Goal: Task Accomplishment & Management: Complete application form

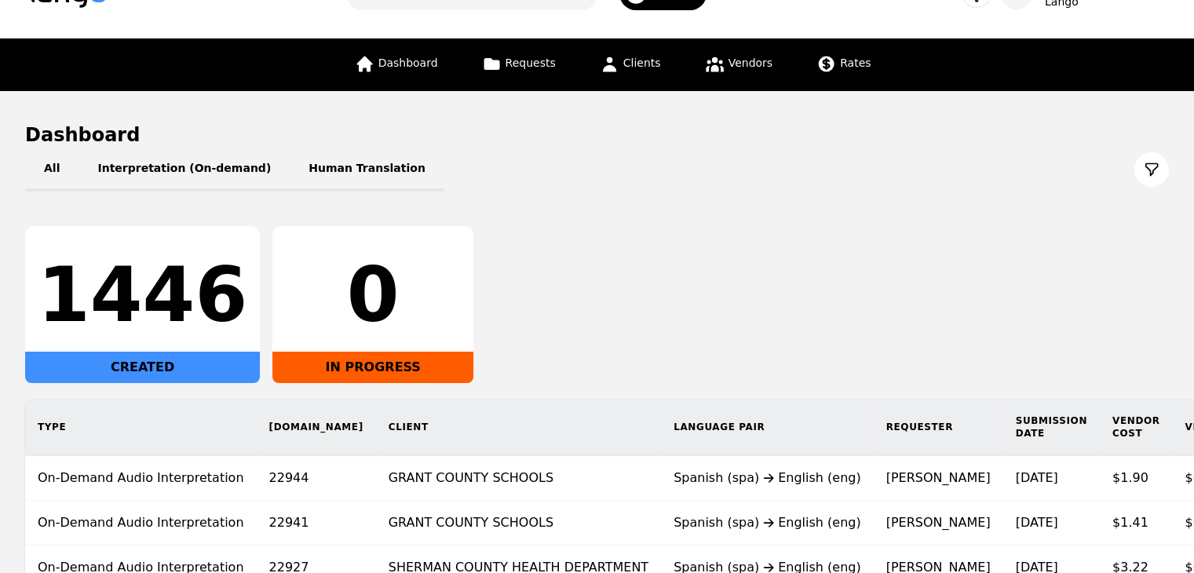
scroll to position [78, 0]
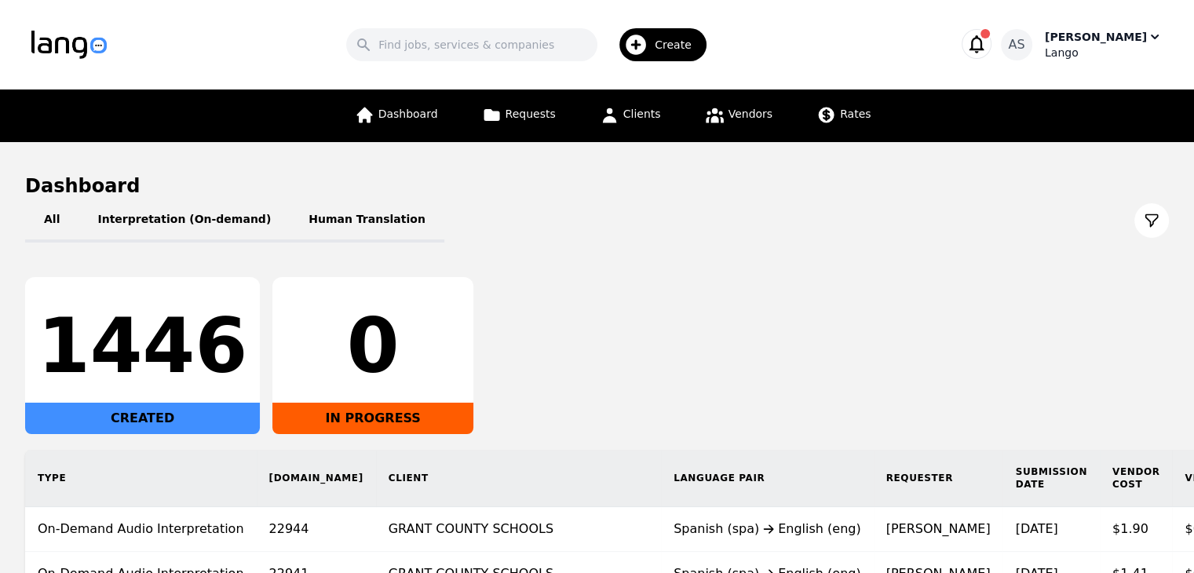
click at [1128, 38] on div "[PERSON_NAME]" at bounding box center [1096, 37] width 102 height 16
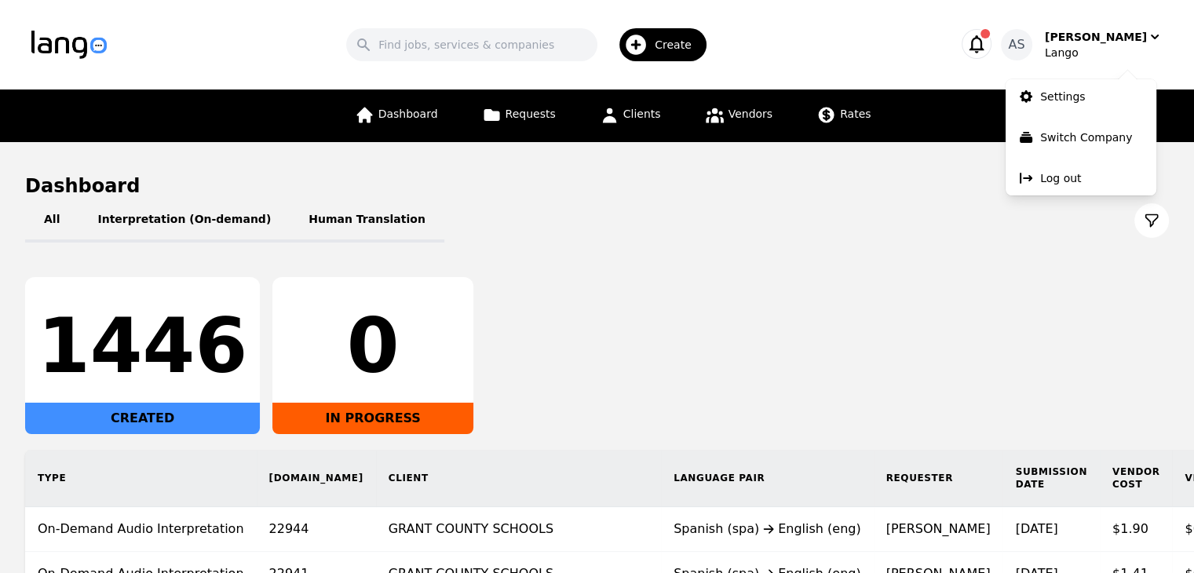
click at [762, 233] on div "All Interpretation (On-demand) Human Translation" at bounding box center [597, 221] width 1144 height 44
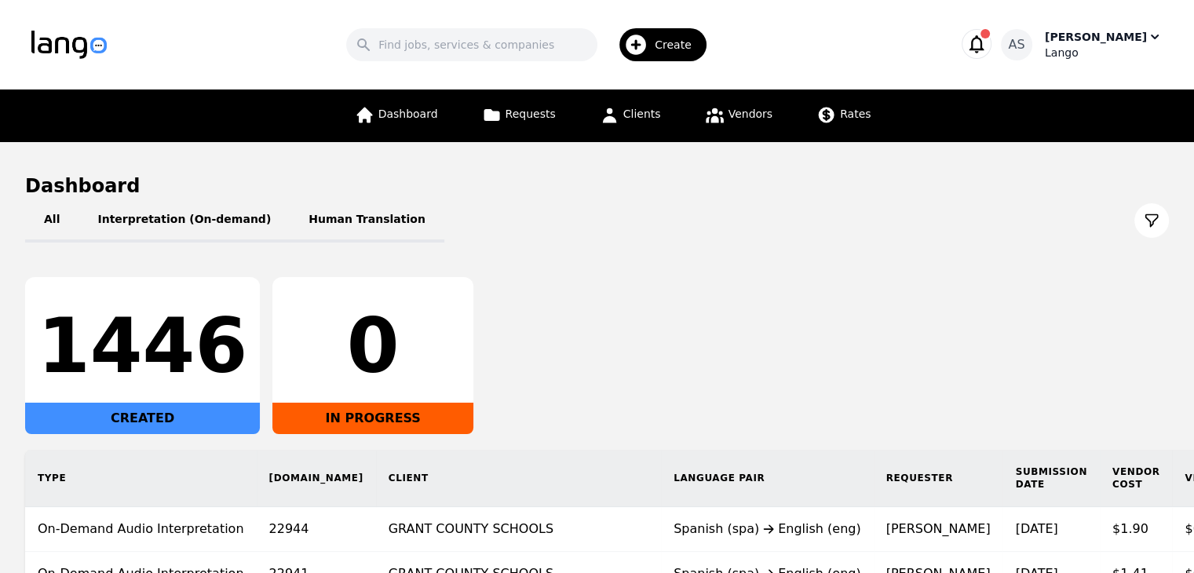
click at [1125, 46] on div "Lango" at bounding box center [1104, 53] width 118 height 16
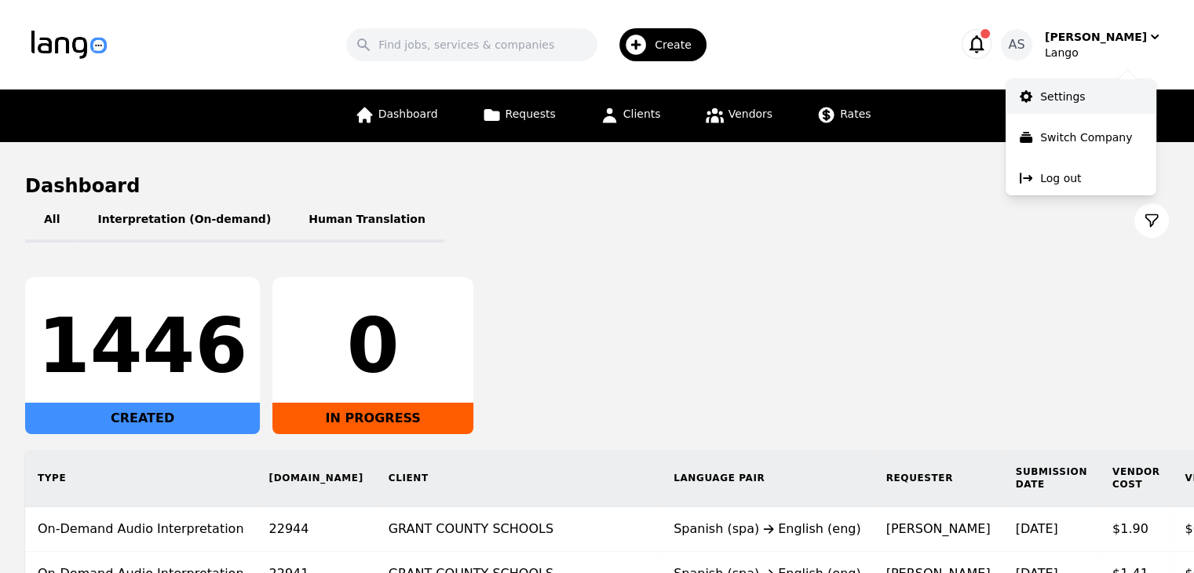
click at [1114, 90] on link "Settings" at bounding box center [1080, 96] width 151 height 35
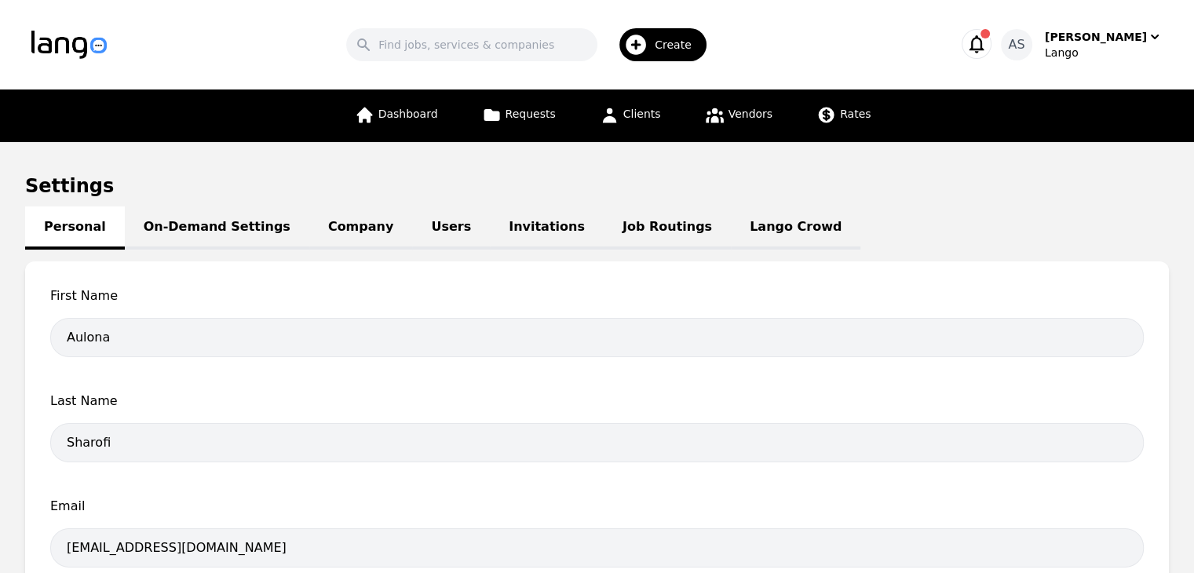
click at [622, 228] on link "Job Routings" at bounding box center [667, 227] width 127 height 43
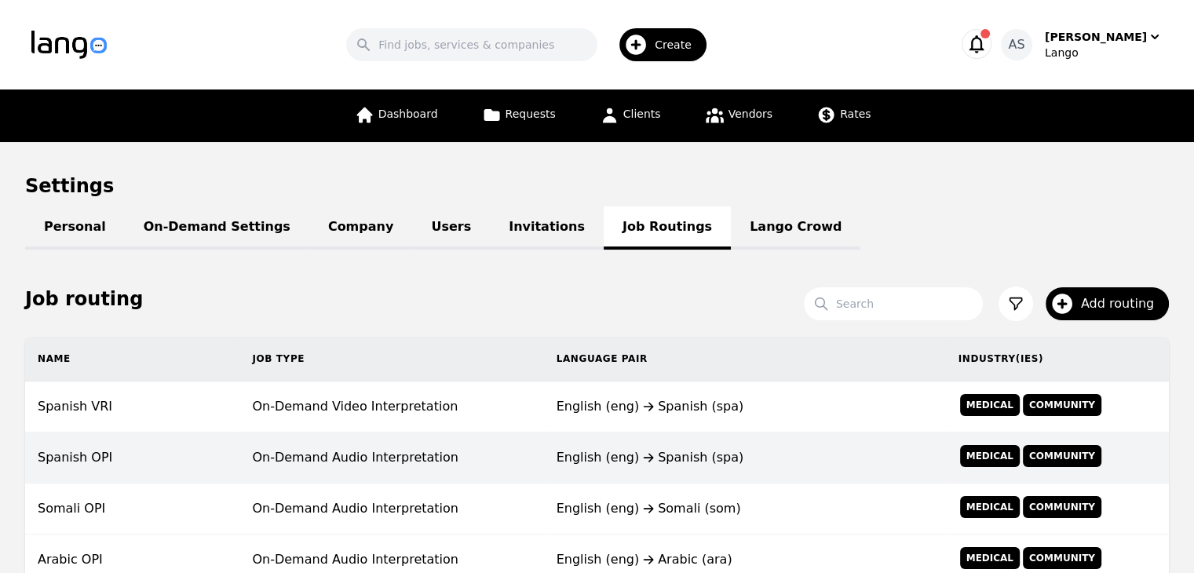
click at [634, 440] on td "English (eng) Spanish (spa)" at bounding box center [745, 457] width 402 height 51
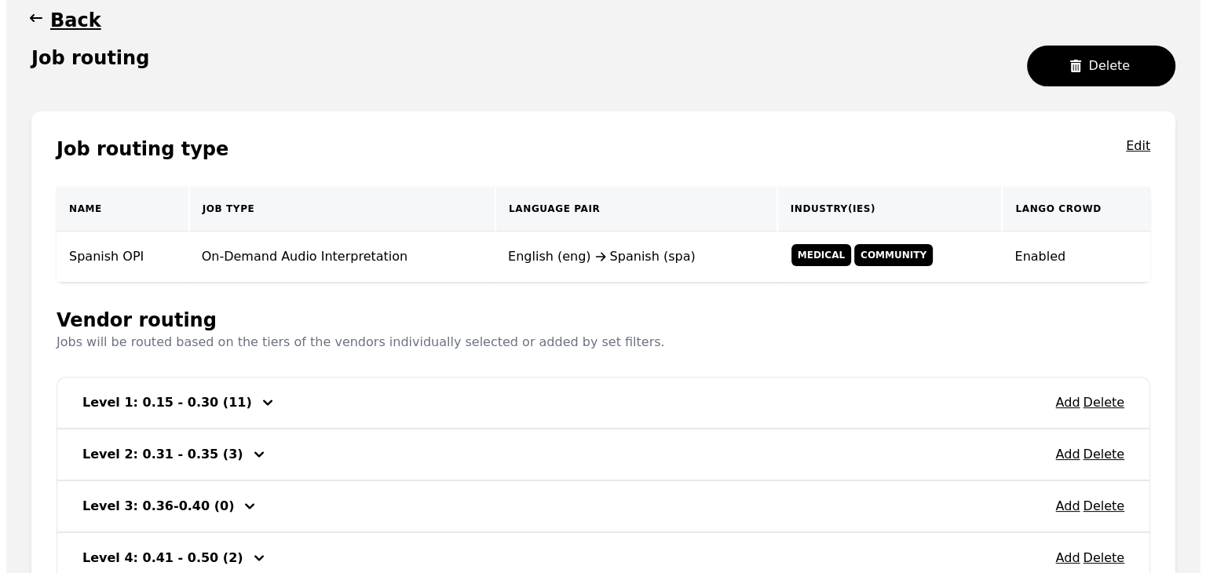
scroll to position [354, 0]
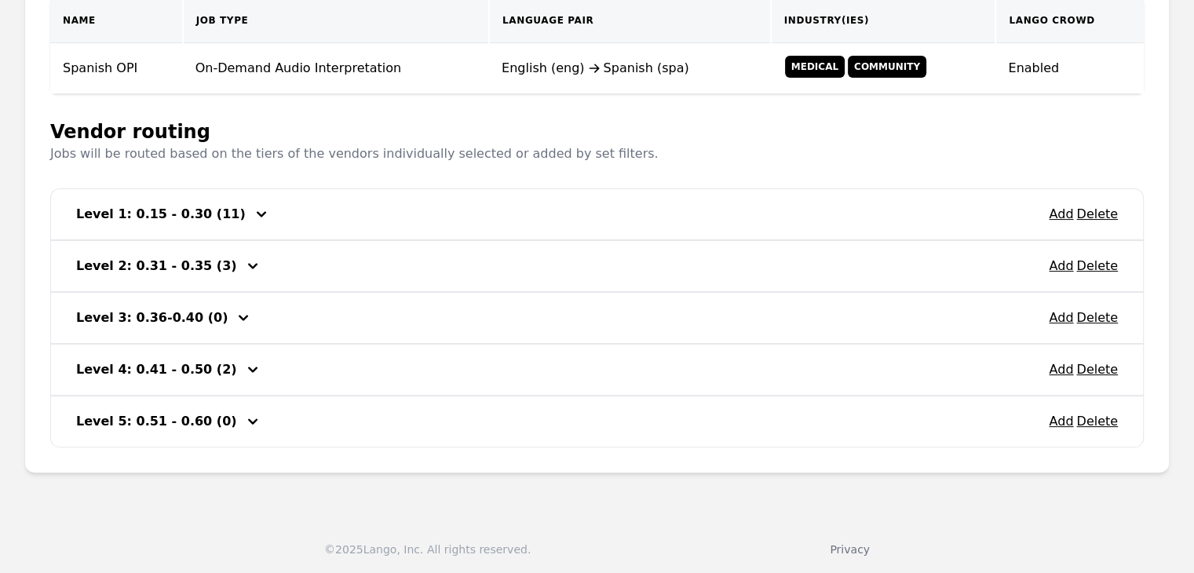
click at [323, 211] on div "Add Delete Level 1: 0.15 - 0.30 (11)" at bounding box center [597, 214] width 1092 height 50
click at [1064, 213] on button "Add" at bounding box center [1061, 214] width 24 height 19
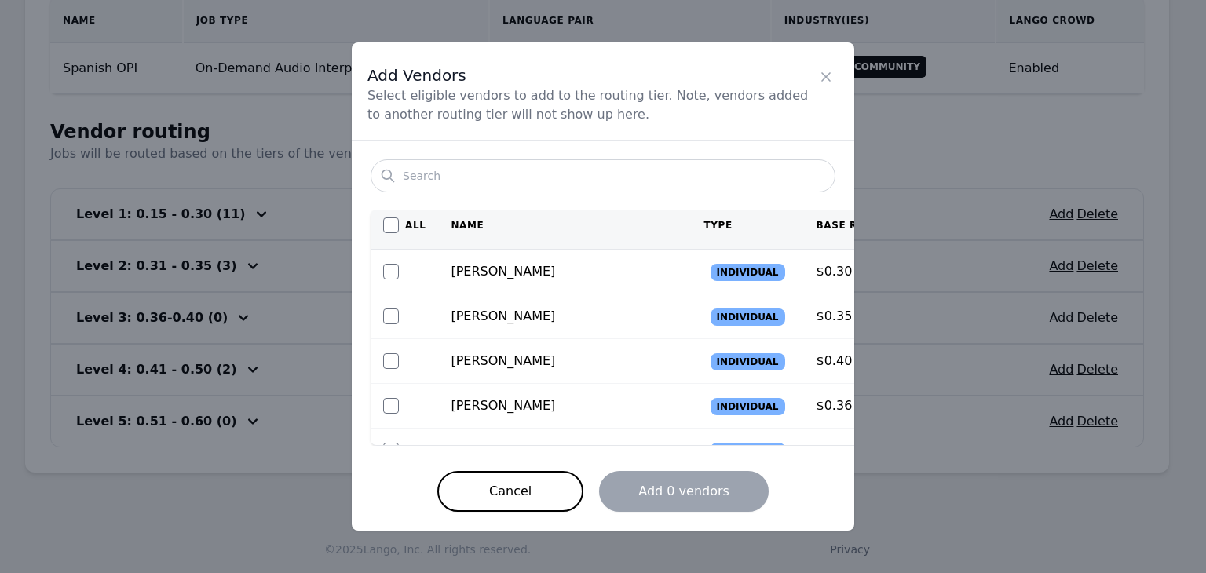
scroll to position [0, 0]
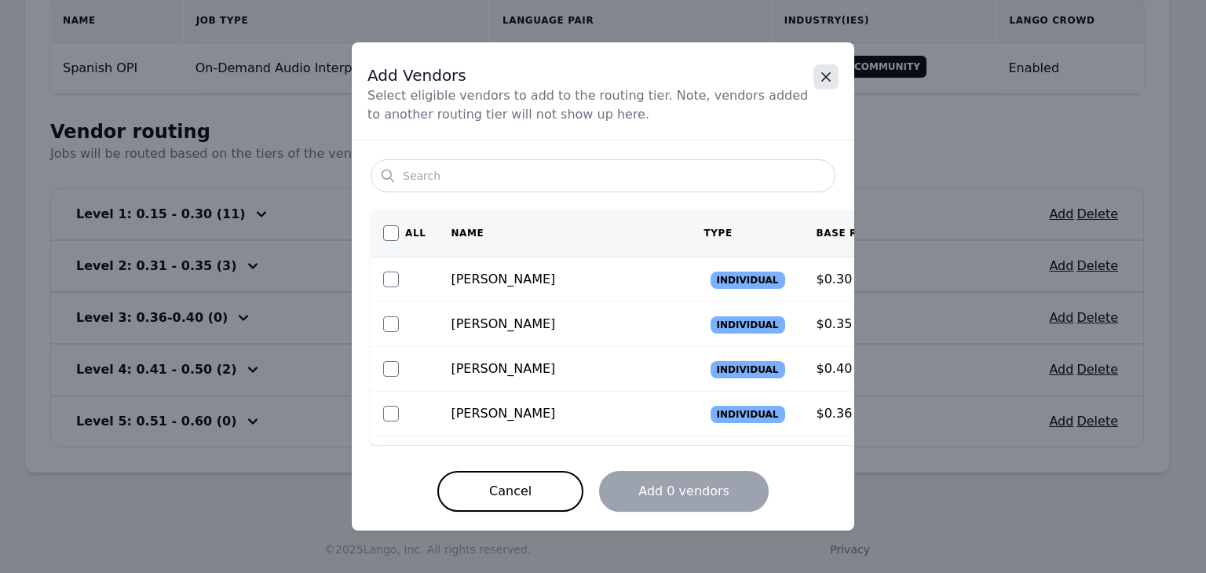
click at [829, 85] on icon "Close" at bounding box center [826, 77] width 16 height 16
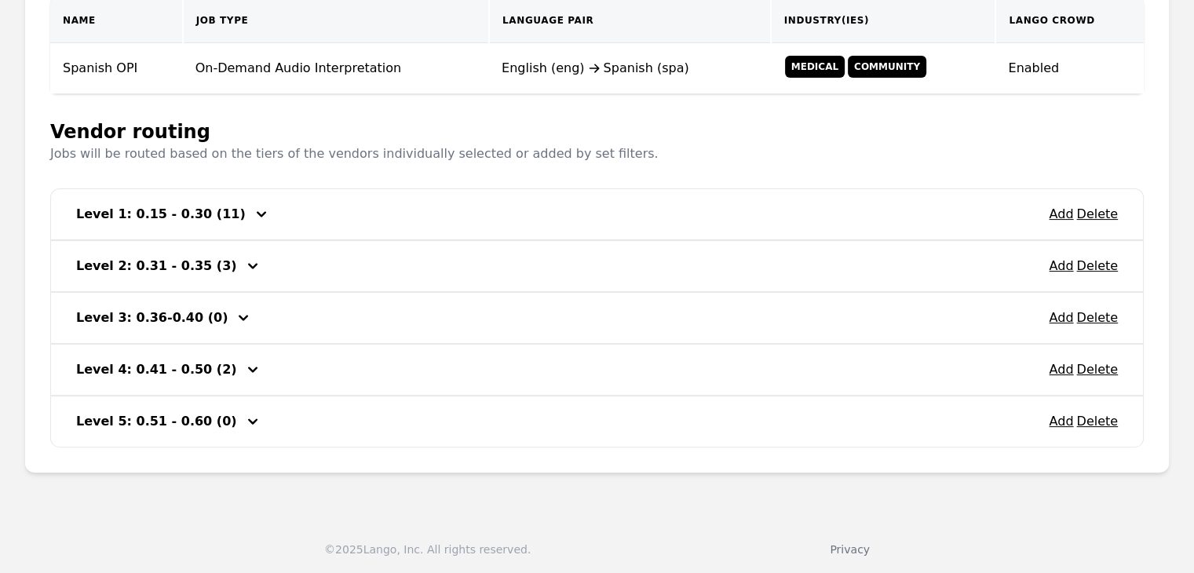
click at [292, 261] on div "Add Delete Level 2: 0.31 - 0.35 (3)" at bounding box center [597, 266] width 1092 height 50
click at [1061, 271] on button "Add" at bounding box center [1061, 266] width 24 height 19
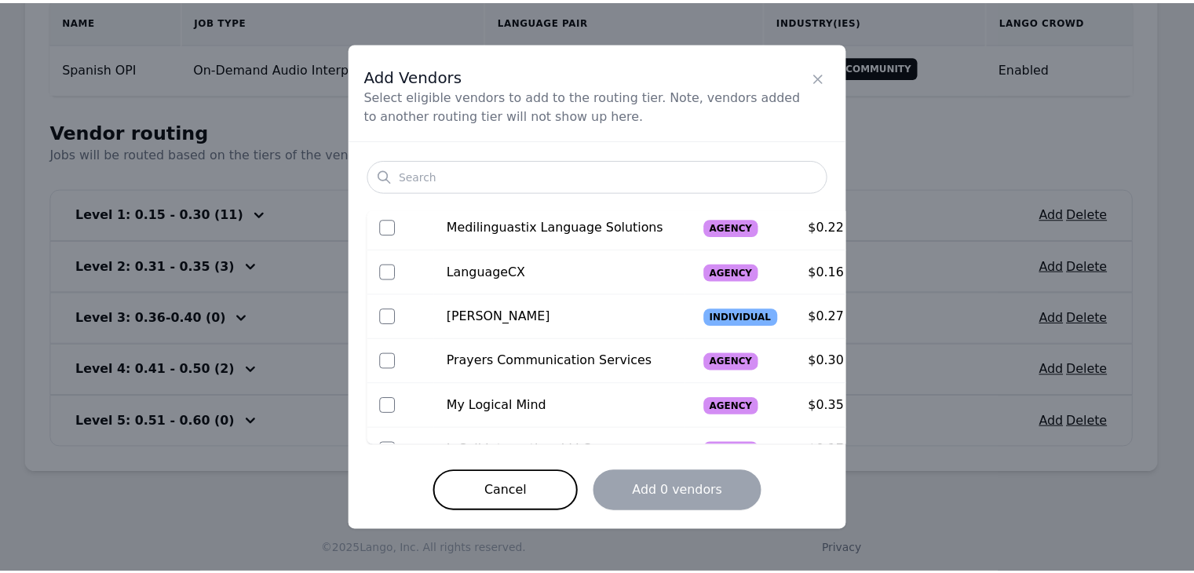
scroll to position [392, 0]
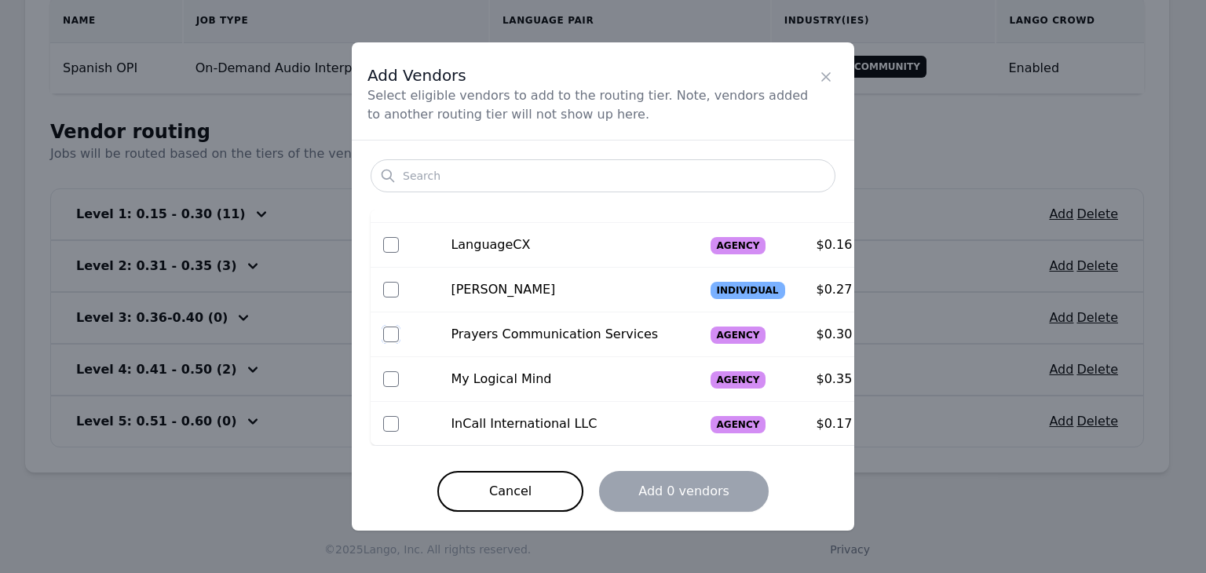
click at [391, 330] on input "checkbox" at bounding box center [391, 335] width 16 height 16
checkbox input "true"
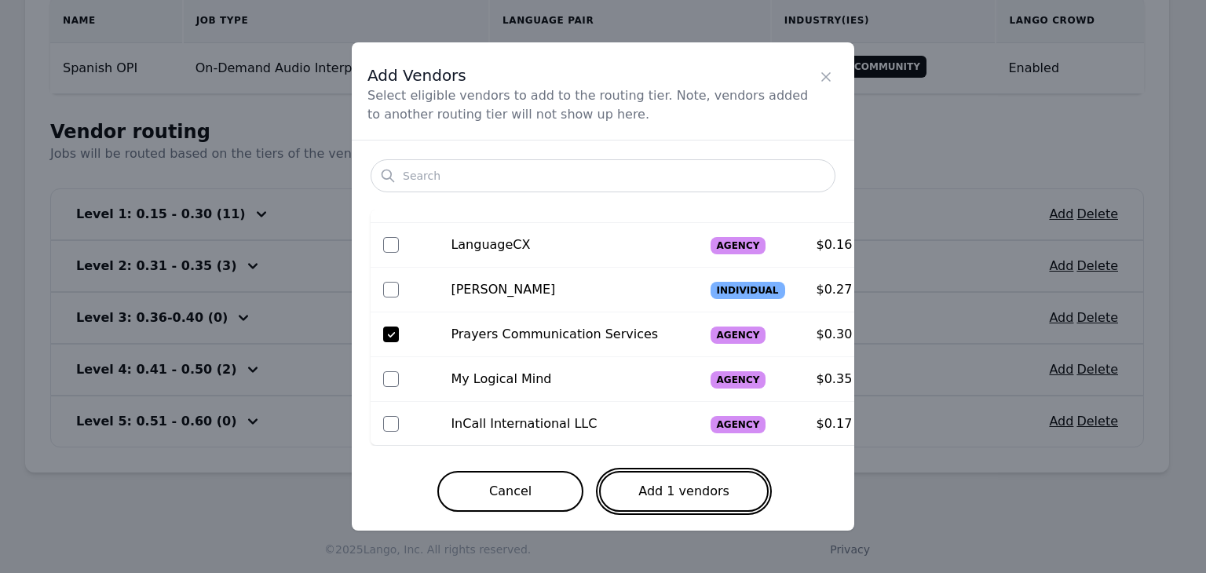
click at [714, 501] on button "Add 1 vendors" at bounding box center [684, 491] width 170 height 41
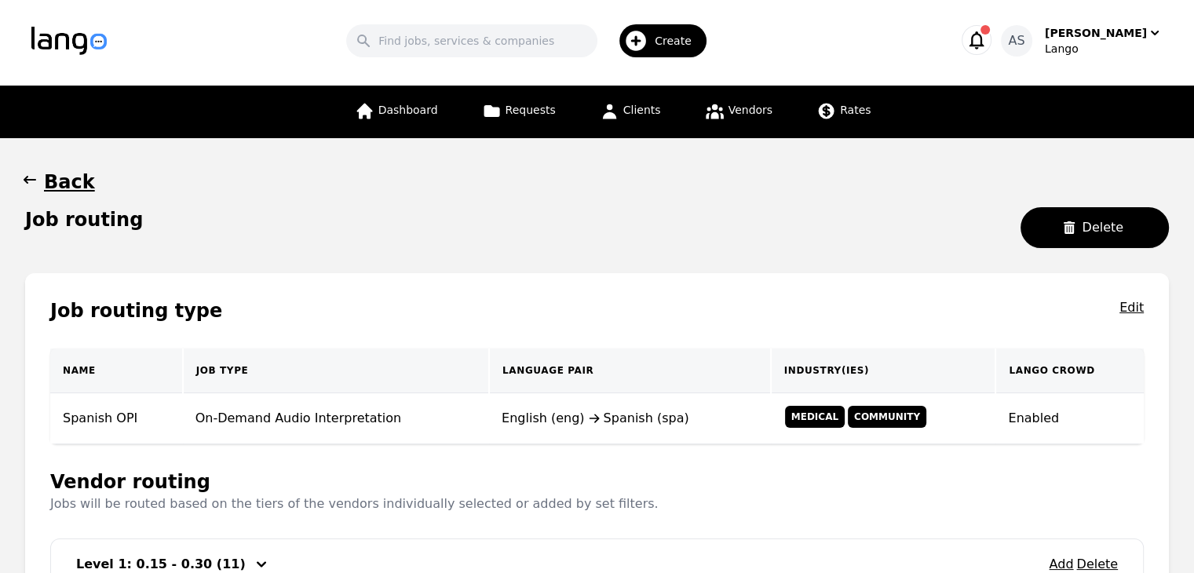
scroll to position [0, 0]
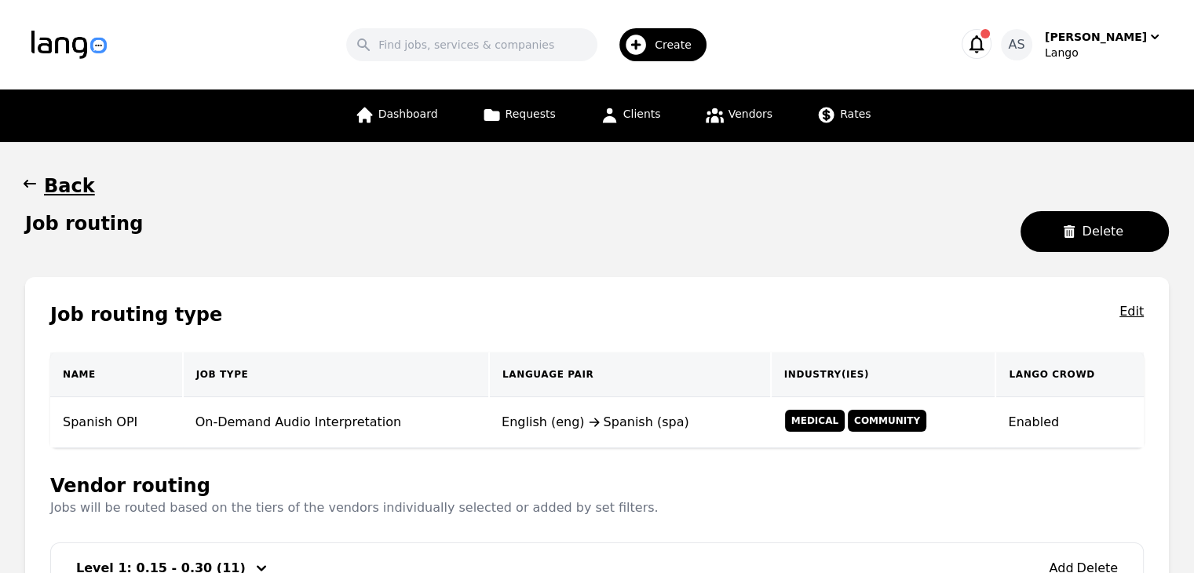
click at [30, 186] on icon "button" at bounding box center [30, 184] width 16 height 16
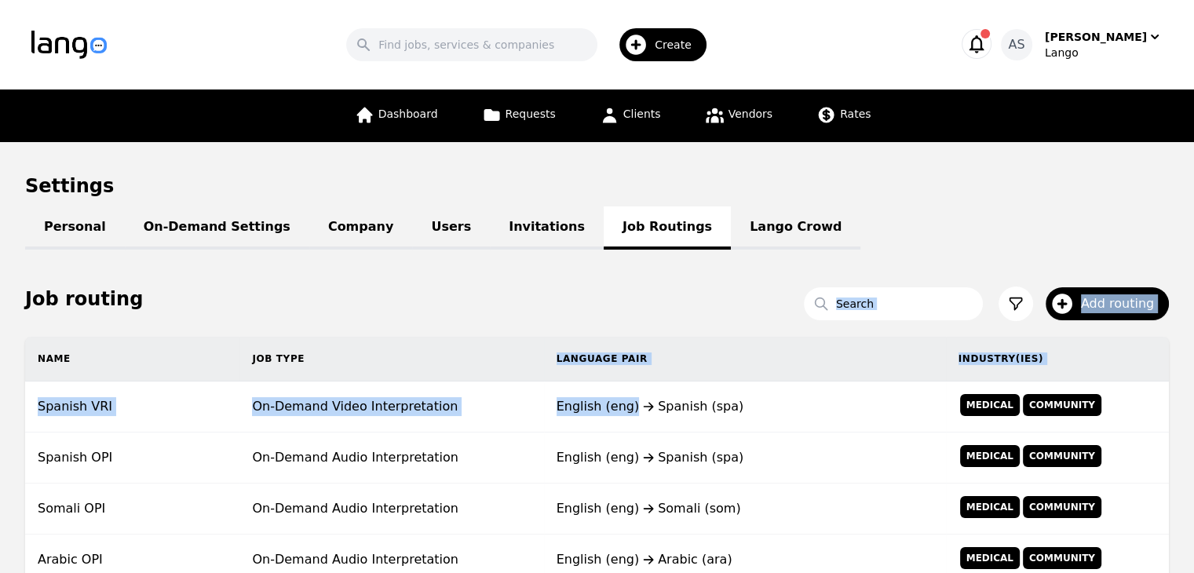
drag, startPoint x: 549, startPoint y: 421, endPoint x: 748, endPoint y: 268, distance: 250.7
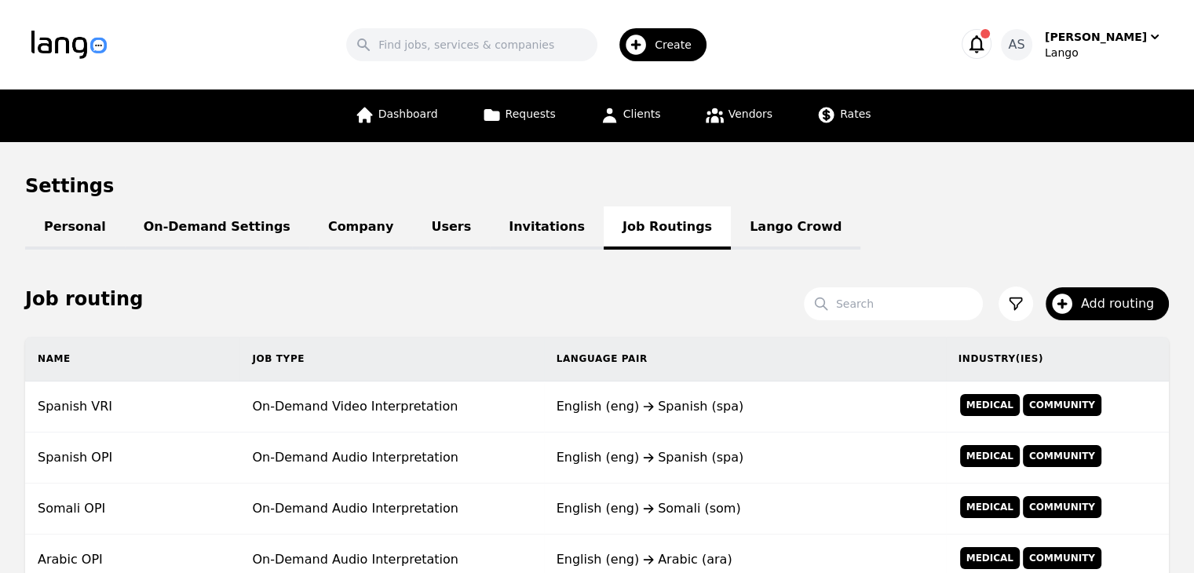
click at [878, 178] on h1 "Settings" at bounding box center [597, 185] width 1144 height 25
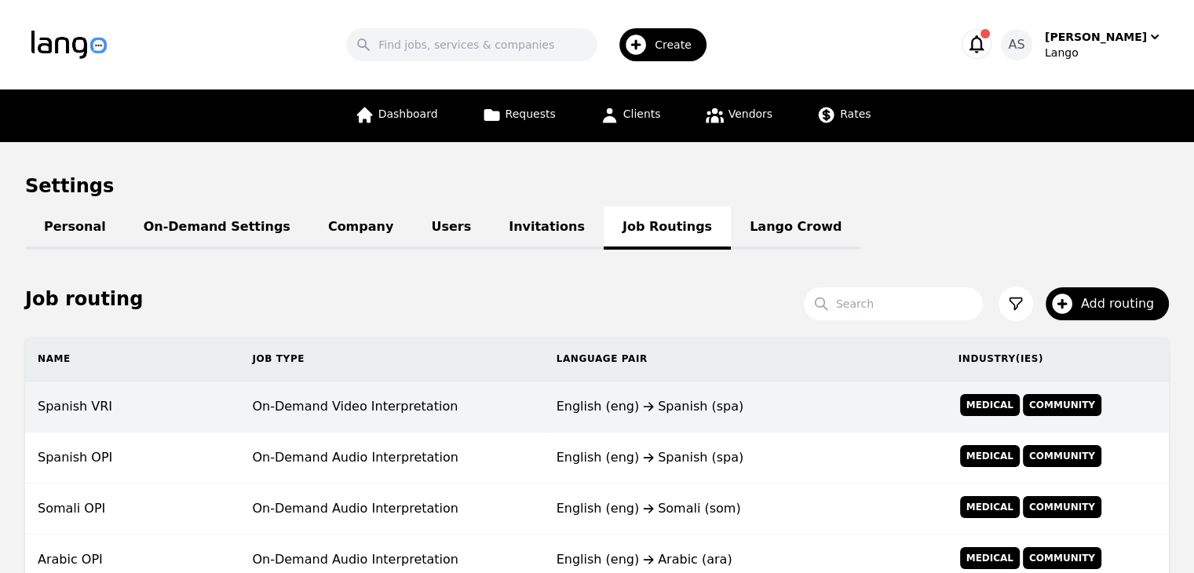
click at [656, 408] on div "English (eng) Spanish (spa)" at bounding box center [744, 406] width 377 height 19
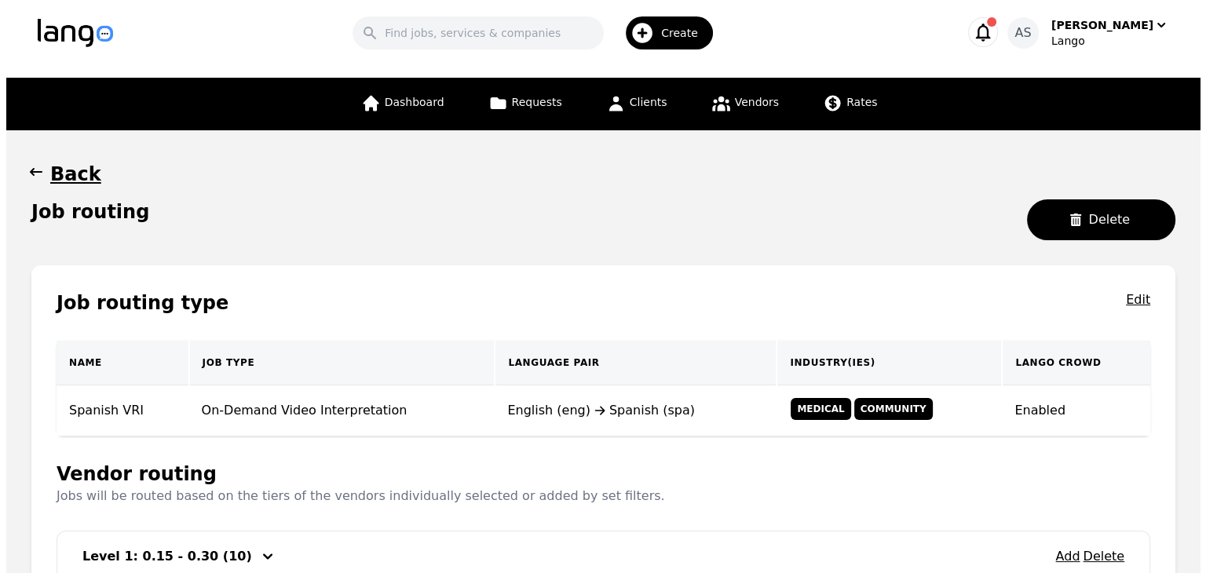
scroll to position [157, 0]
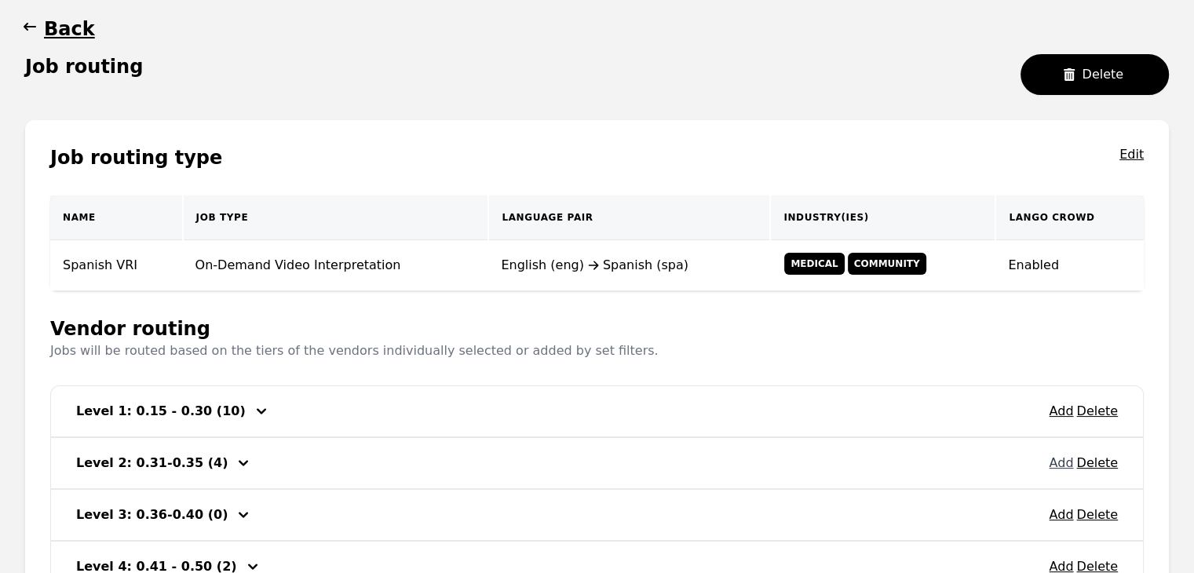
click at [1062, 462] on button "Add" at bounding box center [1061, 463] width 24 height 19
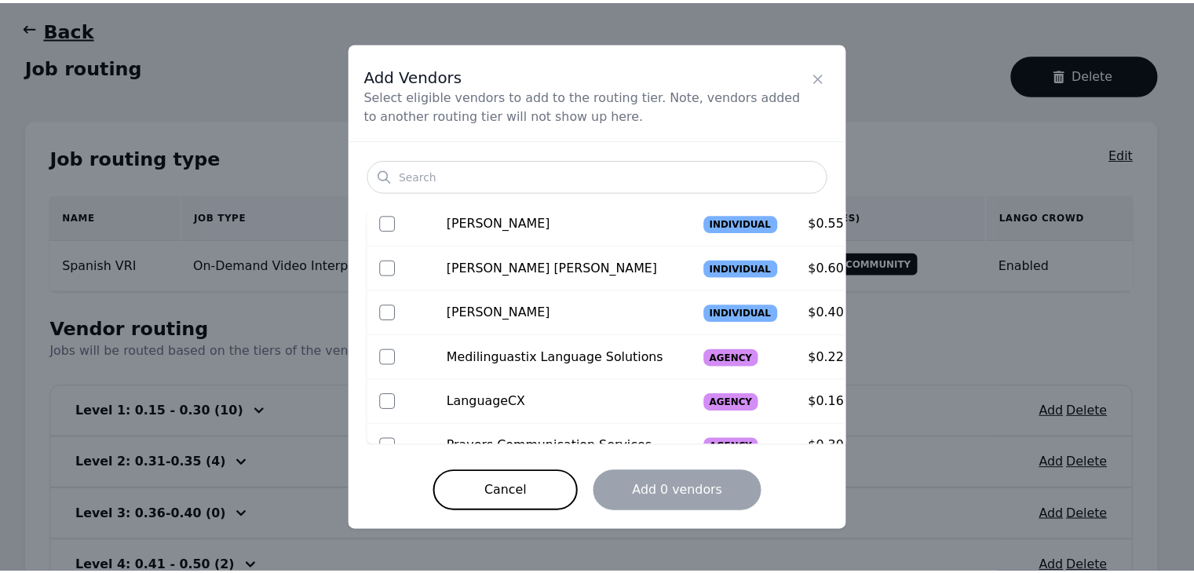
scroll to position [392, 0]
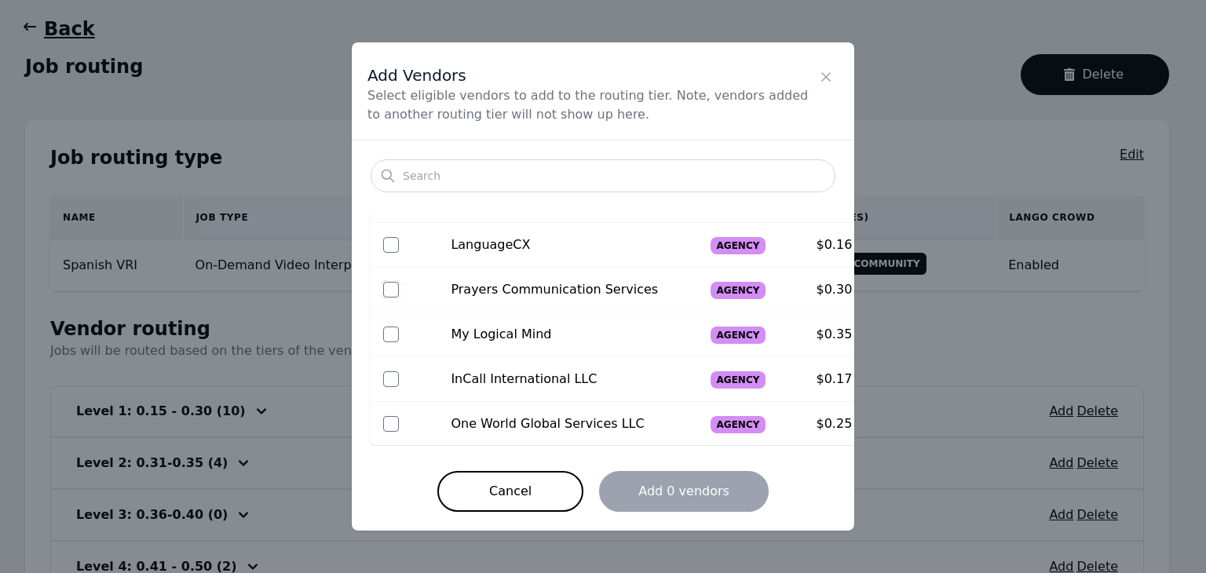
click at [389, 291] on input "checkbox" at bounding box center [391, 290] width 16 height 16
checkbox input "true"
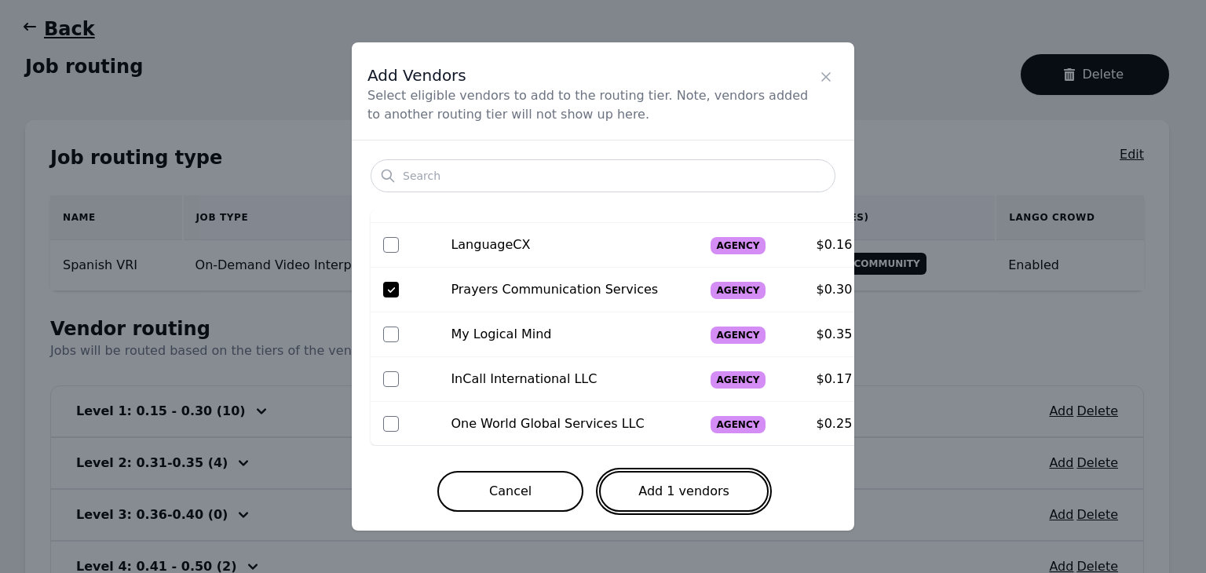
click at [698, 491] on button "Add 1 vendors" at bounding box center [684, 491] width 170 height 41
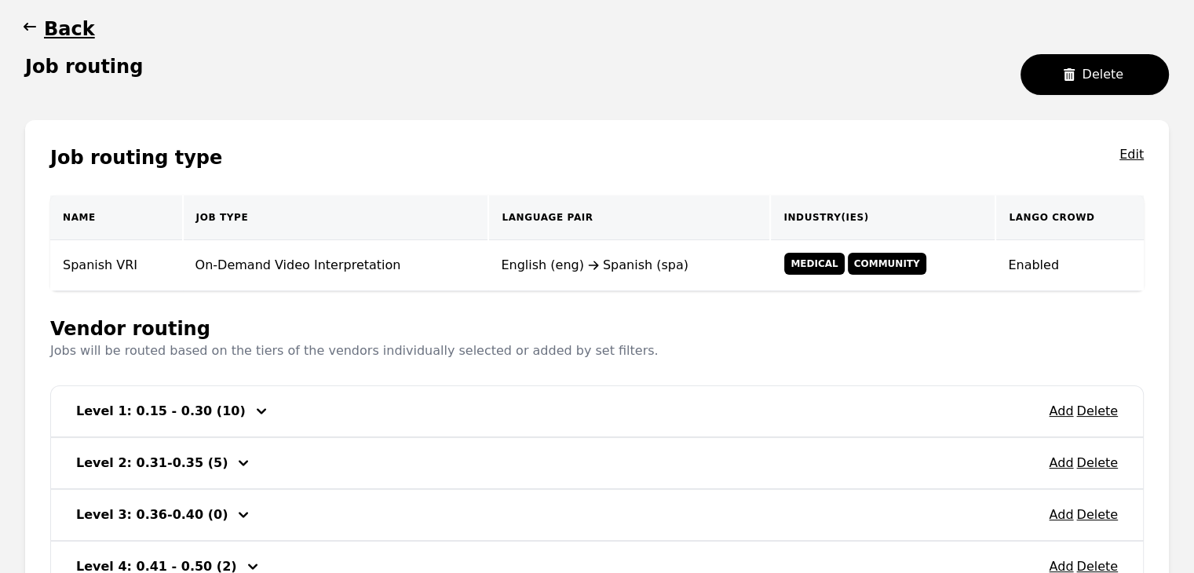
click at [32, 23] on icon "button" at bounding box center [30, 27] width 16 height 16
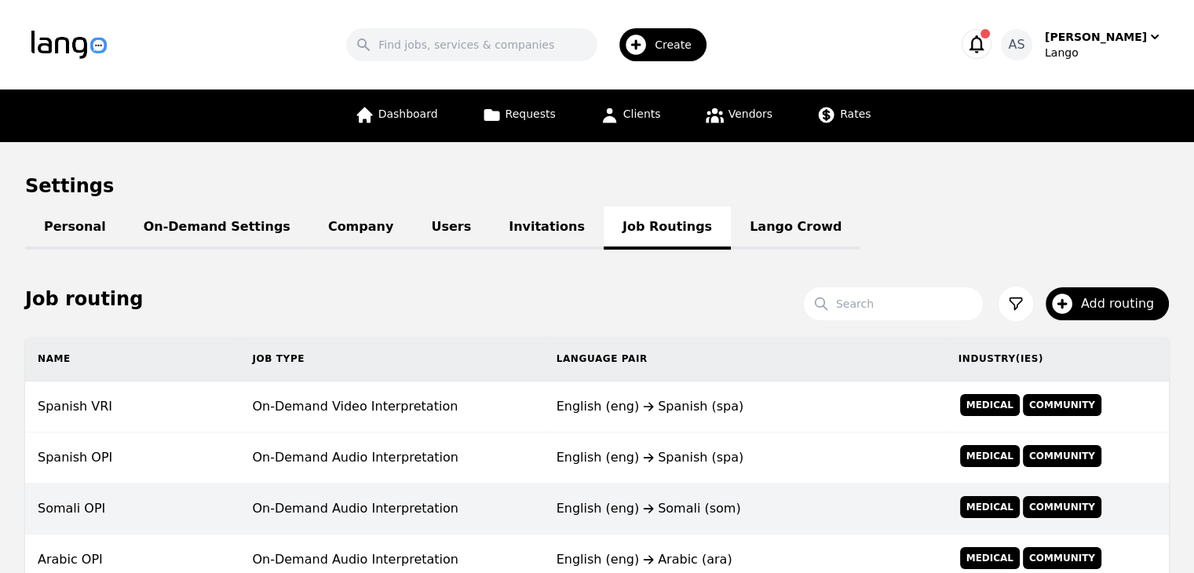
scroll to position [157, 0]
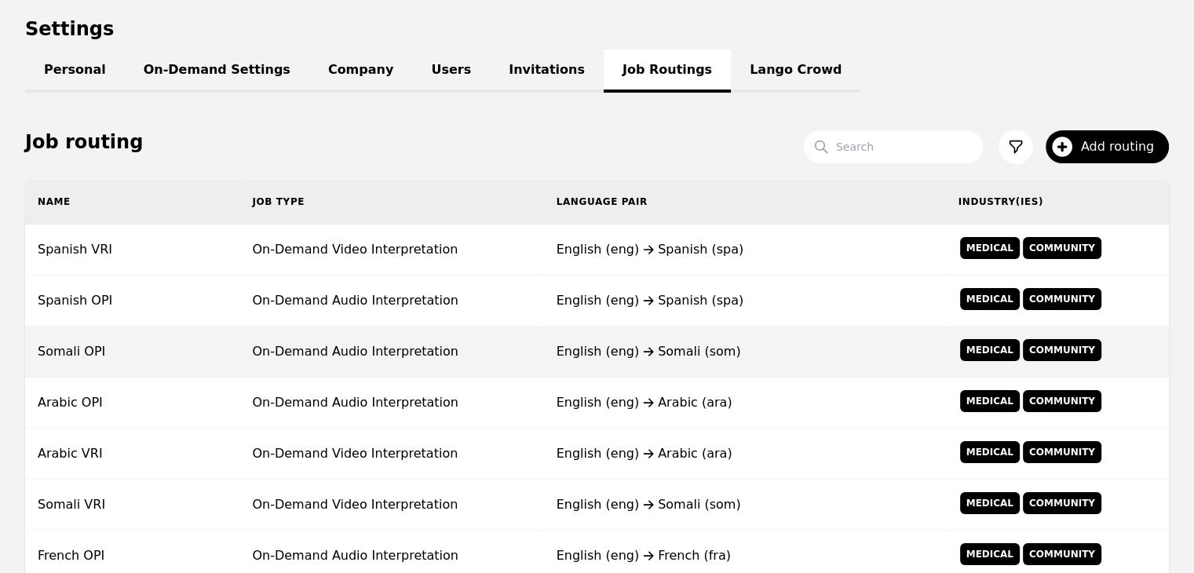
click at [414, 359] on td "On-Demand Audio Interpretation" at bounding box center [391, 352] width 304 height 51
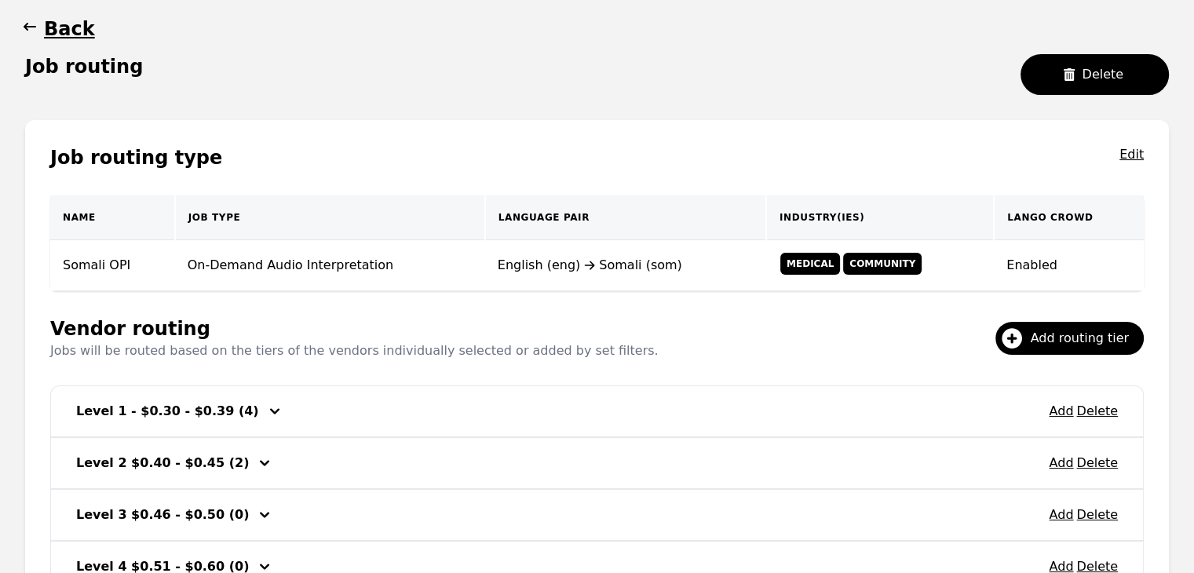
click at [265, 415] on icon "button" at bounding box center [274, 411] width 19 height 19
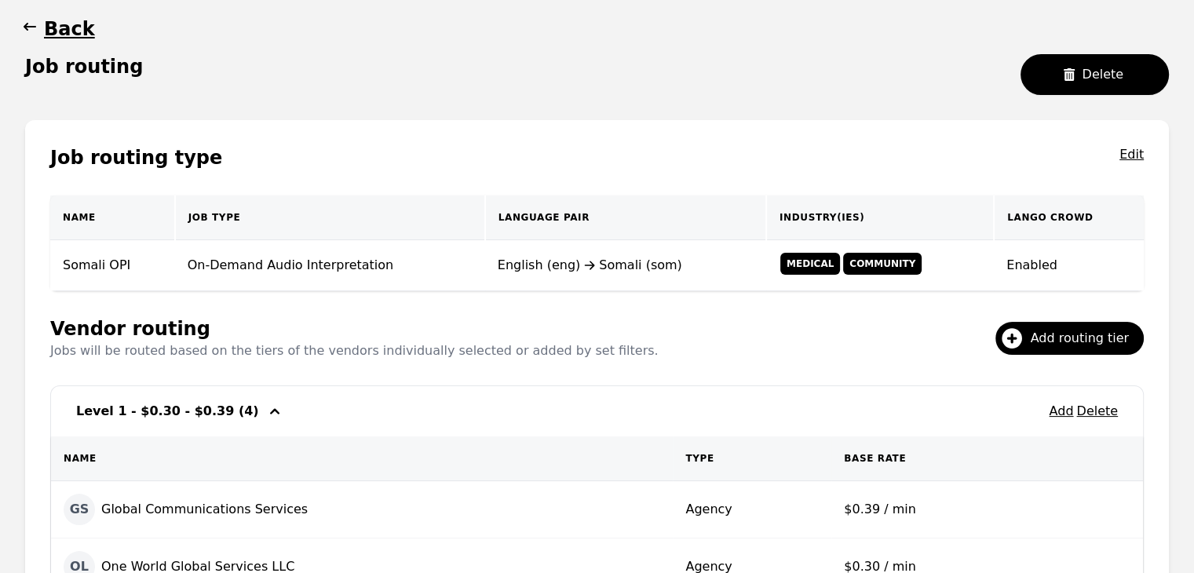
click at [262, 414] on div "button" at bounding box center [274, 411] width 25 height 19
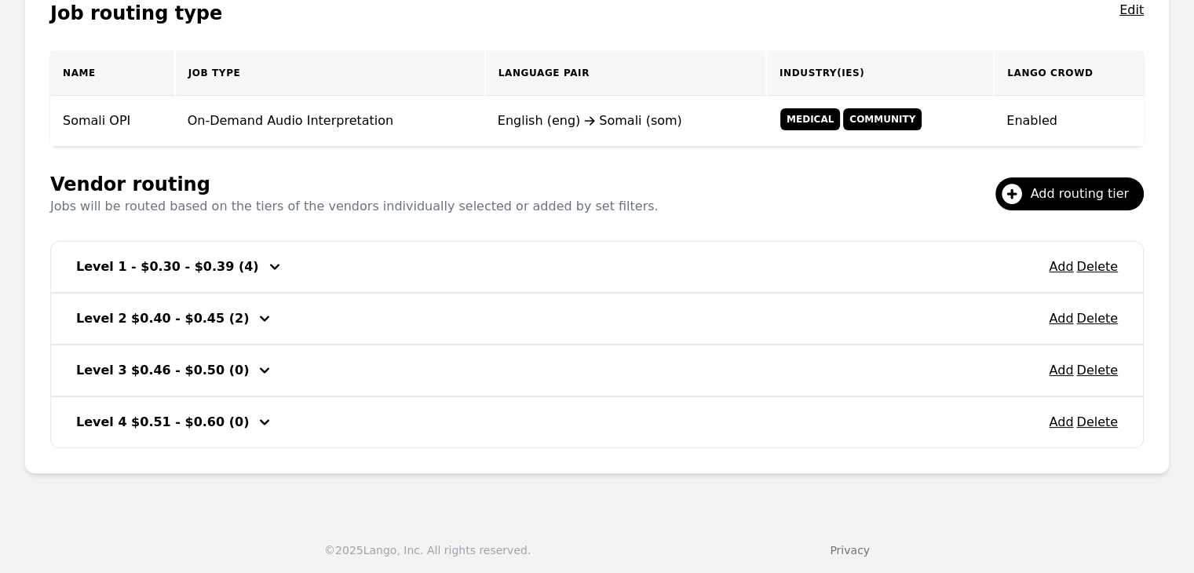
scroll to position [302, 0]
click at [1065, 267] on button "Add" at bounding box center [1061, 266] width 24 height 19
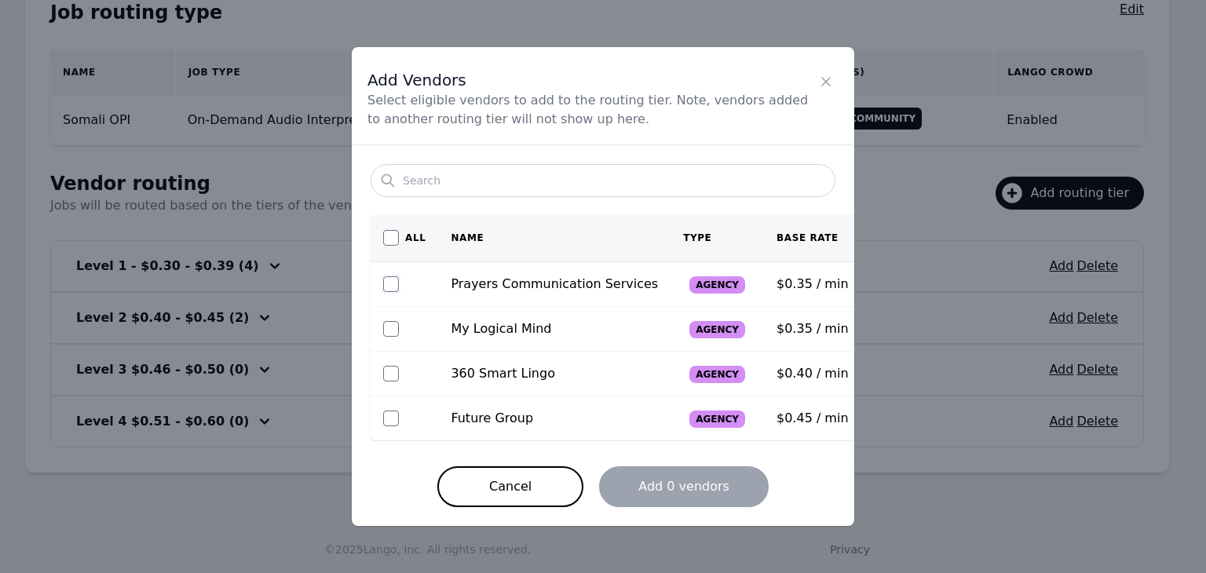
click at [390, 283] on input "checkbox" at bounding box center [391, 284] width 16 height 16
checkbox input "true"
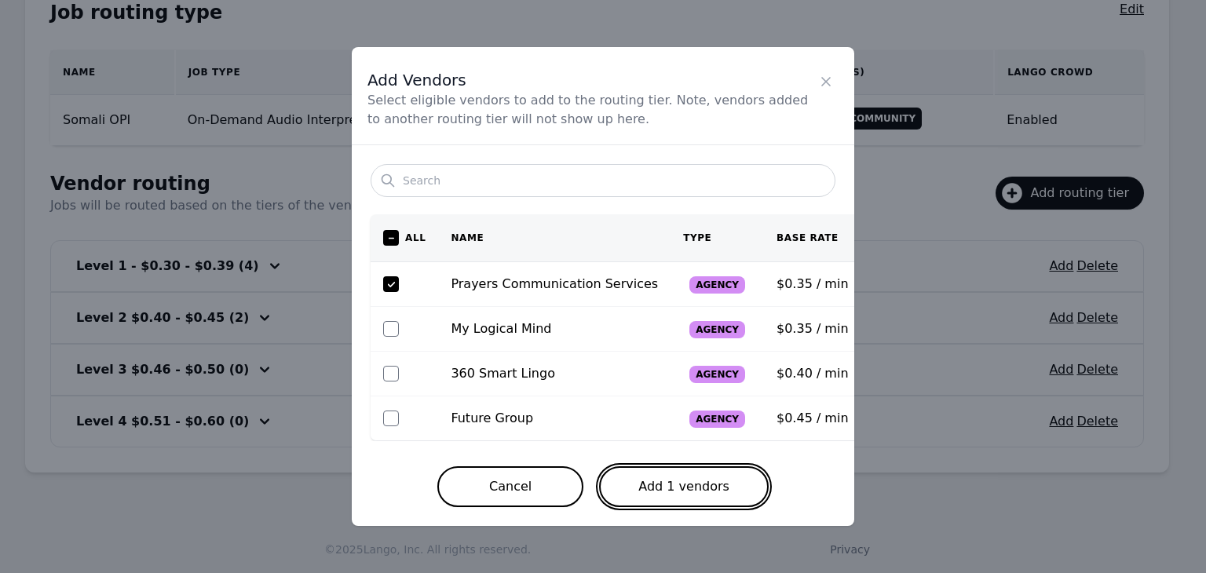
click at [682, 487] on button "Add 1 vendors" at bounding box center [684, 486] width 170 height 41
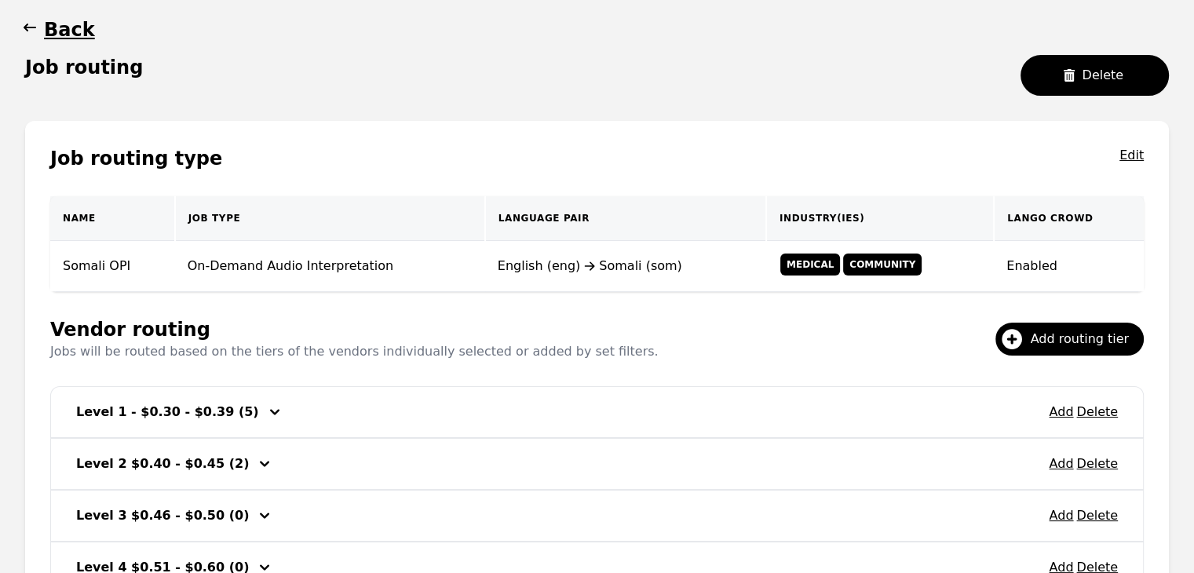
scroll to position [145, 0]
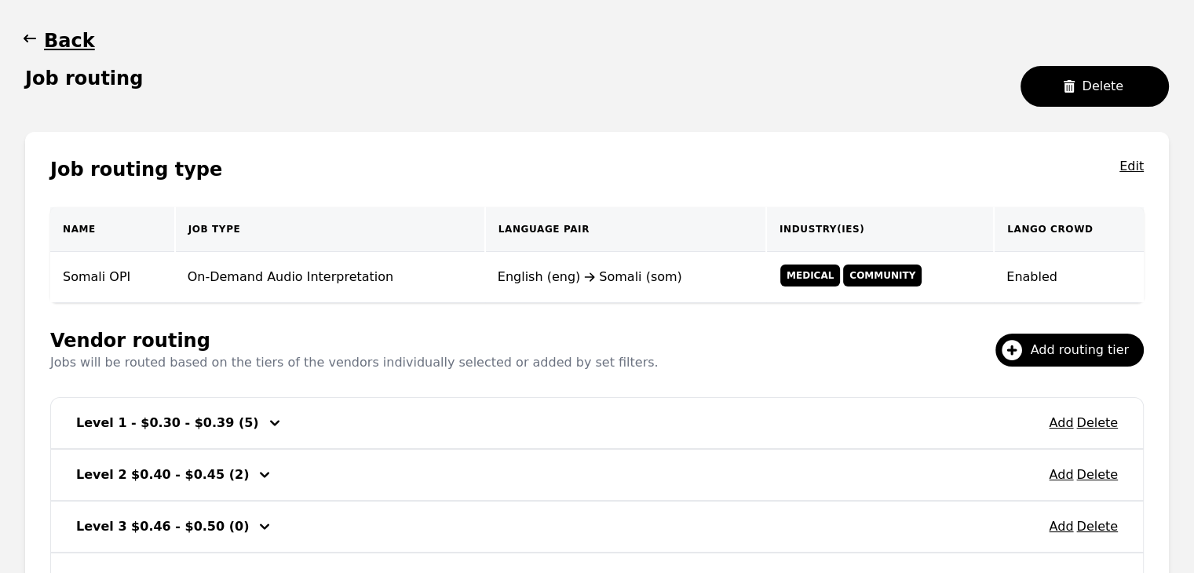
click at [40, 42] on button "Back" at bounding box center [60, 40] width 70 height 25
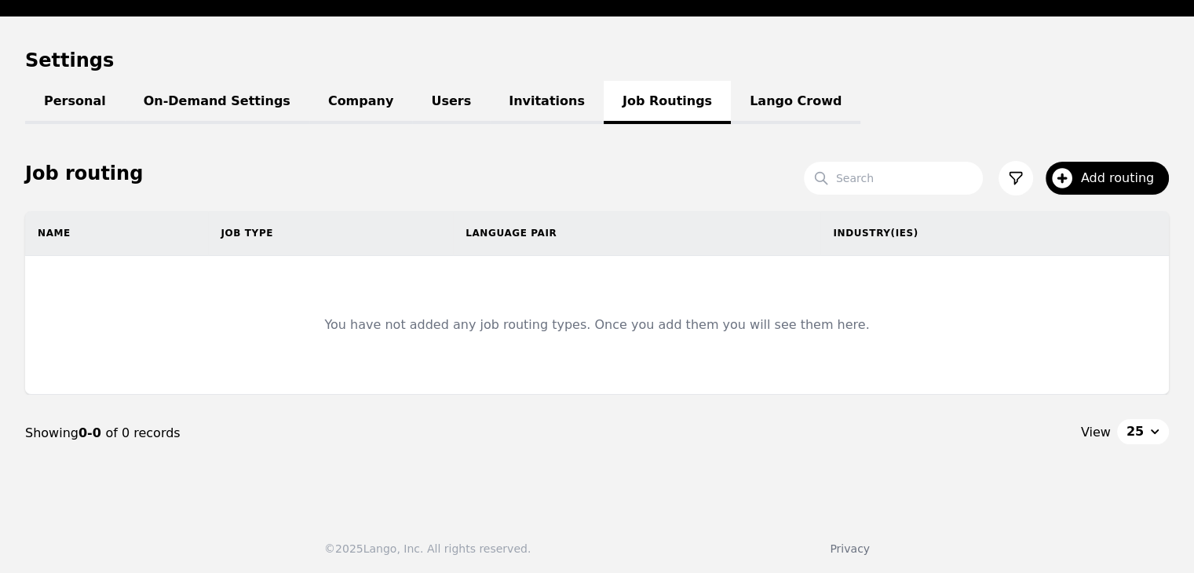
scroll to position [145, 0]
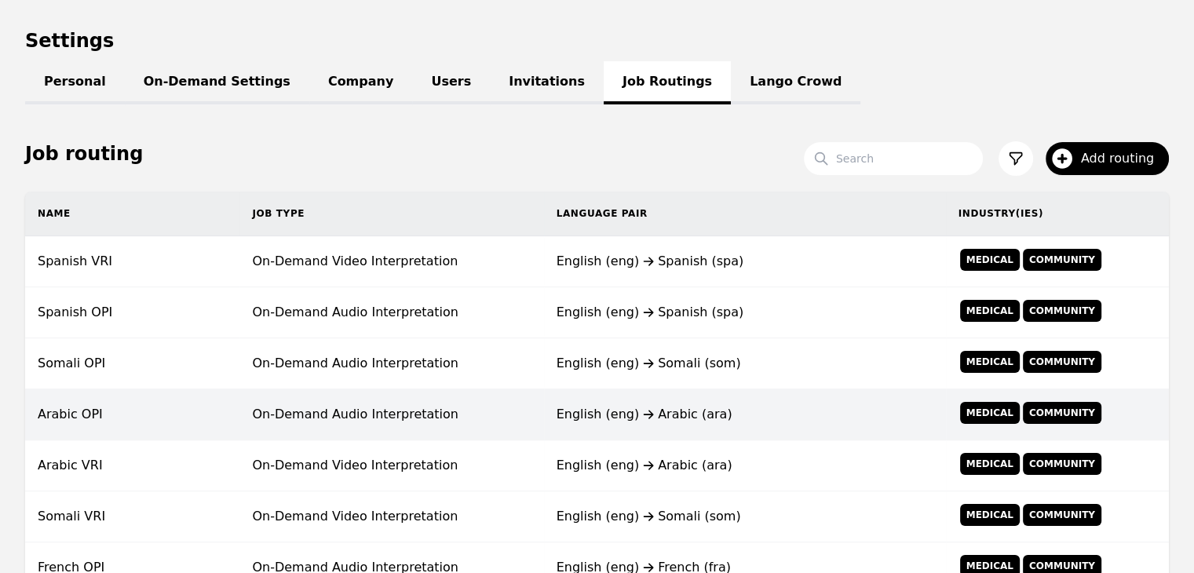
click at [195, 415] on td "Arabic OPI" at bounding box center [132, 414] width 214 height 51
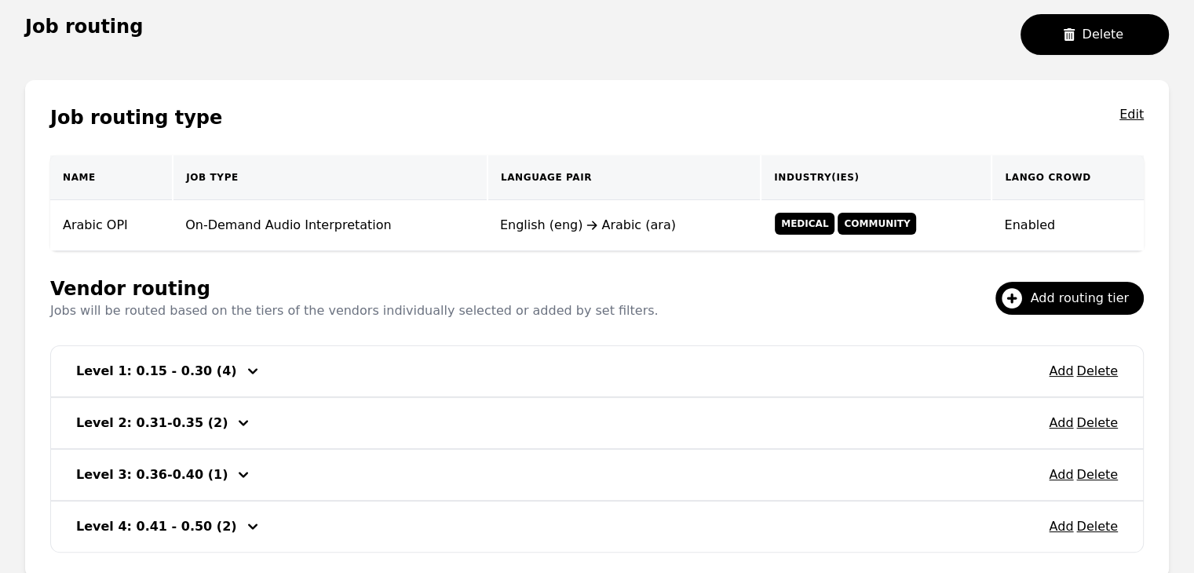
scroll to position [224, 0]
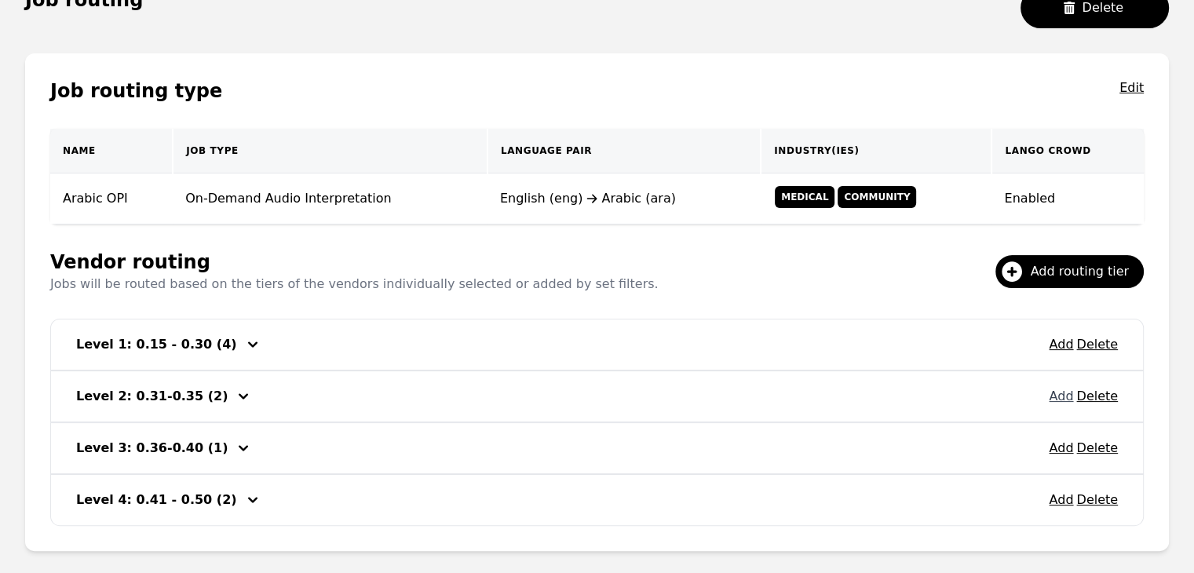
click at [1058, 399] on button "Add" at bounding box center [1061, 396] width 24 height 19
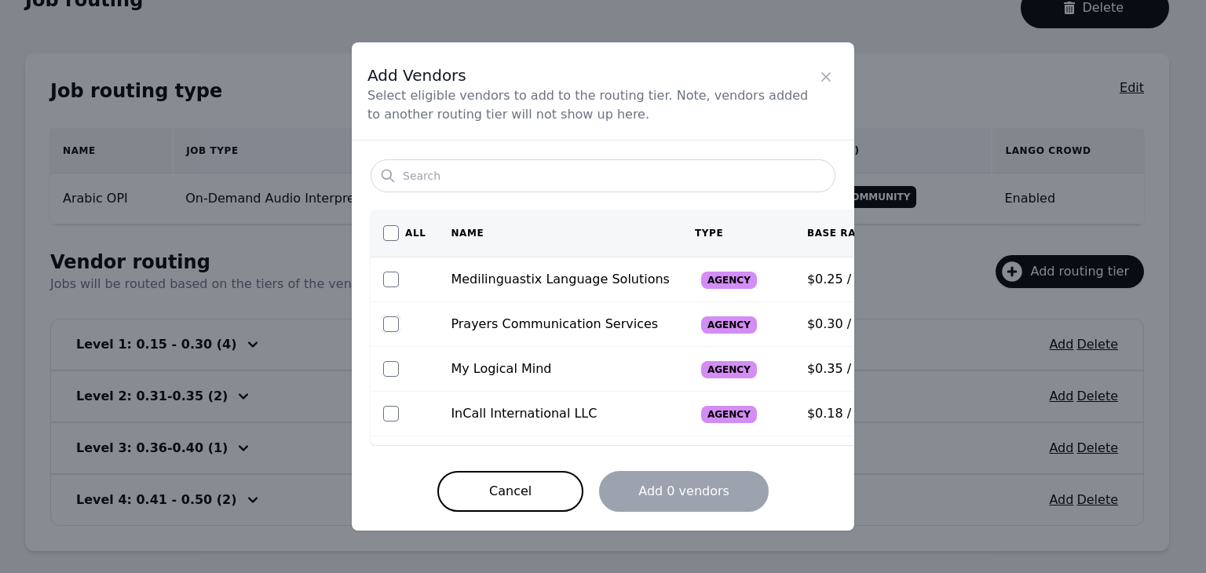
click at [392, 317] on input "checkbox" at bounding box center [391, 324] width 16 height 16
checkbox input "true"
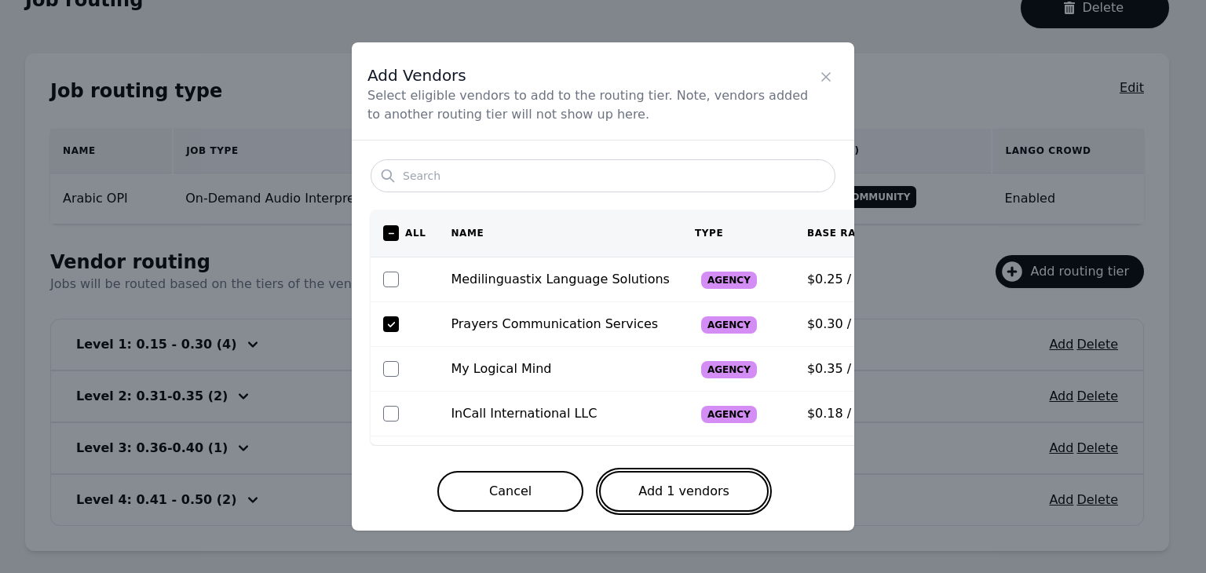
click at [717, 494] on button "Add 1 vendors" at bounding box center [684, 491] width 170 height 41
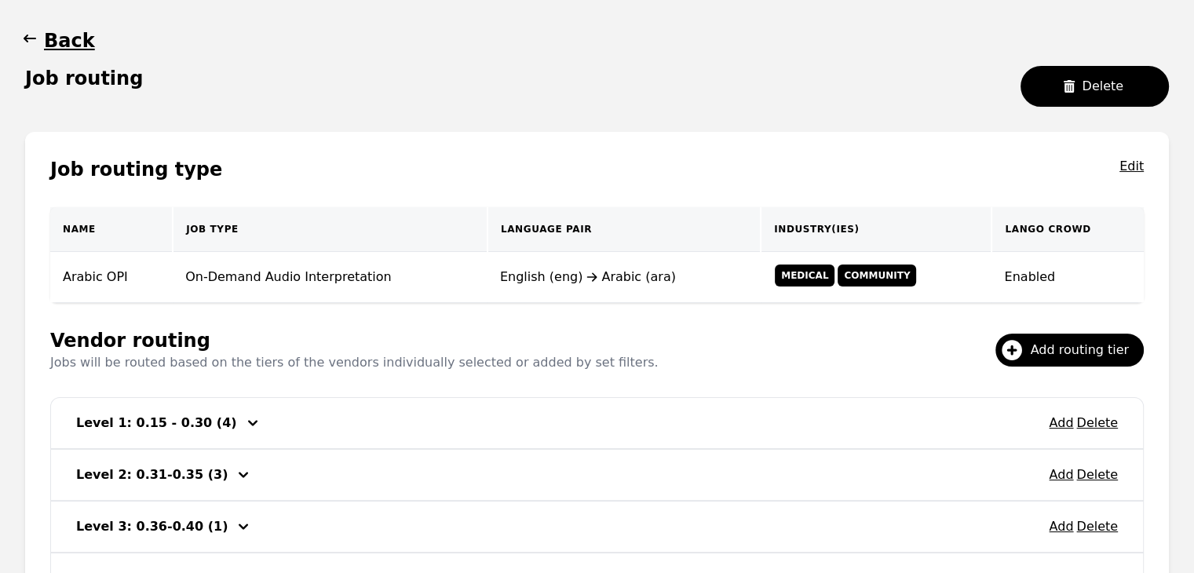
click at [28, 38] on icon "button" at bounding box center [30, 39] width 13 height 8
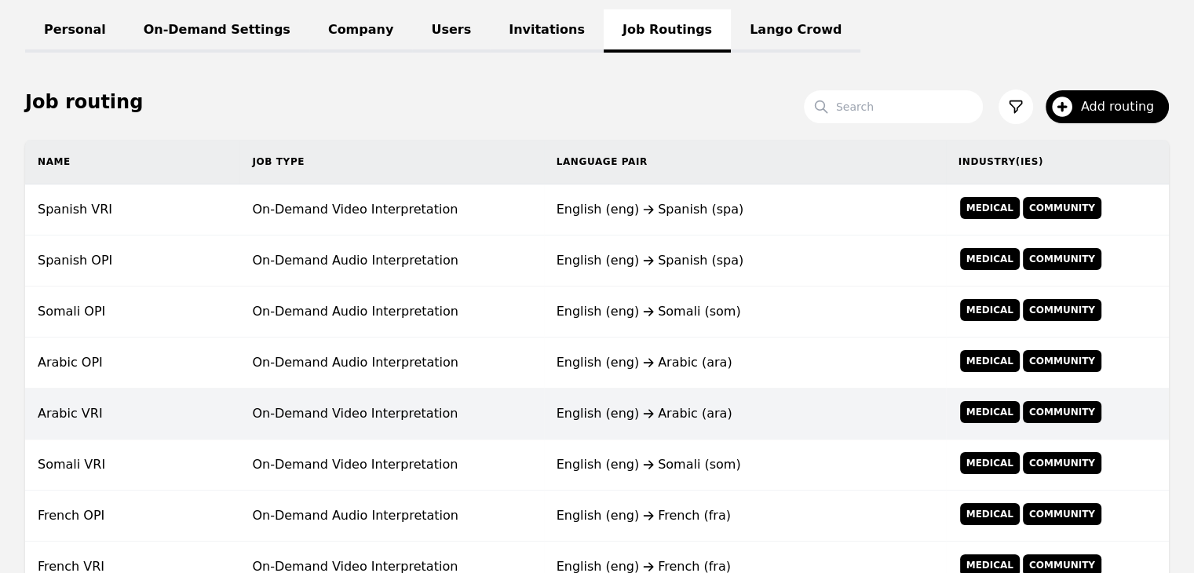
scroll to position [224, 0]
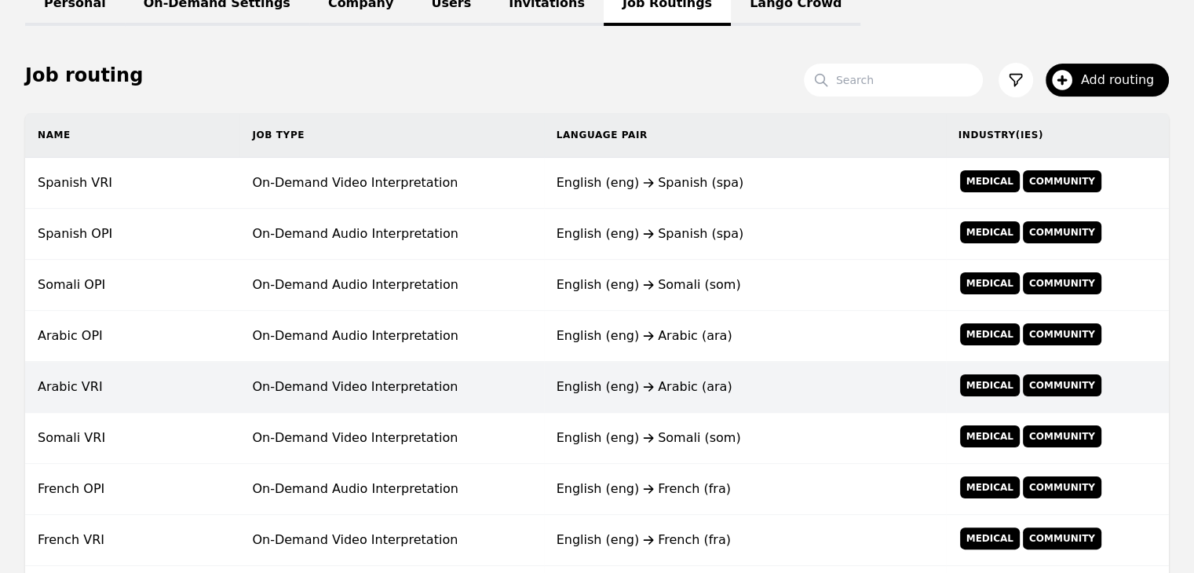
click at [648, 387] on div "English (eng) Arabic (ara)" at bounding box center [744, 387] width 377 height 19
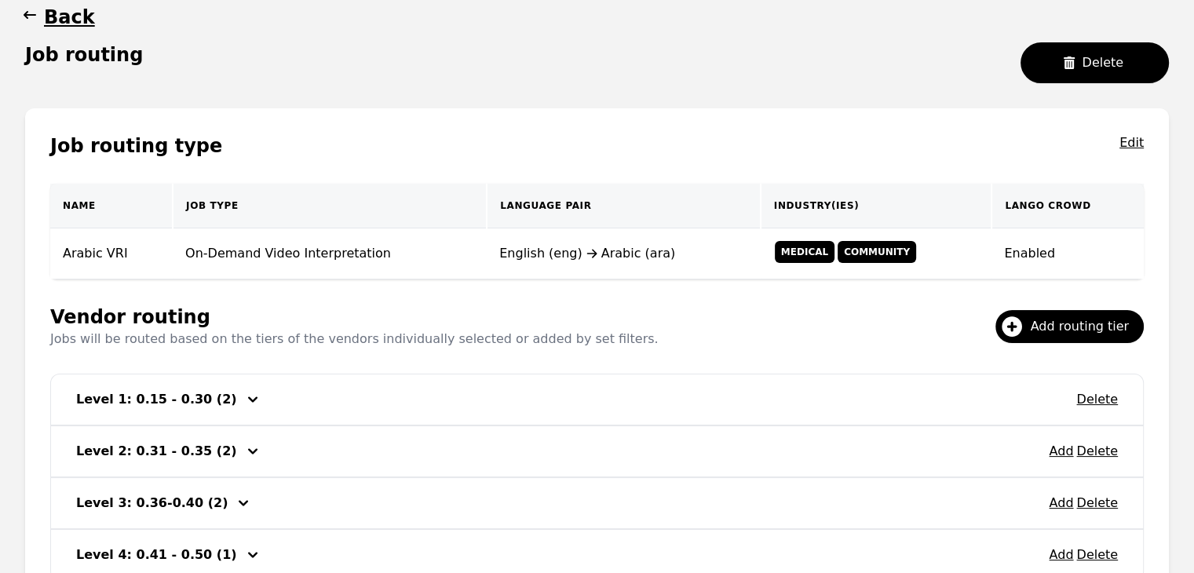
scroll to position [224, 0]
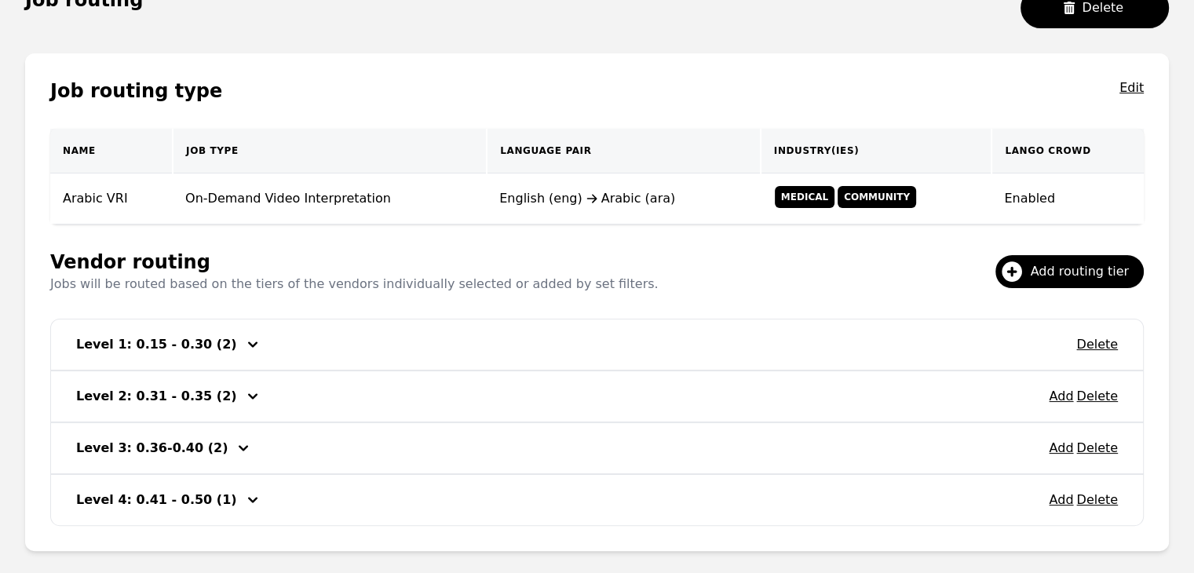
click at [243, 393] on icon "button" at bounding box center [252, 396] width 19 height 19
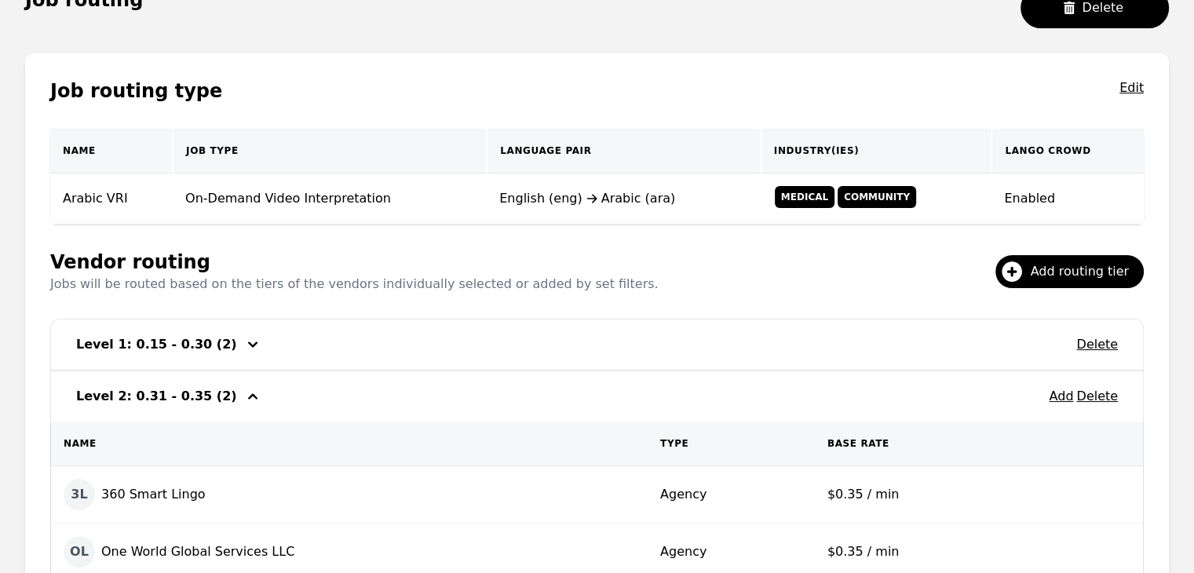
click at [205, 393] on h3 "Level 2: 0.31 - 0.35 (2)" at bounding box center [156, 396] width 161 height 19
click at [243, 392] on icon "button" at bounding box center [252, 396] width 19 height 19
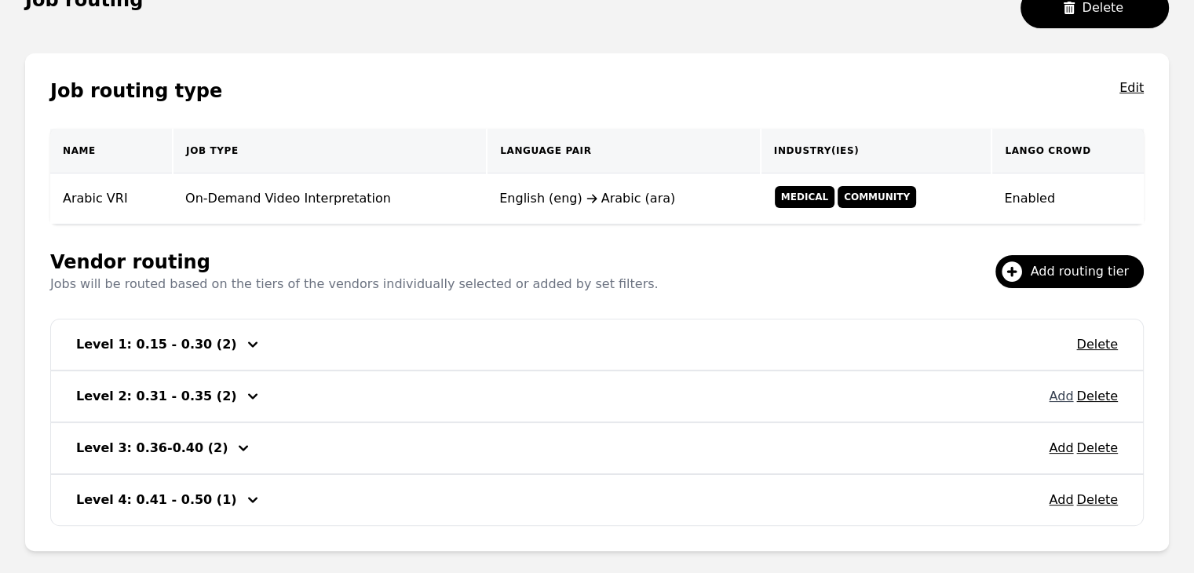
click at [1061, 394] on button "Add" at bounding box center [1061, 396] width 24 height 19
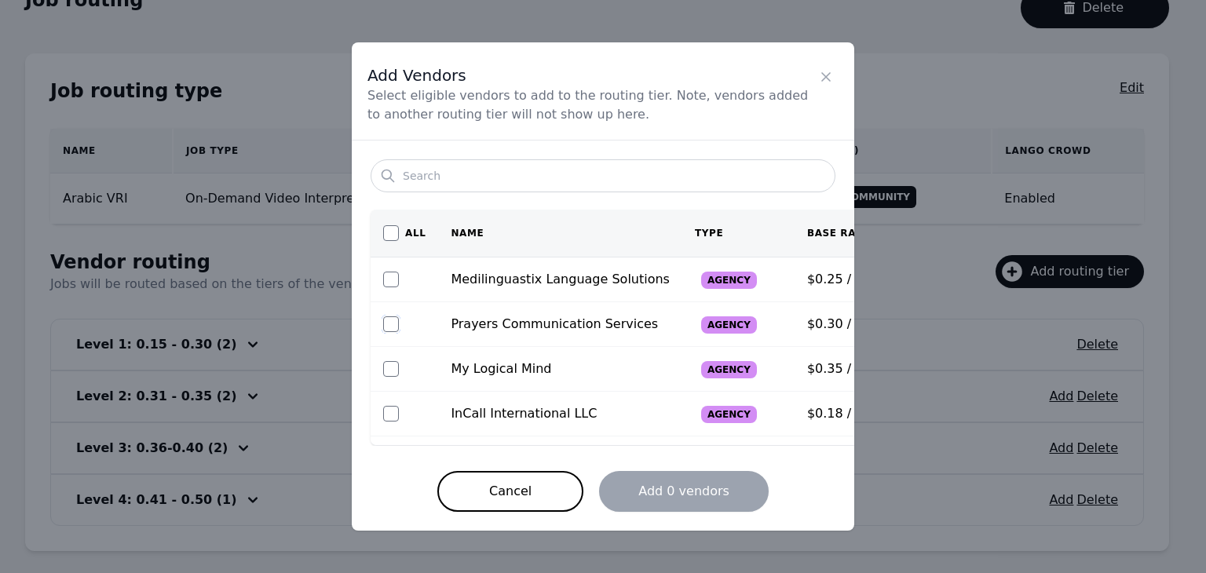
click at [386, 319] on input "checkbox" at bounding box center [391, 324] width 16 height 16
checkbox input "true"
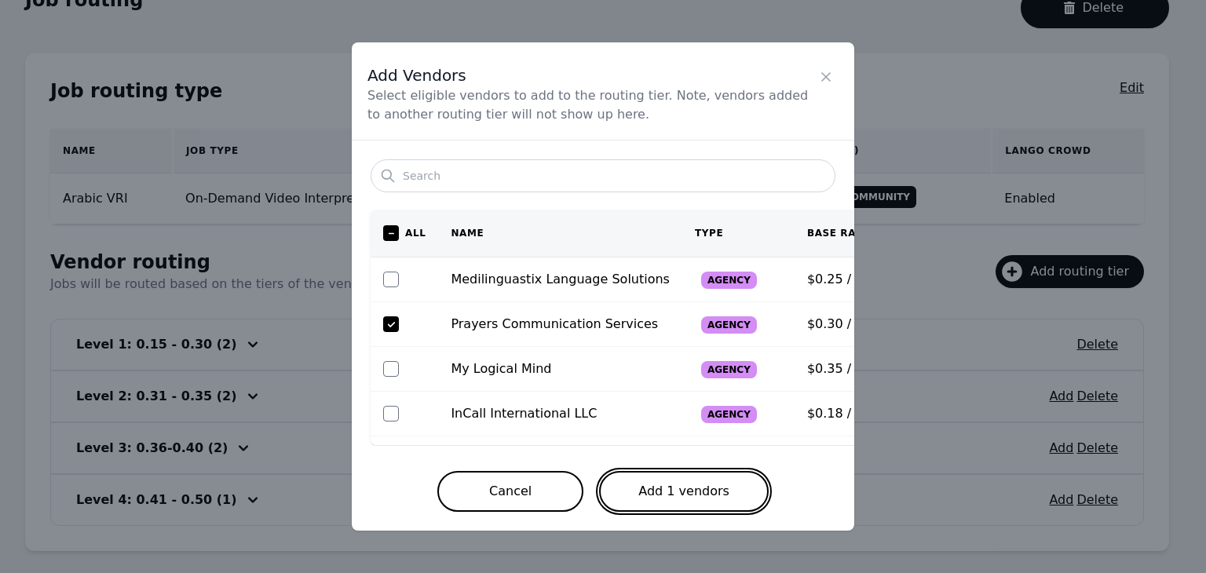
click at [690, 472] on button "Add 1 vendors" at bounding box center [684, 491] width 170 height 41
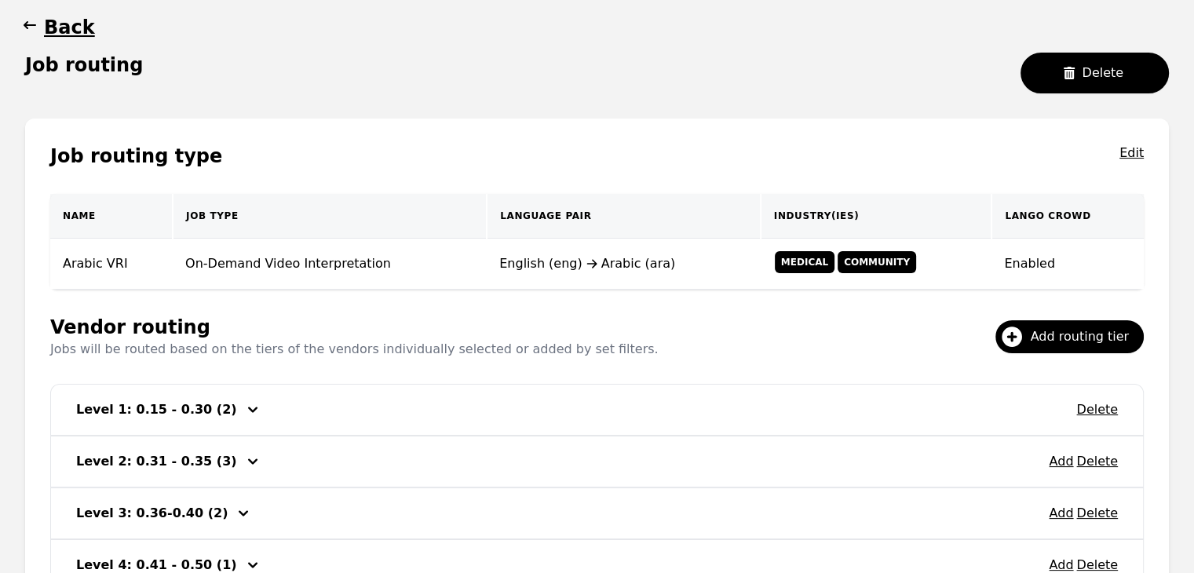
scroll to position [67, 0]
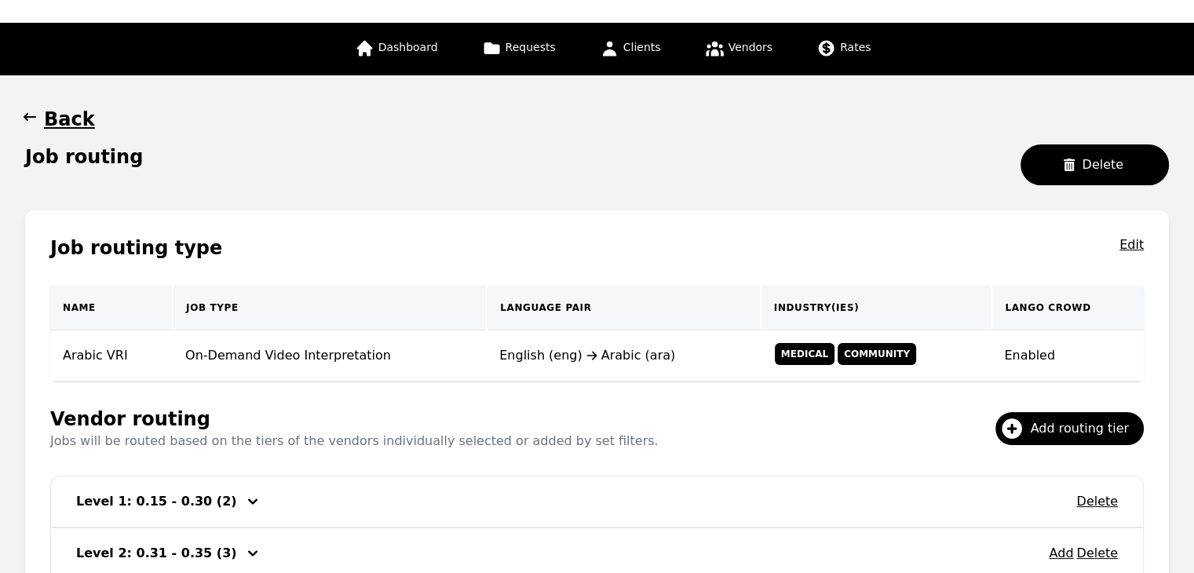
click at [24, 120] on icon "button" at bounding box center [30, 117] width 16 height 16
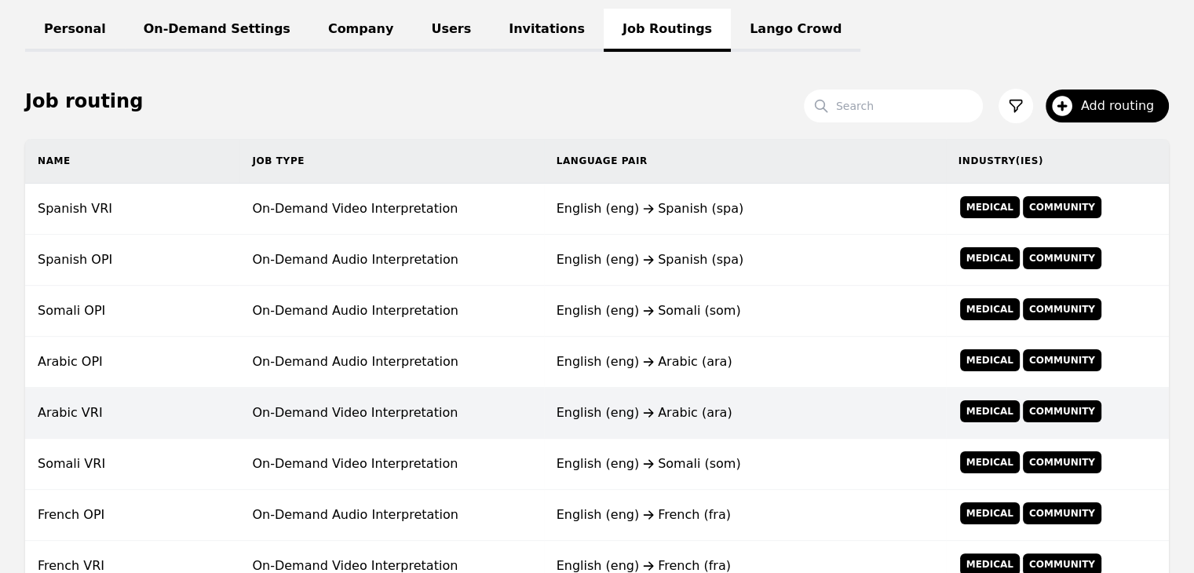
scroll to position [224, 0]
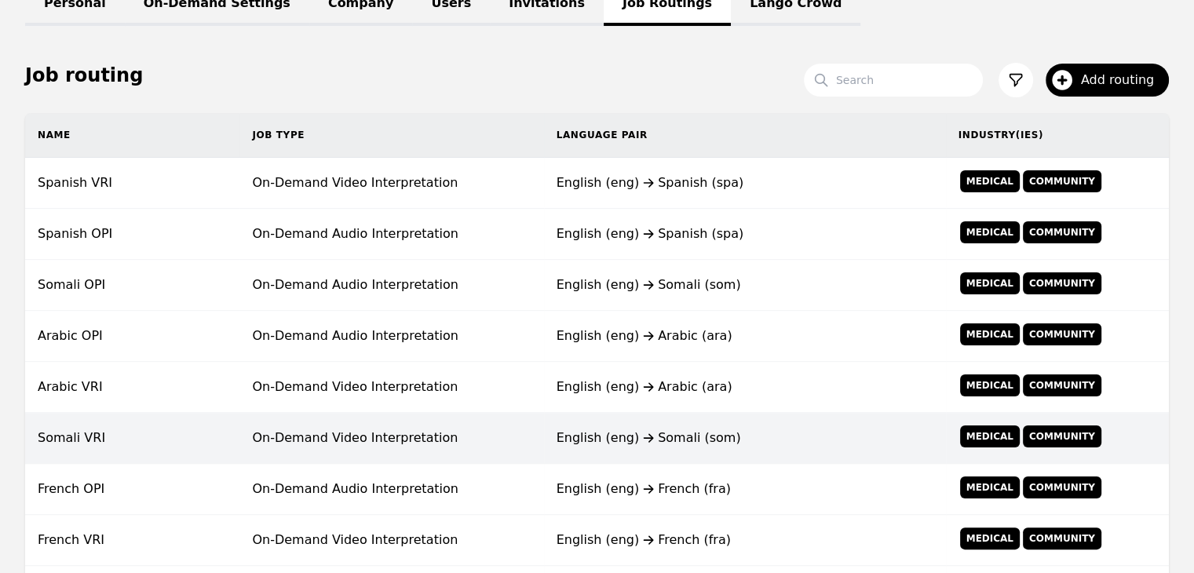
click at [370, 431] on td "On-Demand Video Interpretation" at bounding box center [391, 438] width 304 height 51
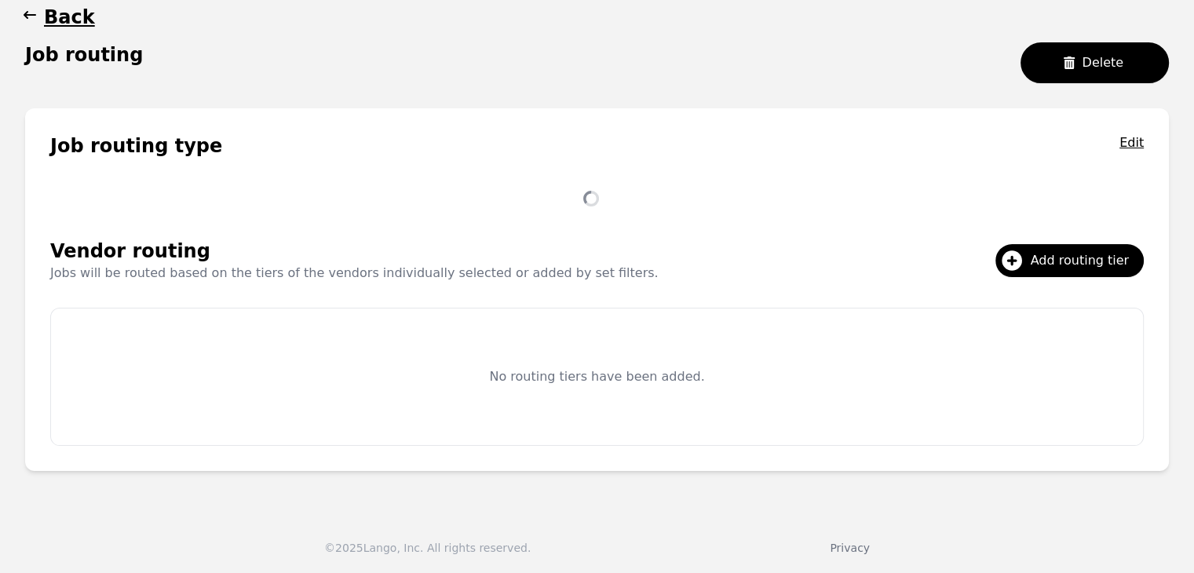
scroll to position [224, 0]
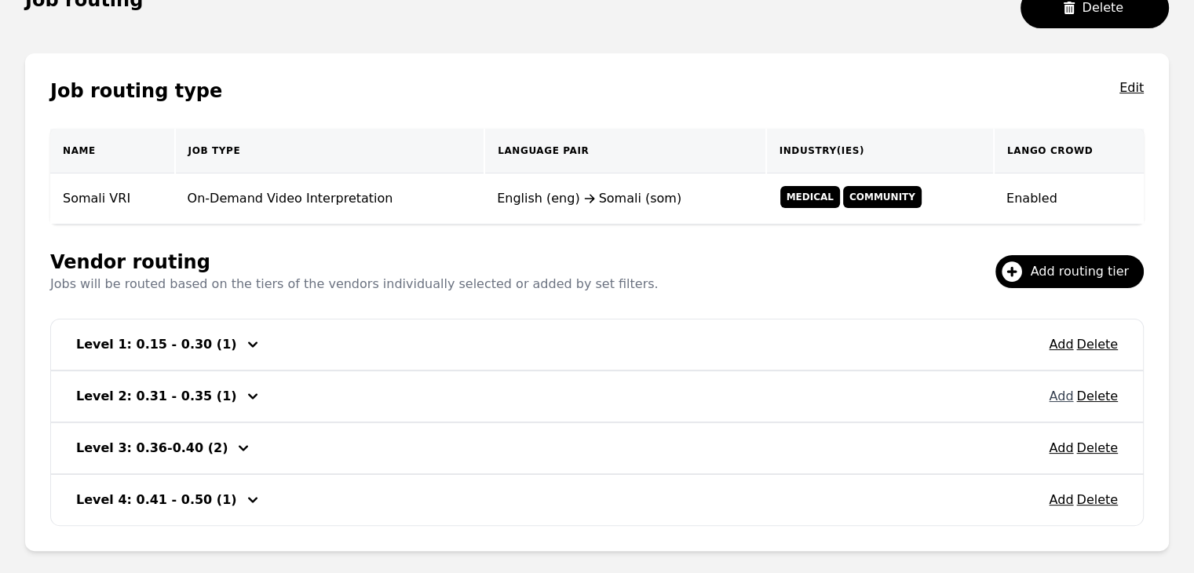
click at [1063, 392] on button "Add" at bounding box center [1061, 396] width 24 height 19
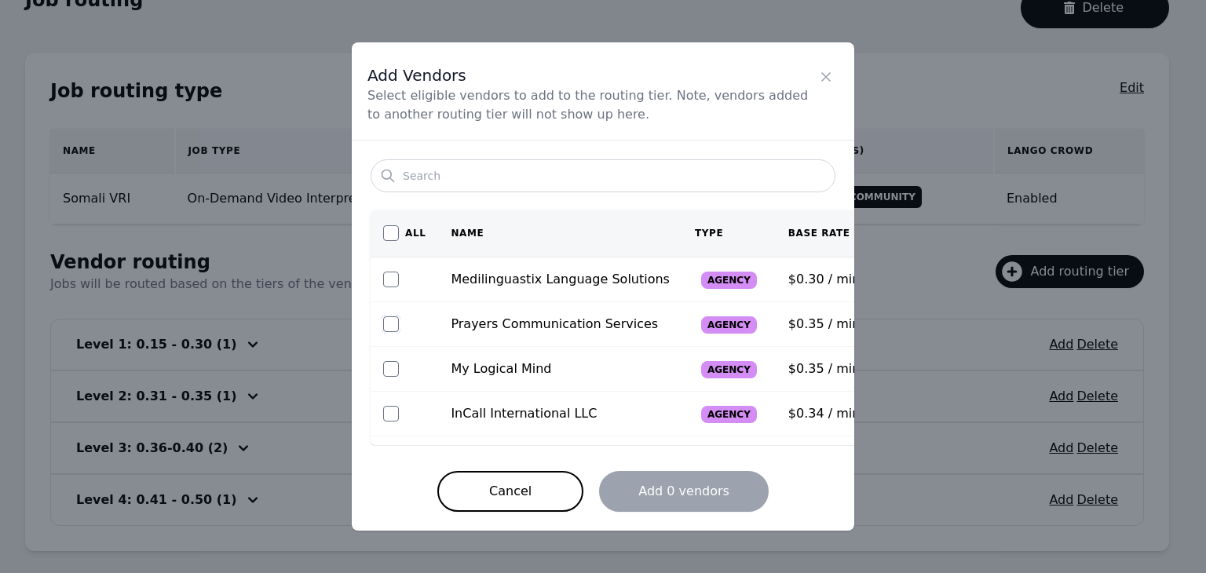
click at [396, 318] on input "checkbox" at bounding box center [391, 324] width 16 height 16
checkbox input "true"
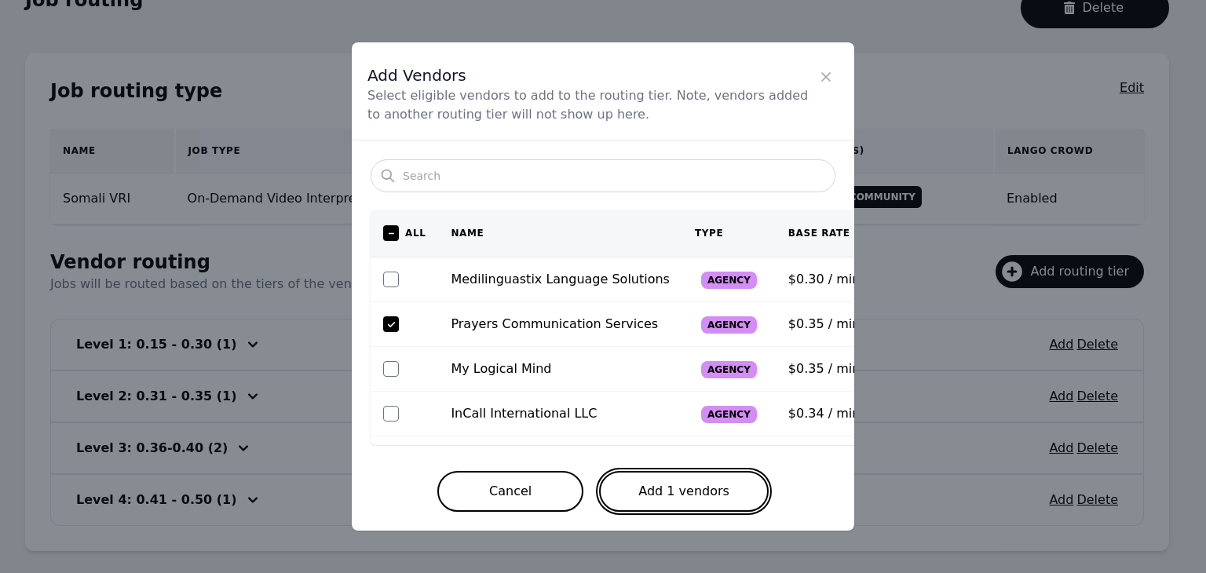
click at [691, 487] on button "Add 1 vendors" at bounding box center [684, 491] width 170 height 41
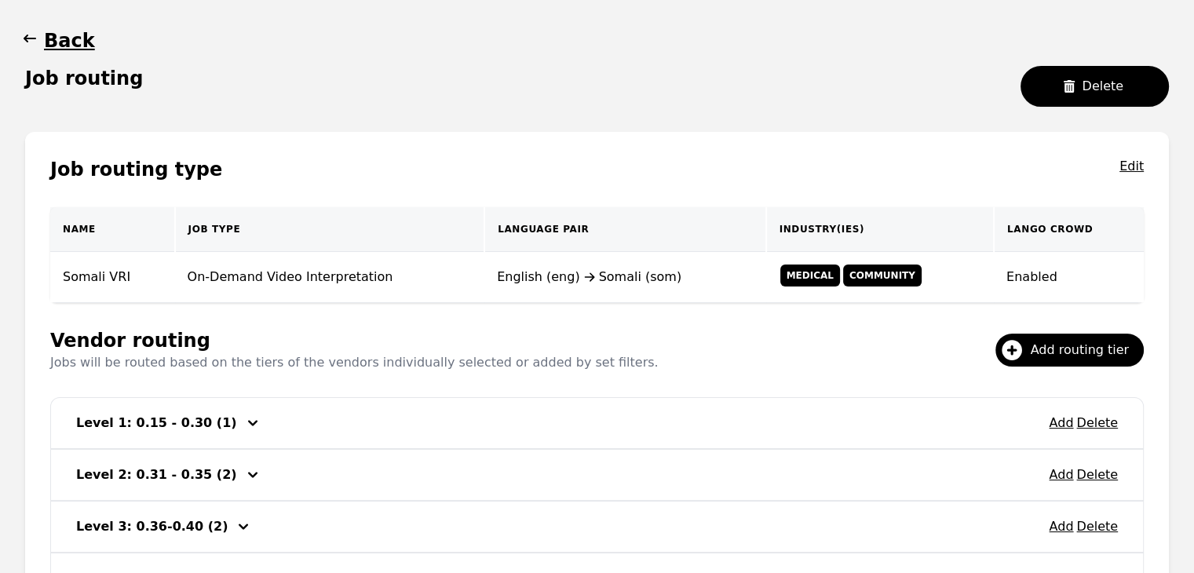
click at [22, 38] on icon "button" at bounding box center [30, 39] width 16 height 16
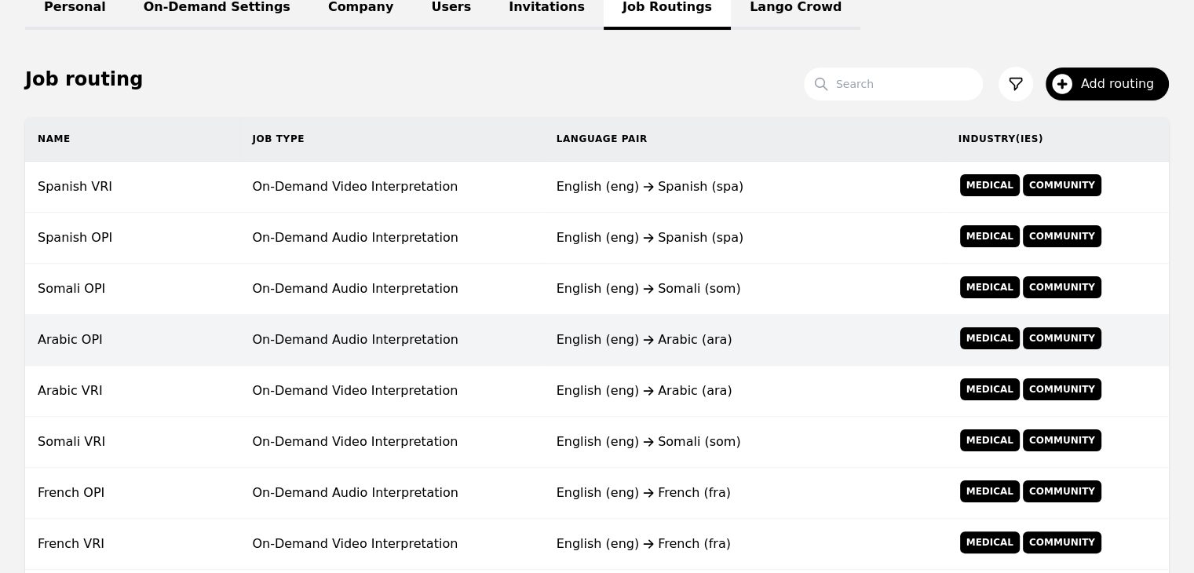
scroll to position [302, 0]
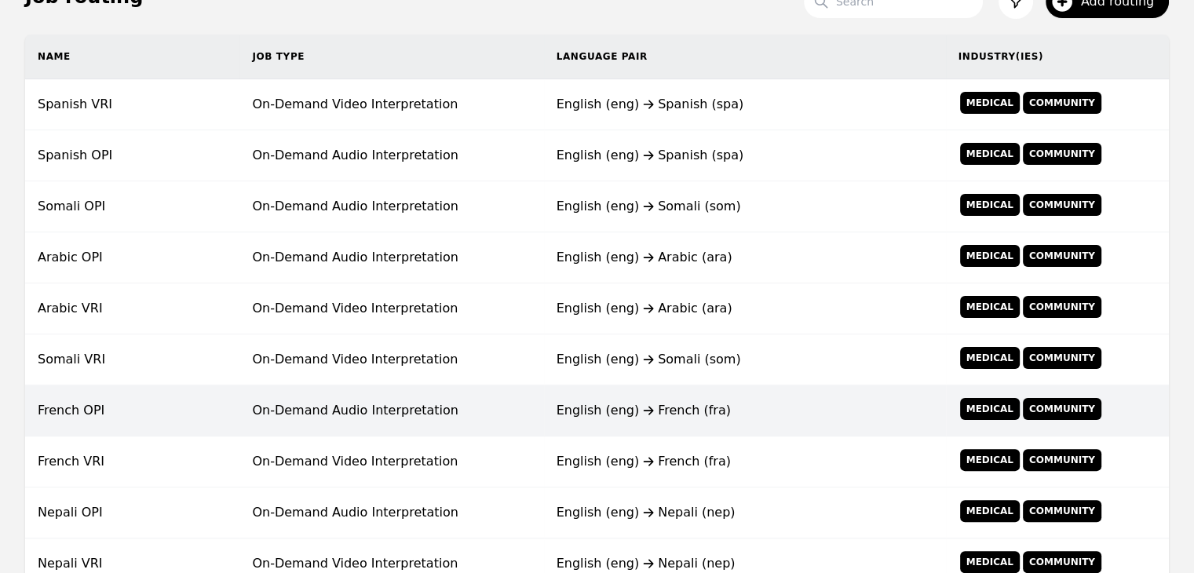
click at [848, 415] on div "English (eng) French (fra)" at bounding box center [744, 410] width 377 height 19
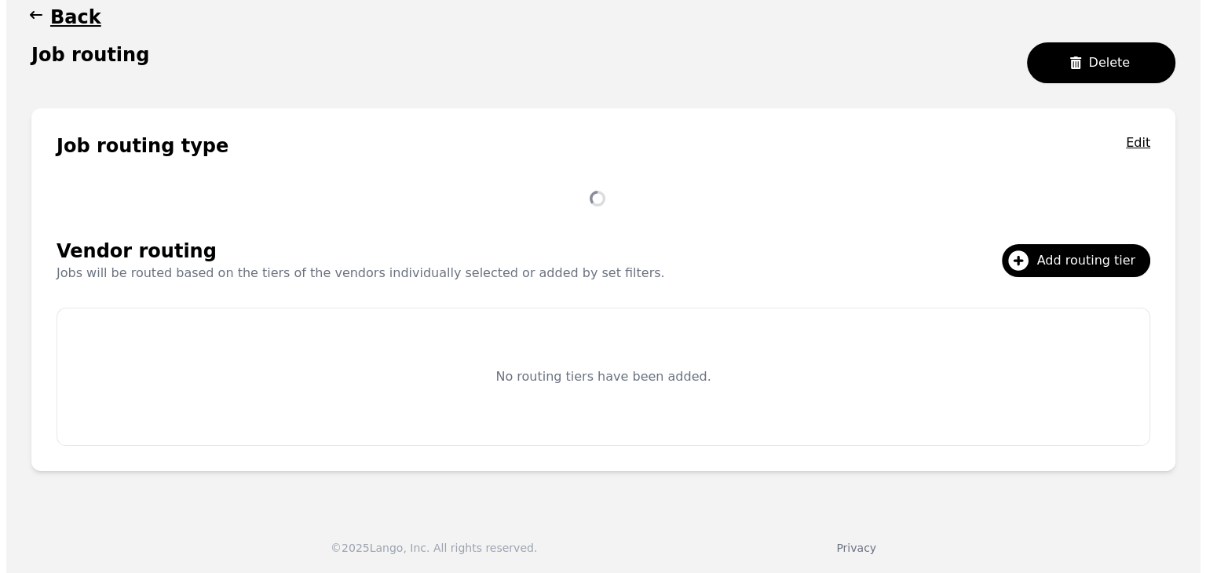
scroll to position [302, 0]
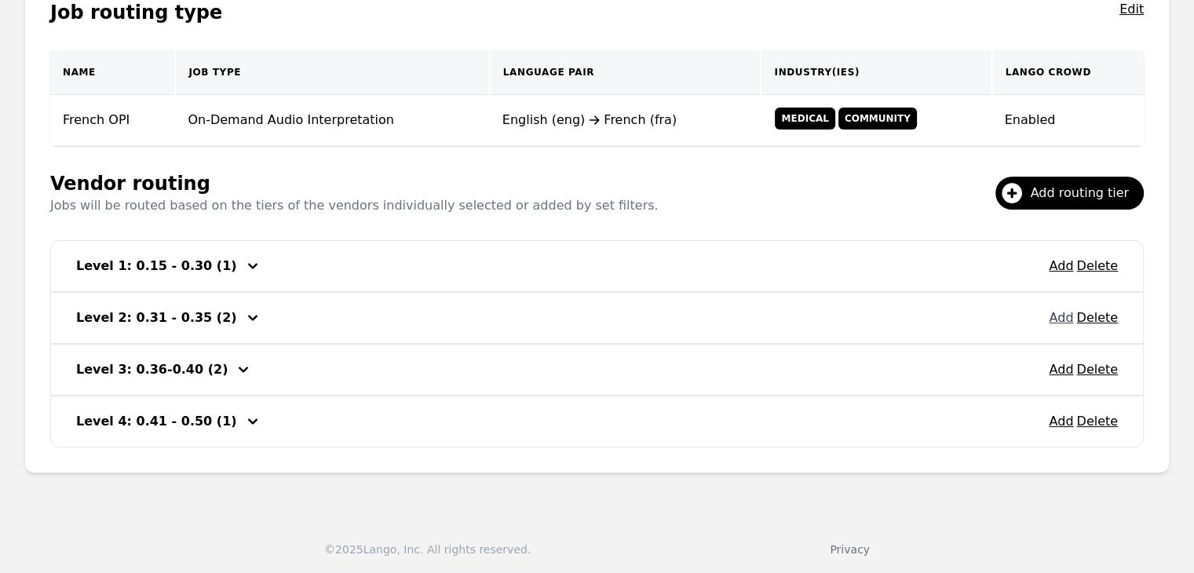
click at [1060, 321] on button "Add" at bounding box center [1061, 317] width 24 height 19
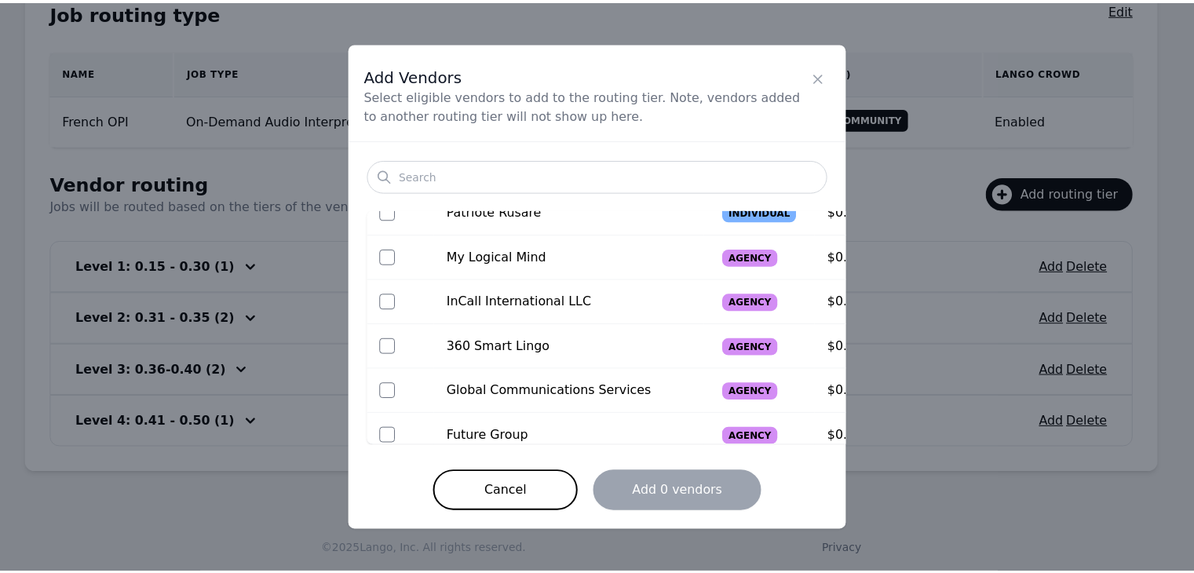
scroll to position [168, 0]
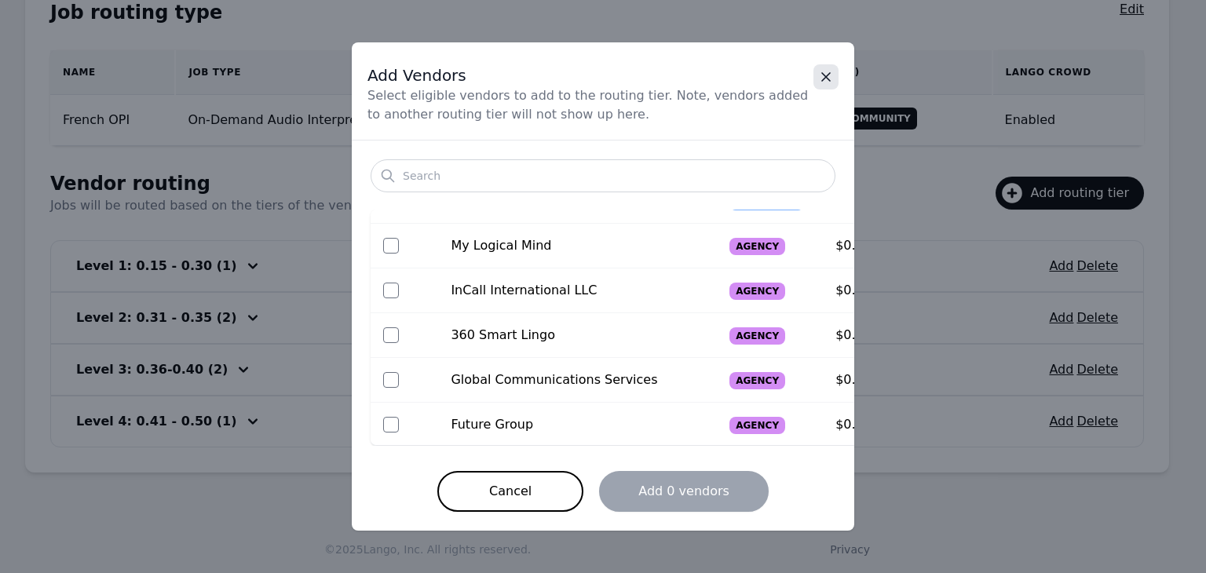
click at [828, 81] on icon "Close" at bounding box center [826, 77] width 16 height 16
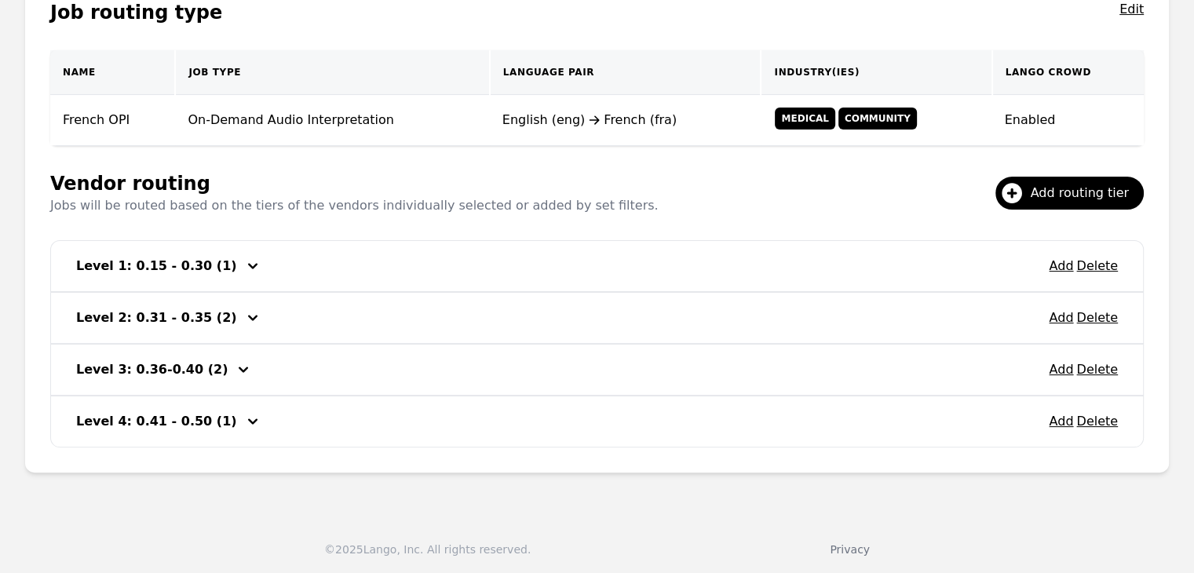
click at [234, 362] on icon "button" at bounding box center [243, 369] width 19 height 19
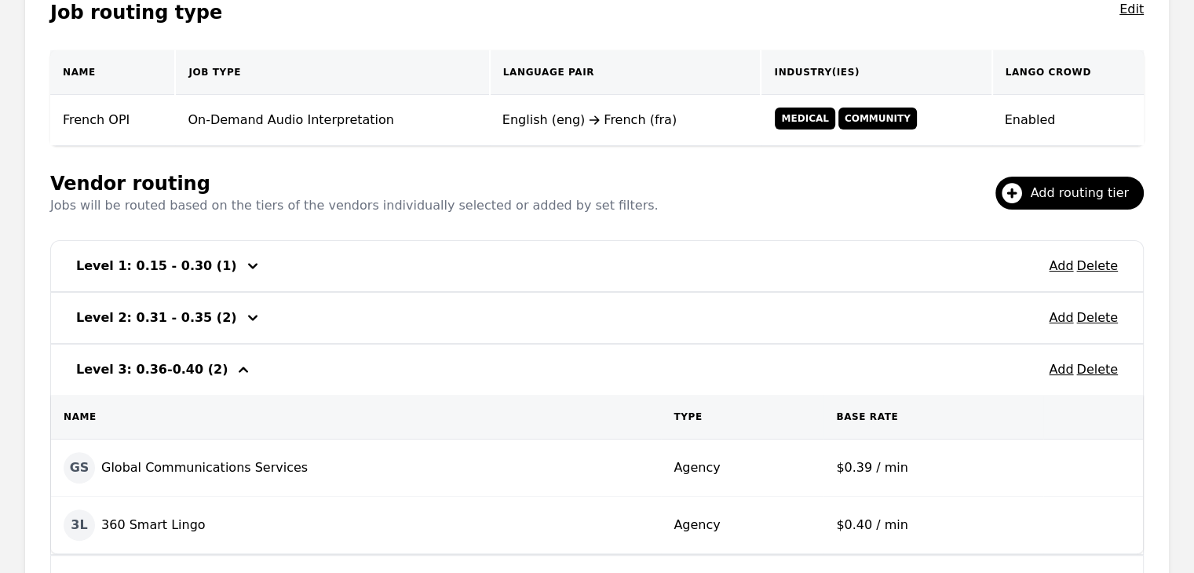
click at [239, 367] on icon "button" at bounding box center [243, 369] width 9 height 5
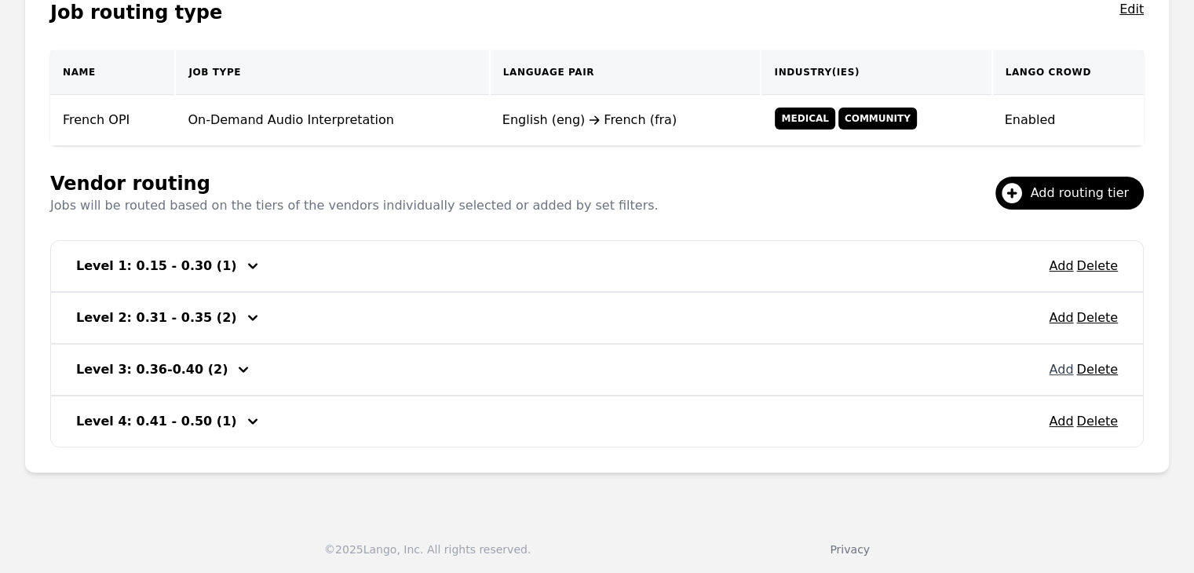
click at [1062, 374] on button "Add" at bounding box center [1061, 369] width 24 height 19
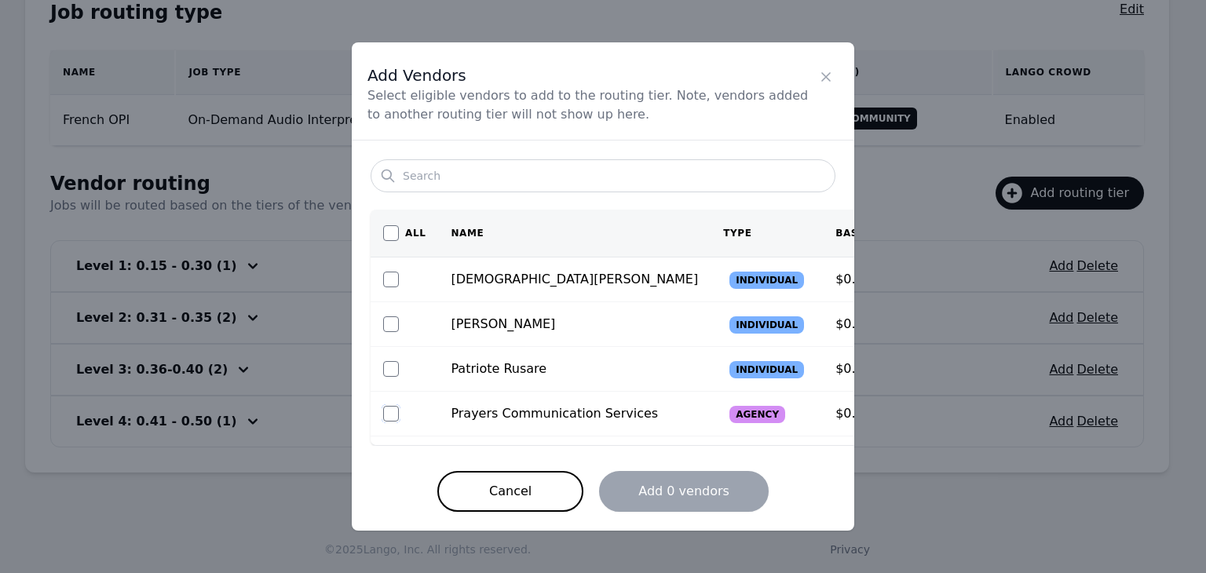
click at [392, 412] on input "checkbox" at bounding box center [391, 414] width 16 height 16
checkbox input "true"
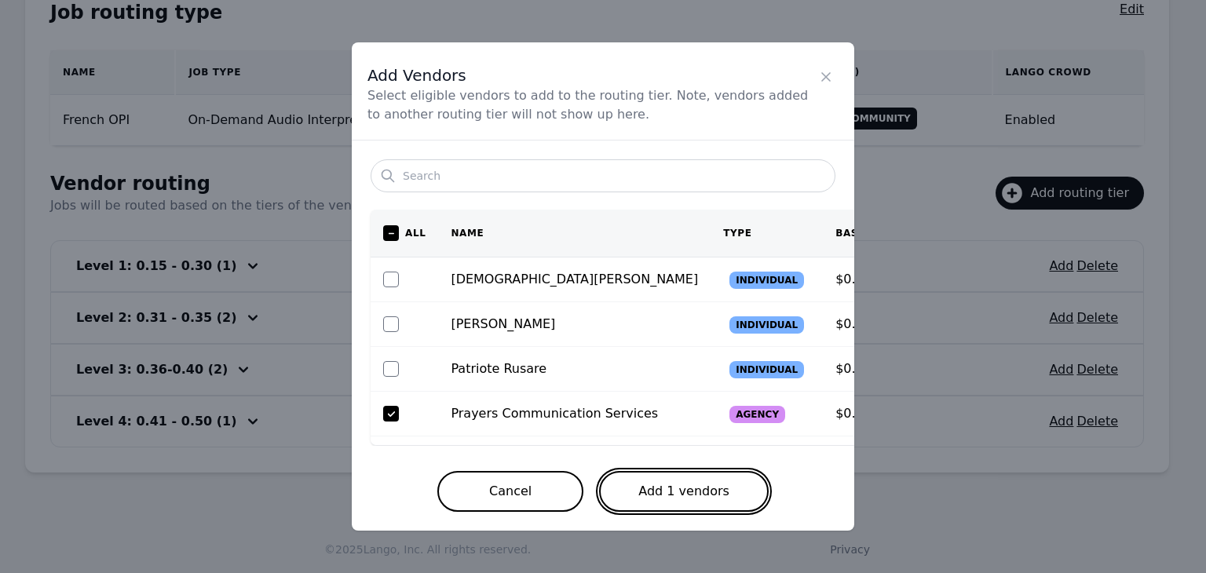
click at [690, 506] on button "Add 1 vendors" at bounding box center [684, 491] width 170 height 41
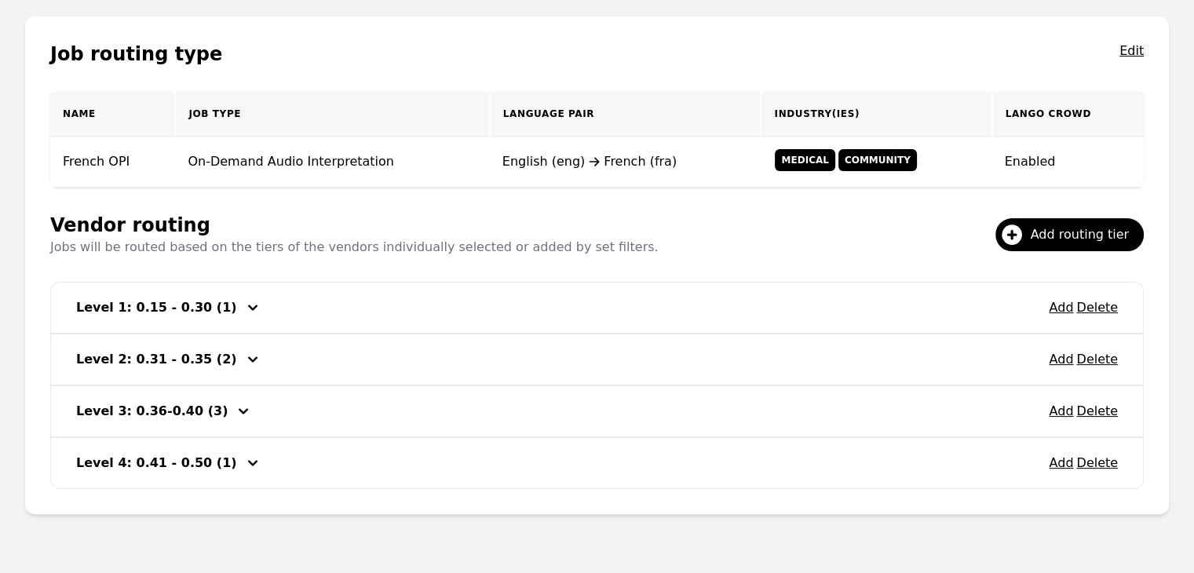
scroll to position [145, 0]
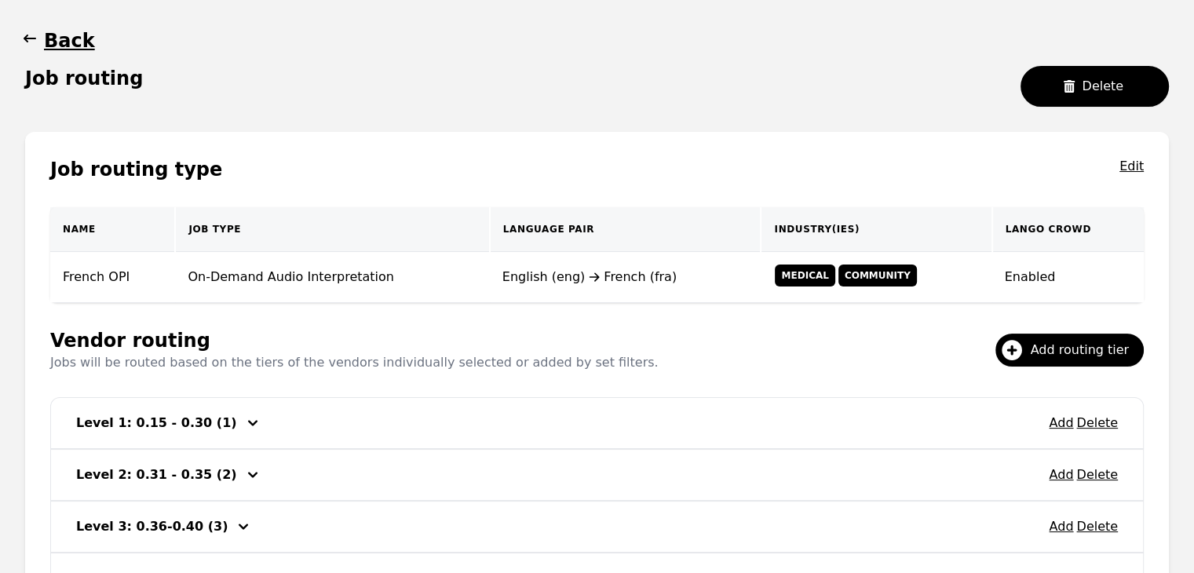
click at [26, 42] on icon "button" at bounding box center [30, 39] width 13 height 8
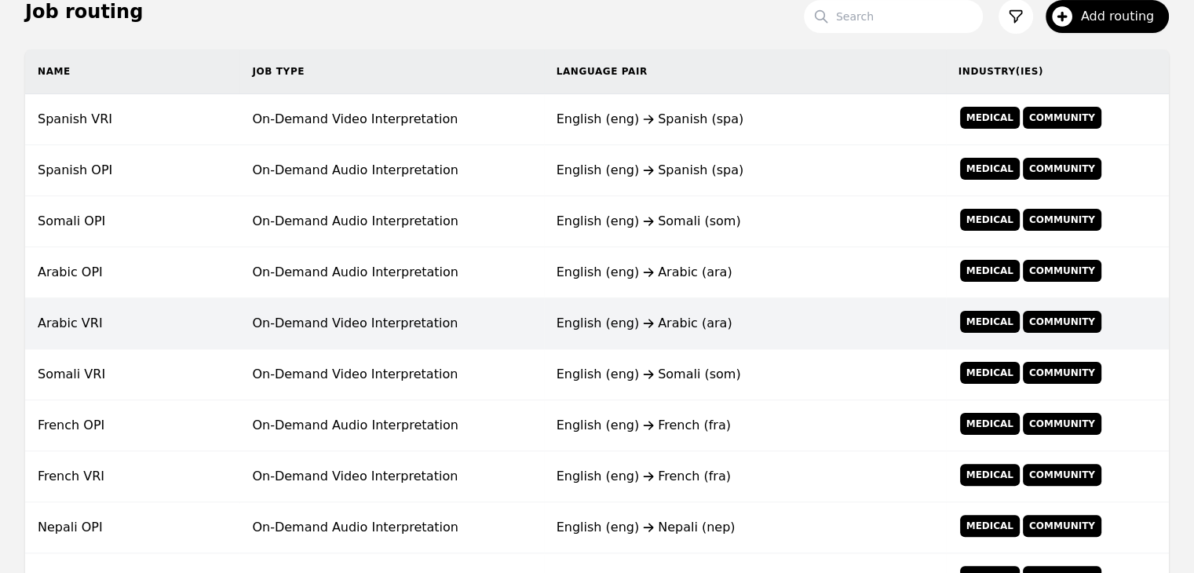
scroll to position [302, 0]
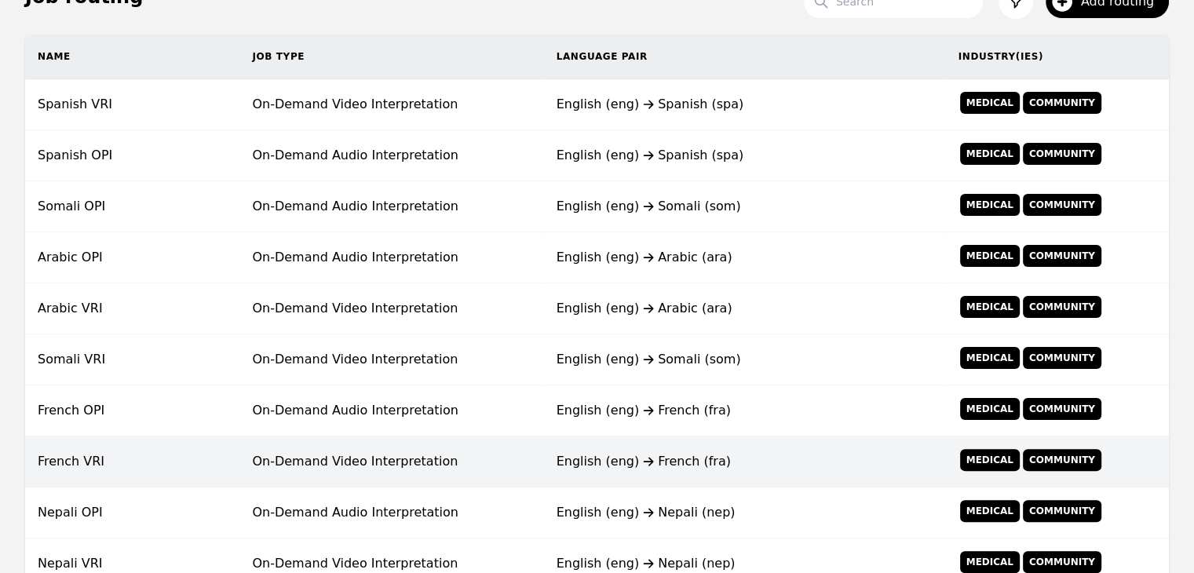
click at [308, 450] on td "On-Demand Video Interpretation" at bounding box center [391, 461] width 304 height 51
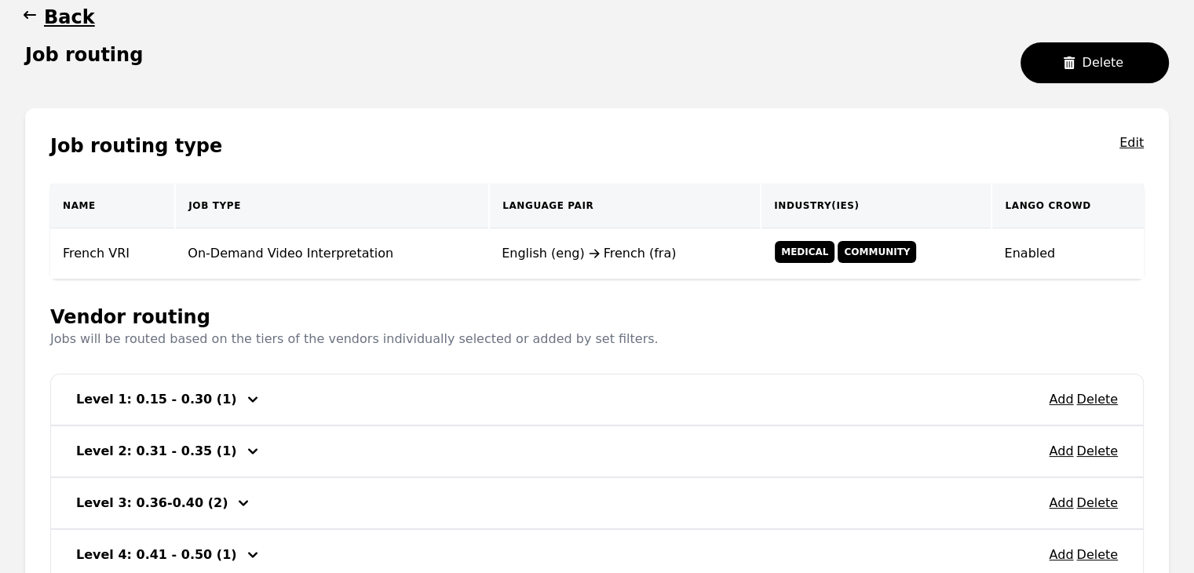
scroll to position [302, 0]
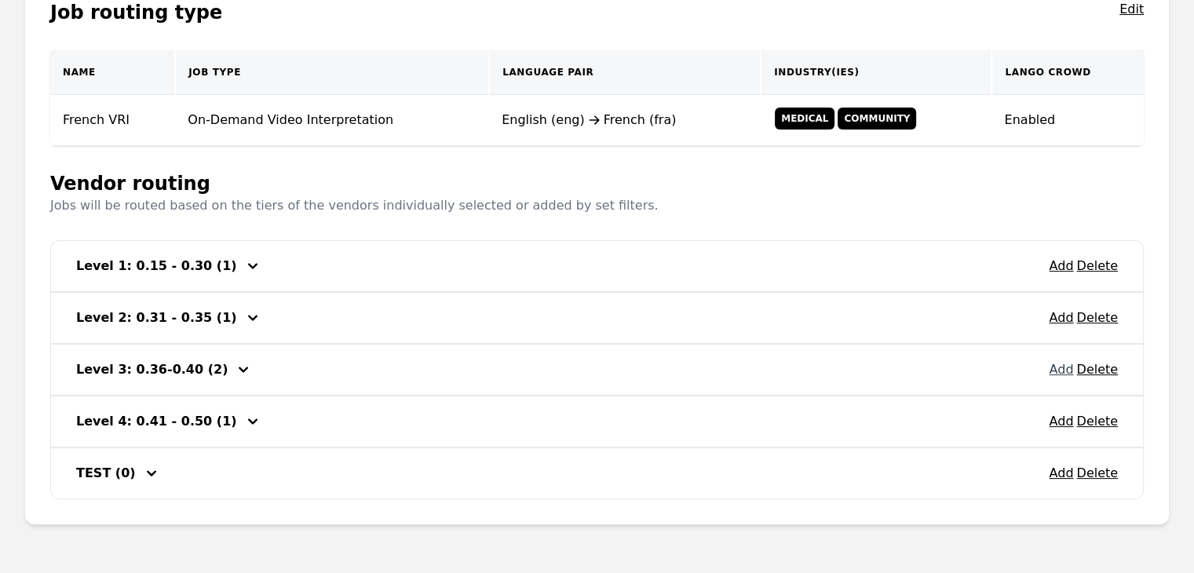
click at [1059, 373] on button "Add" at bounding box center [1061, 369] width 24 height 19
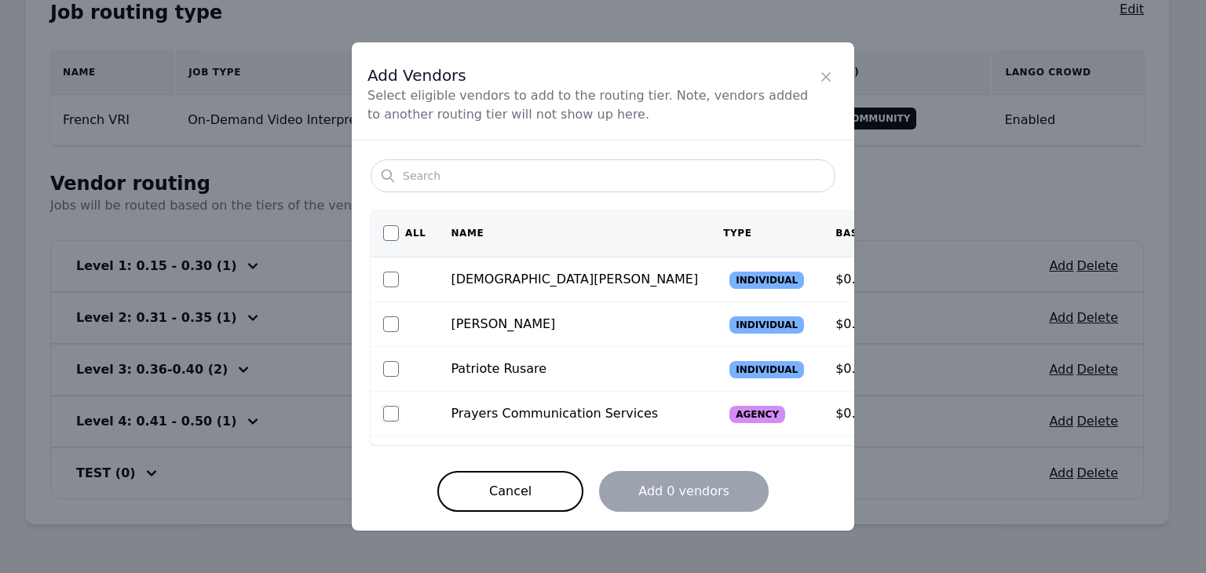
click at [395, 408] on input "checkbox" at bounding box center [391, 414] width 16 height 16
checkbox input "true"
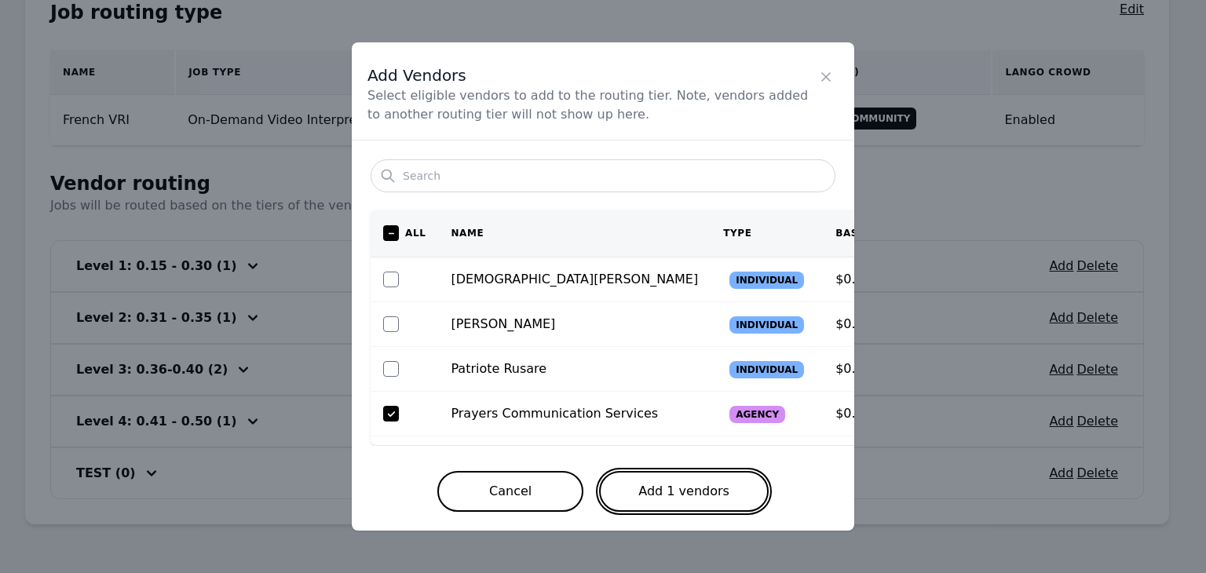
click at [726, 482] on button "Add 1 vendors" at bounding box center [684, 491] width 170 height 41
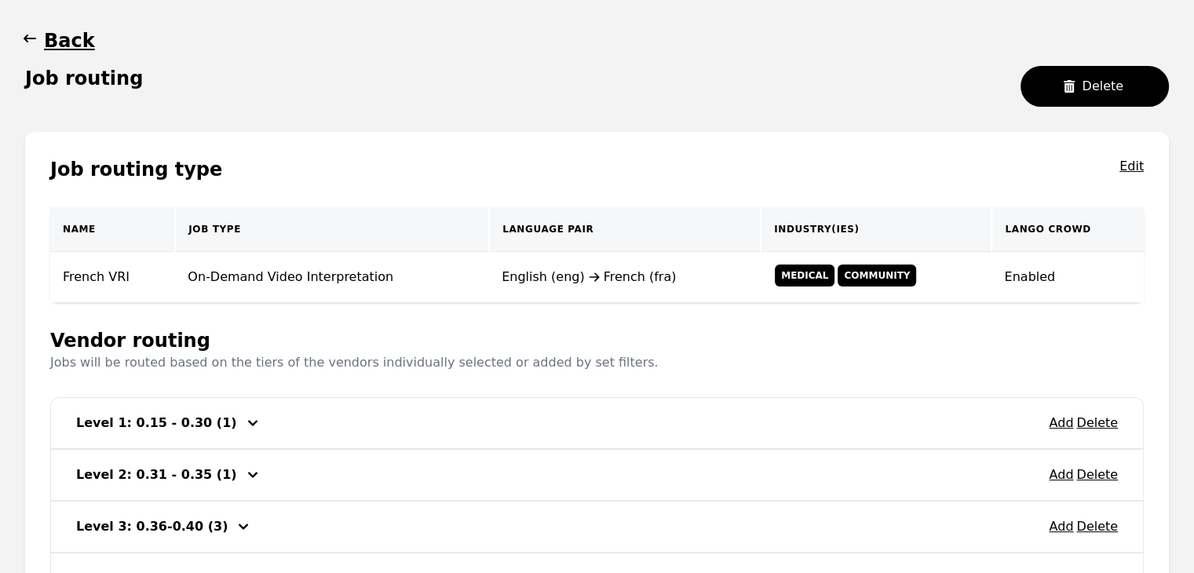
click at [32, 44] on icon "button" at bounding box center [30, 39] width 16 height 16
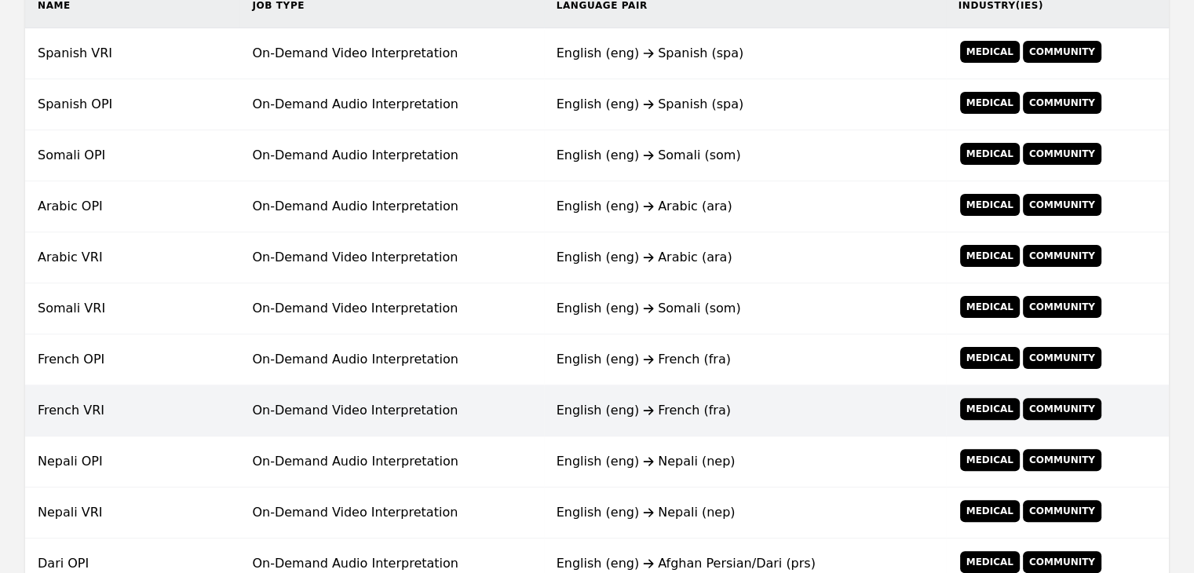
scroll to position [381, 0]
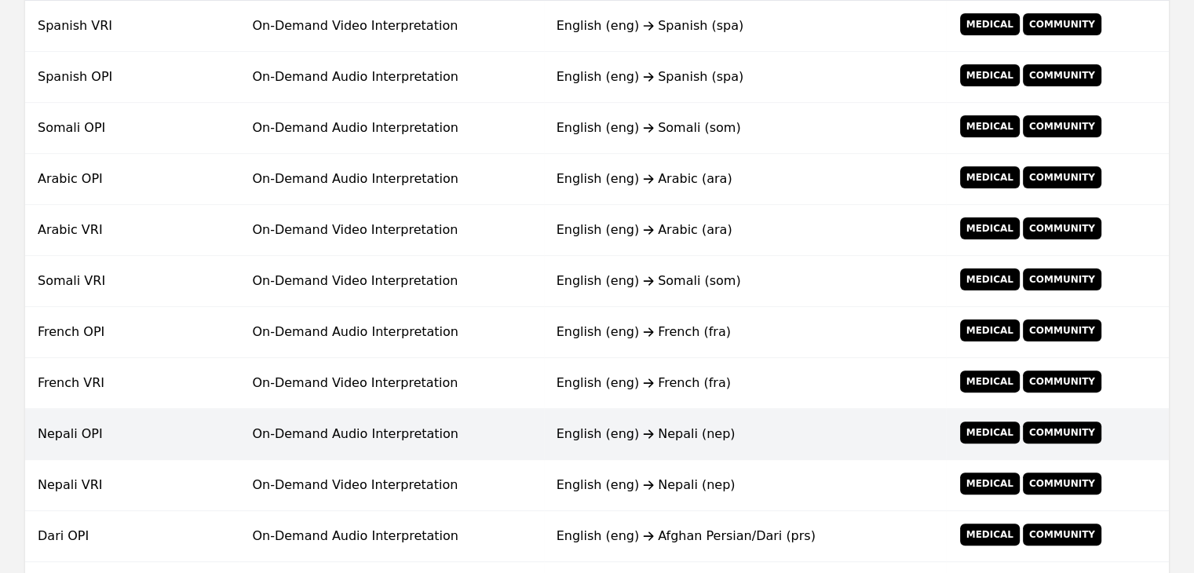
click at [543, 427] on td "On-Demand Audio Interpretation" at bounding box center [391, 434] width 304 height 51
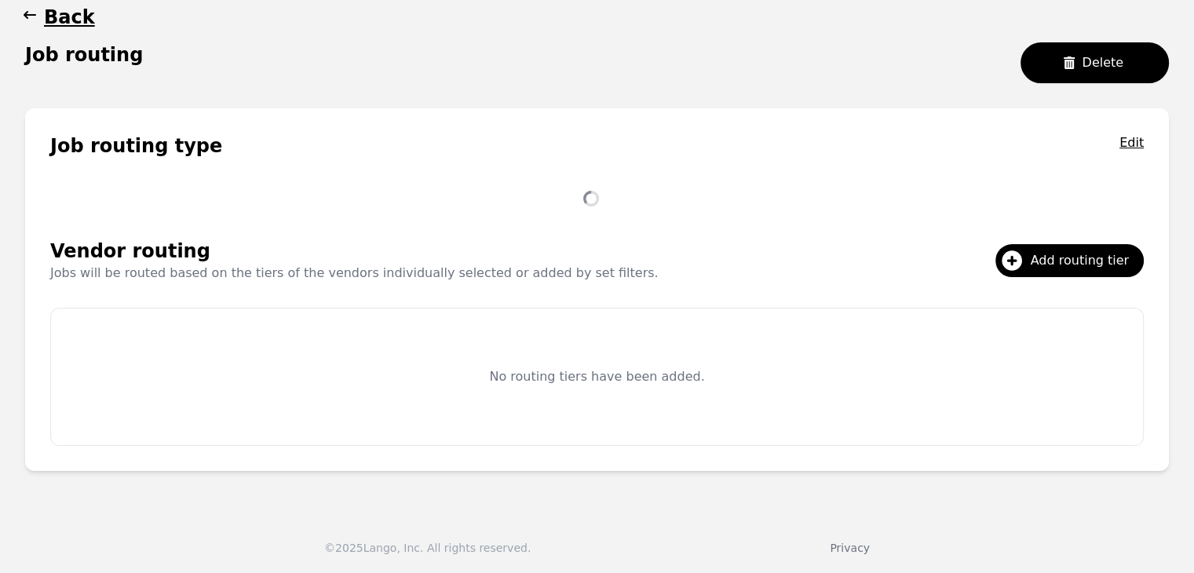
scroll to position [302, 0]
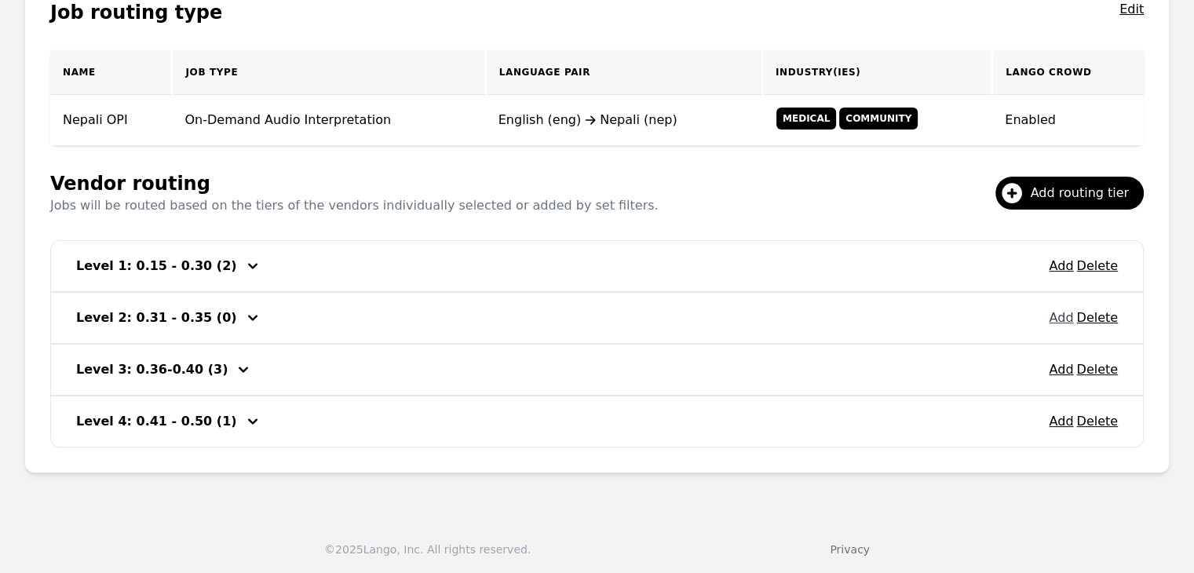
click at [1064, 322] on button "Add" at bounding box center [1061, 317] width 24 height 19
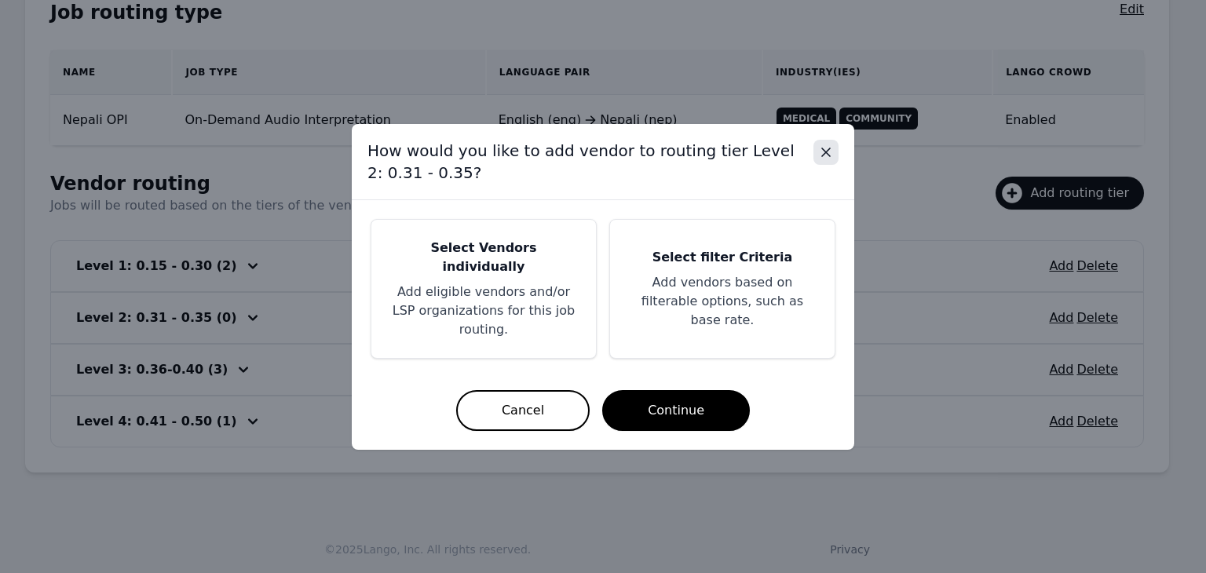
click at [823, 160] on icon "Close" at bounding box center [826, 152] width 16 height 16
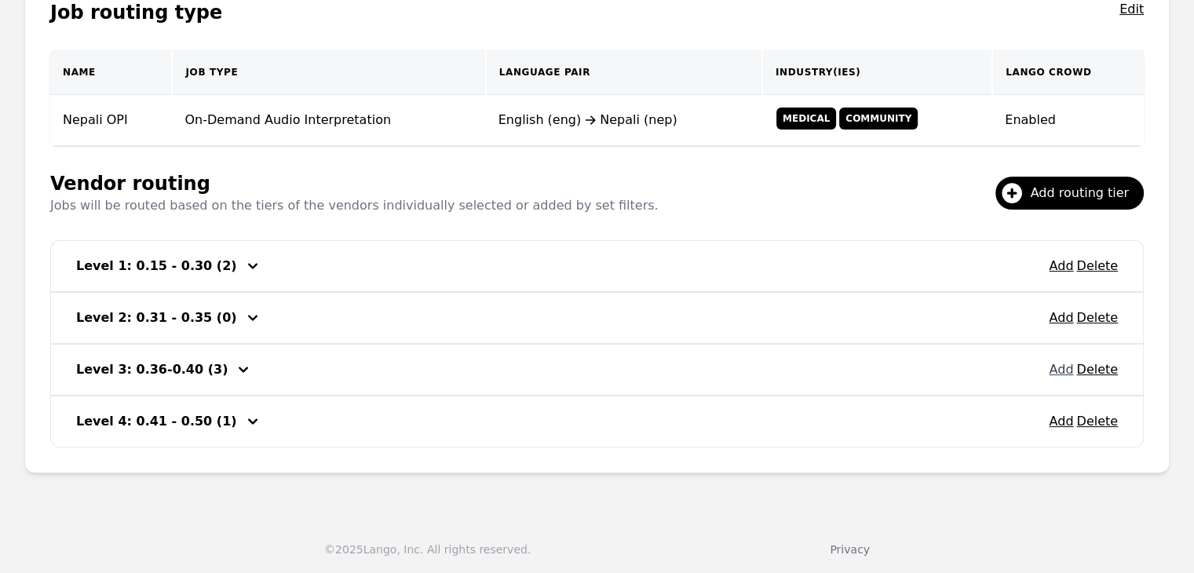
click at [1063, 373] on button "Add" at bounding box center [1061, 369] width 24 height 19
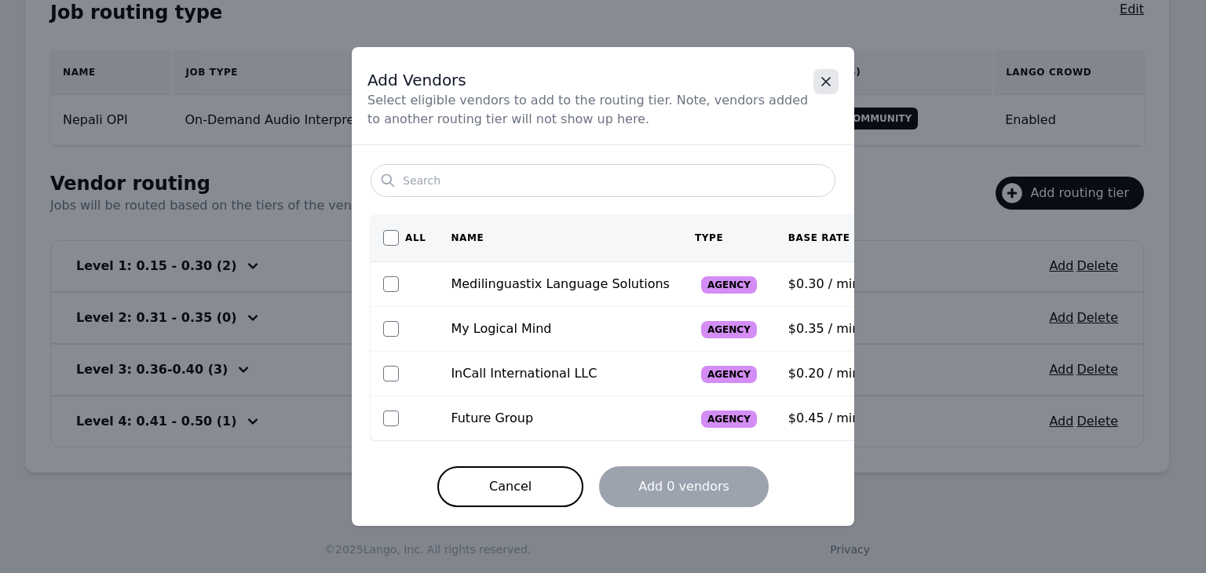
click at [830, 82] on icon "Close" at bounding box center [826, 82] width 16 height 16
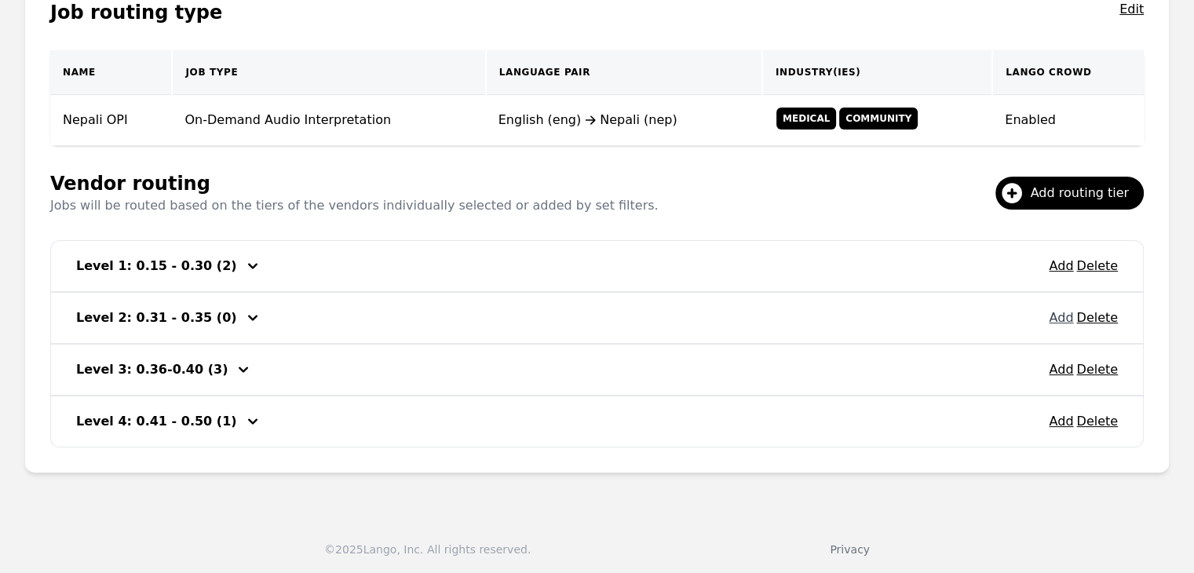
click at [1063, 317] on button "Add" at bounding box center [1061, 317] width 24 height 19
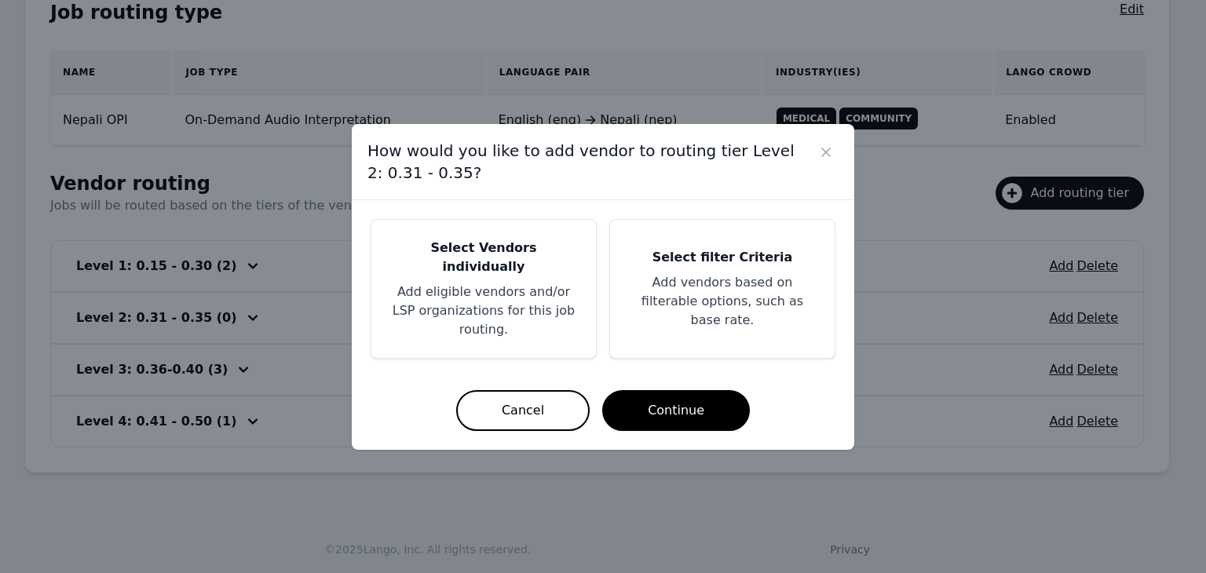
click at [538, 286] on p "Add eligible vendors and/or LSP organizations for this job routing." at bounding box center [483, 311] width 187 height 57
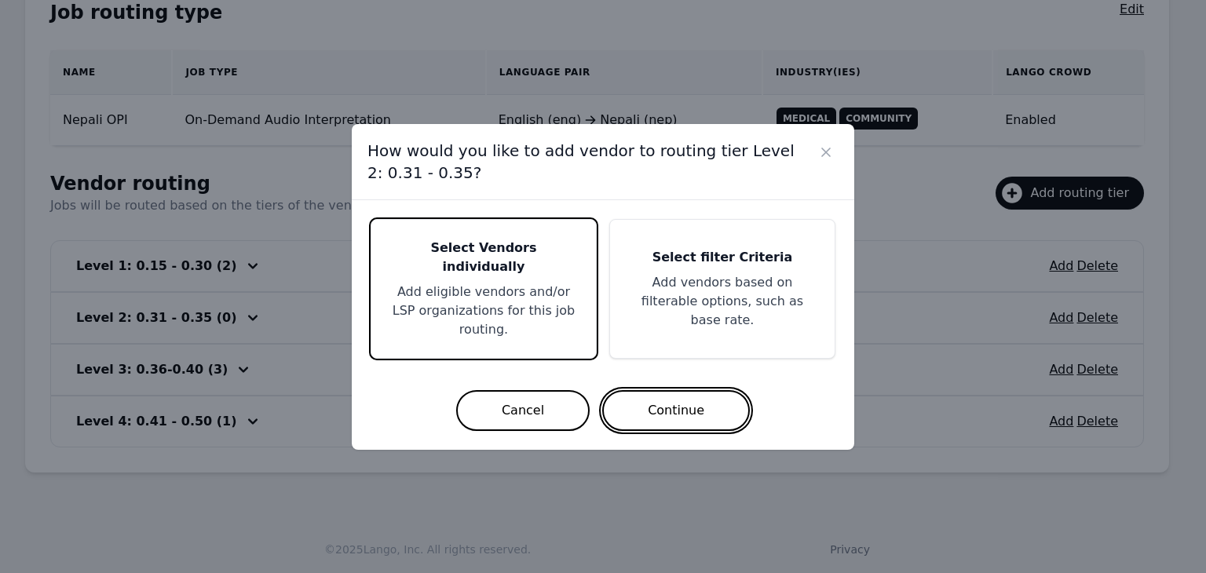
click at [654, 390] on button "Continue" at bounding box center [676, 410] width 148 height 41
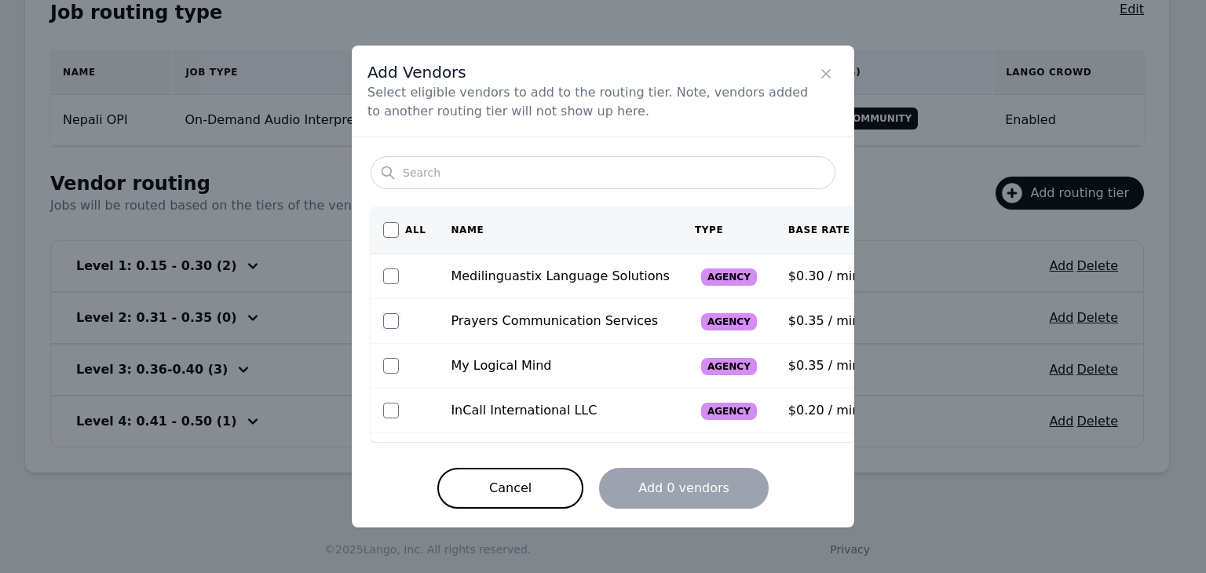
click at [395, 321] on input "checkbox" at bounding box center [391, 321] width 16 height 16
checkbox input "true"
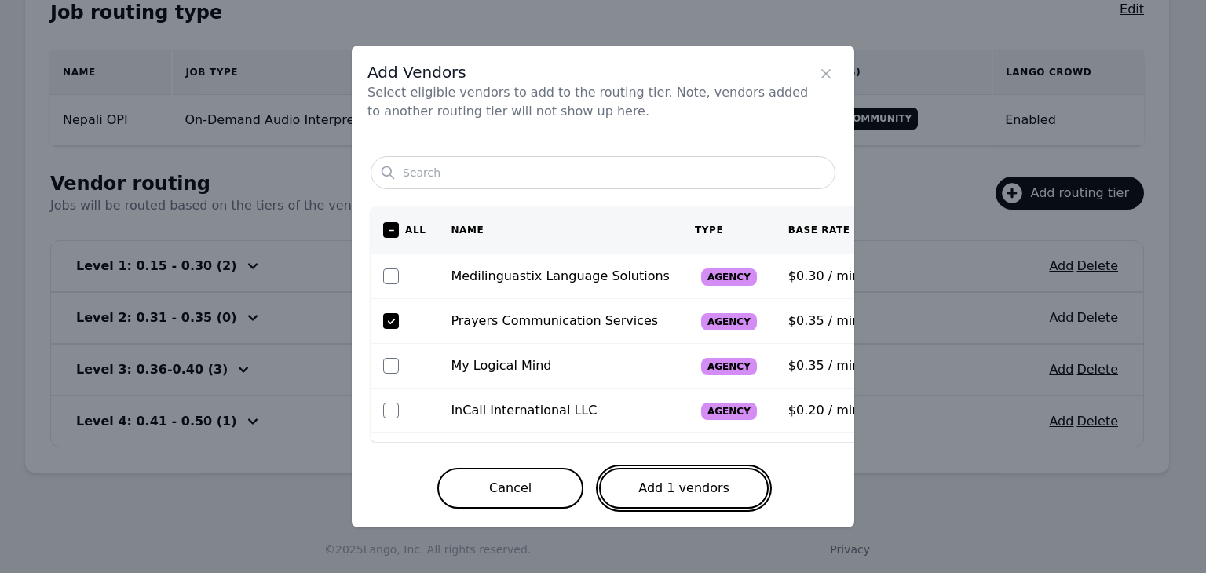
click at [706, 498] on button "Add 1 vendors" at bounding box center [684, 488] width 170 height 41
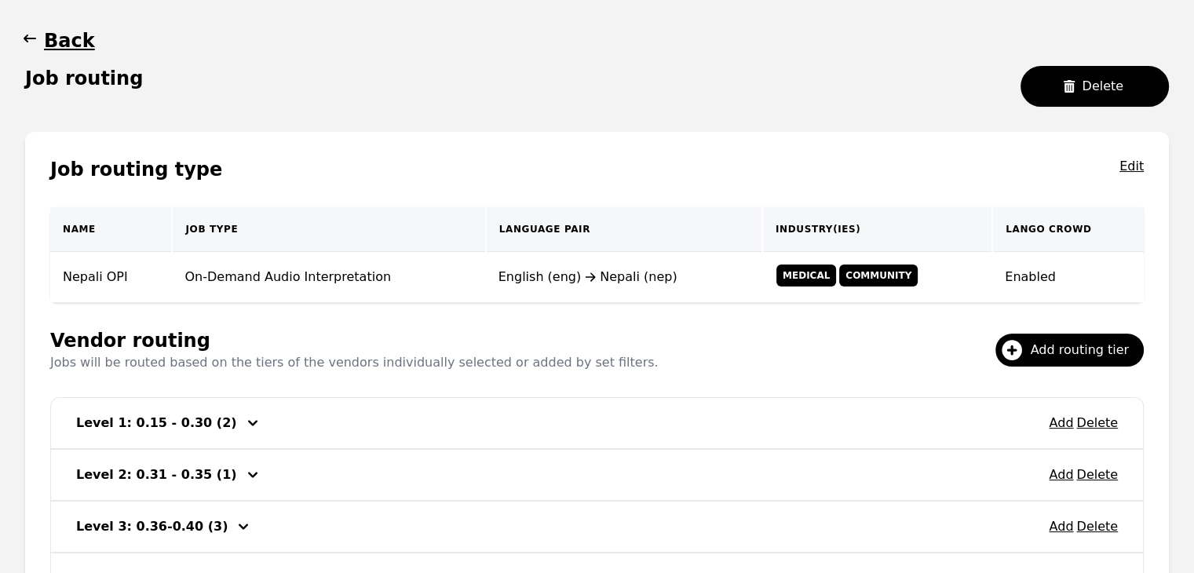
click at [31, 38] on icon "button" at bounding box center [30, 39] width 13 height 8
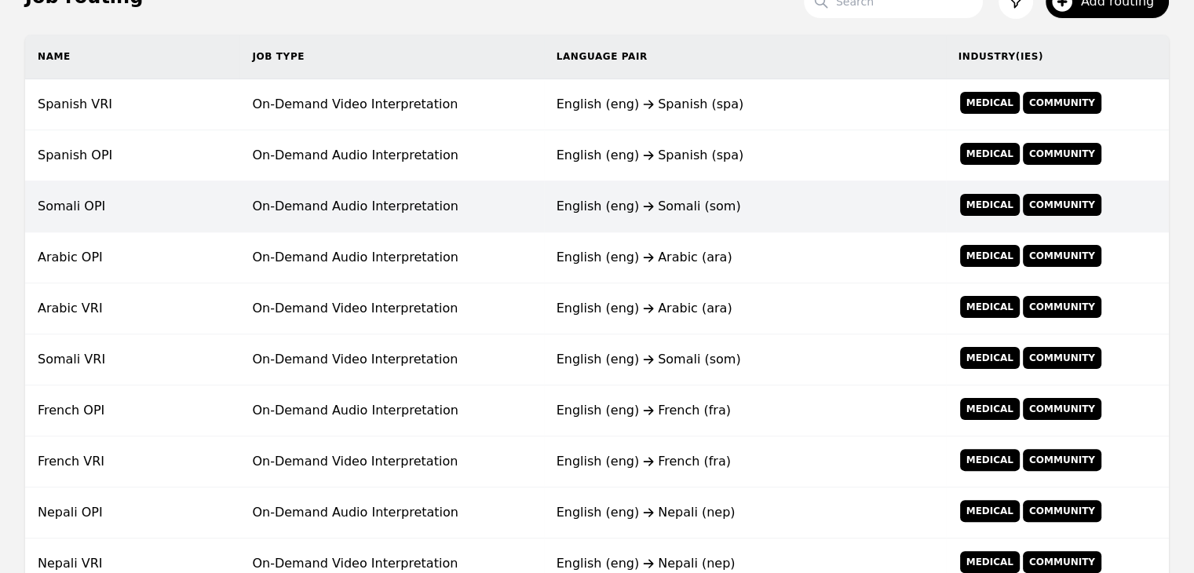
scroll to position [381, 0]
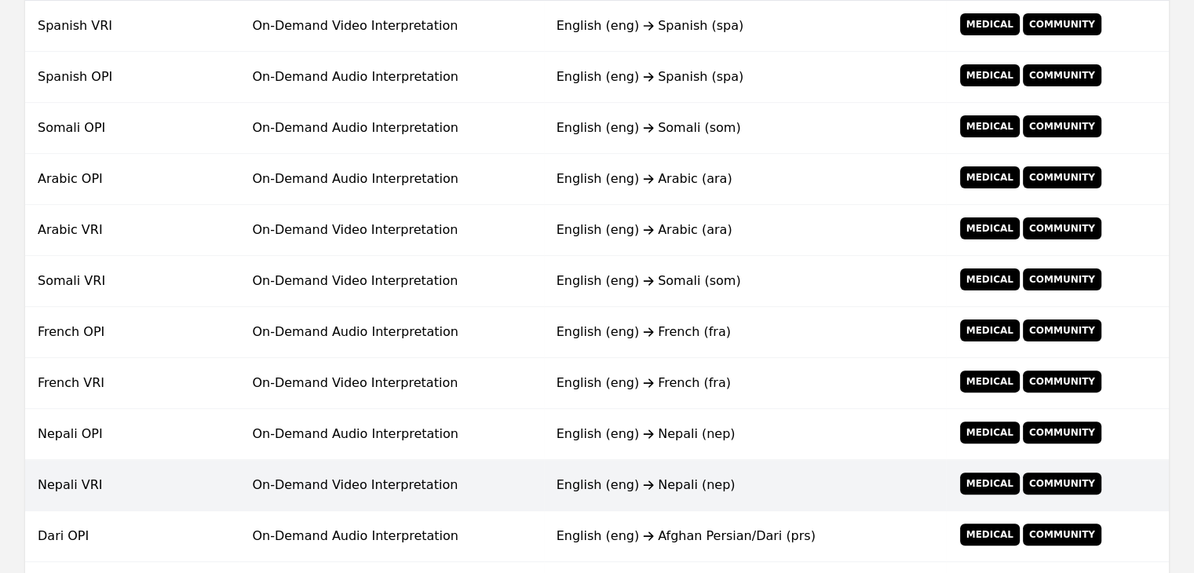
click at [324, 476] on td "On-Demand Video Interpretation" at bounding box center [391, 485] width 304 height 51
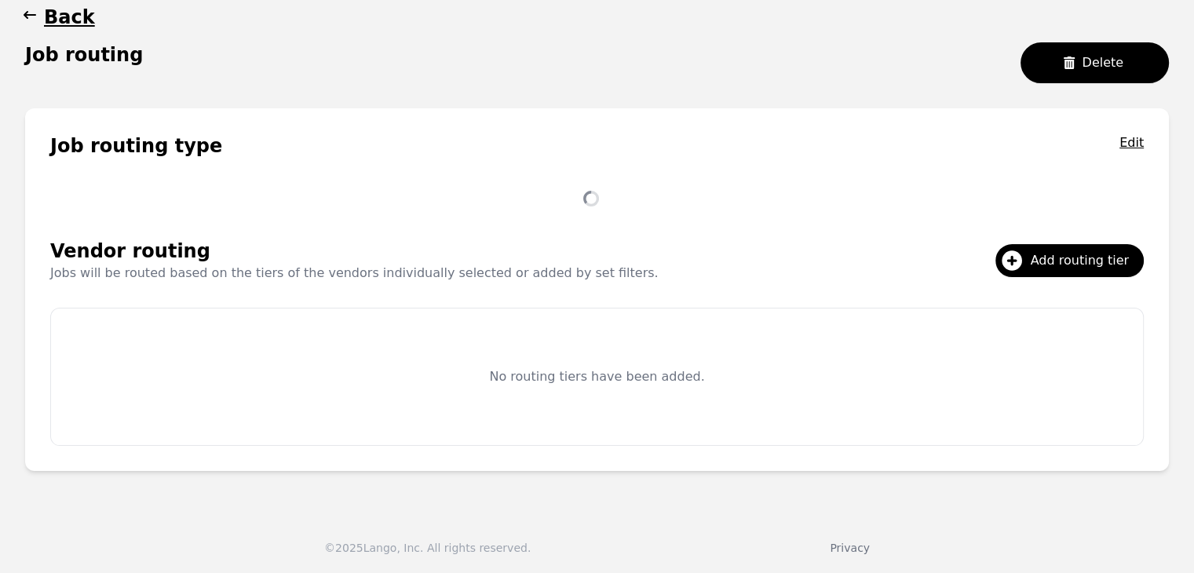
scroll to position [302, 0]
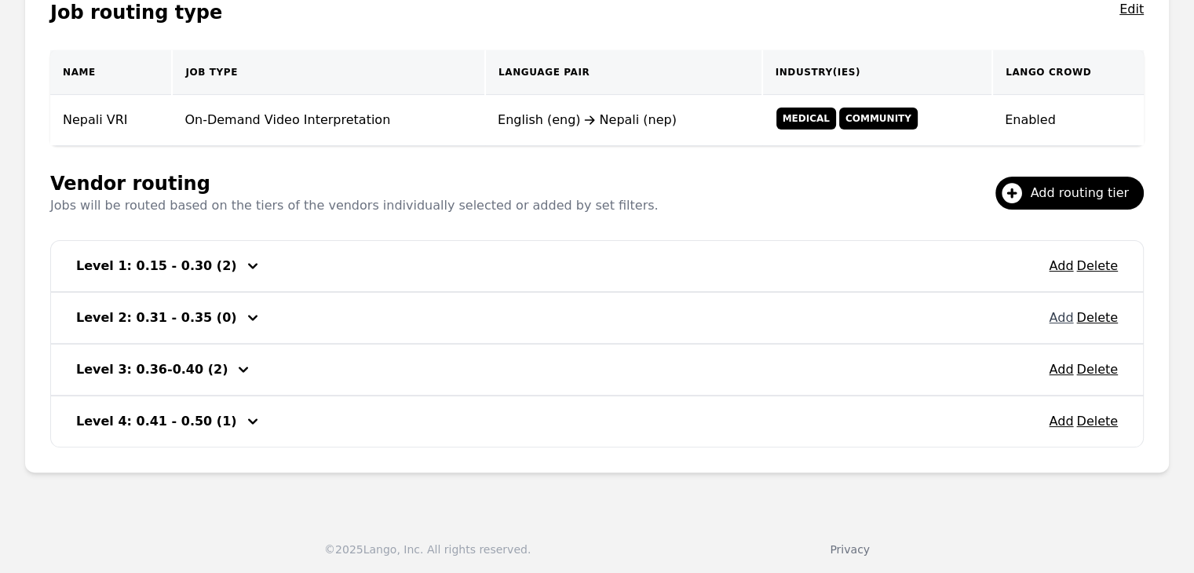
click at [1062, 321] on button "Add" at bounding box center [1061, 317] width 24 height 19
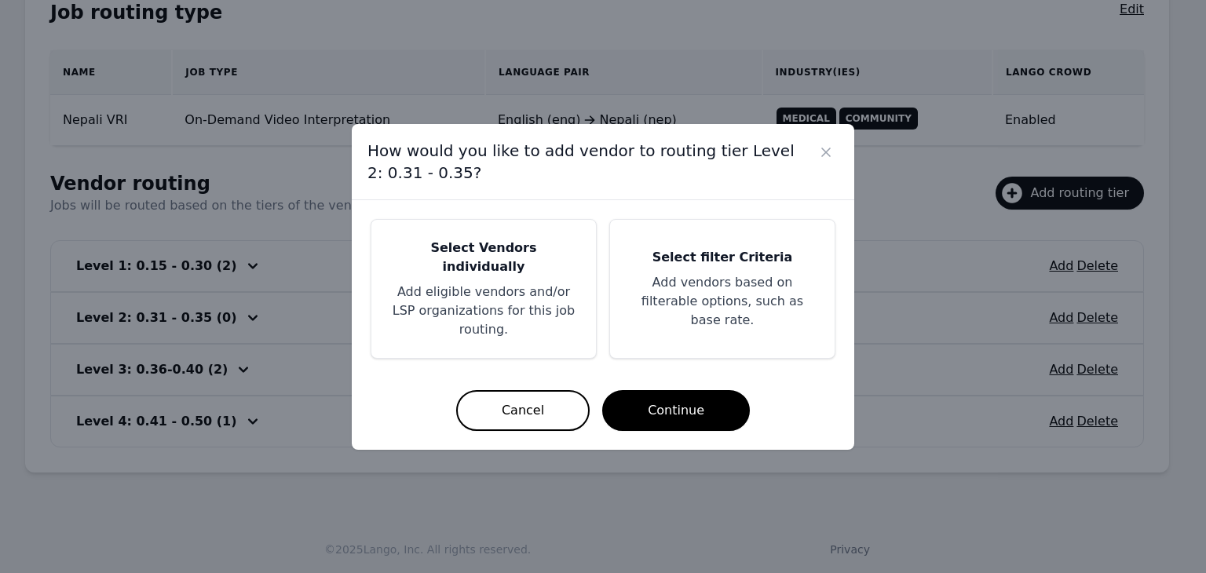
click at [498, 268] on h5 "Select Vendors individually" at bounding box center [483, 258] width 187 height 38
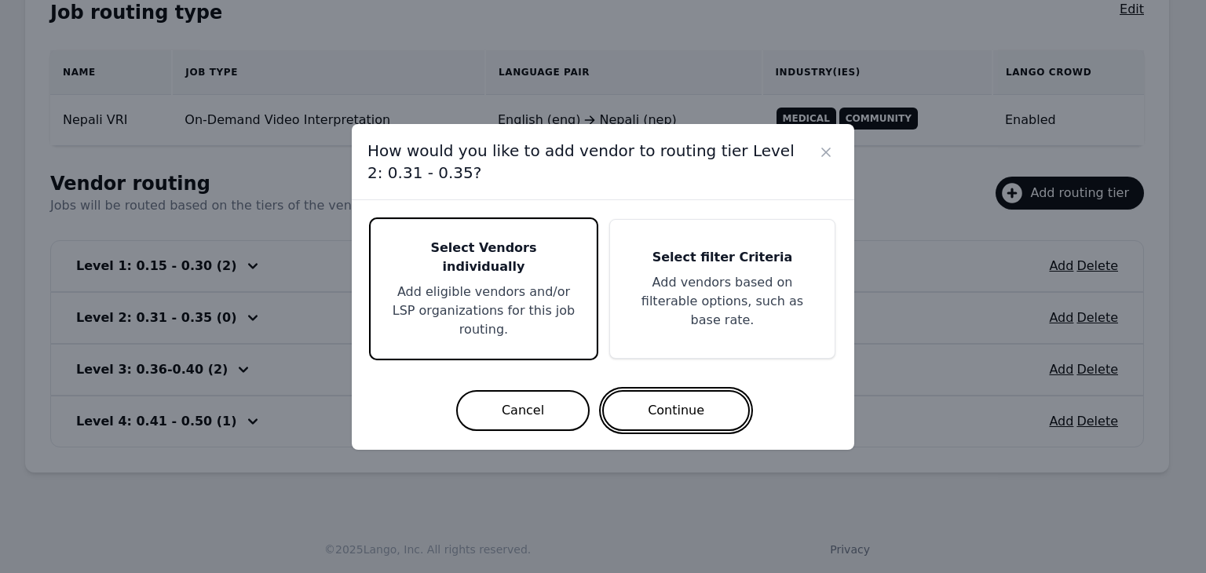
click at [659, 400] on button "Continue" at bounding box center [676, 410] width 148 height 41
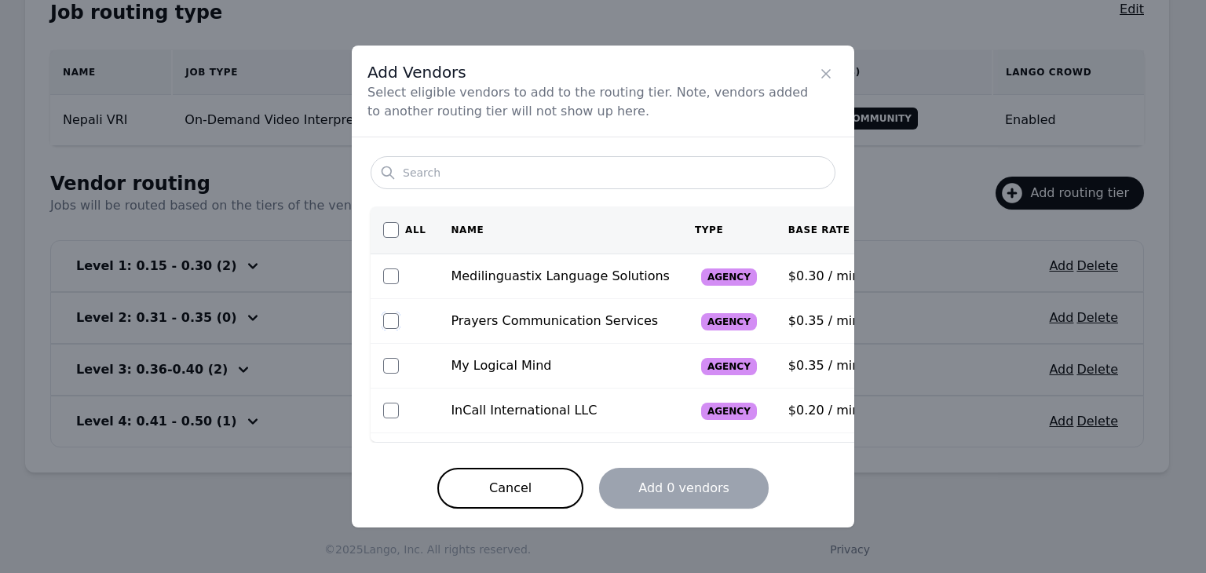
click at [390, 323] on input "checkbox" at bounding box center [391, 321] width 16 height 16
checkbox input "true"
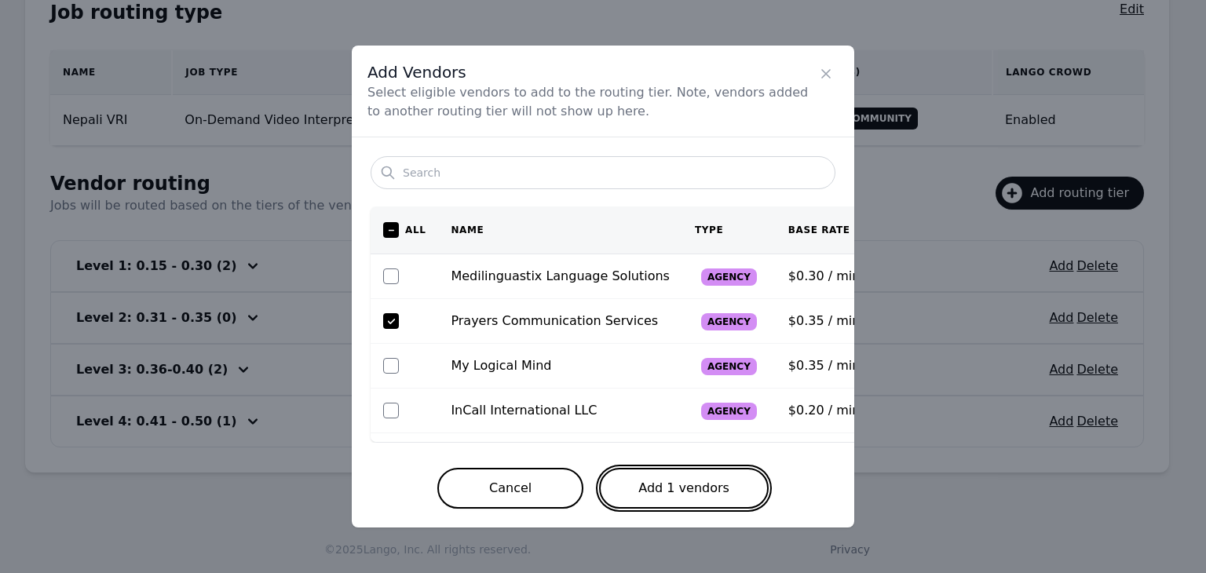
click at [695, 489] on button "Add 1 vendors" at bounding box center [684, 488] width 170 height 41
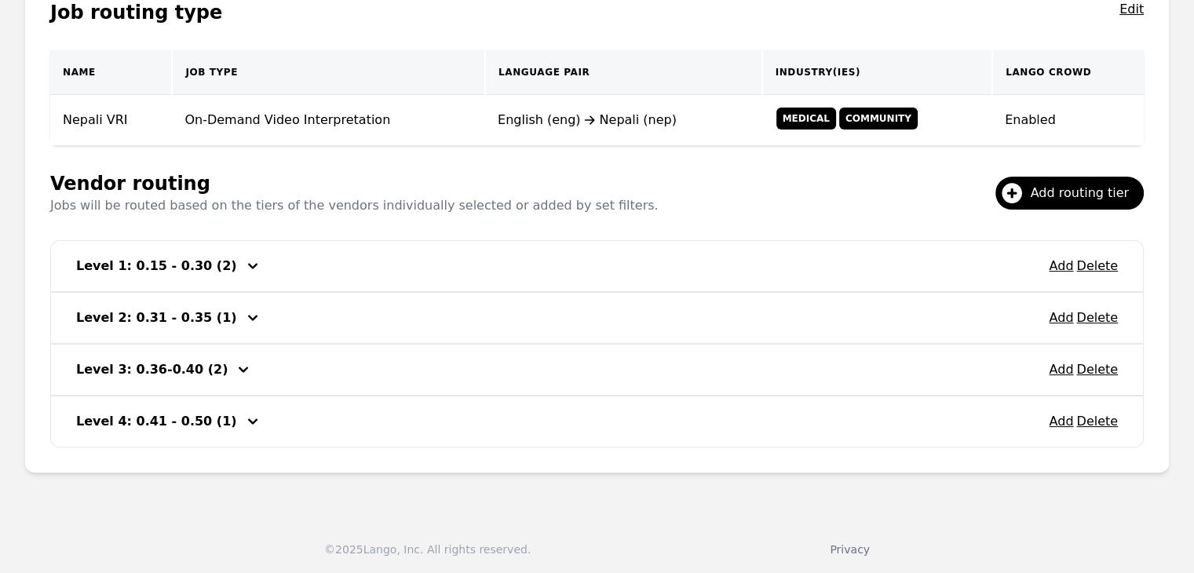
scroll to position [145, 0]
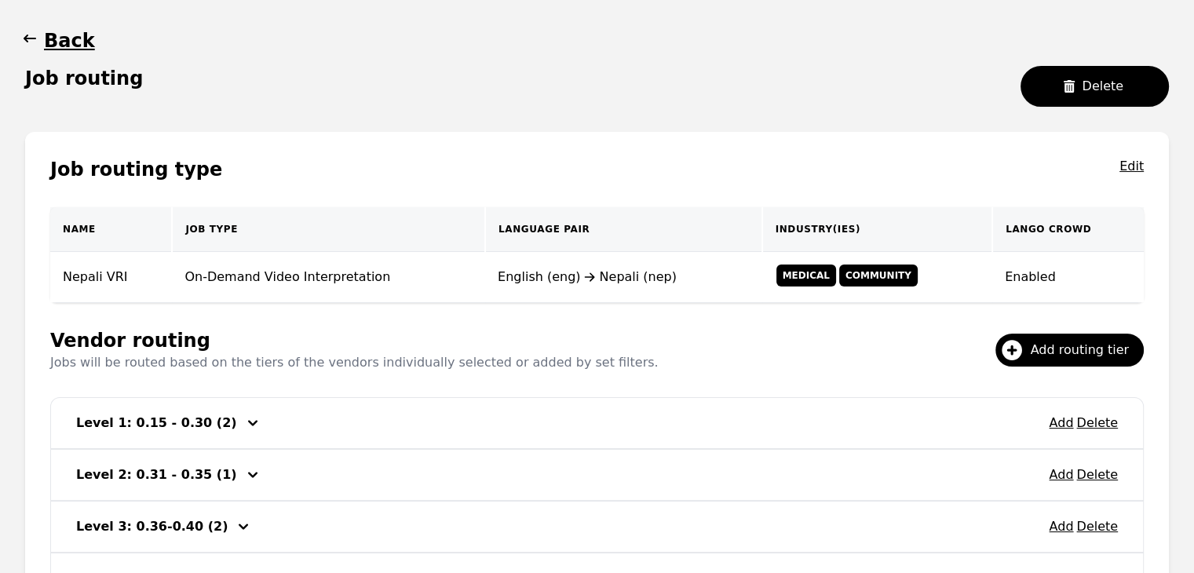
click at [31, 38] on icon "button" at bounding box center [30, 39] width 13 height 8
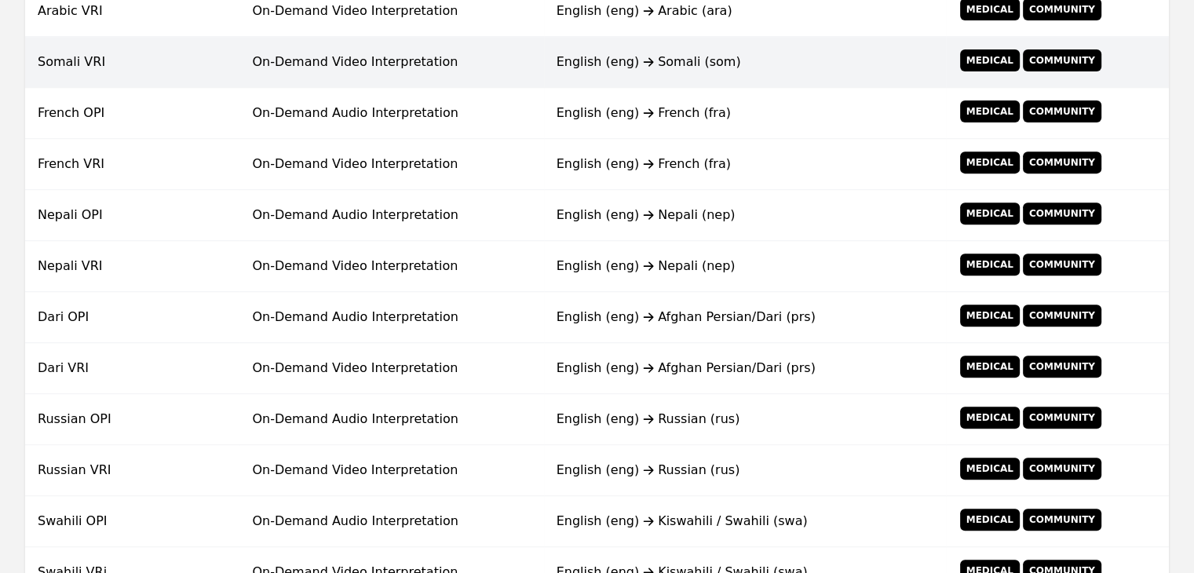
scroll to position [616, 0]
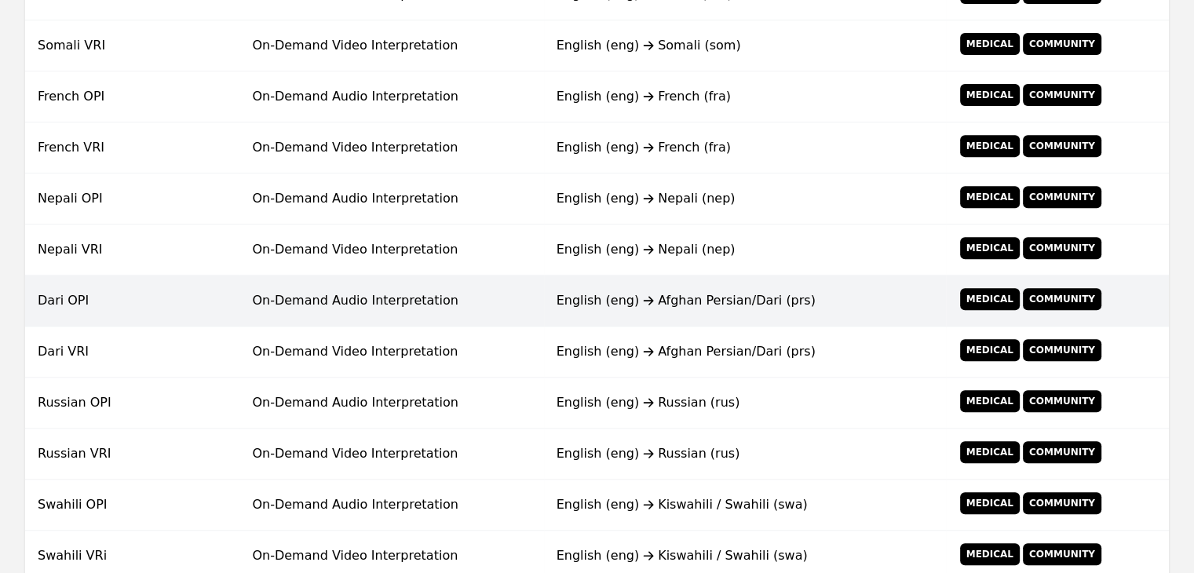
click at [644, 305] on div "English (eng) Afghan Persian/Dari (prs)" at bounding box center [744, 300] width 377 height 19
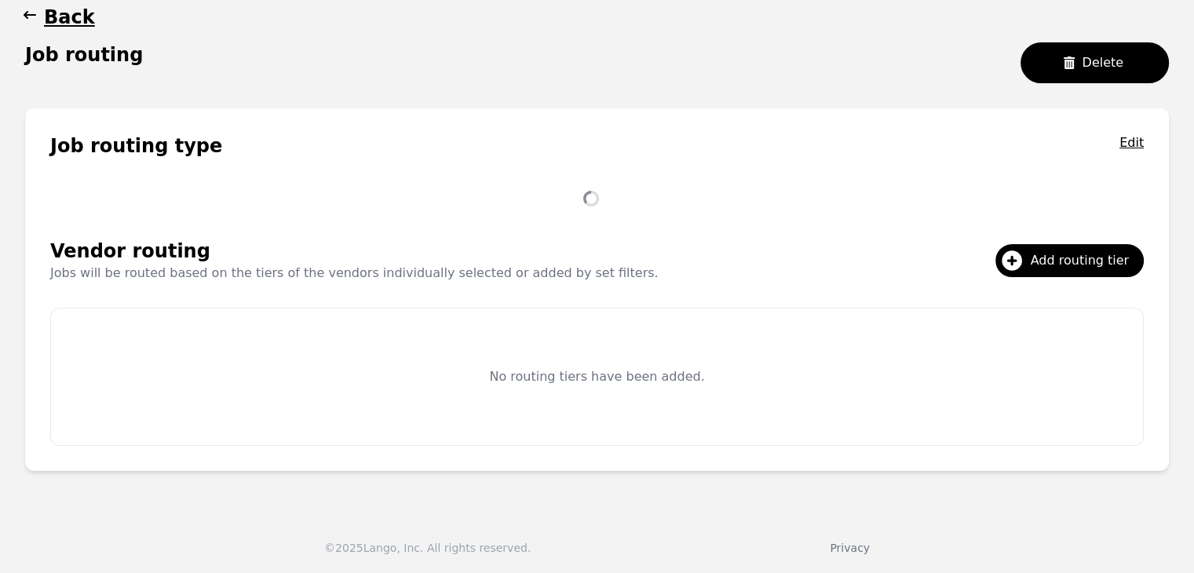
scroll to position [302, 0]
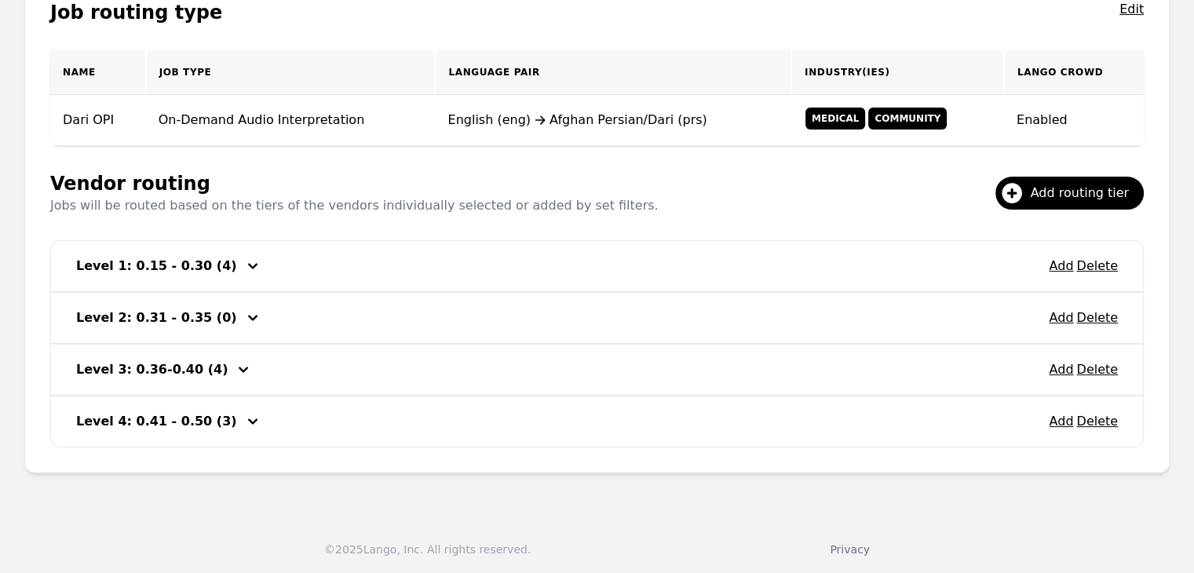
click at [243, 312] on icon "button" at bounding box center [252, 317] width 19 height 19
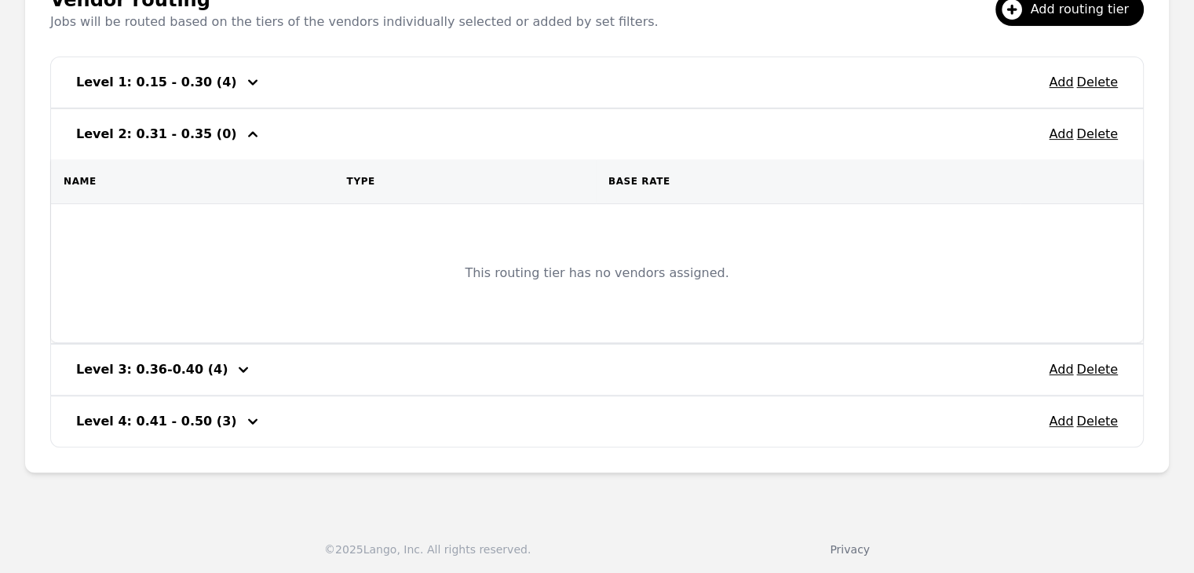
click at [240, 137] on div "button" at bounding box center [252, 134] width 25 height 19
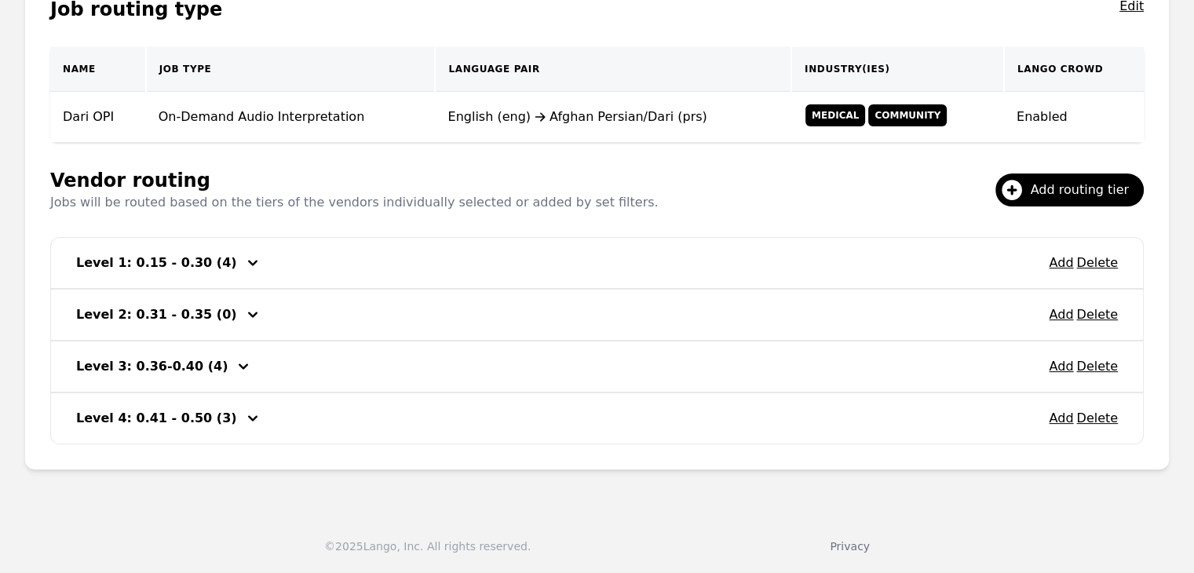
scroll to position [302, 0]
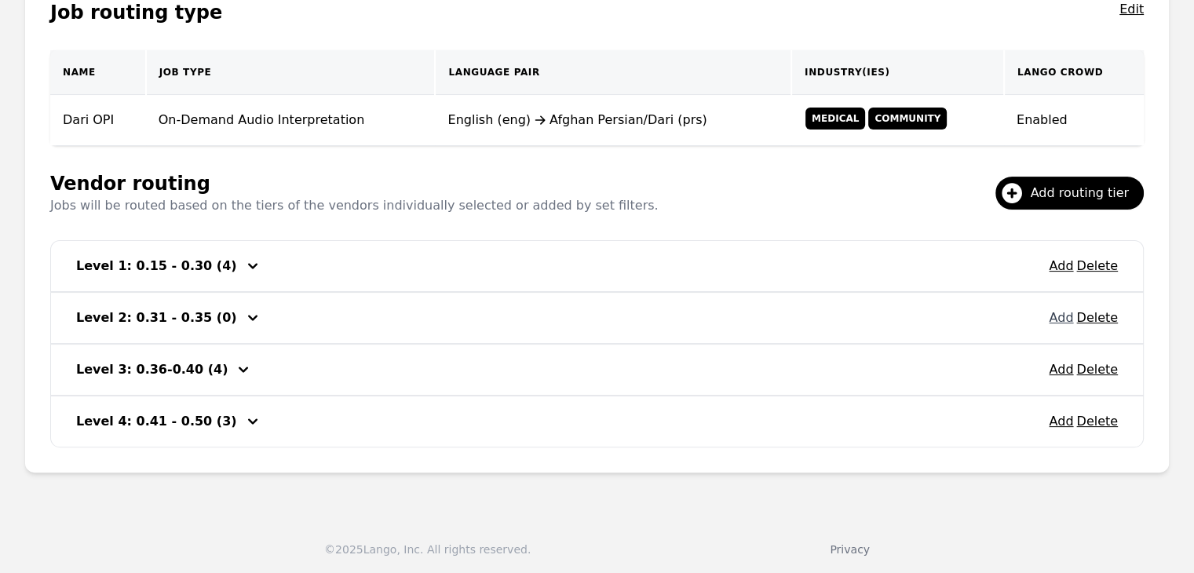
click at [1064, 319] on button "Add" at bounding box center [1061, 317] width 24 height 19
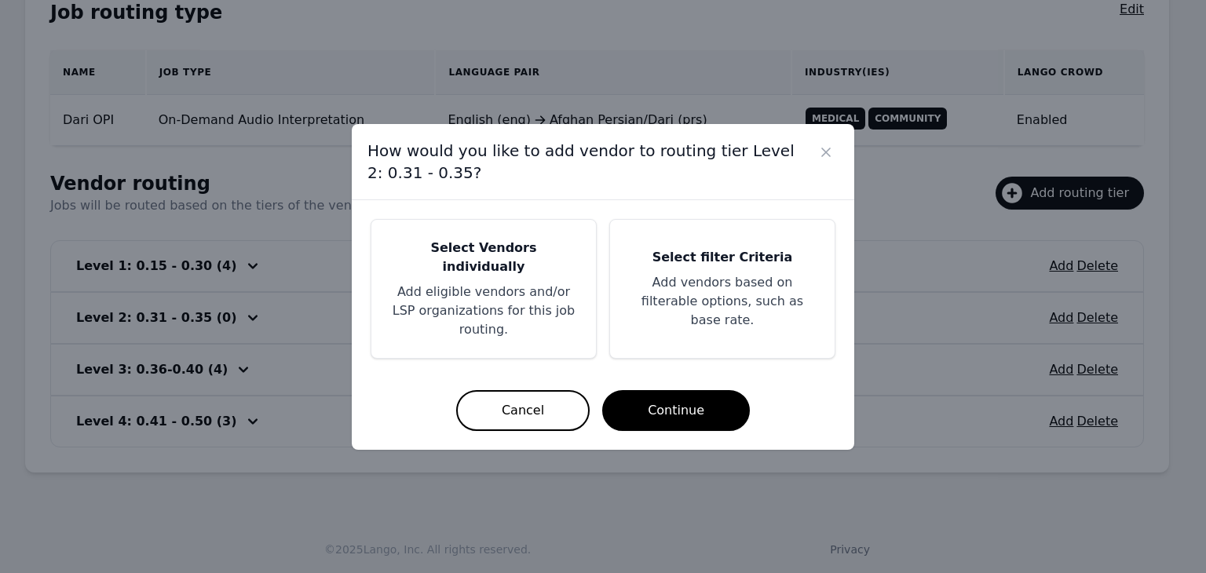
click at [451, 269] on h5 "Select Vendors individually" at bounding box center [483, 258] width 187 height 38
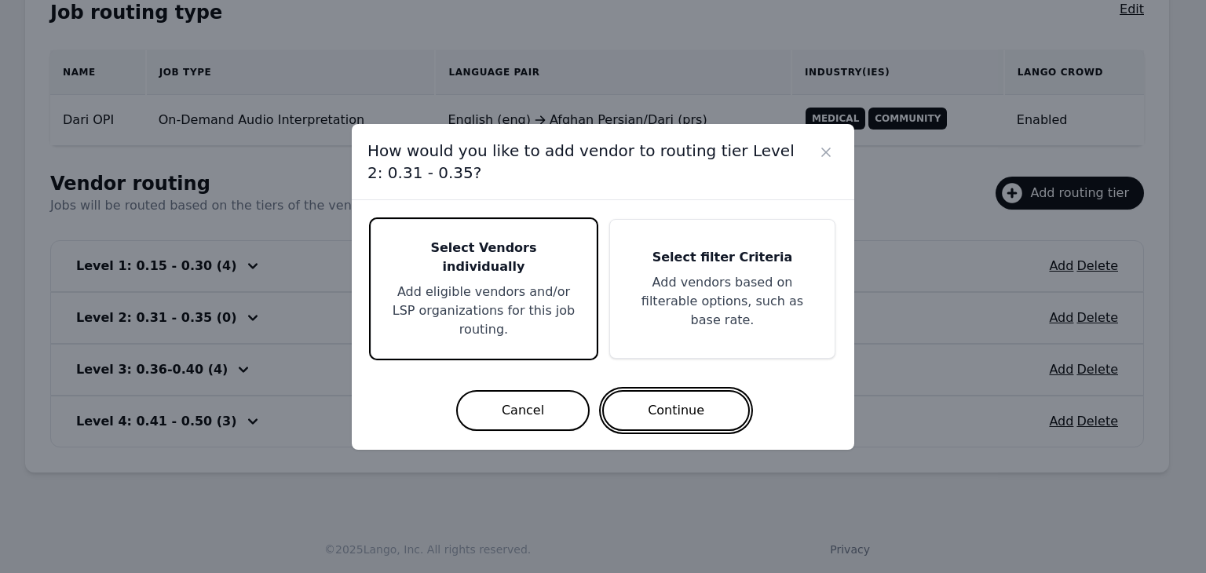
click at [656, 390] on button "Continue" at bounding box center [676, 410] width 148 height 41
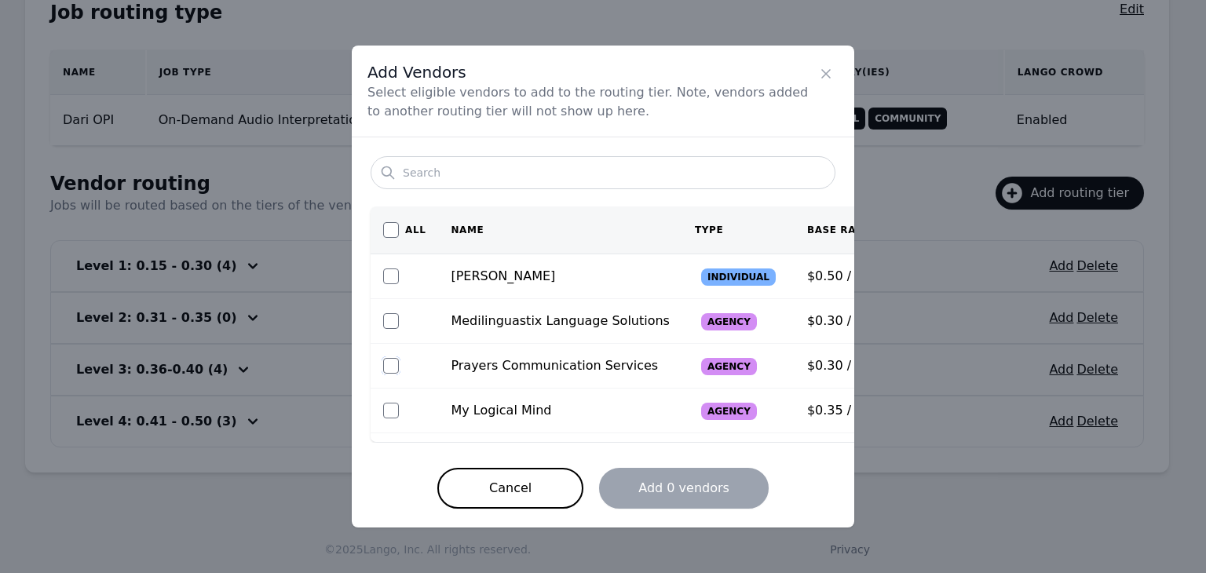
click at [394, 364] on input "checkbox" at bounding box center [391, 366] width 16 height 16
checkbox input "true"
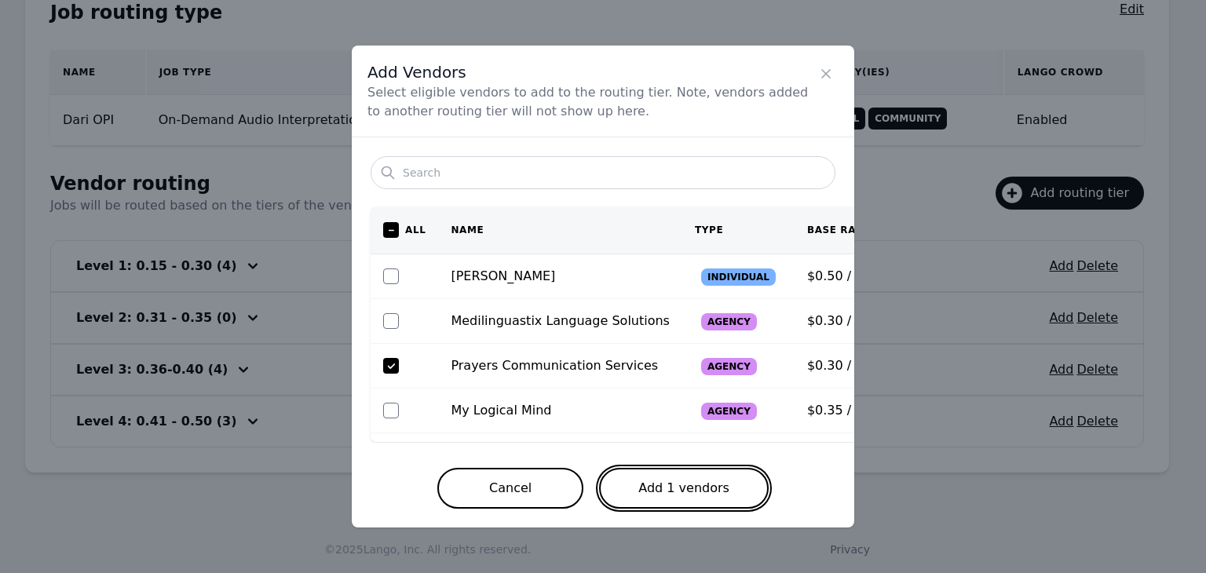
click at [673, 487] on button "Add 1 vendors" at bounding box center [684, 488] width 170 height 41
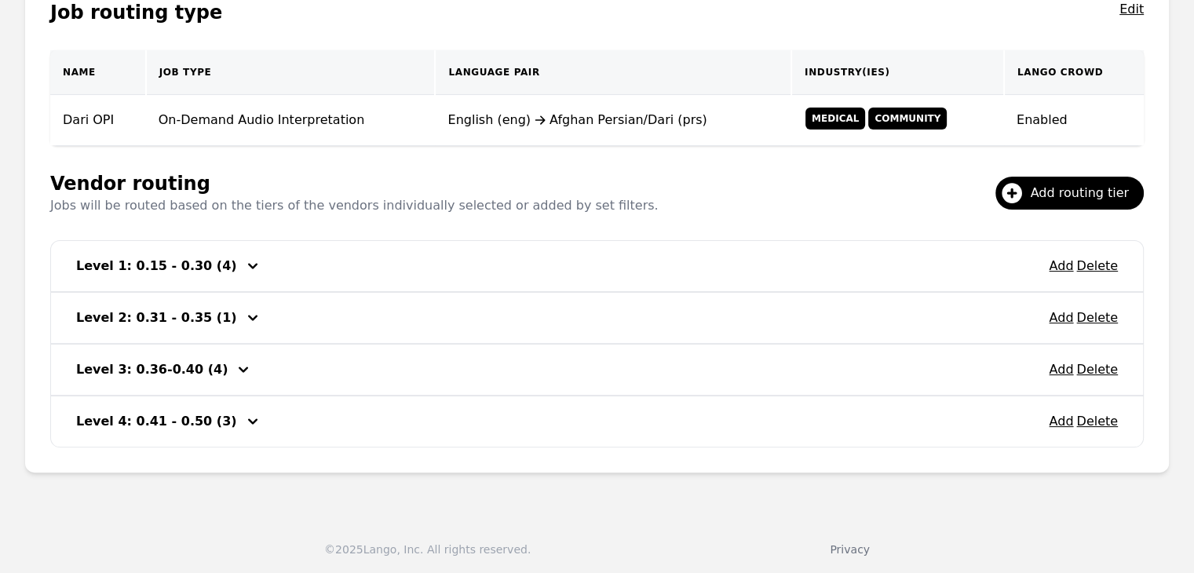
scroll to position [145, 0]
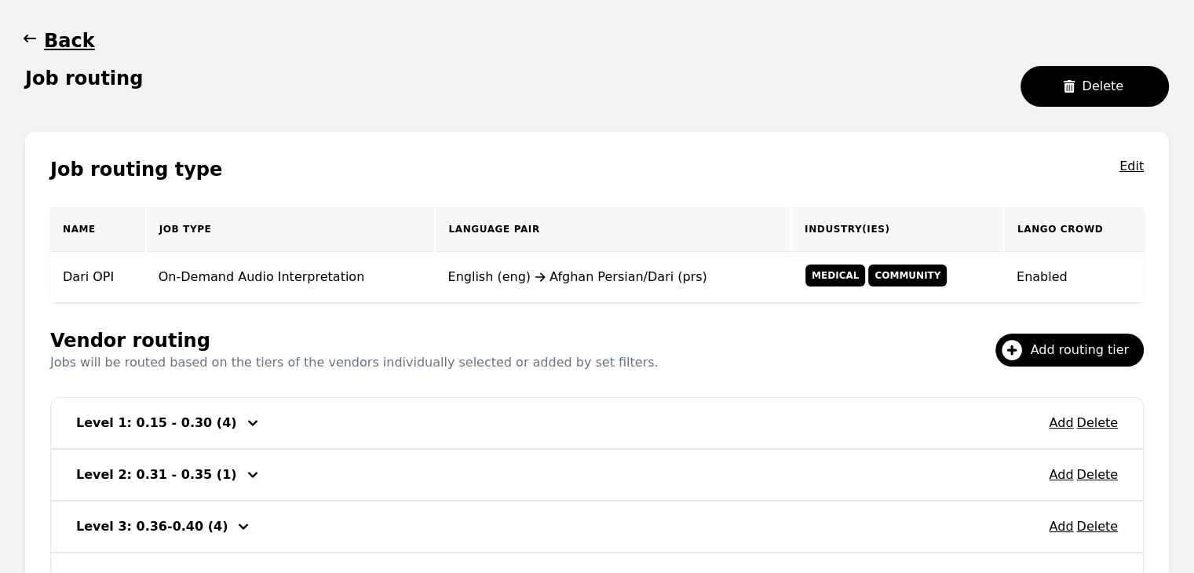
click at [31, 45] on icon "button" at bounding box center [30, 39] width 16 height 16
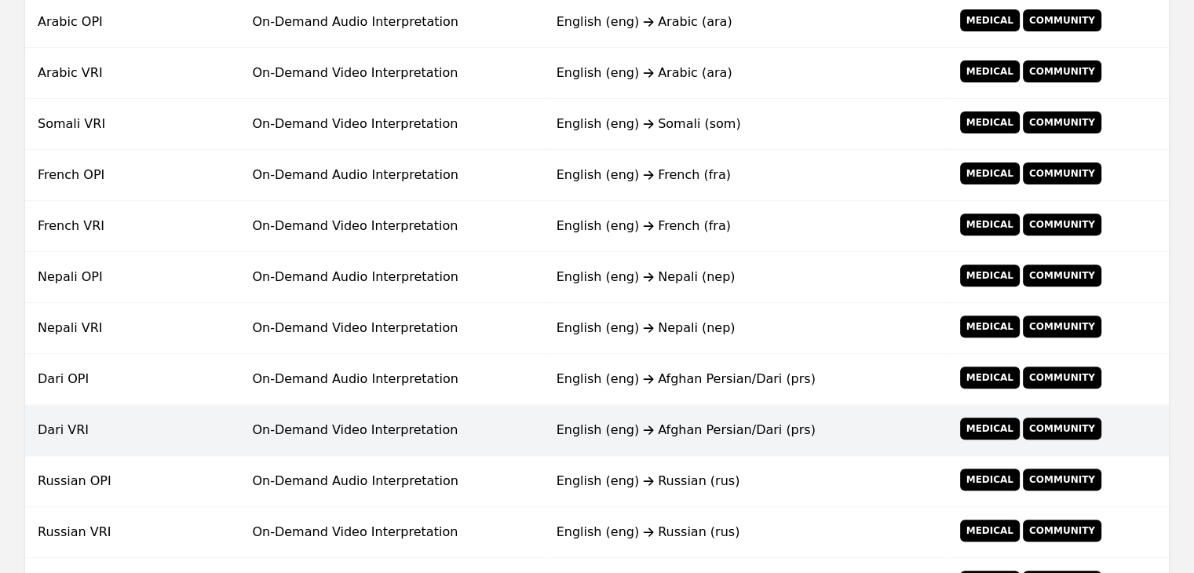
click at [433, 443] on td "On-Demand Video Interpretation" at bounding box center [391, 430] width 304 height 51
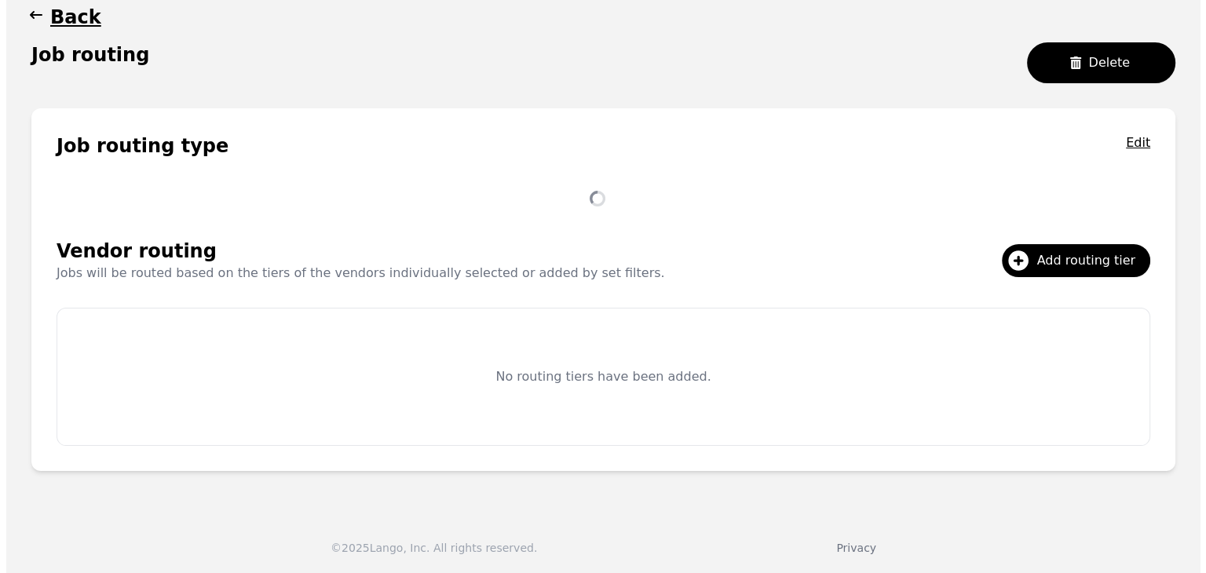
scroll to position [302, 0]
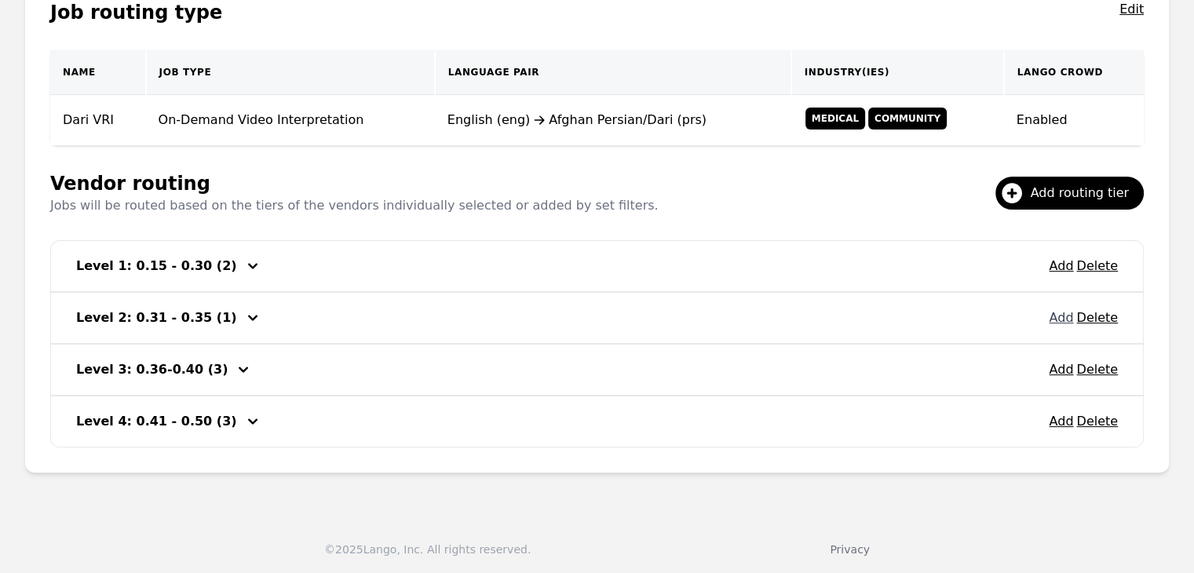
click at [1064, 316] on button "Add" at bounding box center [1061, 317] width 24 height 19
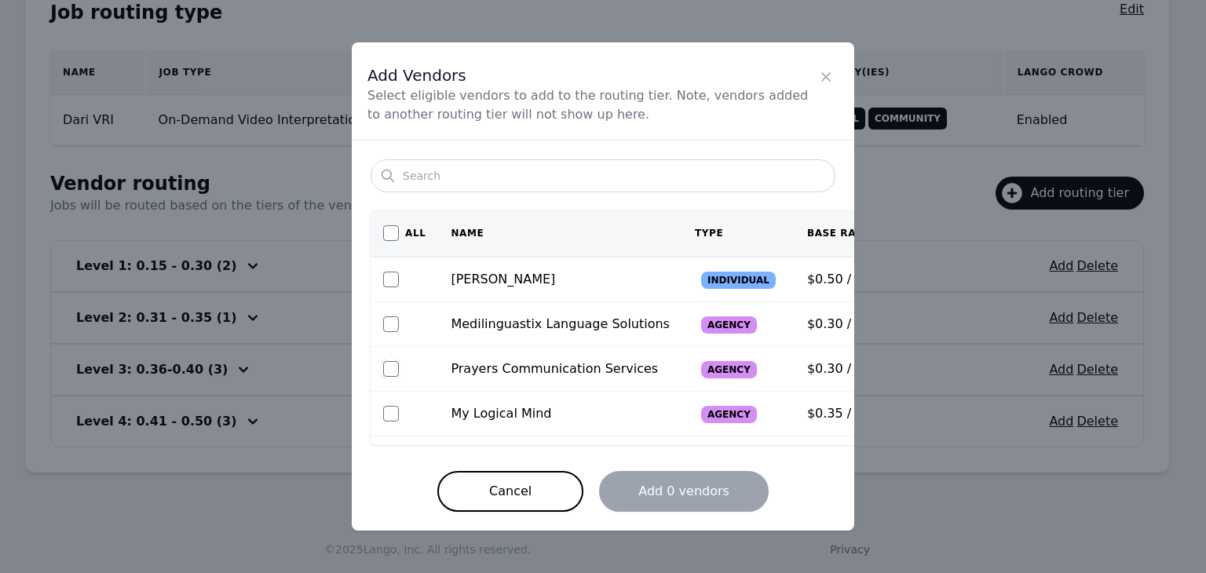
click at [391, 367] on input "checkbox" at bounding box center [391, 369] width 16 height 16
checkbox input "true"
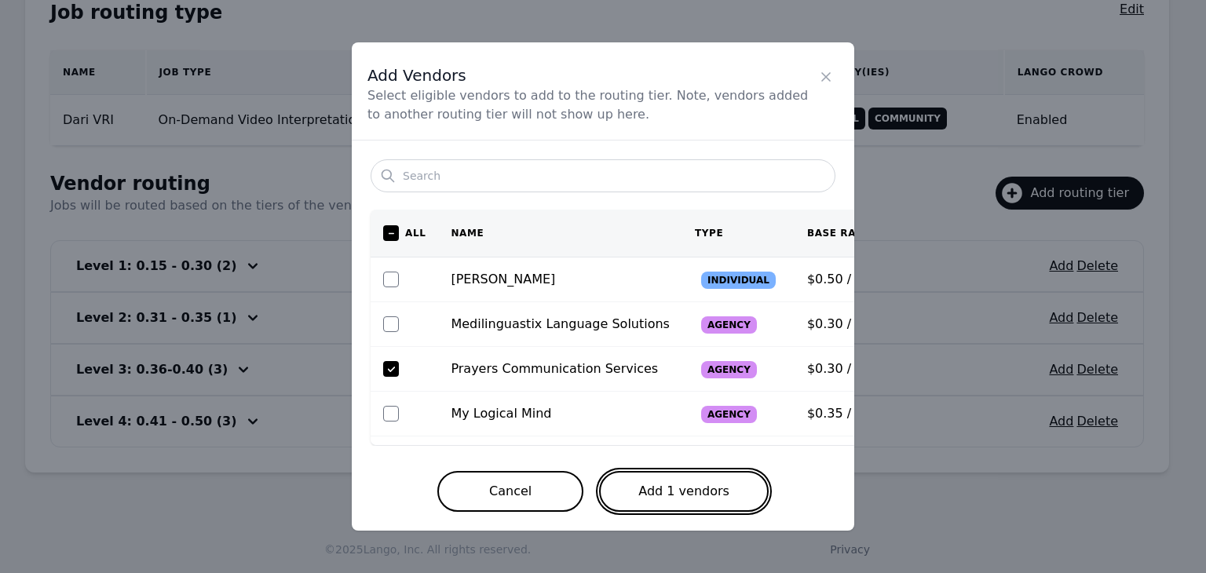
click at [701, 494] on button "Add 1 vendors" at bounding box center [684, 491] width 170 height 41
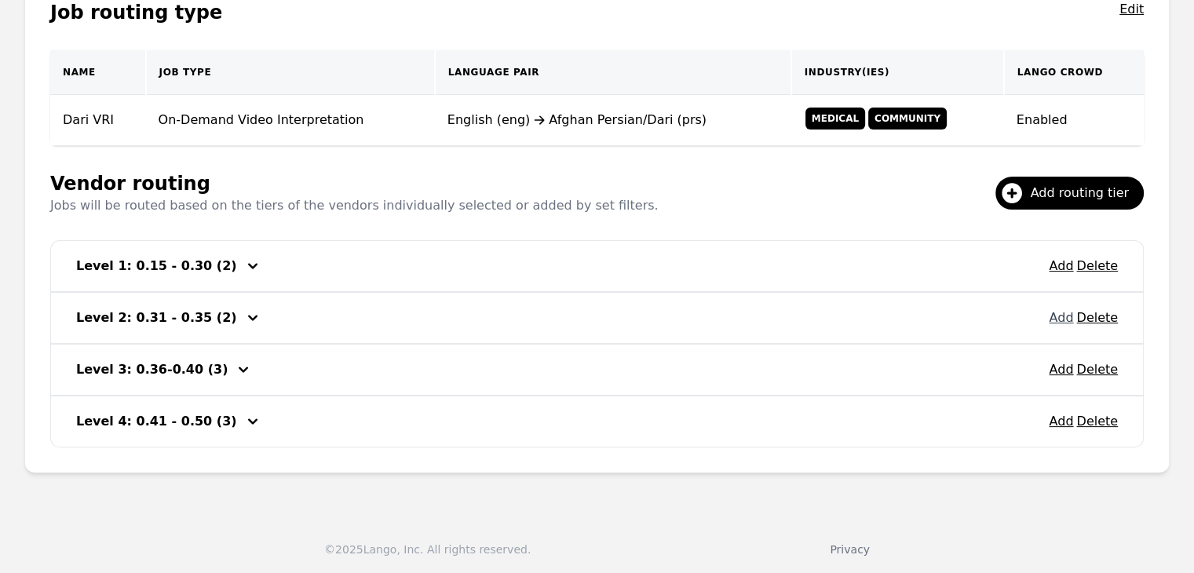
click at [1068, 318] on button "Add" at bounding box center [1061, 317] width 24 height 19
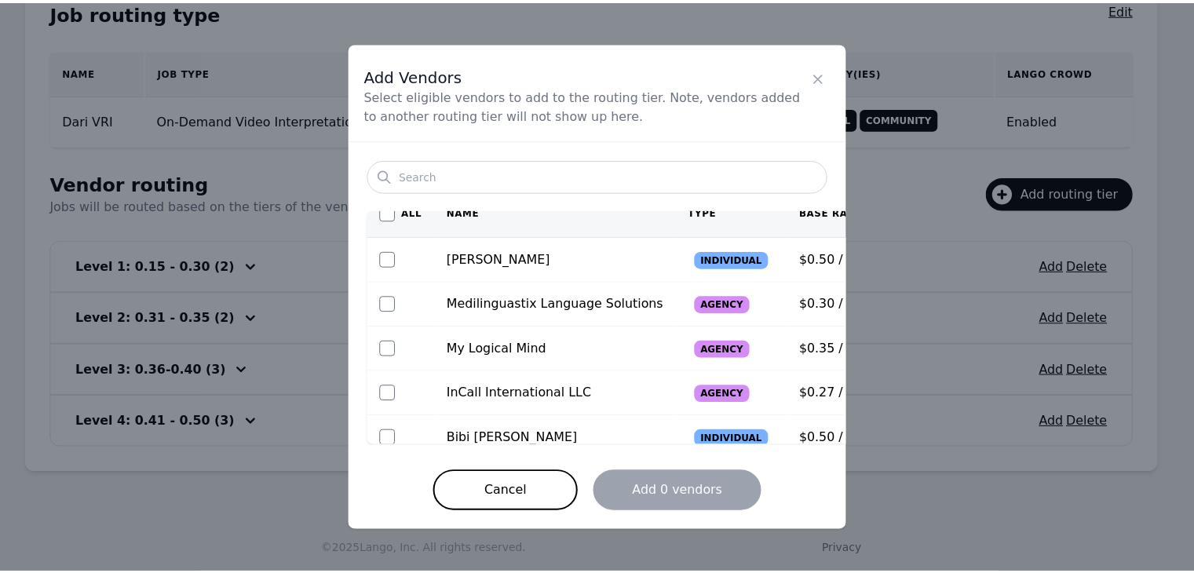
scroll to position [0, 0]
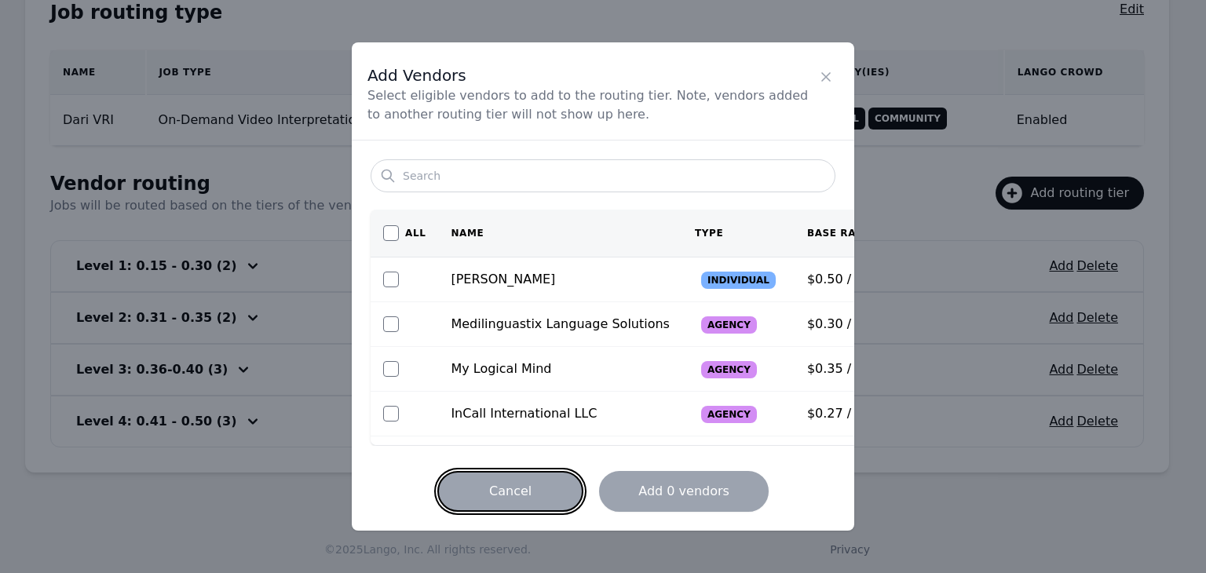
click at [498, 476] on button "Cancel" at bounding box center [510, 491] width 146 height 41
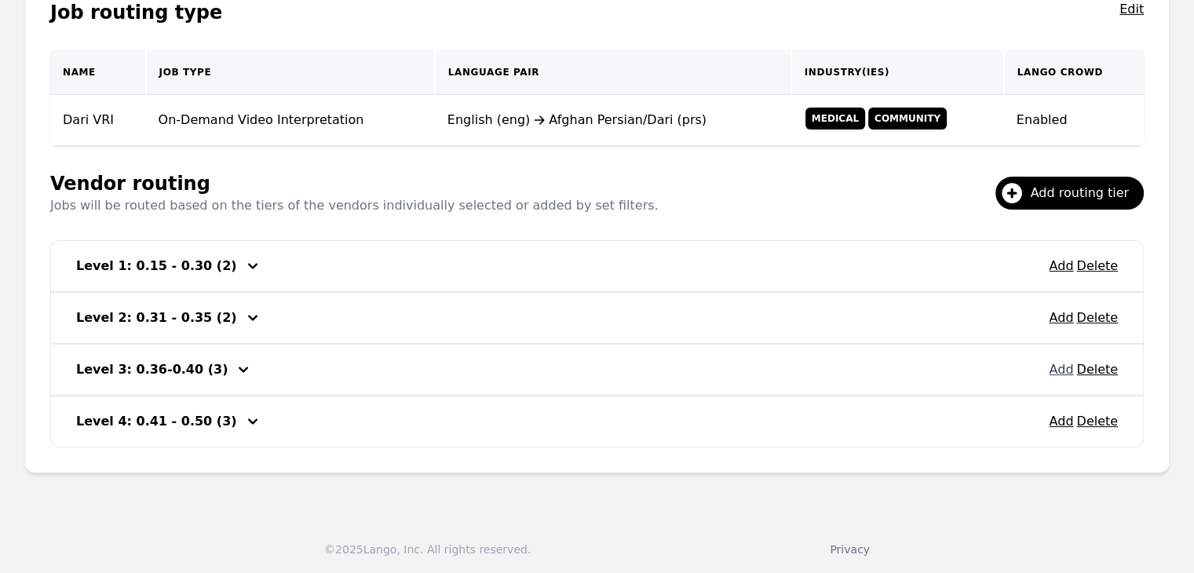
click at [1058, 369] on button "Add" at bounding box center [1061, 369] width 24 height 19
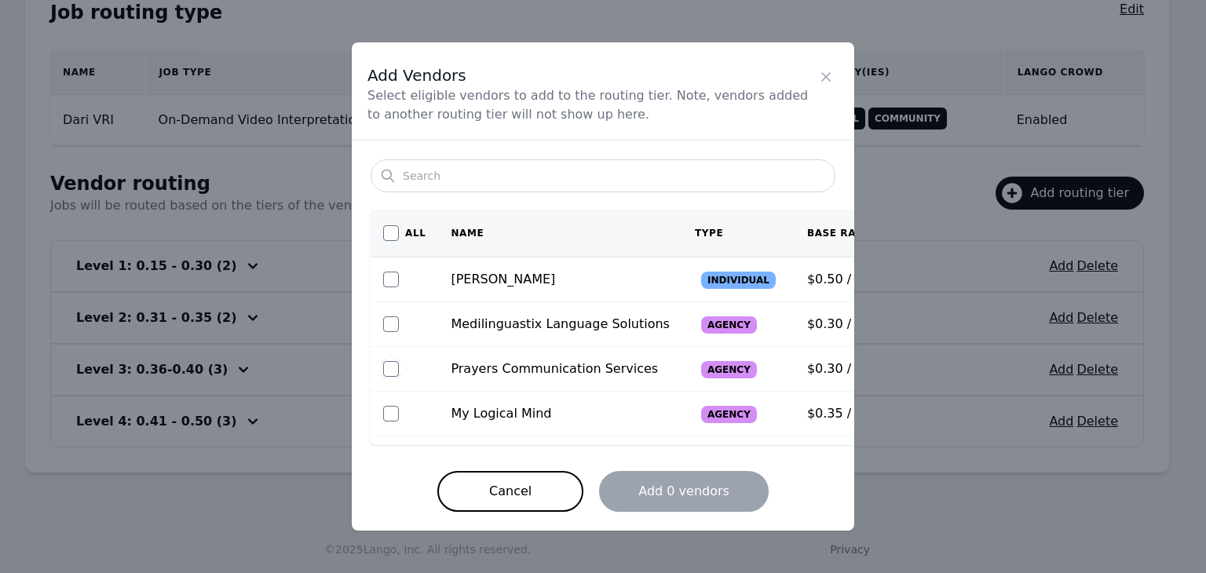
click at [392, 365] on input "checkbox" at bounding box center [391, 369] width 16 height 16
checkbox input "true"
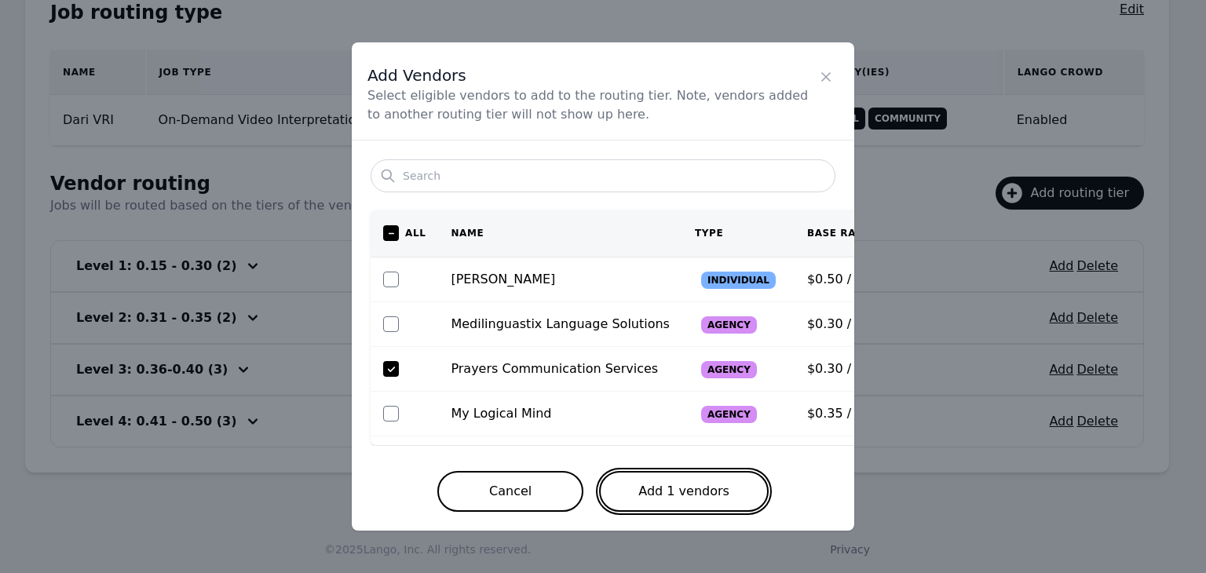
click at [653, 476] on button "Add 1 vendors" at bounding box center [684, 491] width 170 height 41
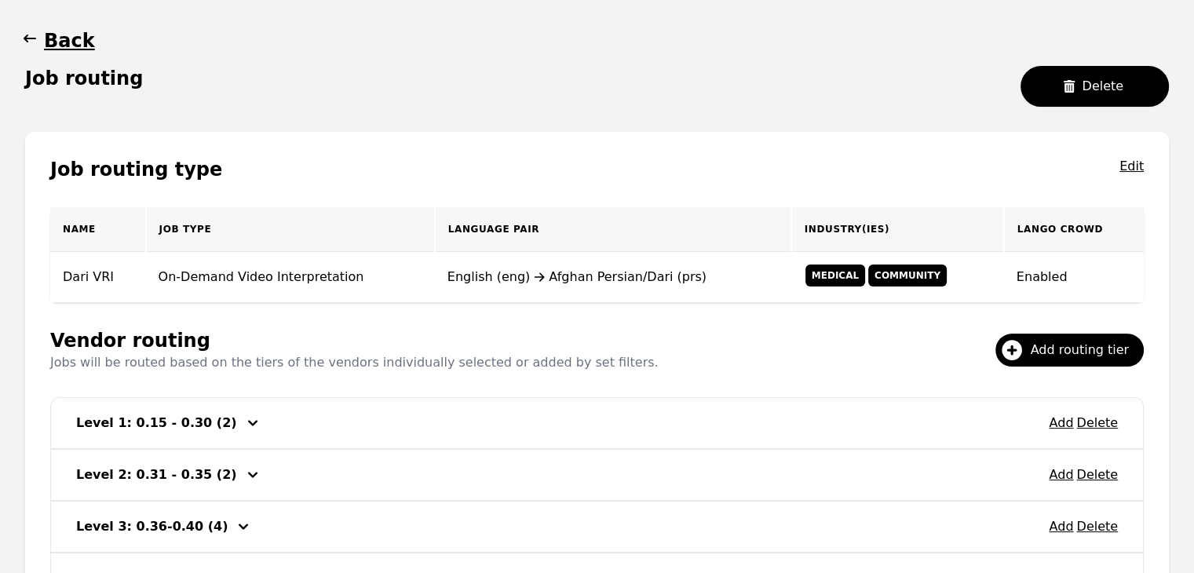
click at [35, 45] on icon "button" at bounding box center [30, 39] width 16 height 16
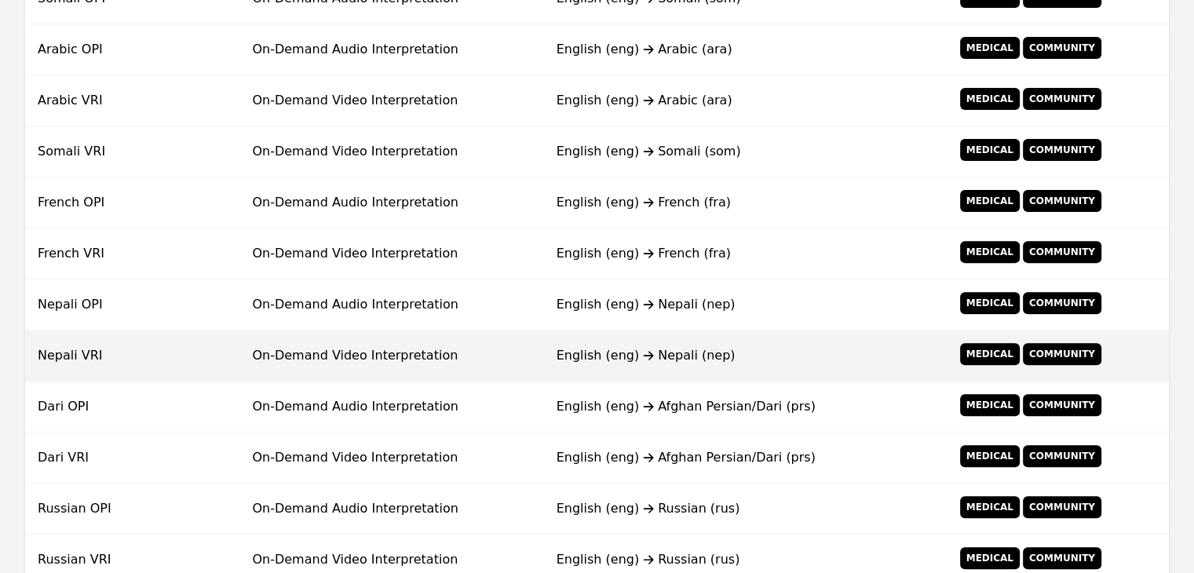
scroll to position [538, 0]
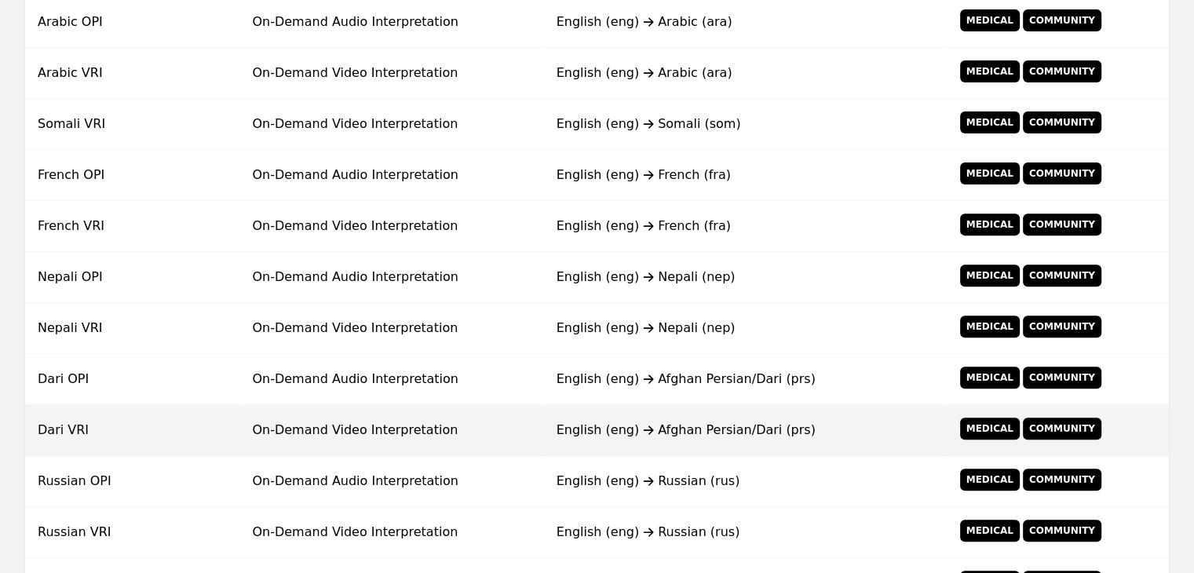
click at [881, 440] on td "English (eng) Afghan Persian/Dari (prs)" at bounding box center [745, 430] width 402 height 51
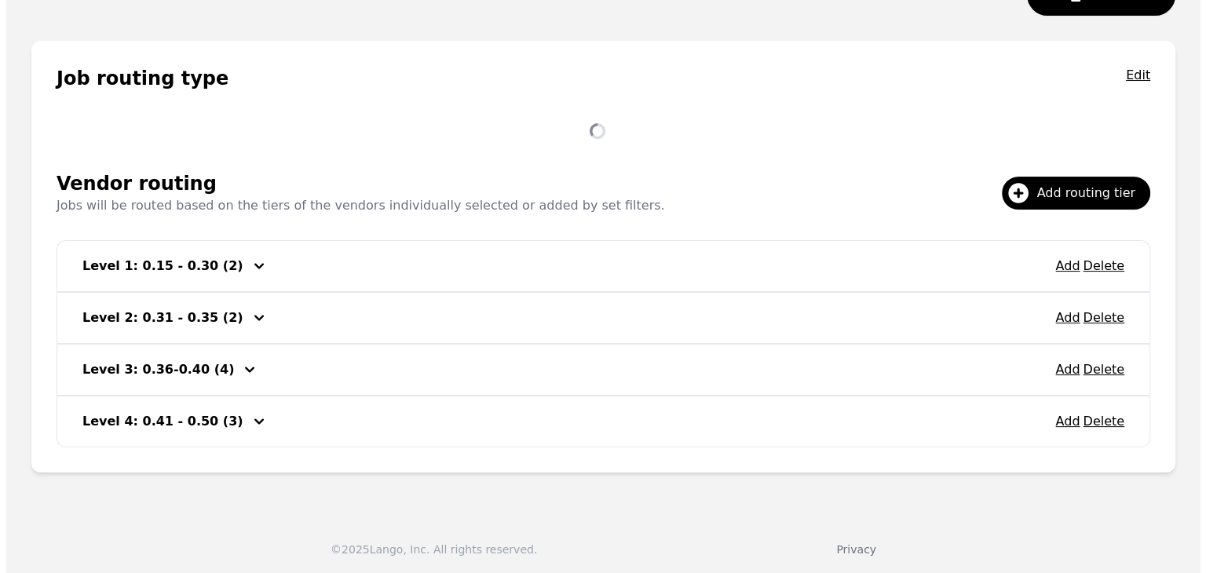
scroll to position [302, 0]
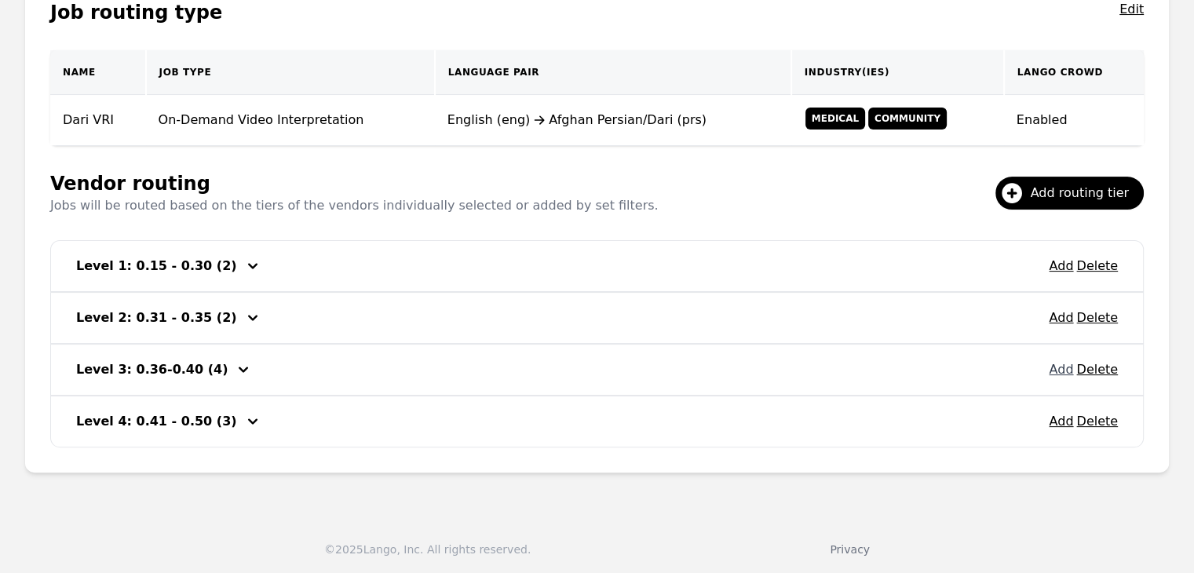
click at [1063, 374] on button "Add" at bounding box center [1061, 369] width 24 height 19
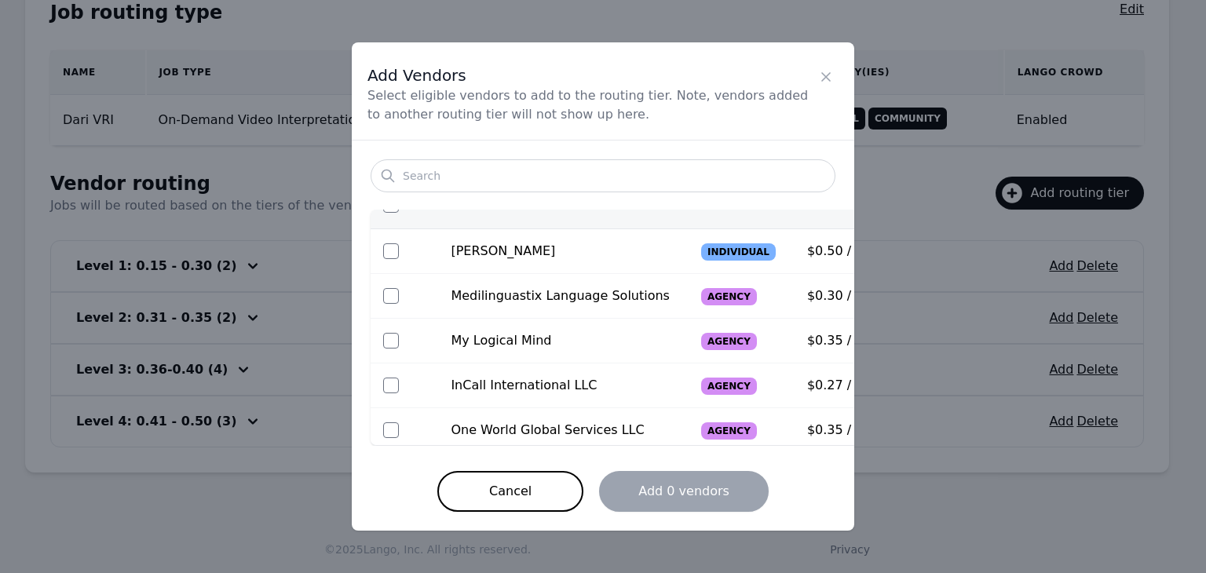
scroll to position [0, 0]
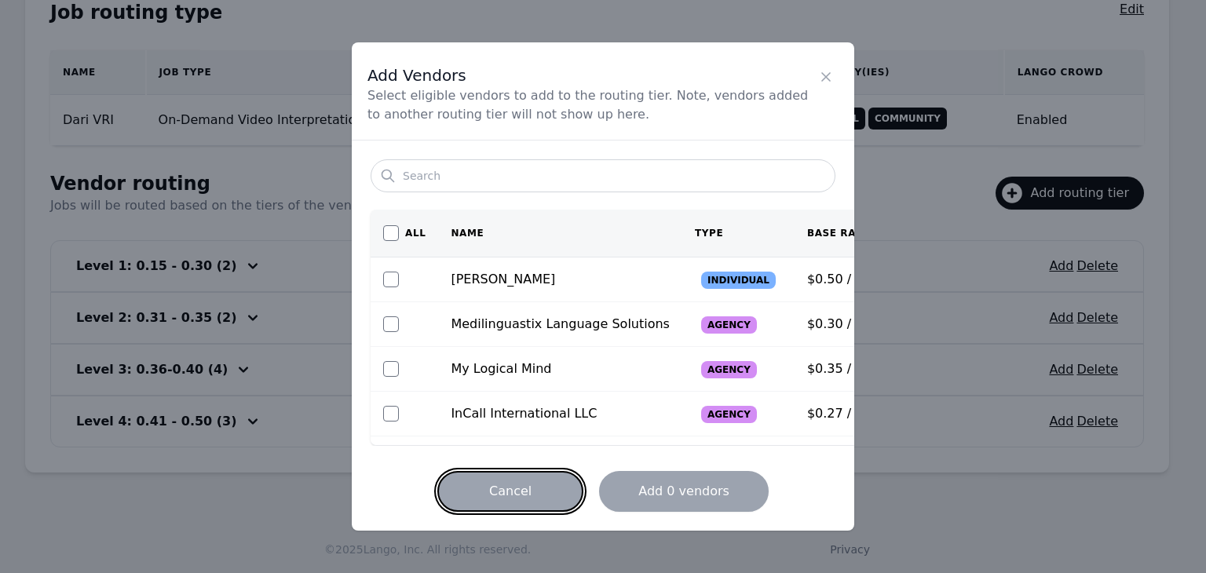
click at [510, 484] on button "Cancel" at bounding box center [510, 491] width 146 height 41
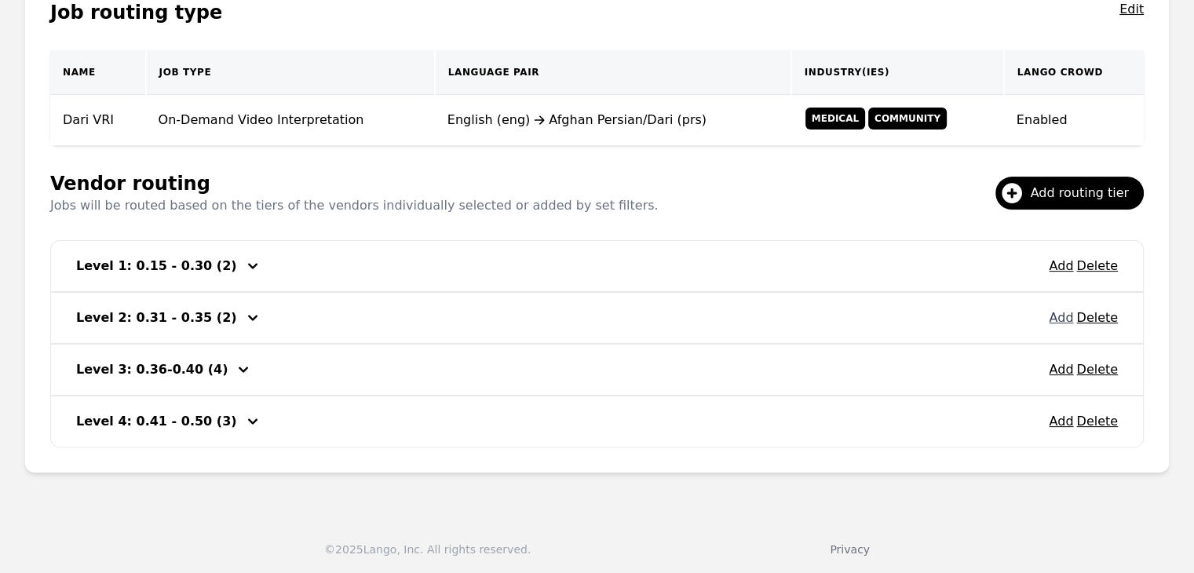
click at [1060, 318] on button "Add" at bounding box center [1061, 317] width 24 height 19
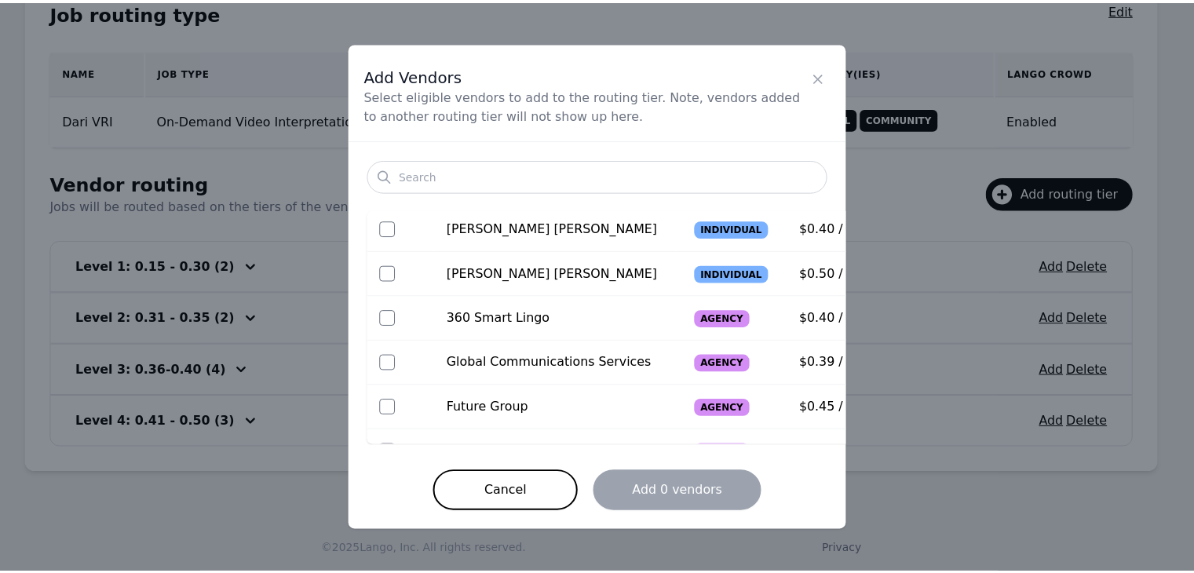
scroll to position [301, 0]
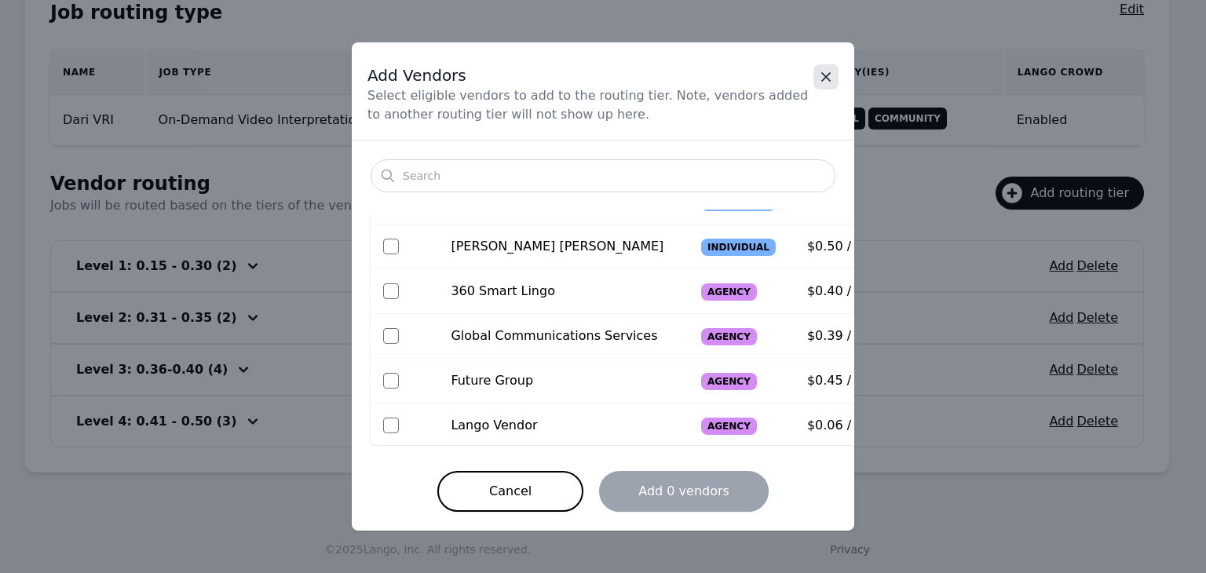
click at [830, 76] on icon "Close" at bounding box center [826, 77] width 16 height 16
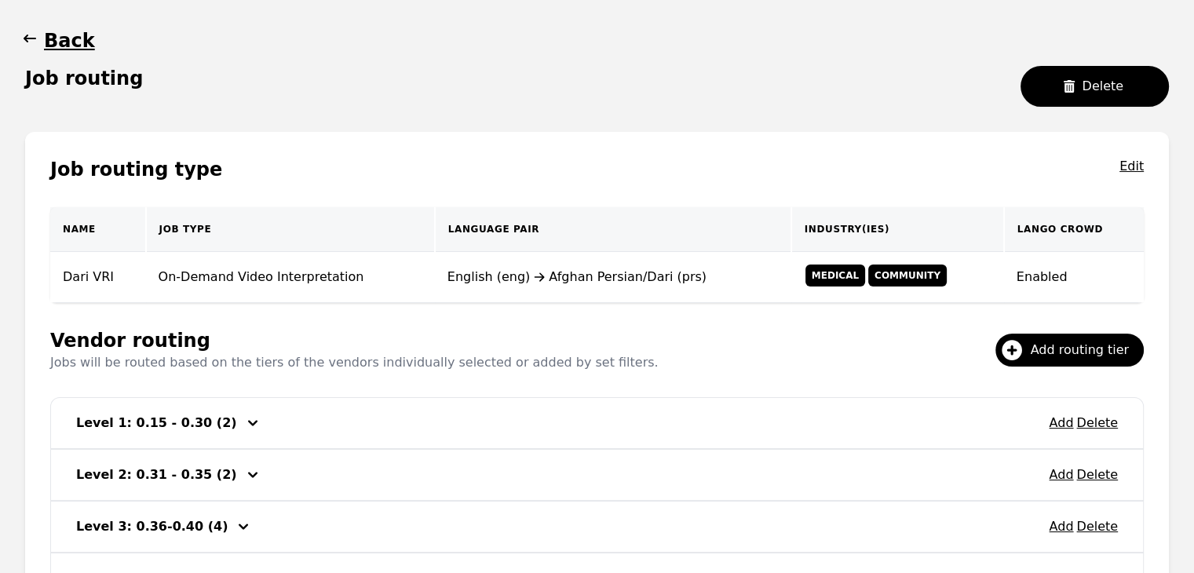
click at [43, 45] on button "Back" at bounding box center [60, 40] width 70 height 25
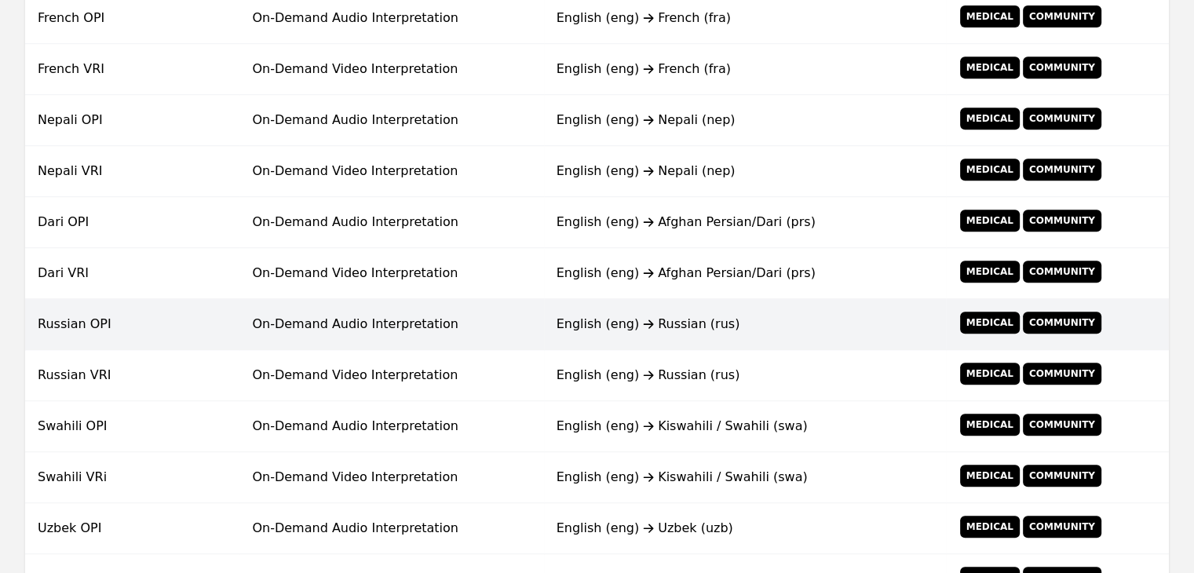
click at [735, 305] on td "English (eng) Russian (rus)" at bounding box center [745, 324] width 402 height 51
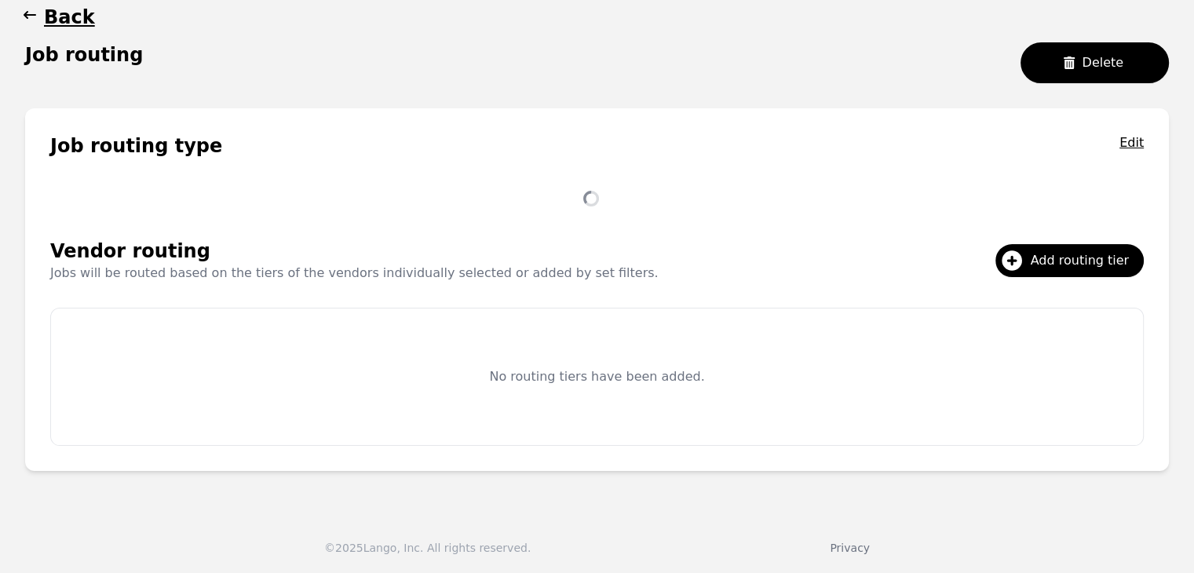
scroll to position [302, 0]
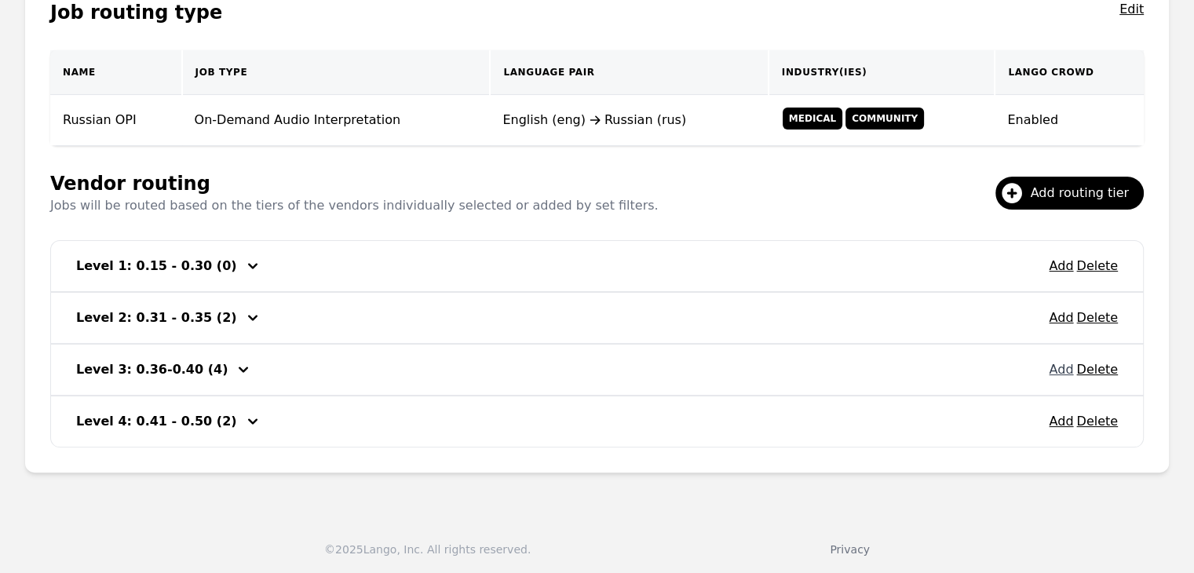
click at [1055, 363] on button "Add" at bounding box center [1061, 369] width 24 height 19
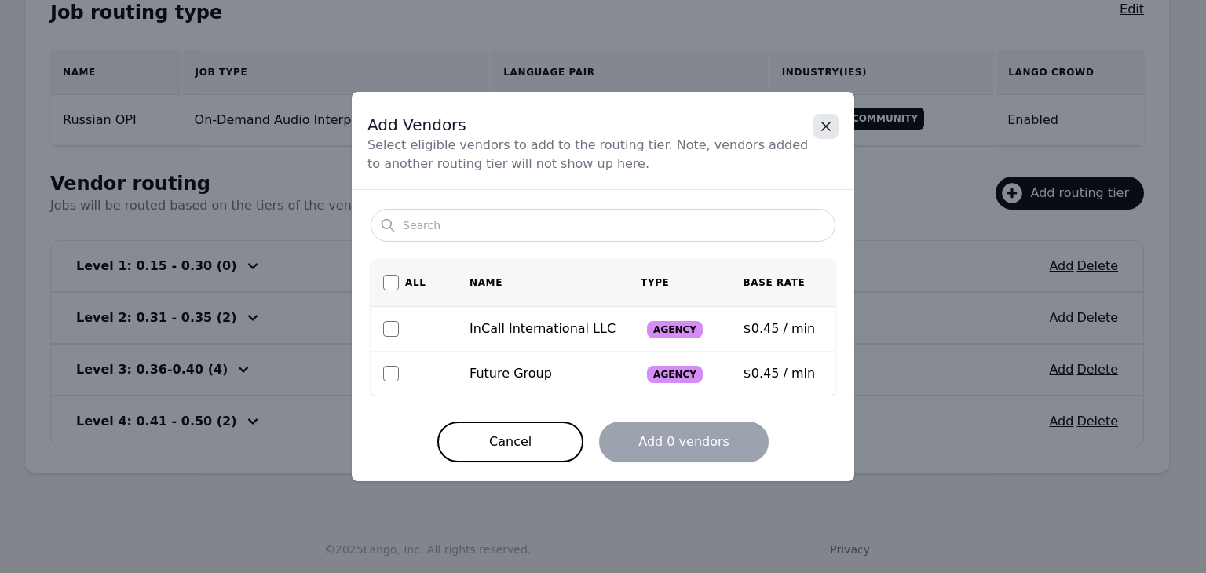
click at [832, 126] on icon "Close" at bounding box center [826, 127] width 16 height 16
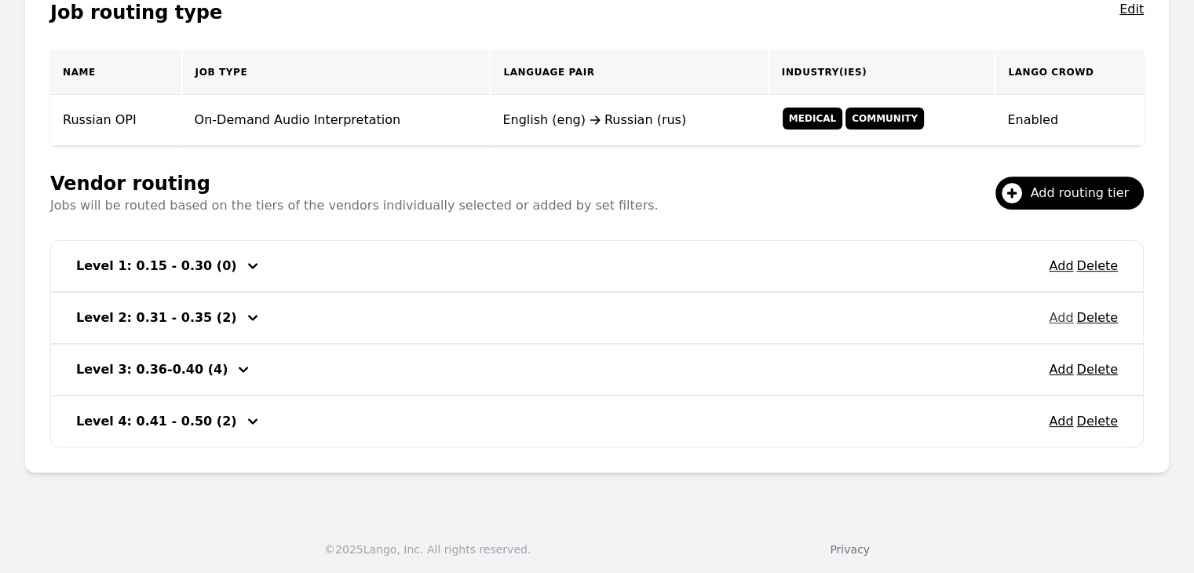
click at [1056, 316] on button "Add" at bounding box center [1061, 317] width 24 height 19
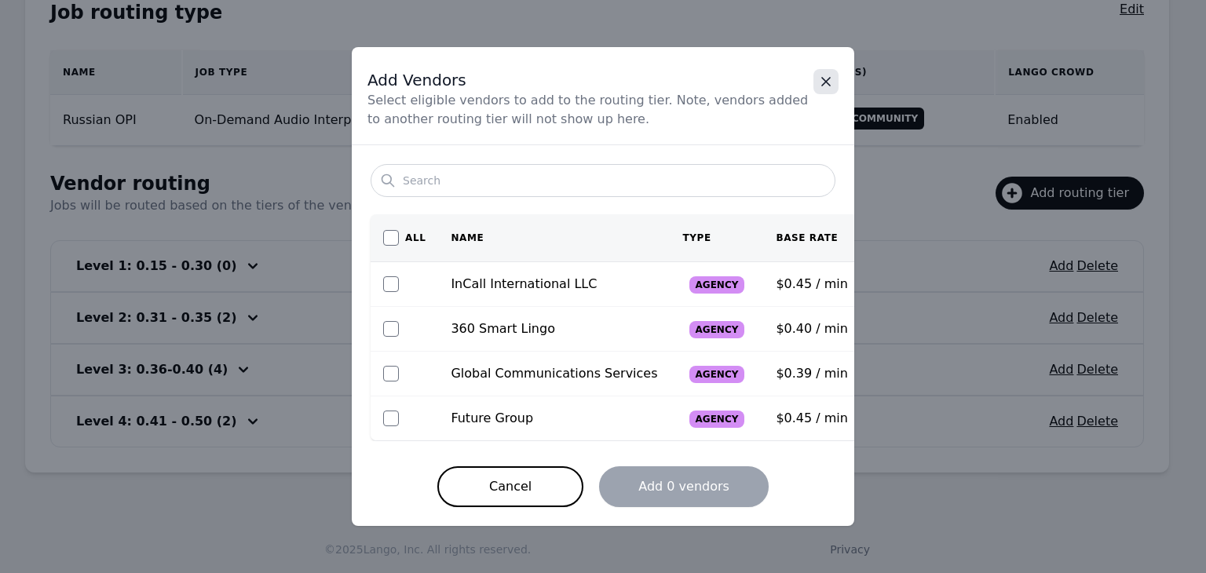
click at [823, 93] on button "Close" at bounding box center [825, 81] width 25 height 25
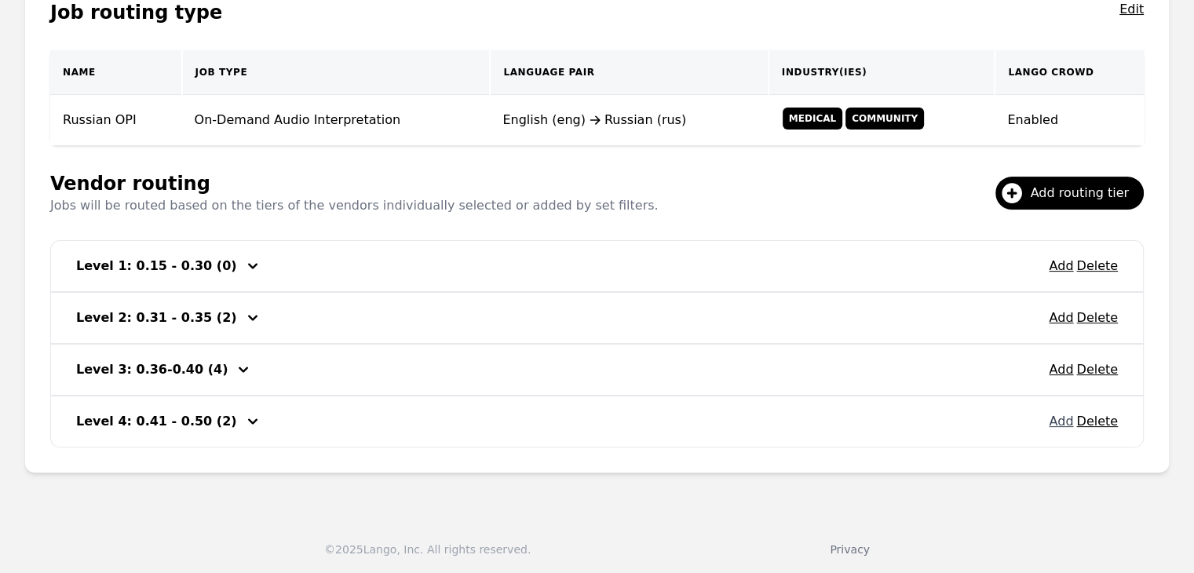
click at [1064, 417] on button "Add" at bounding box center [1061, 421] width 24 height 19
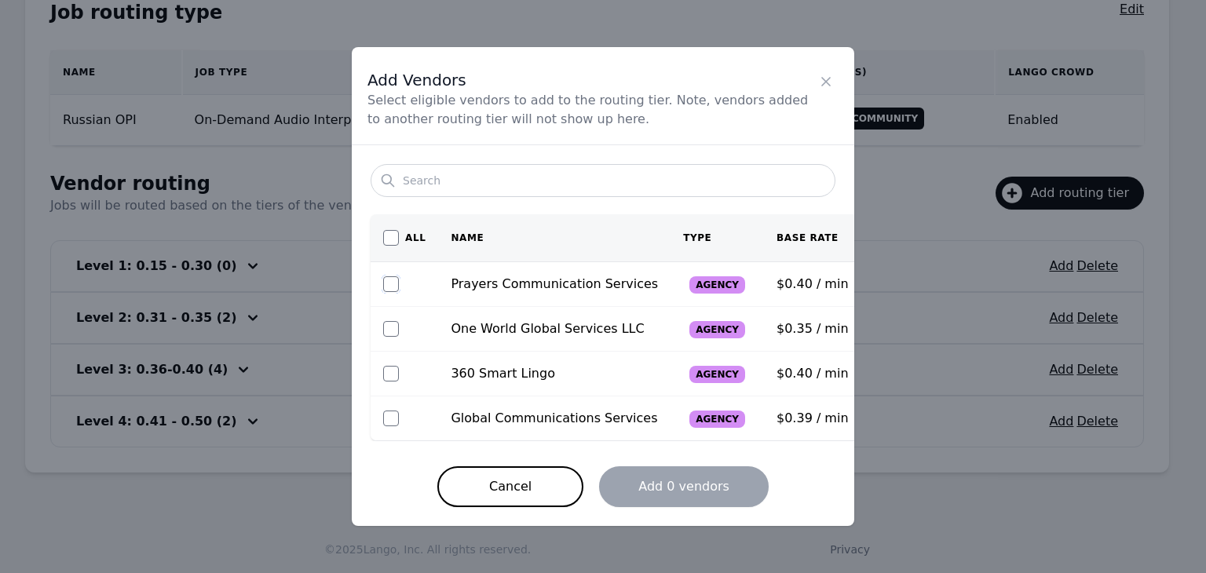
click at [394, 282] on input "checkbox" at bounding box center [391, 284] width 16 height 16
checkbox input "true"
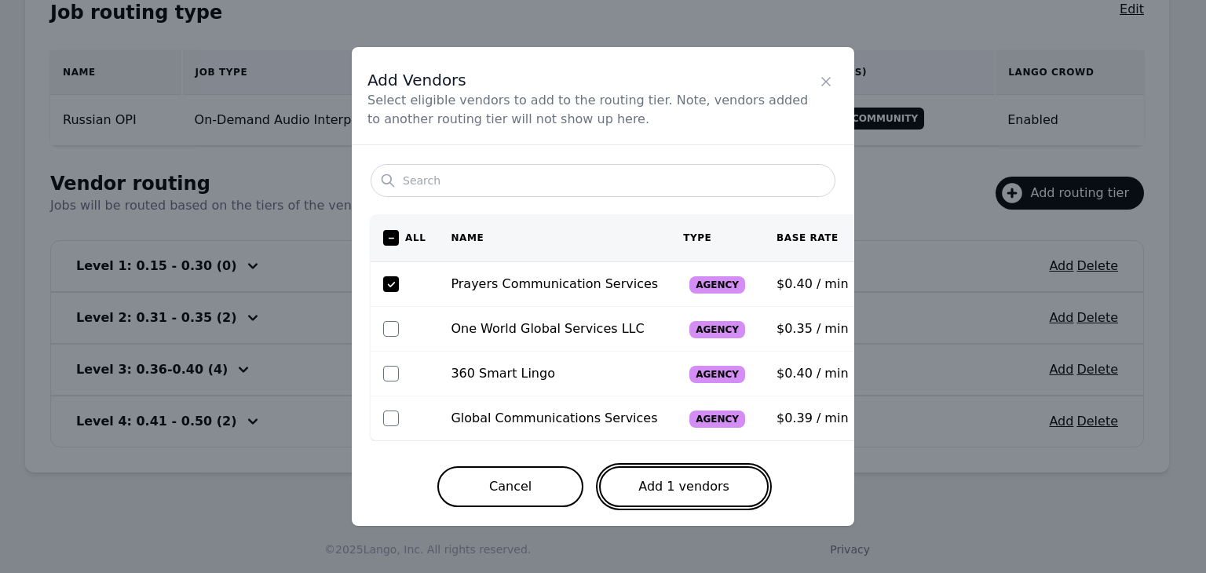
click at [656, 481] on button "Add 1 vendors" at bounding box center [684, 486] width 170 height 41
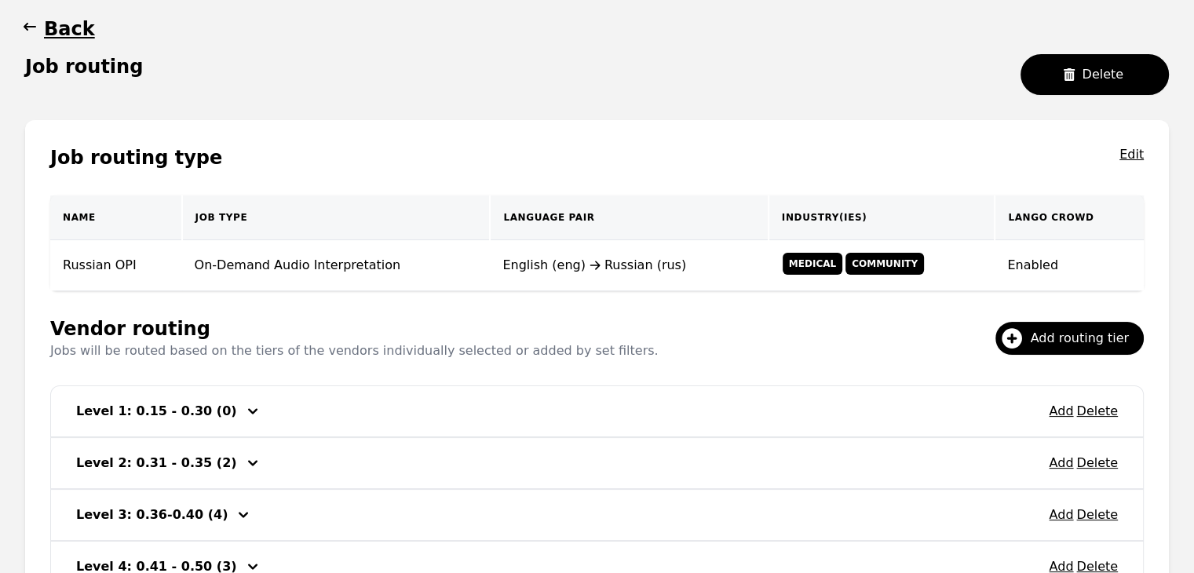
scroll to position [67, 0]
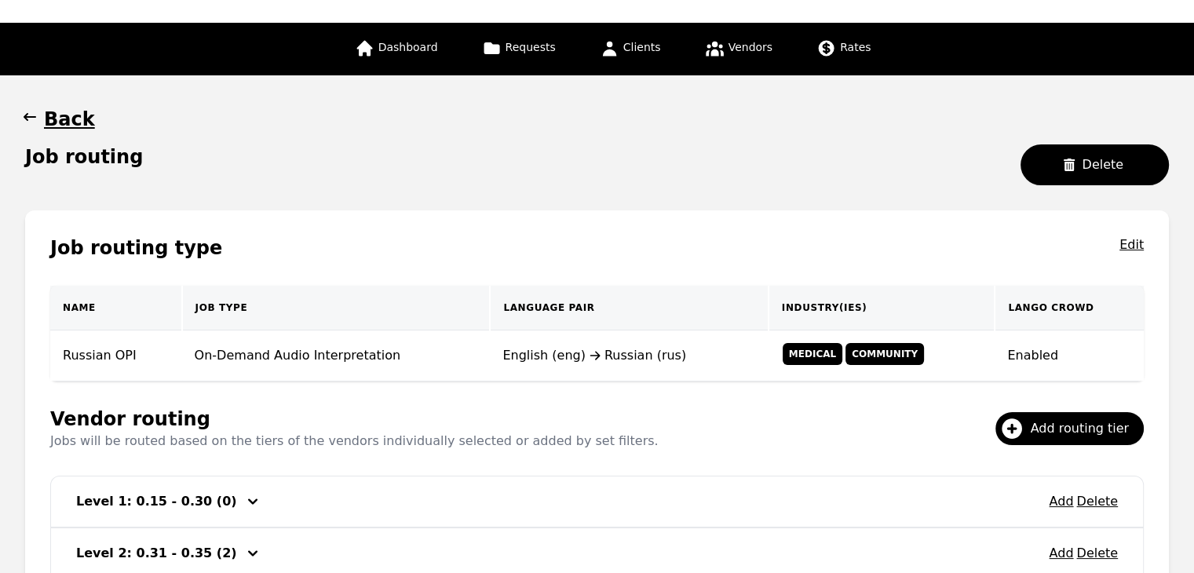
click at [32, 115] on icon "button" at bounding box center [30, 117] width 16 height 16
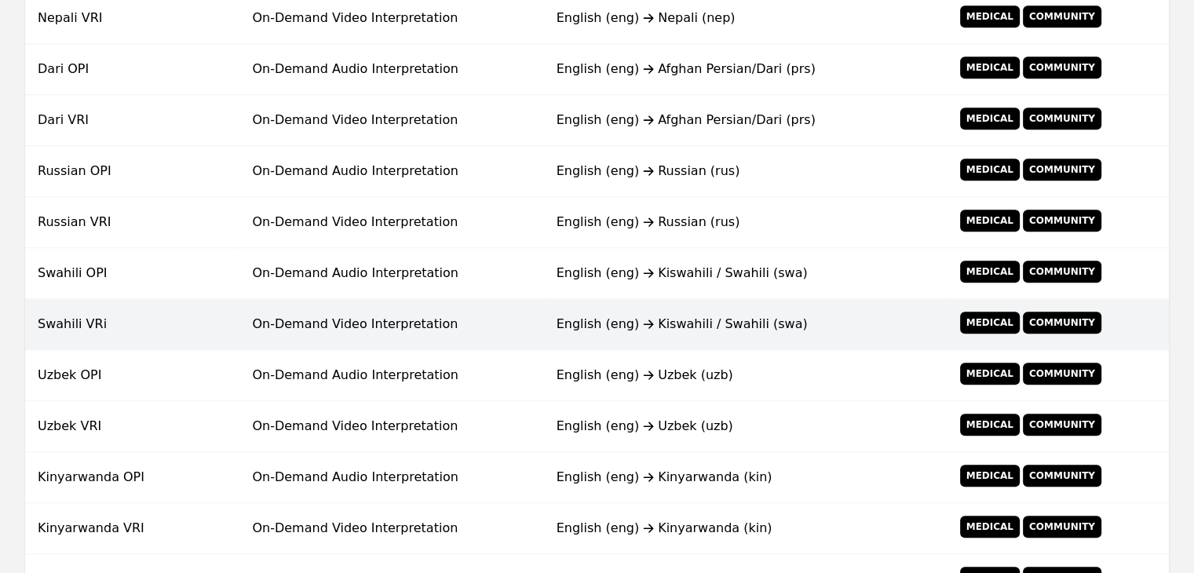
scroll to position [852, 0]
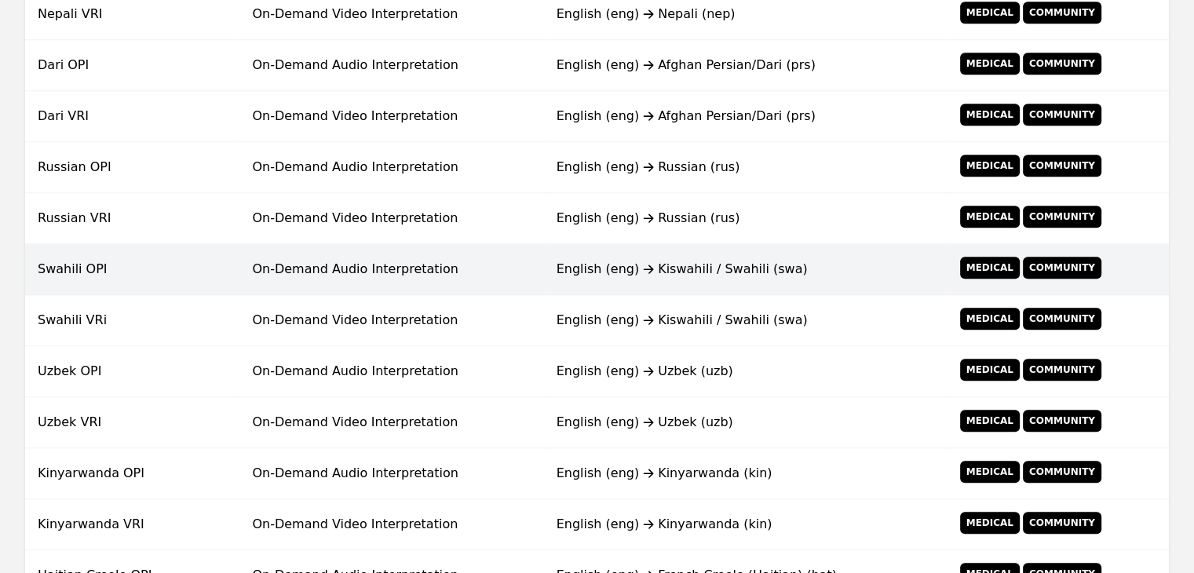
click at [305, 281] on td "On-Demand Audio Interpretation" at bounding box center [391, 269] width 304 height 51
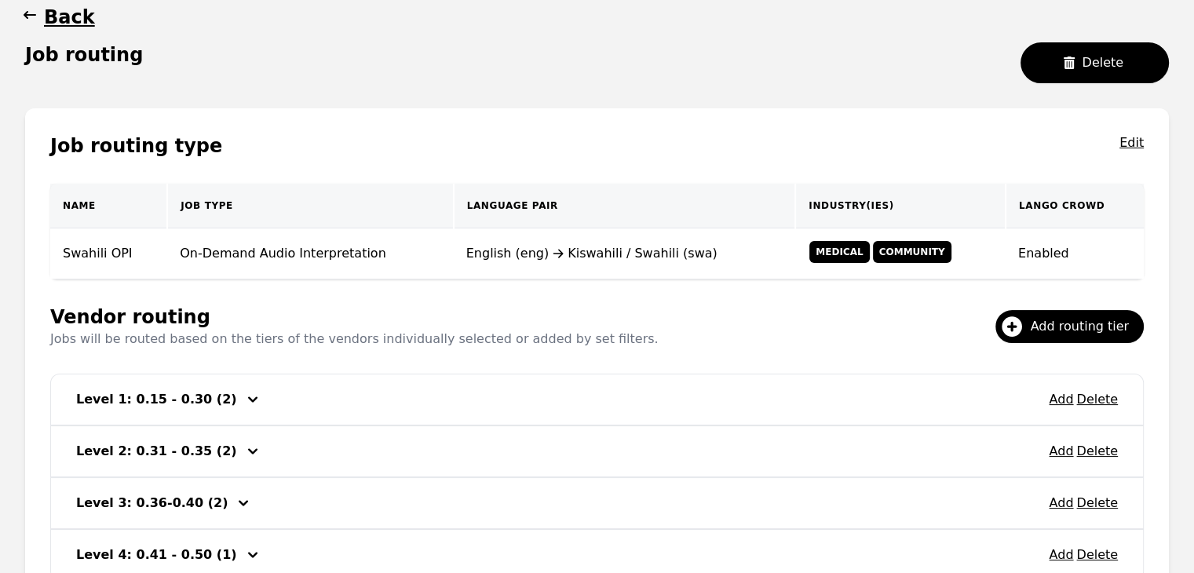
scroll to position [302, 0]
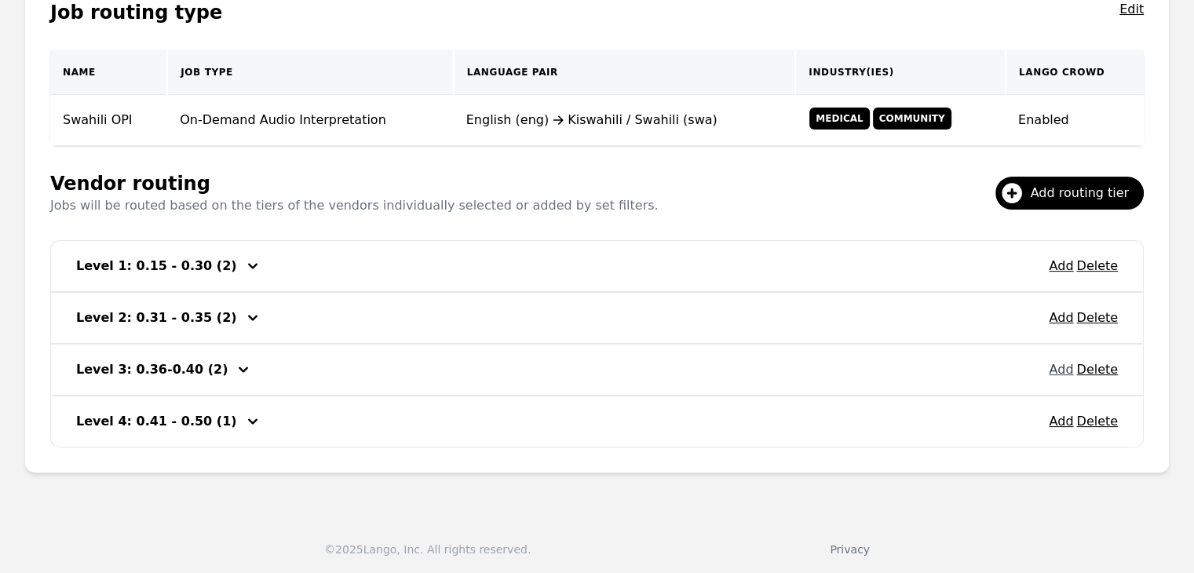
click at [1064, 363] on button "Add" at bounding box center [1061, 369] width 24 height 19
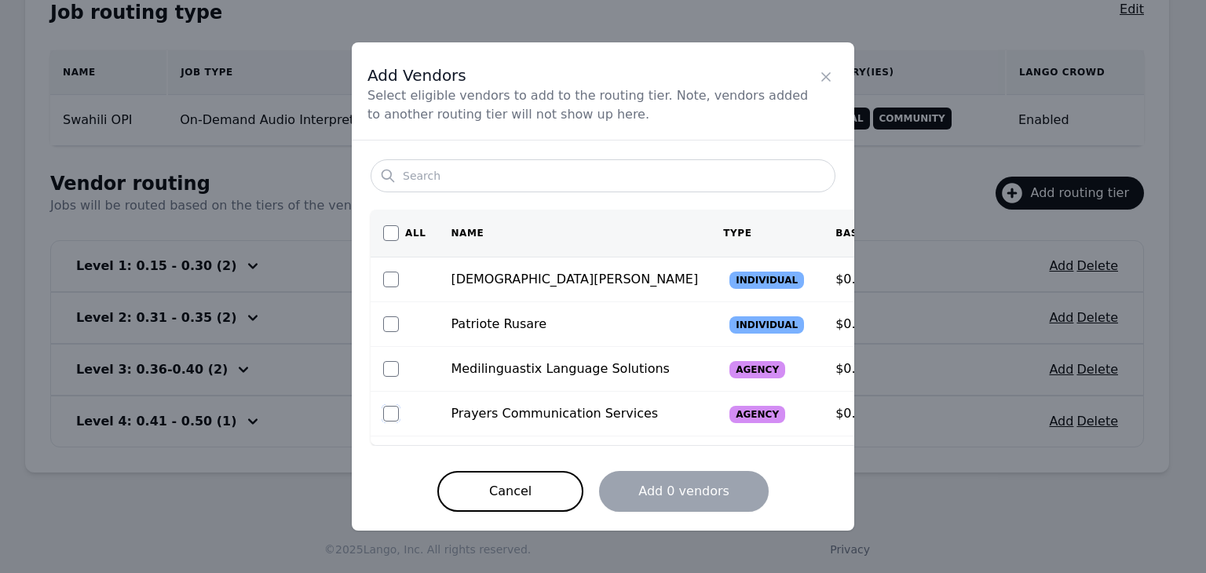
drag, startPoint x: 389, startPoint y: 409, endPoint x: 433, endPoint y: 422, distance: 45.9
click at [390, 409] on input "checkbox" at bounding box center [391, 414] width 16 height 16
checkbox input "true"
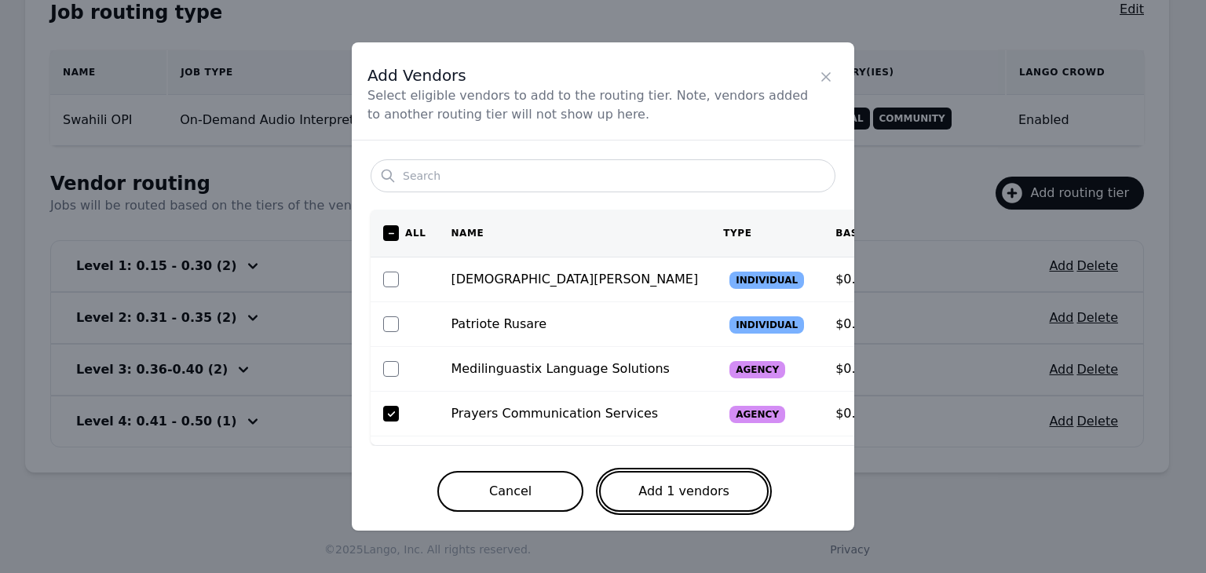
click at [669, 487] on button "Add 1 vendors" at bounding box center [684, 491] width 170 height 41
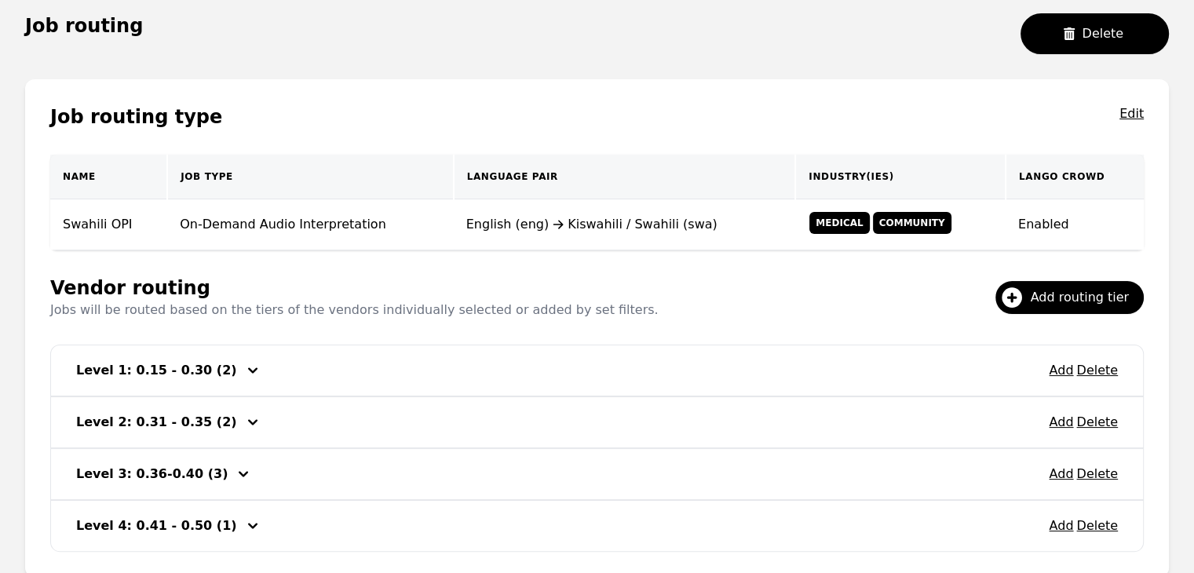
scroll to position [67, 0]
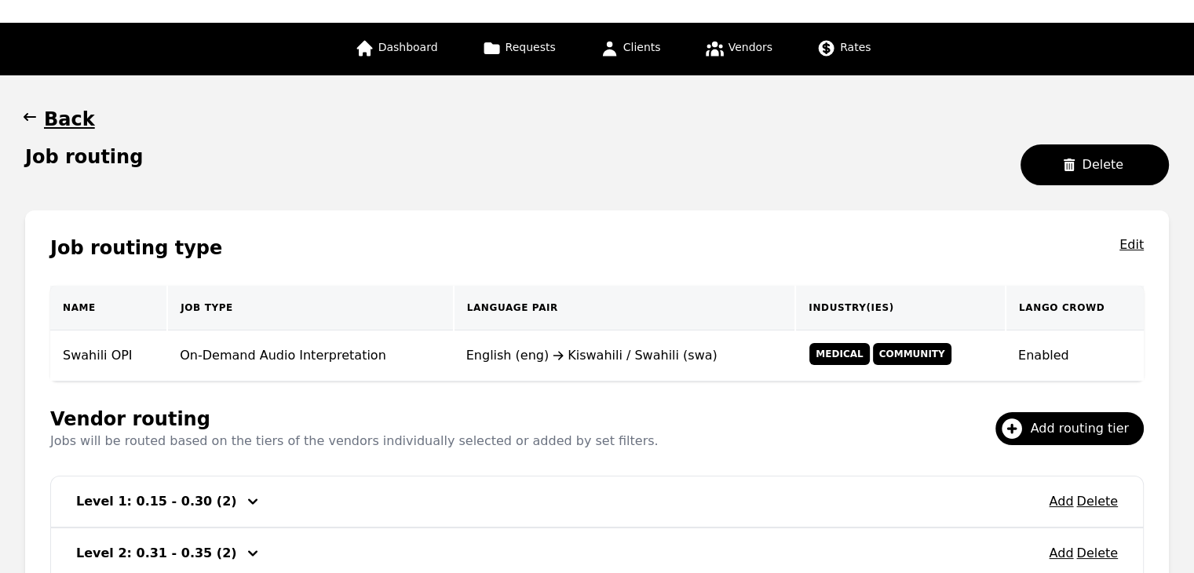
click at [37, 117] on icon "button" at bounding box center [30, 117] width 16 height 16
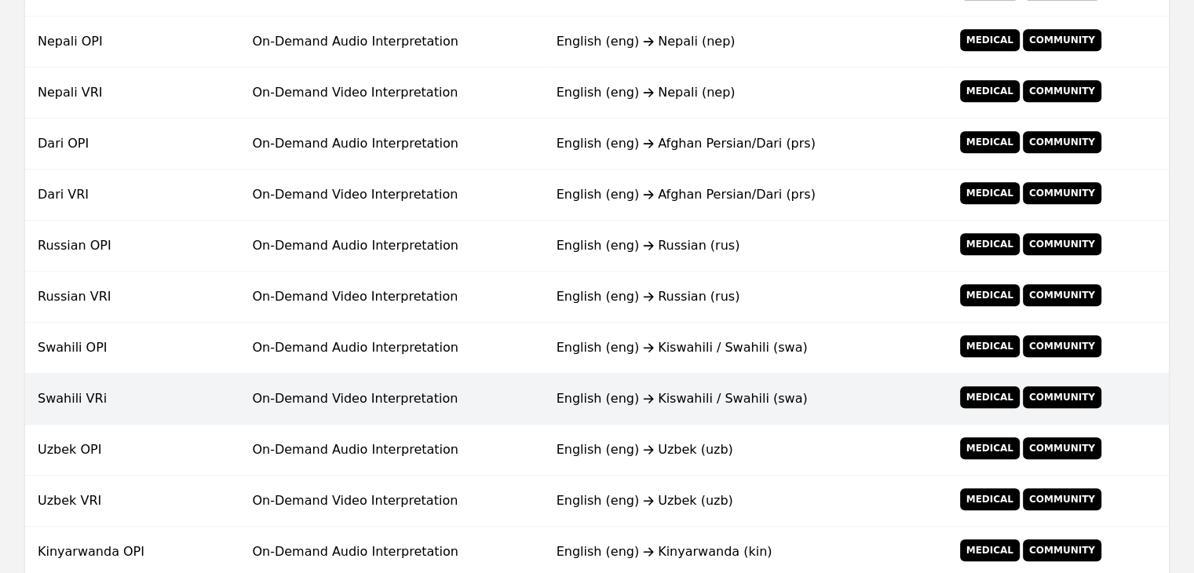
click at [428, 374] on td "On-Demand Video Interpretation" at bounding box center [391, 399] width 304 height 51
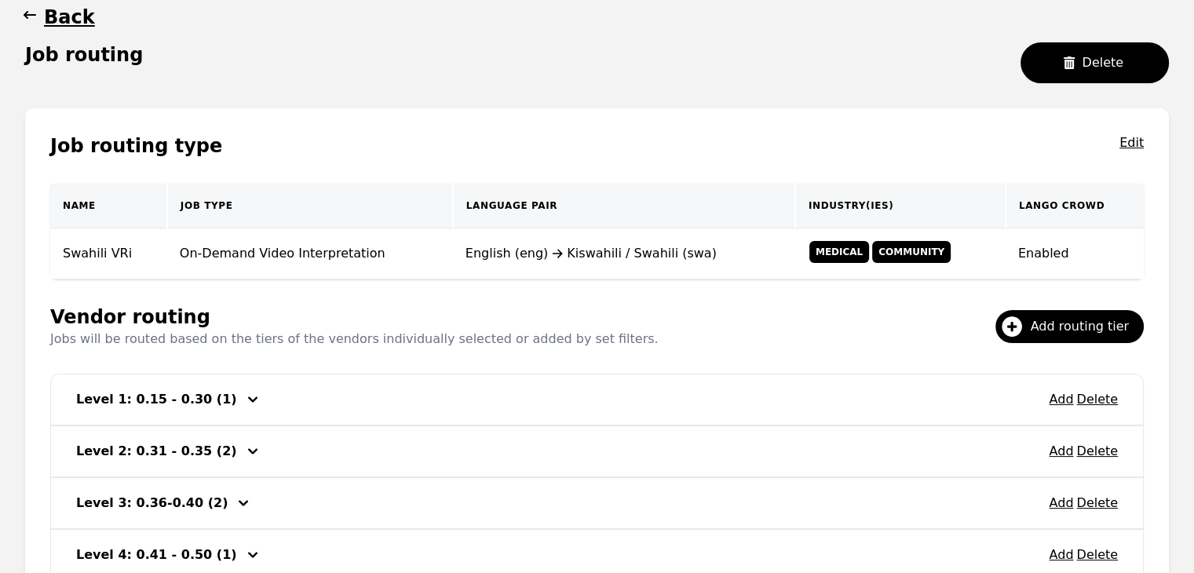
scroll to position [302, 0]
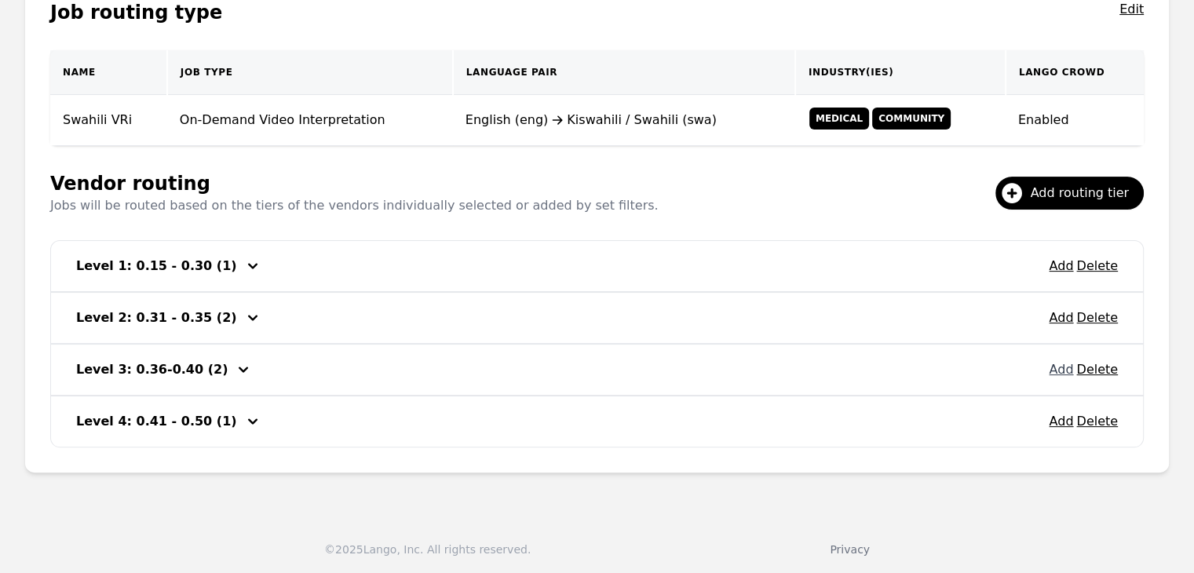
click at [1068, 367] on button "Add" at bounding box center [1061, 369] width 24 height 19
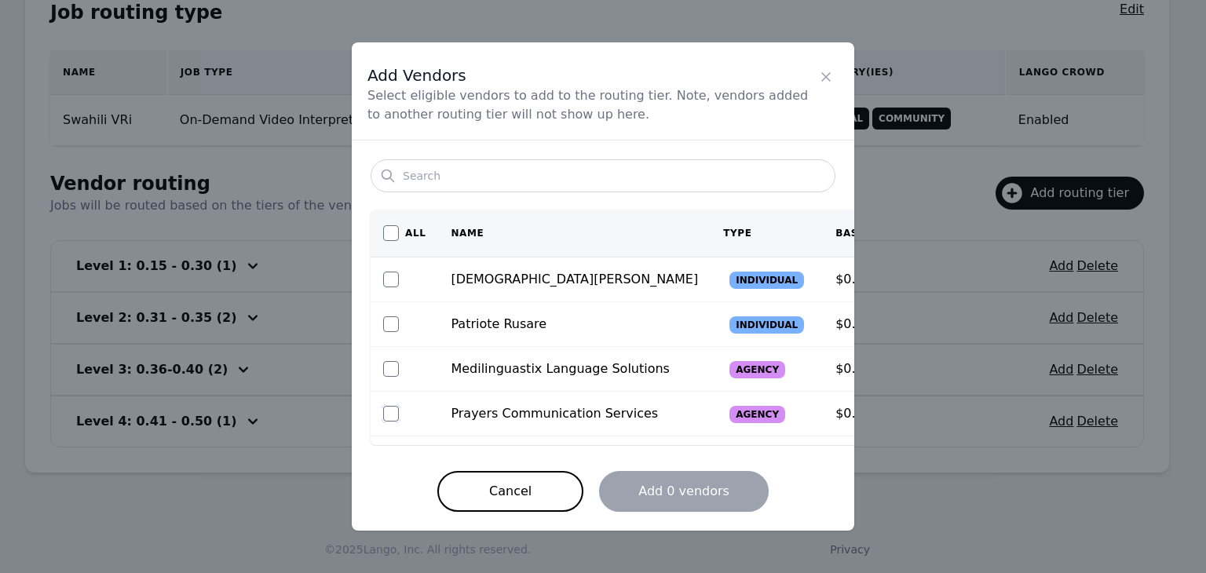
click at [395, 419] on input "checkbox" at bounding box center [391, 414] width 16 height 16
checkbox input "true"
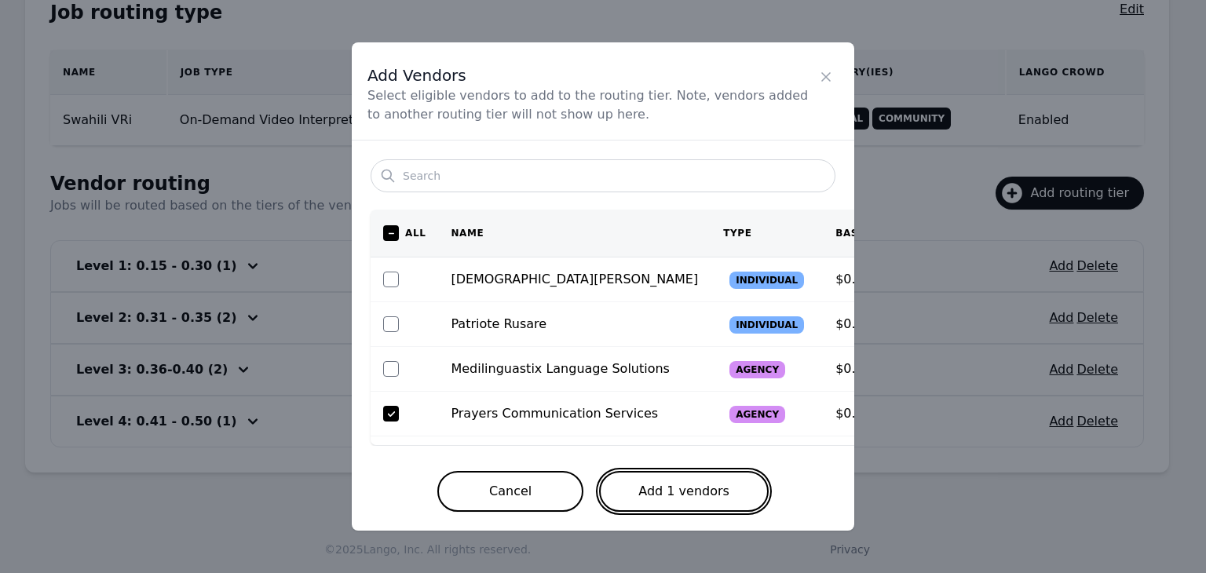
click at [673, 489] on button "Add 1 vendors" at bounding box center [684, 491] width 170 height 41
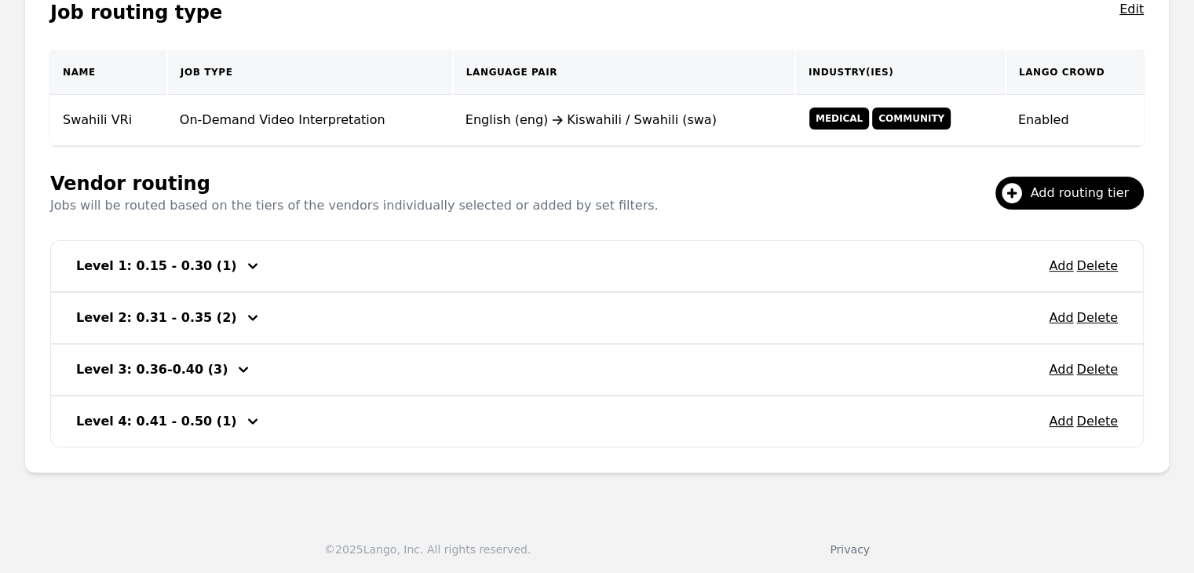
scroll to position [145, 0]
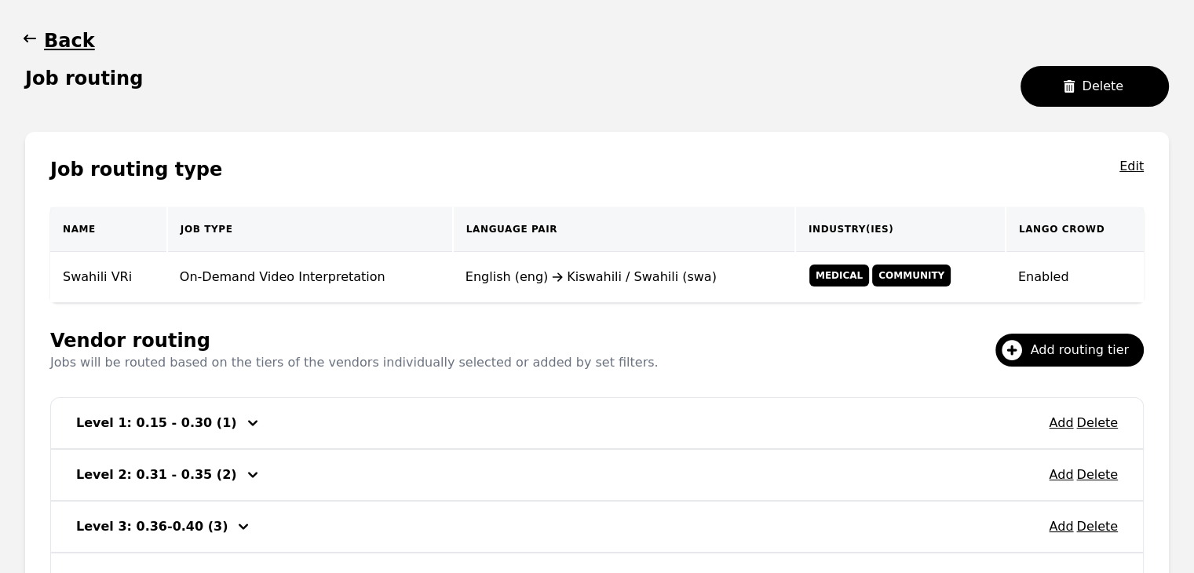
click at [25, 45] on icon "button" at bounding box center [30, 39] width 16 height 16
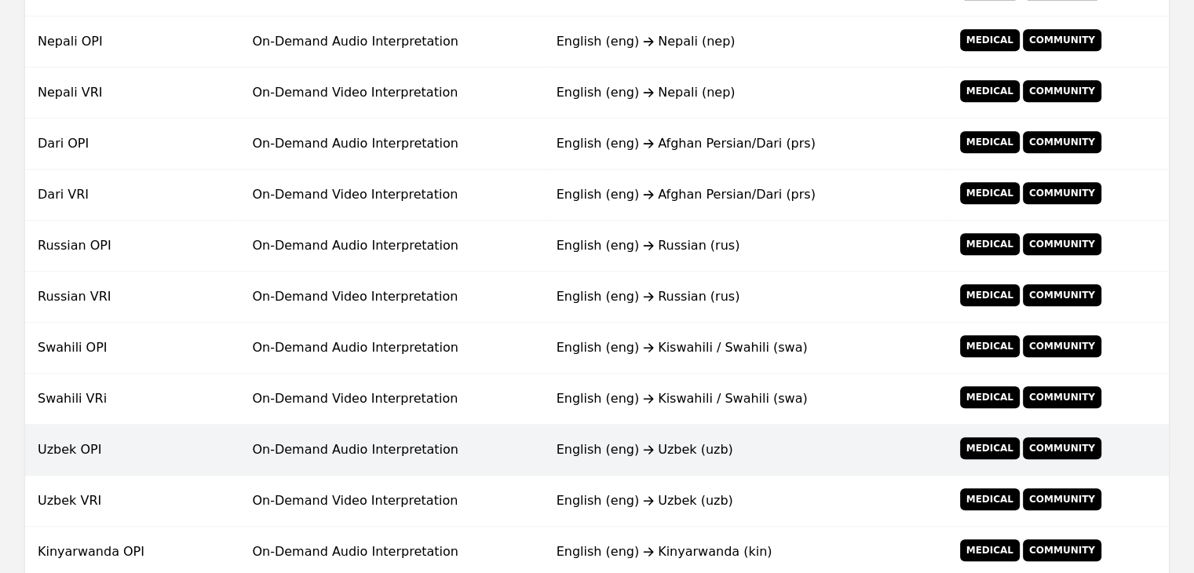
click at [798, 435] on td "English (eng) Uzbek (uzb)" at bounding box center [745, 450] width 402 height 51
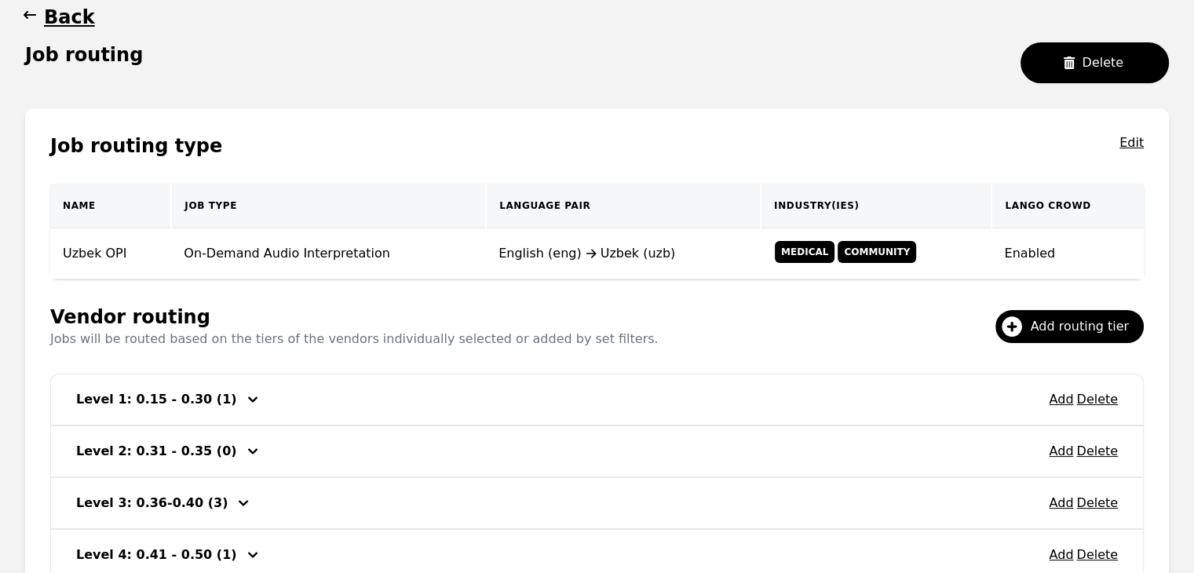
scroll to position [302, 0]
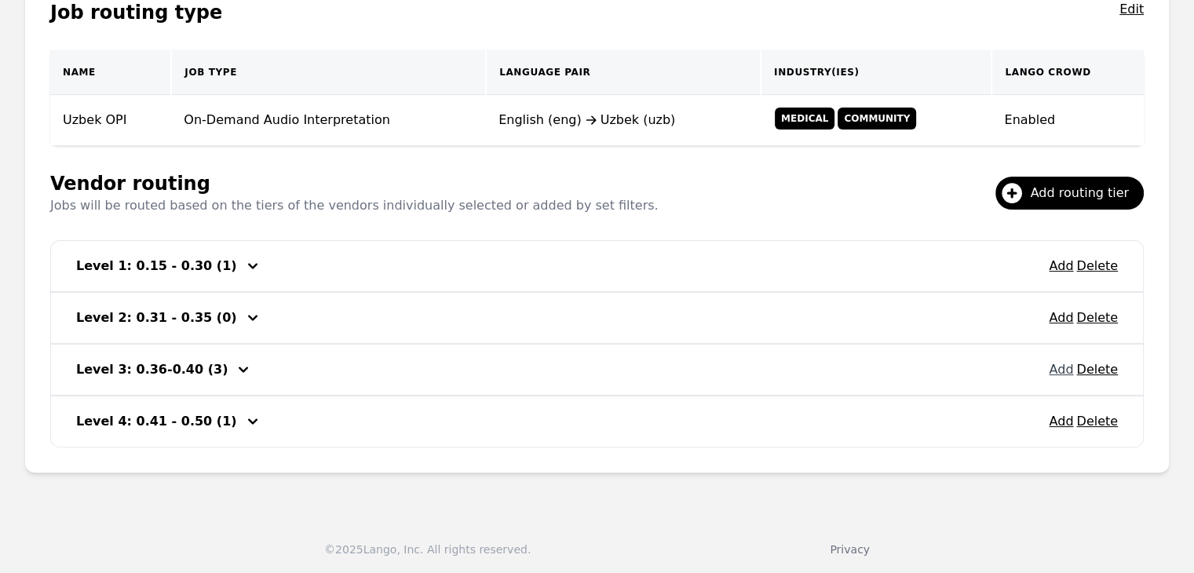
click at [1060, 371] on button "Add" at bounding box center [1061, 369] width 24 height 19
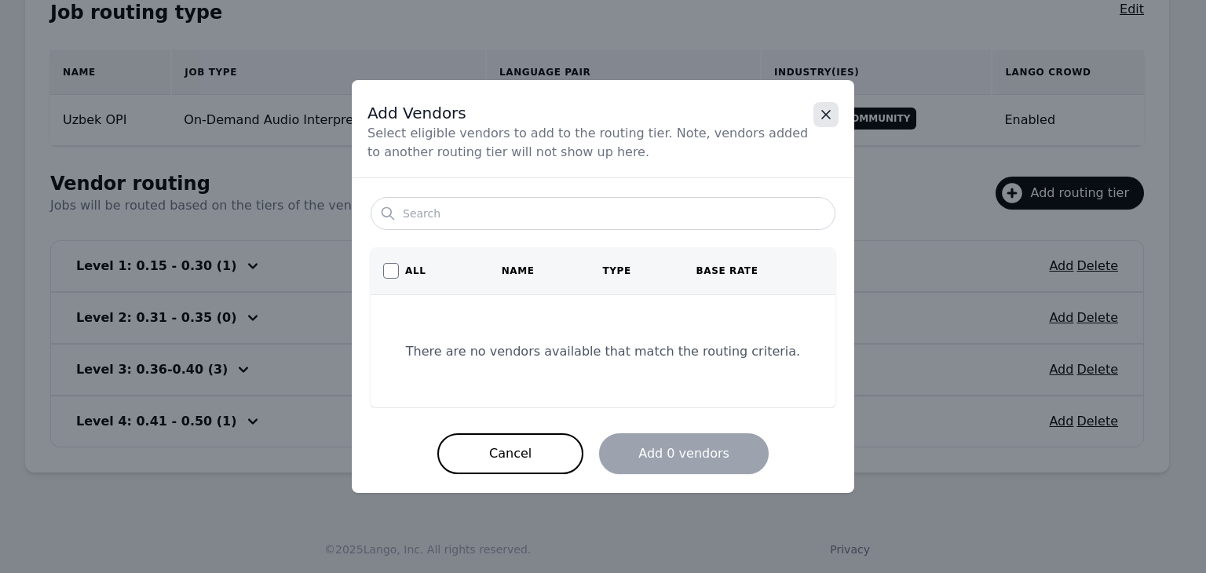
click at [819, 114] on icon "Close" at bounding box center [826, 115] width 16 height 16
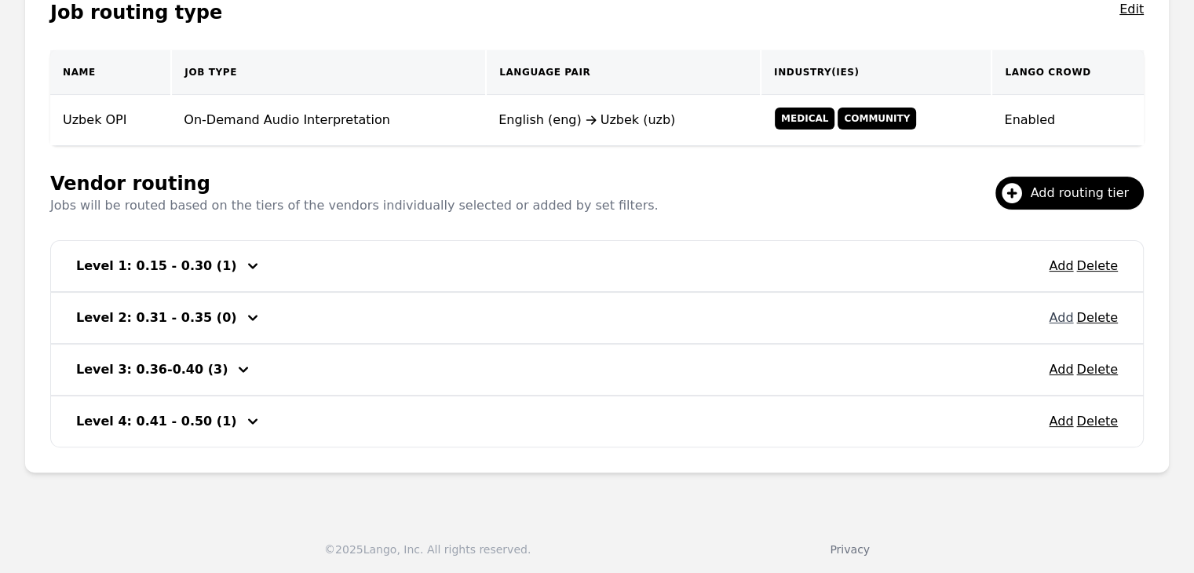
click at [1062, 316] on button "Add" at bounding box center [1061, 317] width 24 height 19
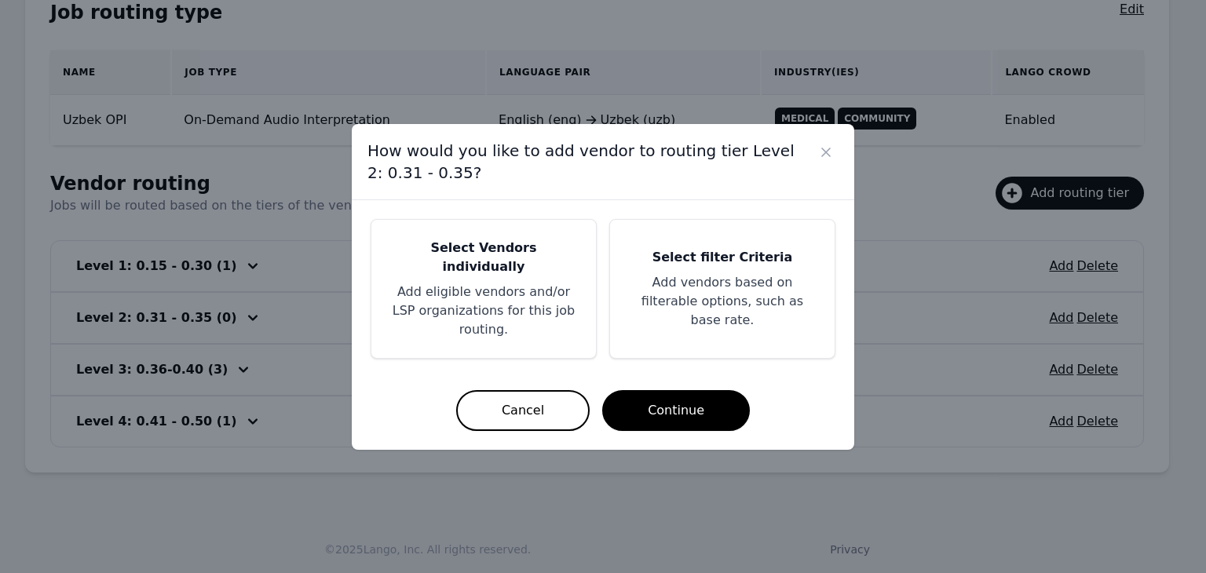
click at [524, 270] on h5 "Select Vendors individually" at bounding box center [483, 258] width 187 height 38
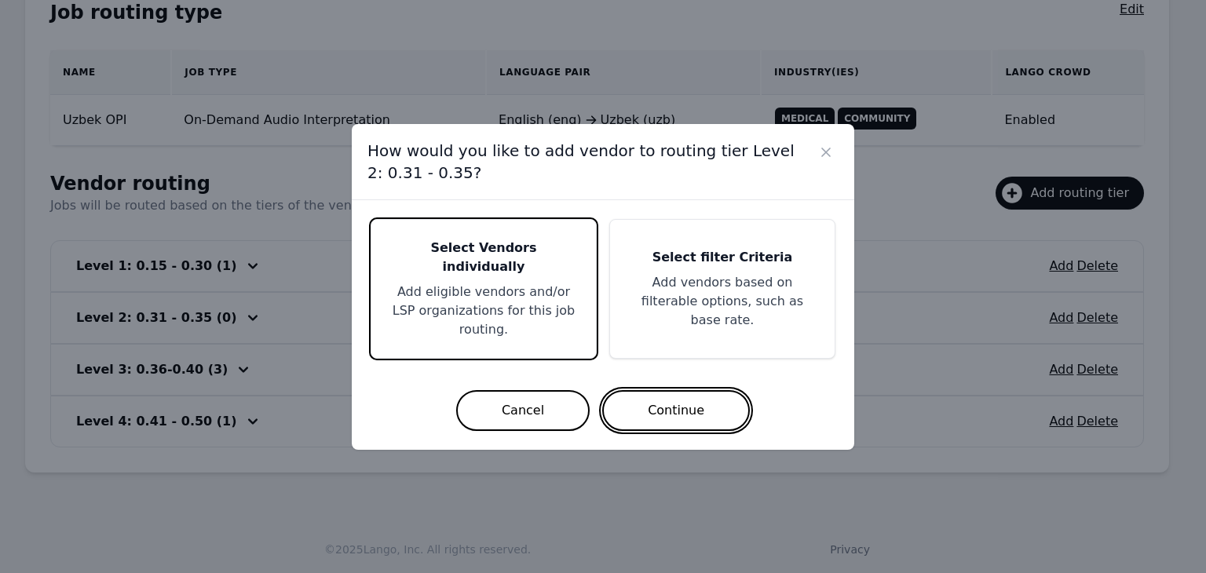
click at [689, 390] on button "Continue" at bounding box center [676, 410] width 148 height 41
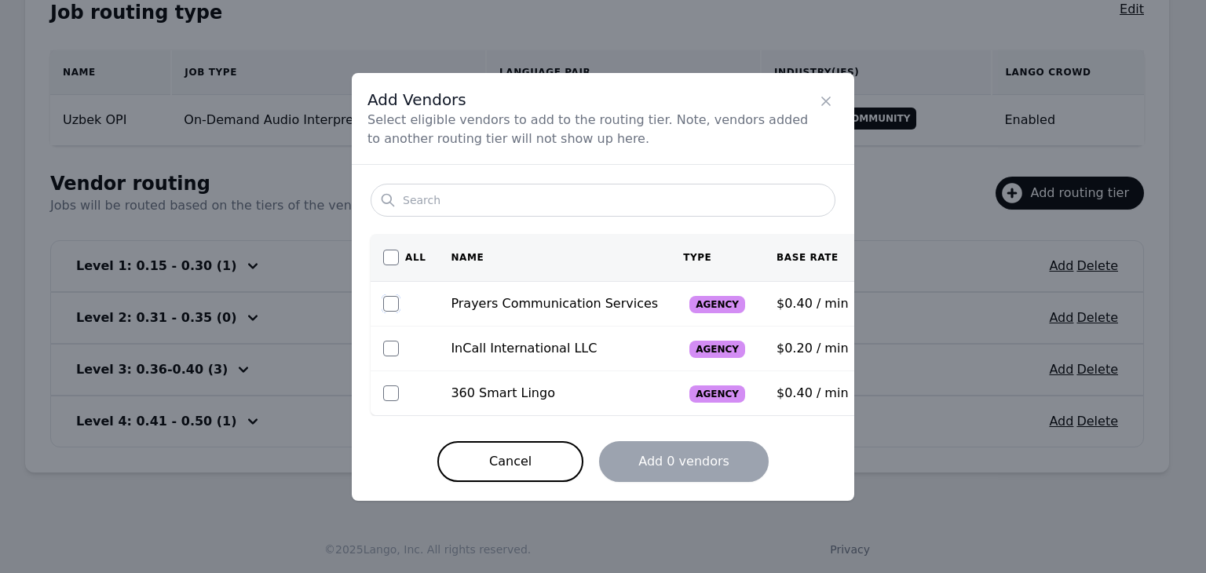
click at [387, 301] on input "checkbox" at bounding box center [391, 304] width 16 height 16
checkbox input "true"
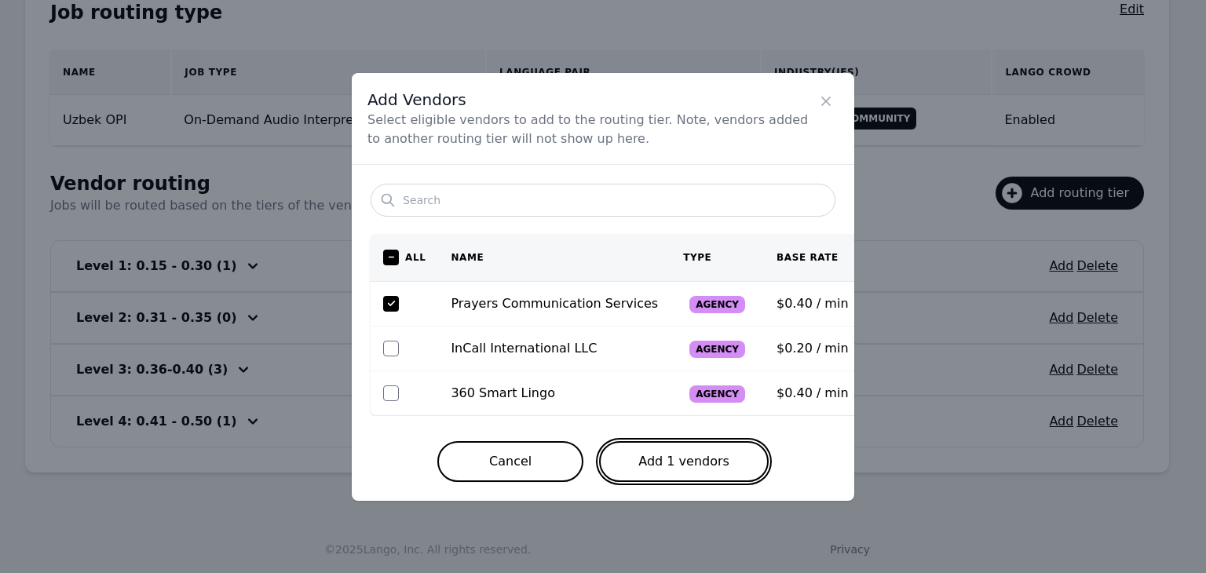
click at [702, 472] on button "Add 1 vendors" at bounding box center [684, 461] width 170 height 41
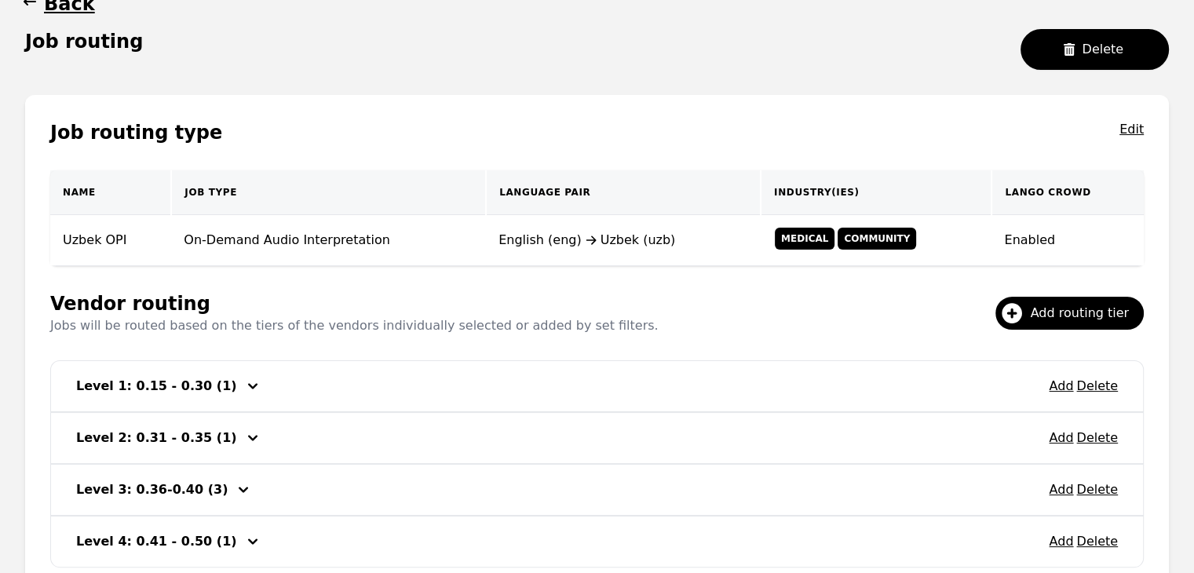
scroll to position [145, 0]
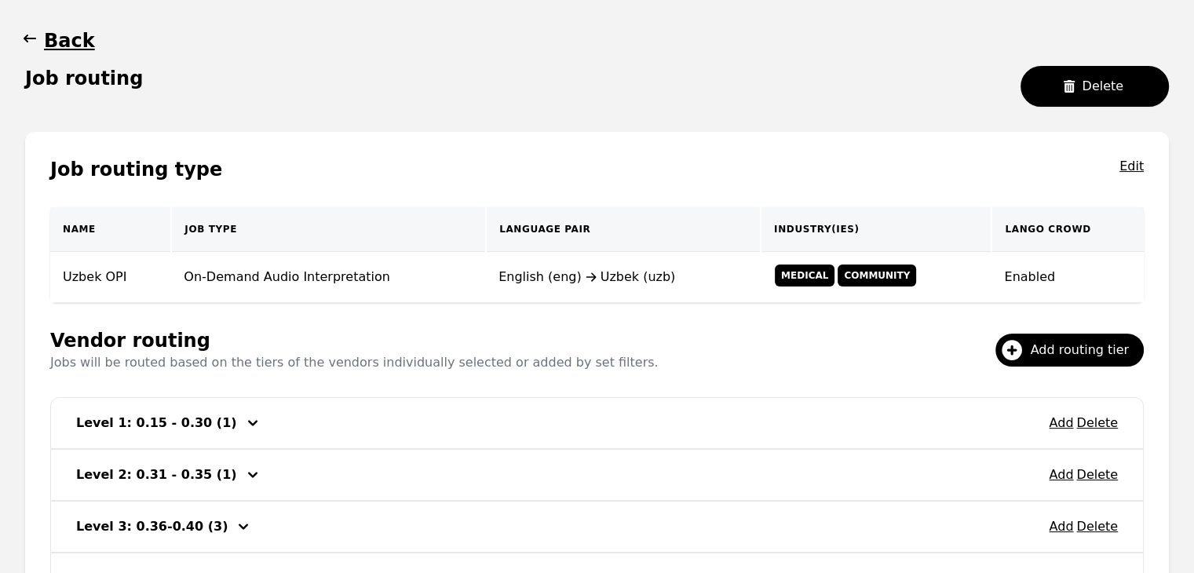
click at [25, 41] on icon "button" at bounding box center [30, 39] width 16 height 16
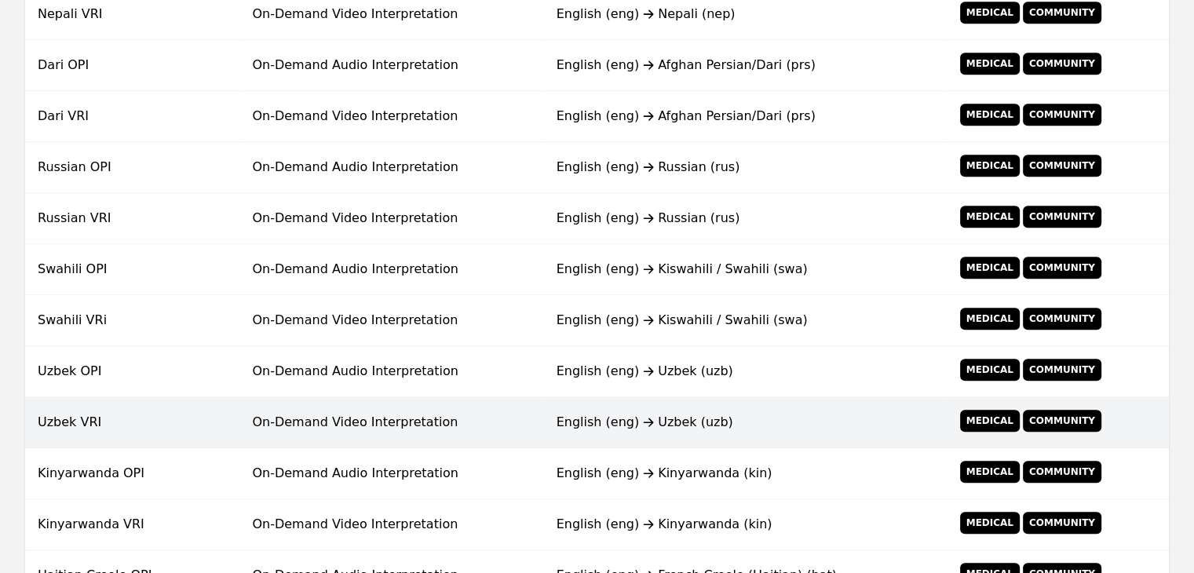
click at [359, 407] on td "On-Demand Video Interpretation" at bounding box center [391, 422] width 304 height 51
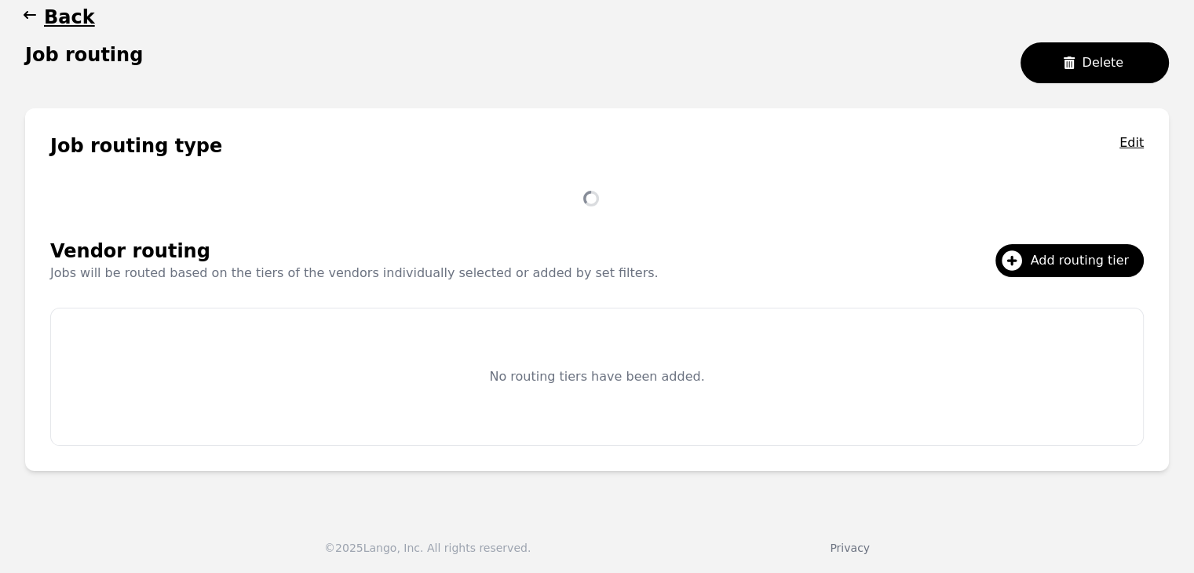
scroll to position [302, 0]
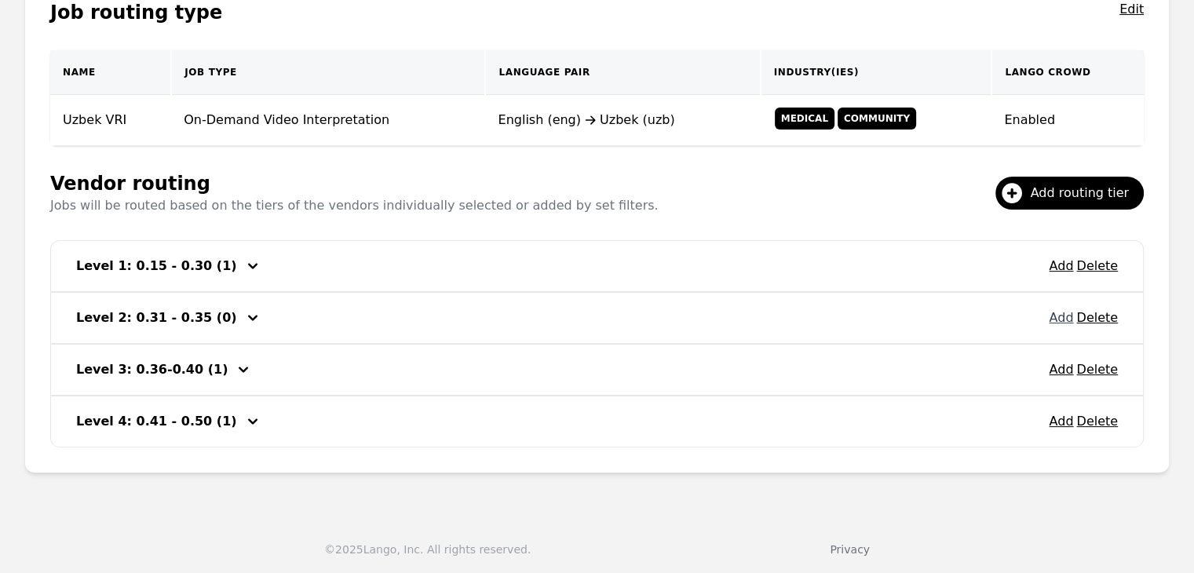
click at [1059, 321] on button "Add" at bounding box center [1061, 317] width 24 height 19
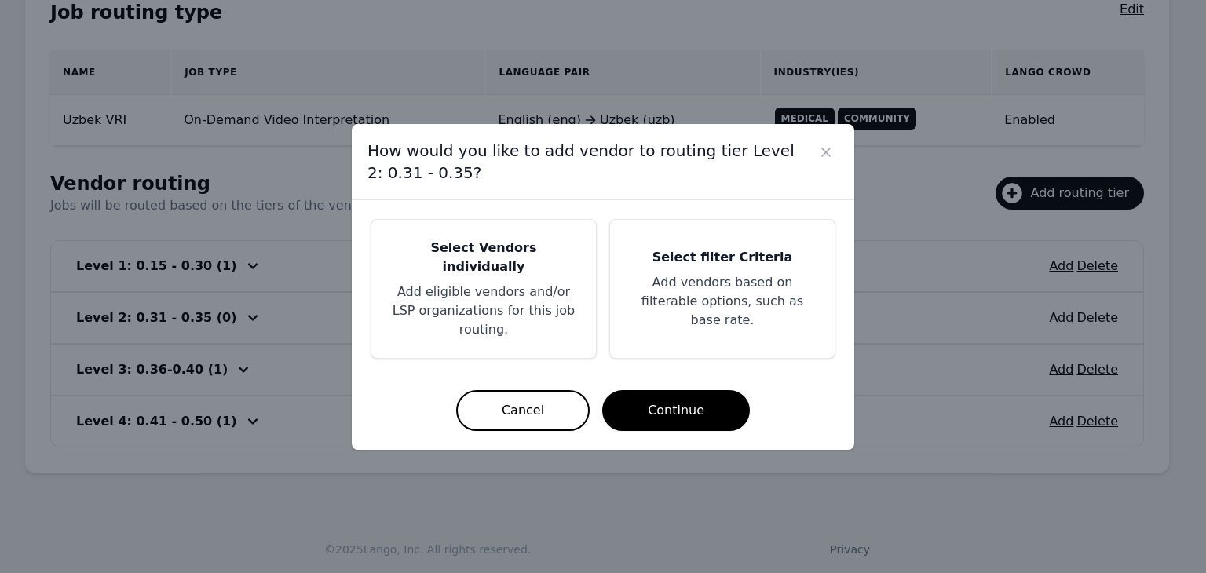
click at [493, 277] on div "Select Vendors individually Add eligible vendors and/or LSP organizations for t…" at bounding box center [483, 289] width 224 height 138
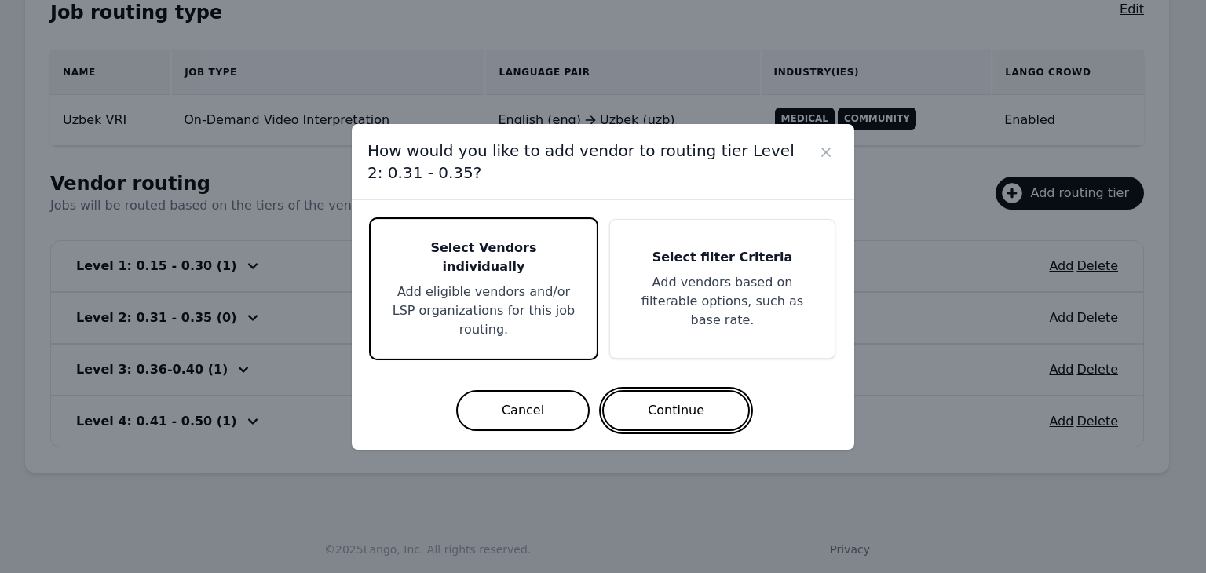
click at [716, 396] on button "Continue" at bounding box center [676, 410] width 148 height 41
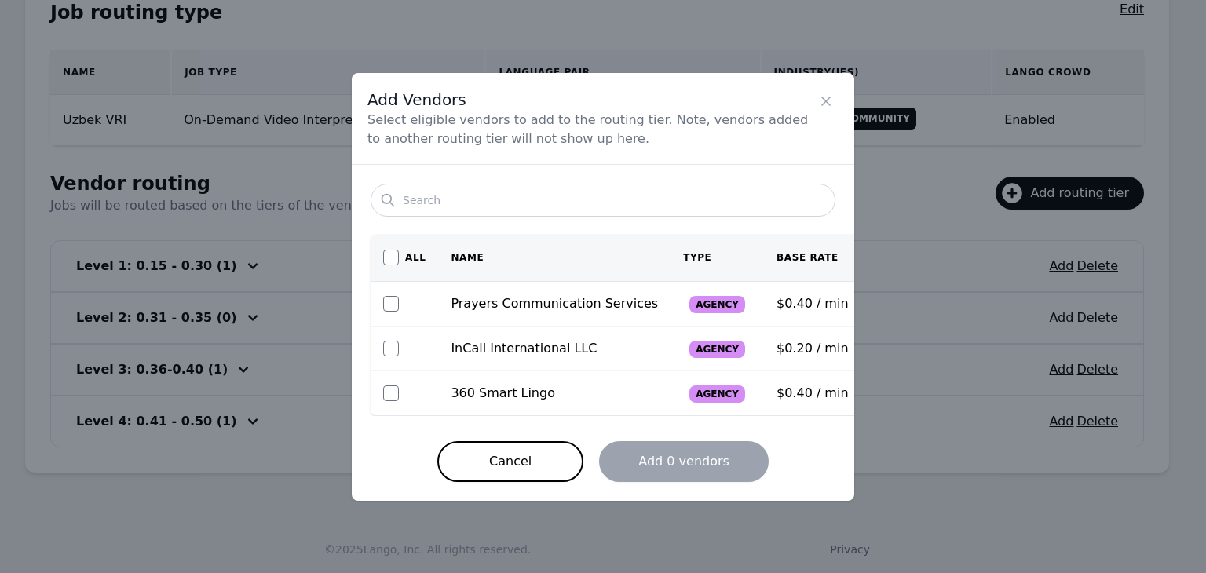
click at [376, 294] on td at bounding box center [403, 303] width 67 height 45
click at [389, 300] on input "checkbox" at bounding box center [391, 304] width 16 height 16
checkbox input "true"
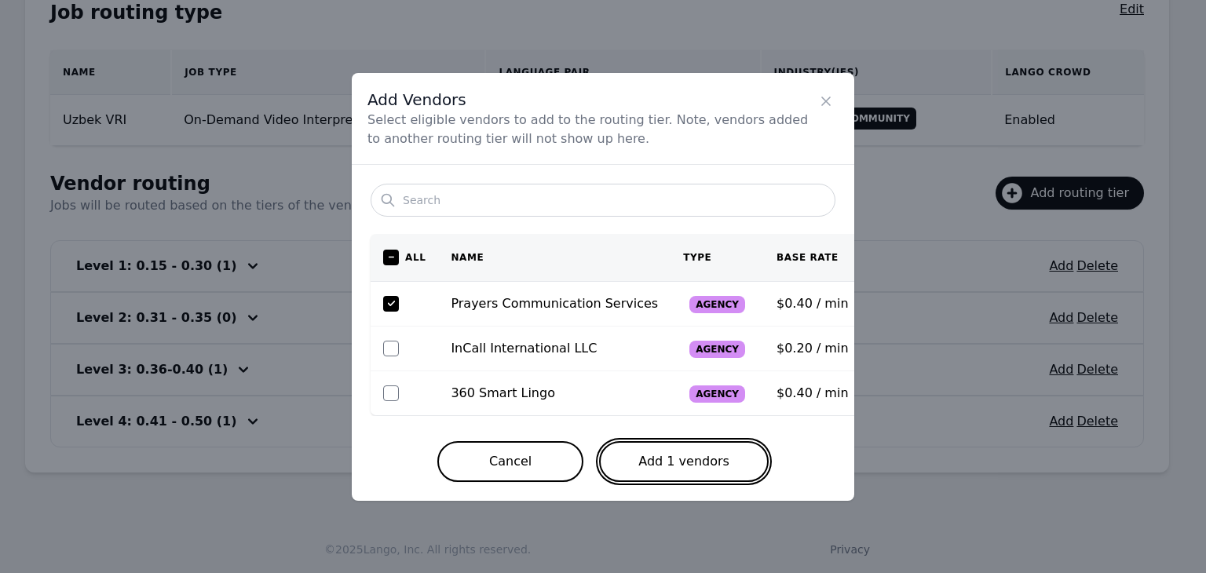
click at [654, 459] on button "Add 1 vendors" at bounding box center [684, 461] width 170 height 41
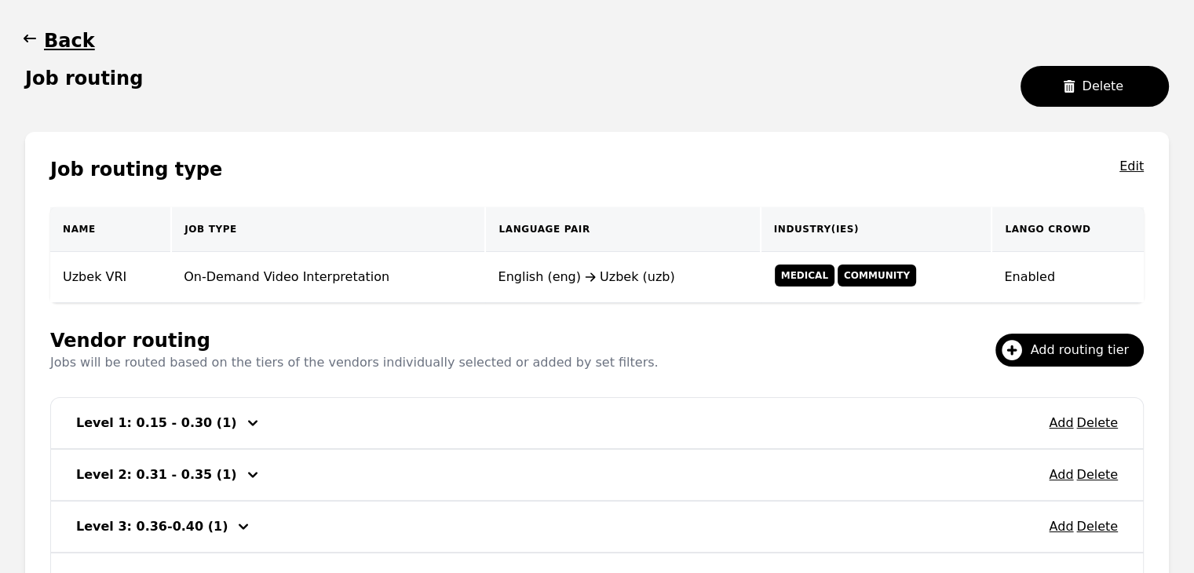
click at [28, 28] on span "button" at bounding box center [30, 40] width 16 height 25
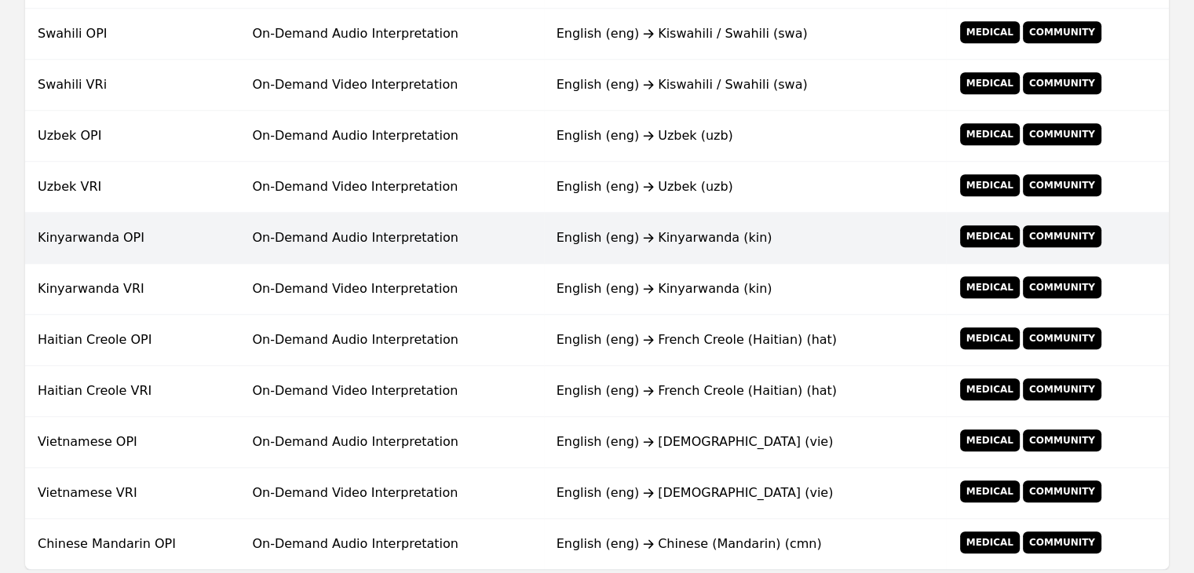
click at [622, 241] on div "English (eng) [PERSON_NAME] (kin)" at bounding box center [744, 237] width 377 height 19
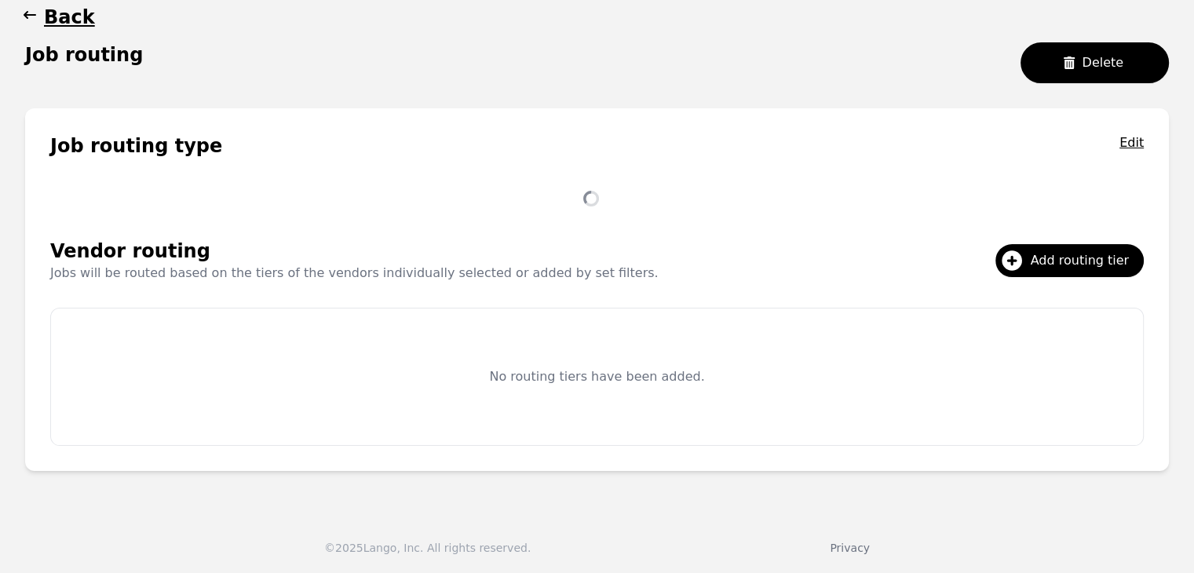
scroll to position [199, 0]
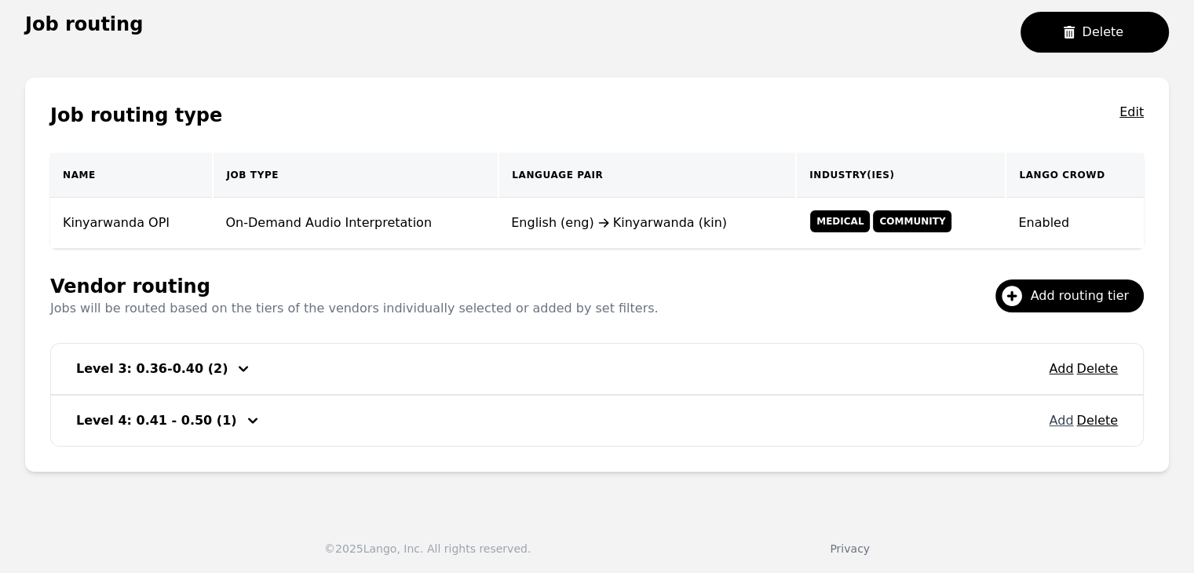
click at [1063, 415] on button "Add" at bounding box center [1061, 420] width 24 height 19
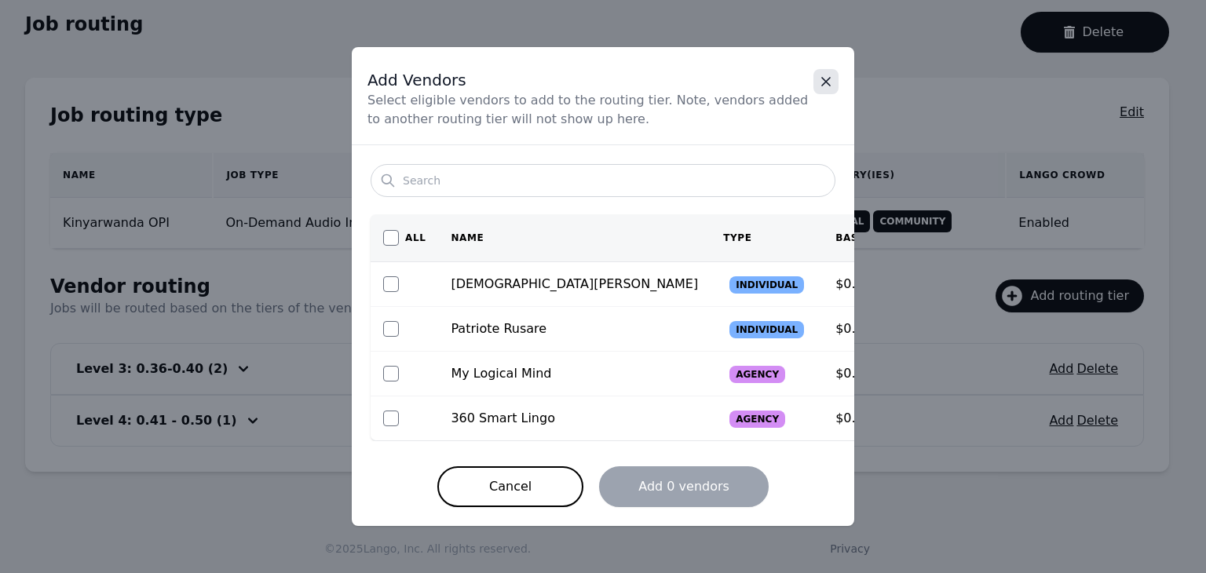
click at [830, 87] on icon "Close" at bounding box center [826, 82] width 16 height 16
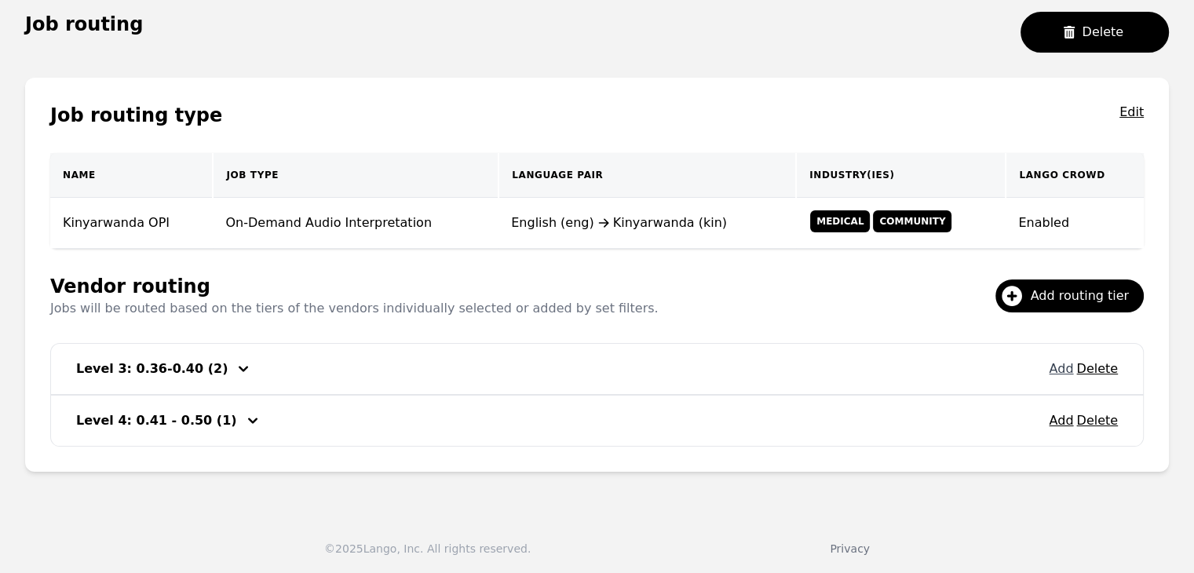
click at [1064, 373] on button "Add" at bounding box center [1061, 368] width 24 height 19
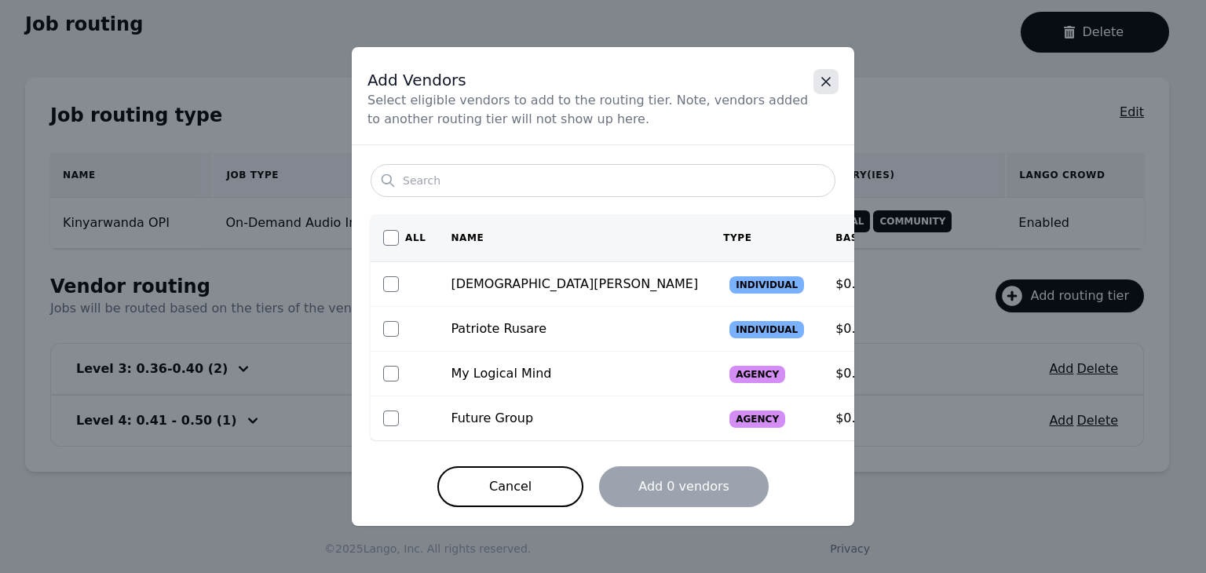
click at [823, 82] on icon "Close" at bounding box center [826, 82] width 16 height 16
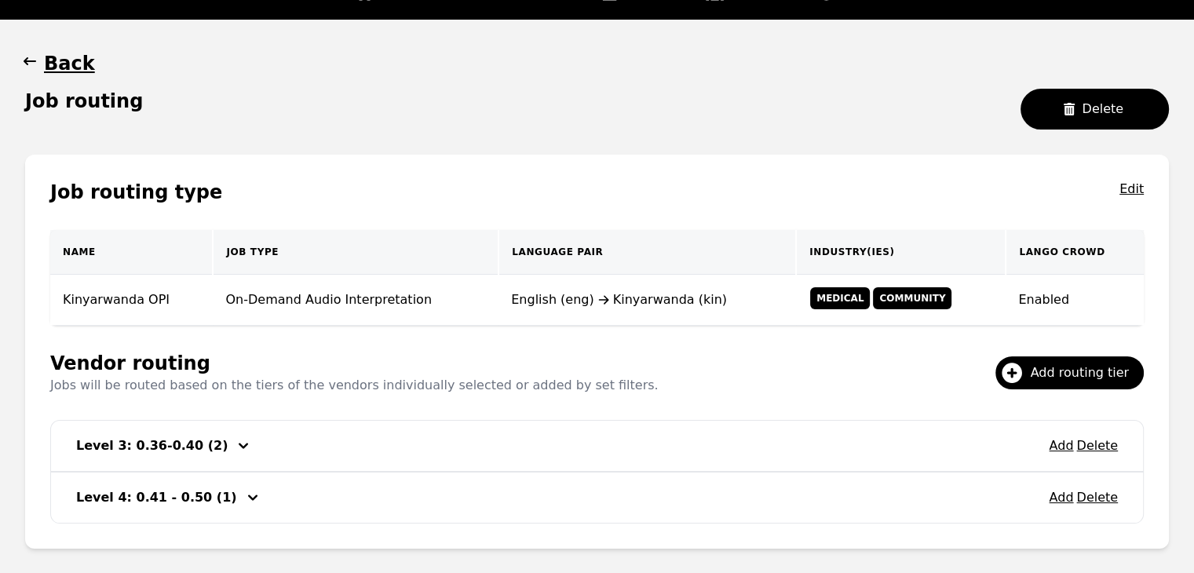
scroll to position [0, 0]
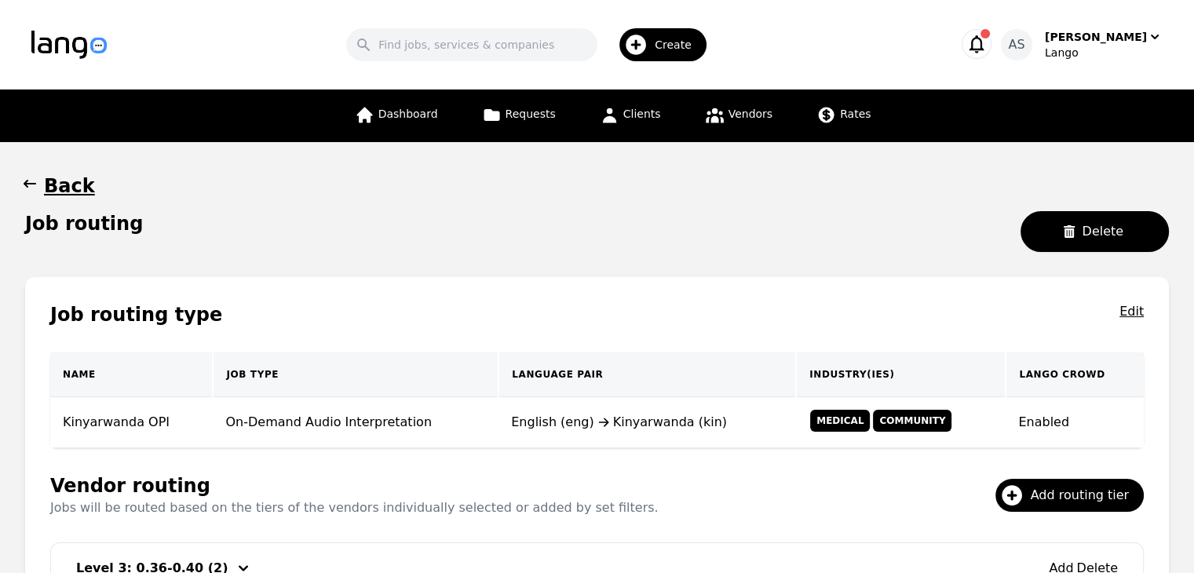
click at [19, 184] on main "Back Job routing Delete Job routing type Edit Name Job Type Language Pair Indus…" at bounding box center [597, 422] width 1194 height 560
click at [24, 181] on icon "button" at bounding box center [30, 184] width 16 height 16
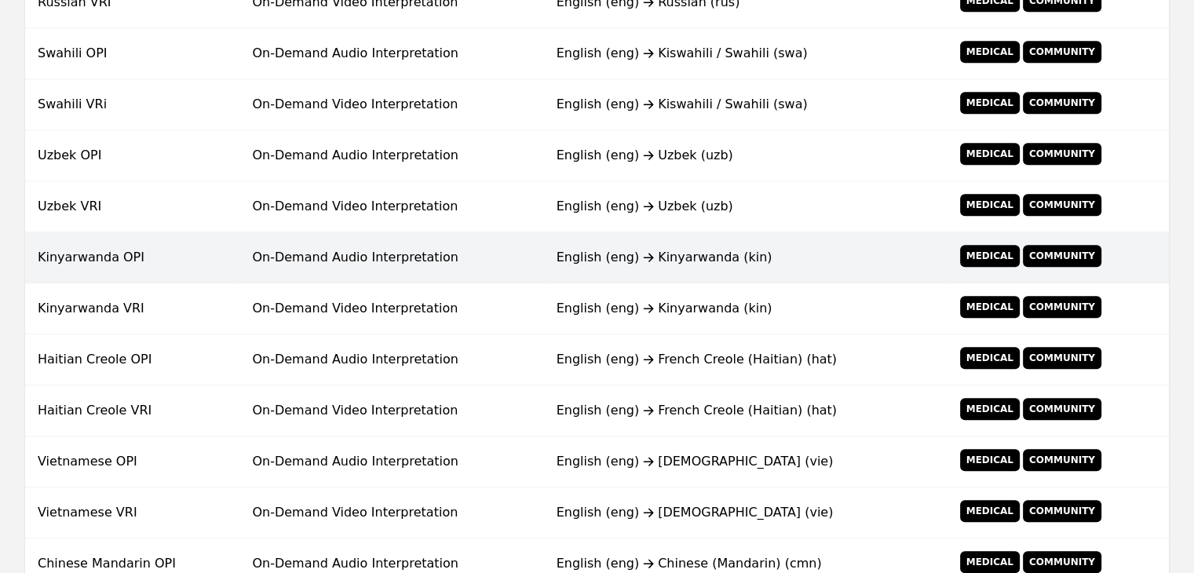
scroll to position [1067, 0]
click at [418, 249] on td "On-Demand Audio Interpretation" at bounding box center [391, 257] width 304 height 51
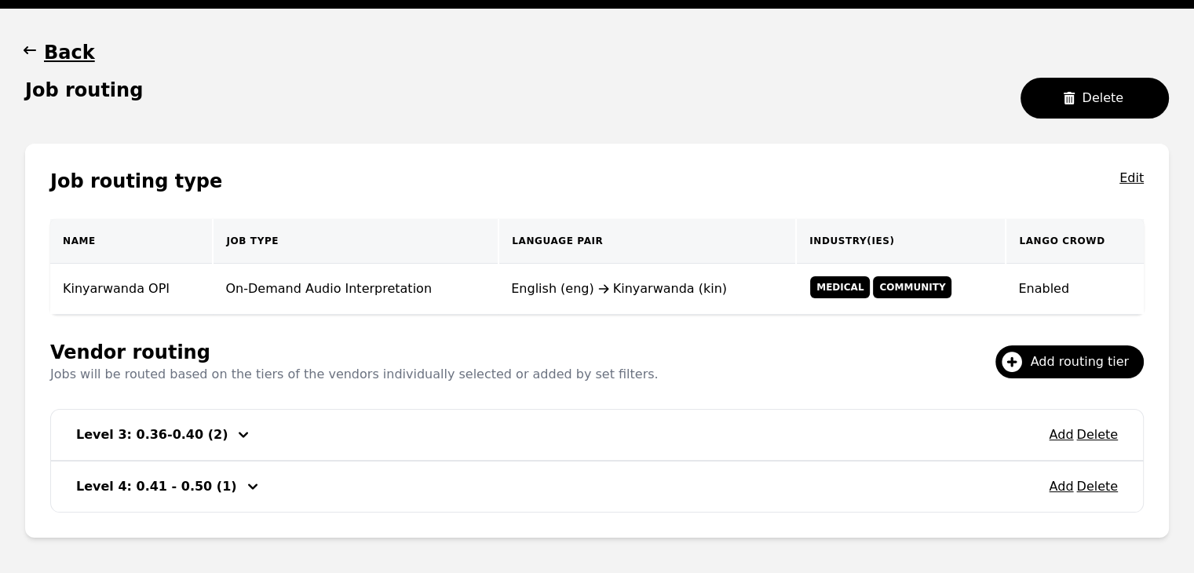
scroll to position [42, 0]
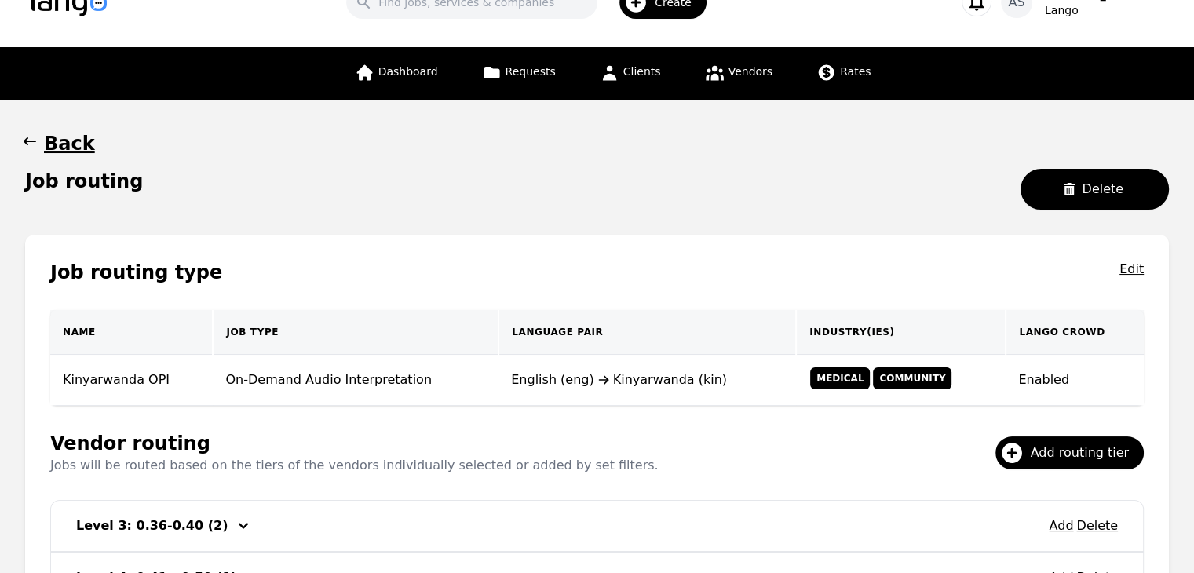
click at [31, 139] on icon "button" at bounding box center [30, 141] width 16 height 16
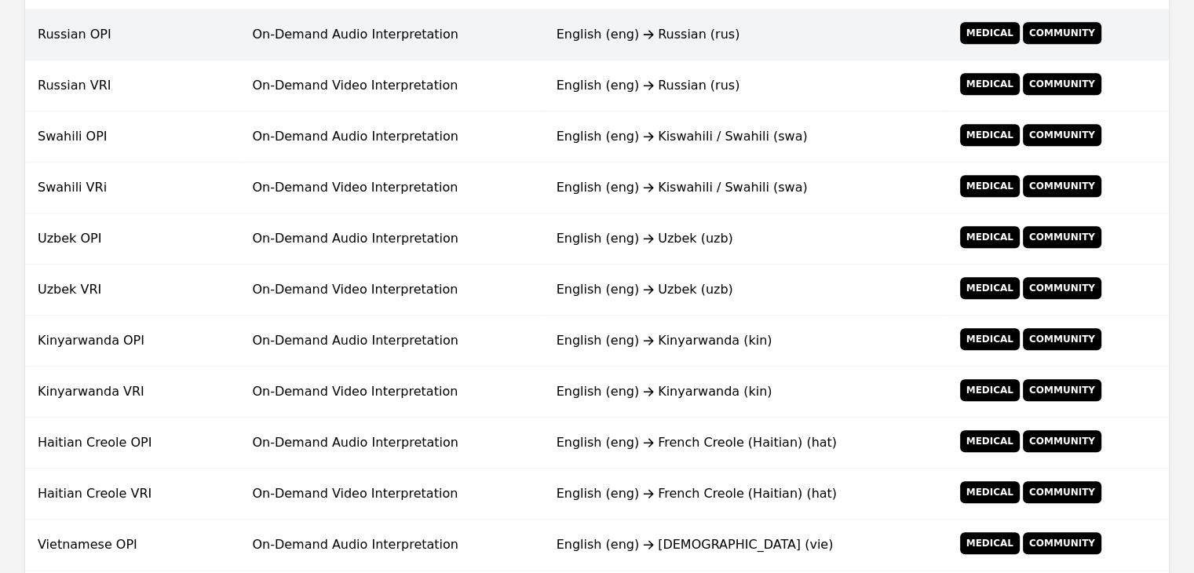
scroll to position [1063, 0]
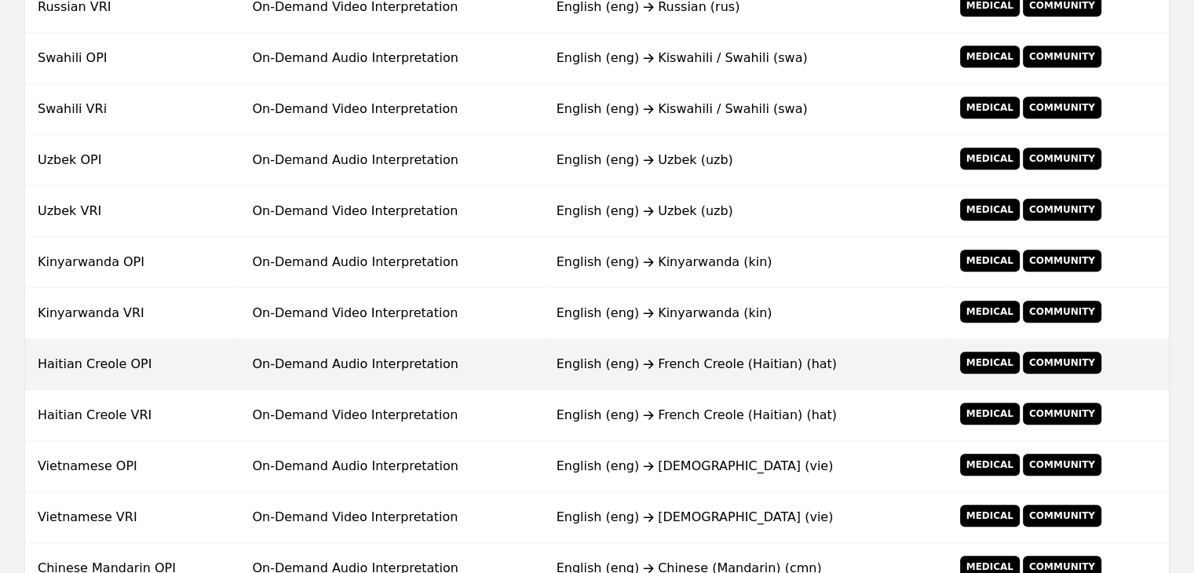
click at [511, 370] on td "On-Demand Audio Interpretation" at bounding box center [391, 364] width 304 height 51
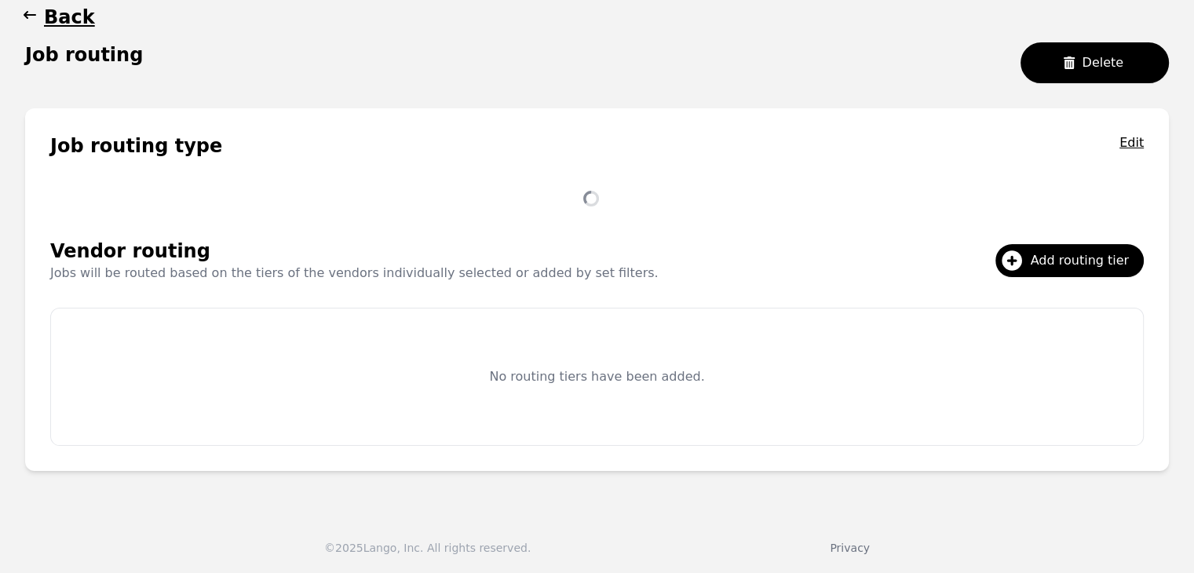
scroll to position [302, 0]
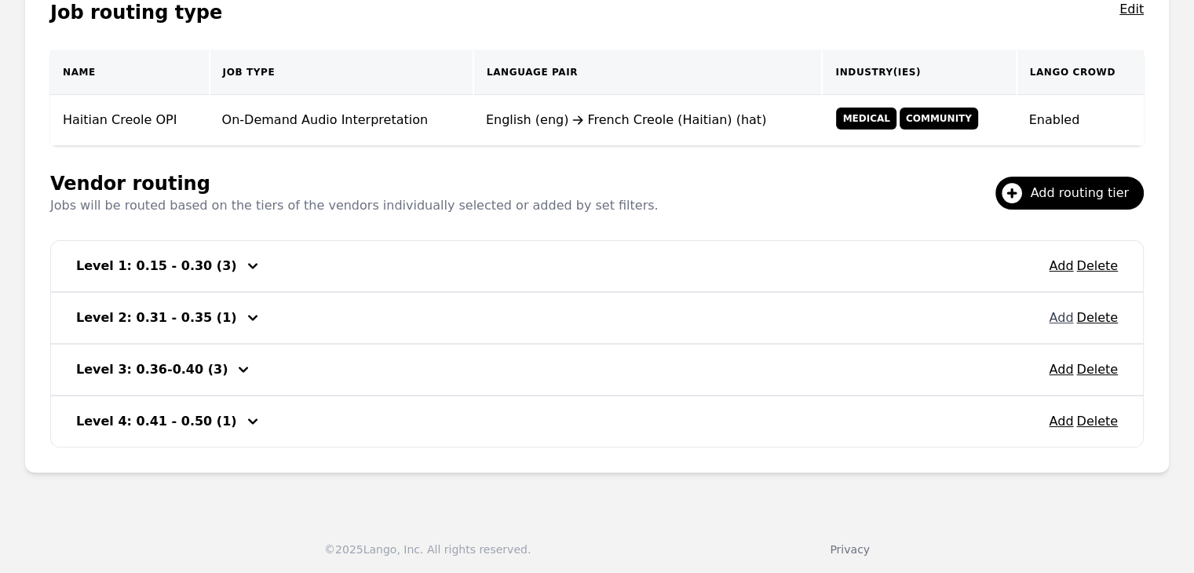
click at [1066, 315] on button "Add" at bounding box center [1061, 317] width 24 height 19
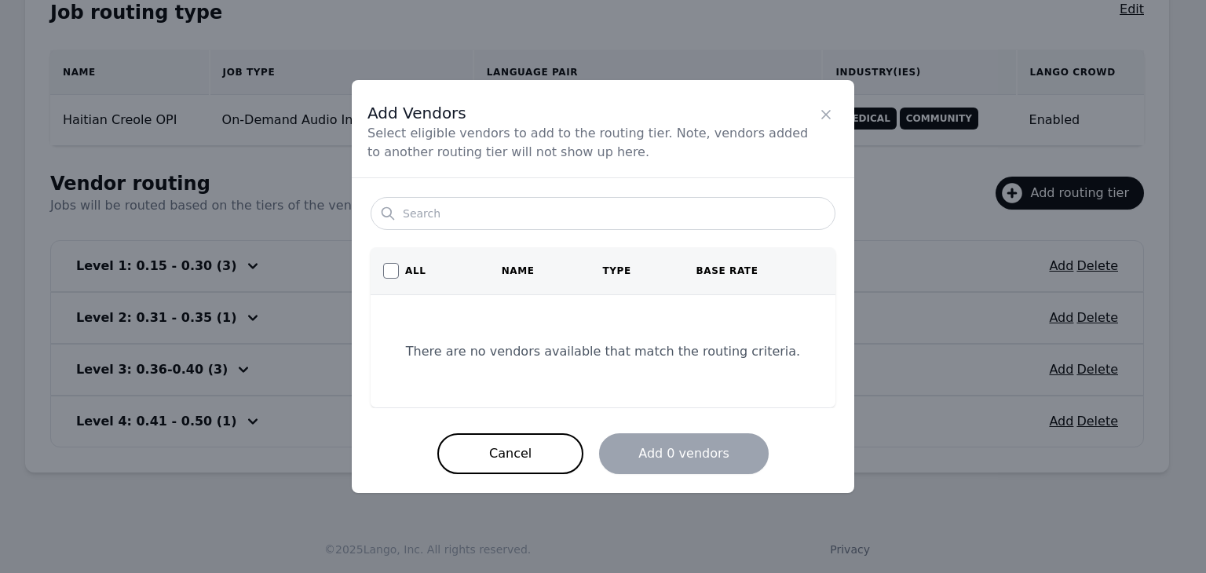
click at [828, 111] on icon "Close" at bounding box center [826, 115] width 8 height 8
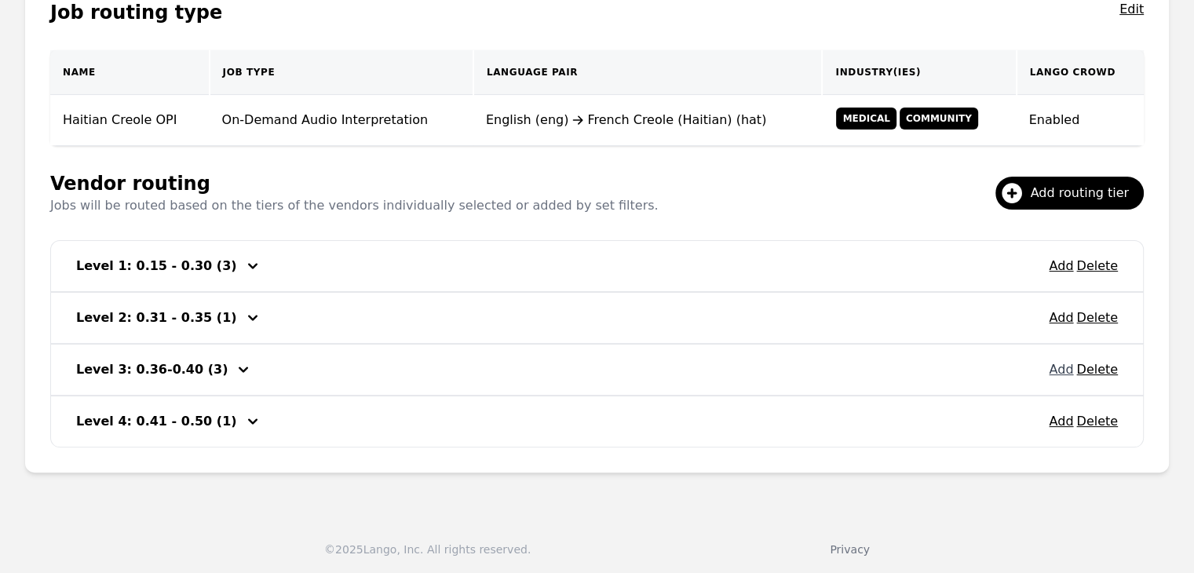
click at [1067, 373] on button "Add" at bounding box center [1061, 369] width 24 height 19
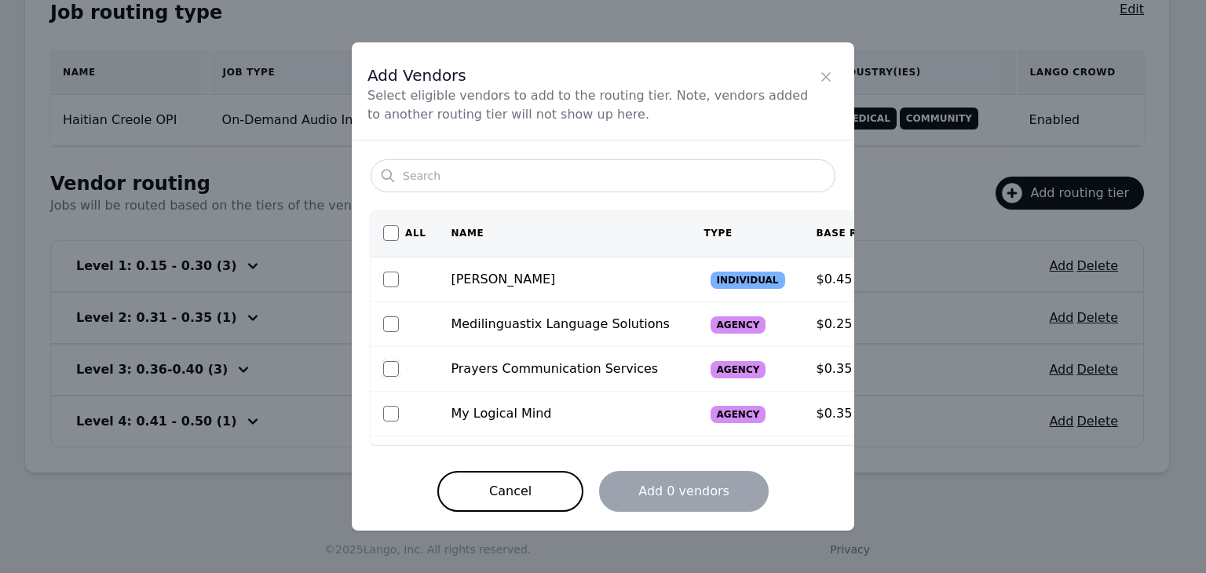
click at [395, 374] on input "checkbox" at bounding box center [391, 369] width 16 height 16
checkbox input "true"
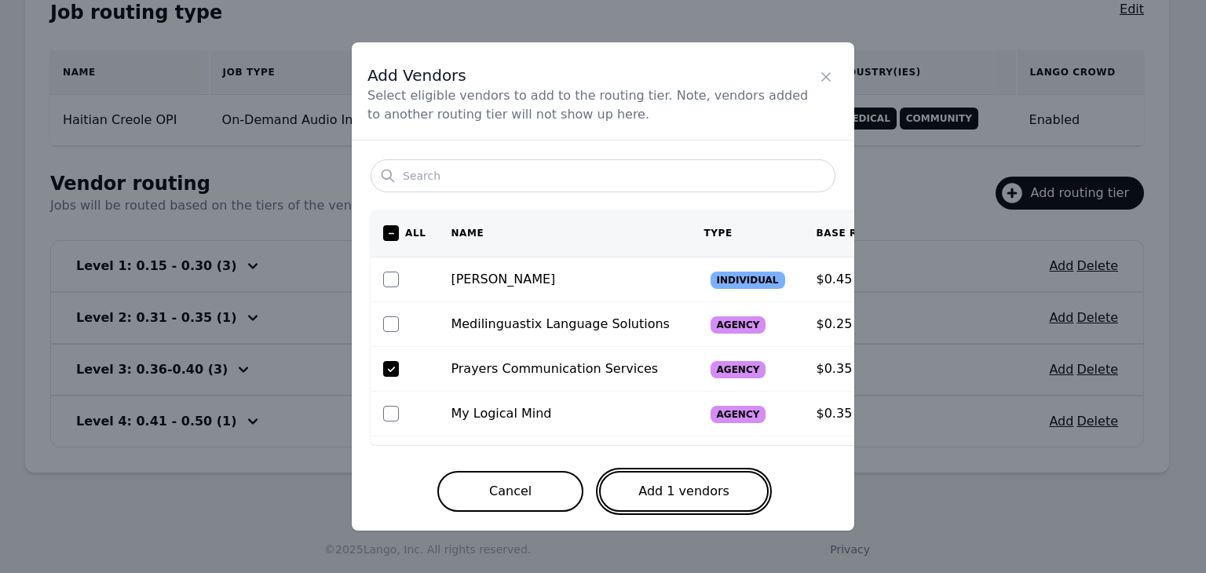
click at [662, 490] on button "Add 1 vendors" at bounding box center [684, 491] width 170 height 41
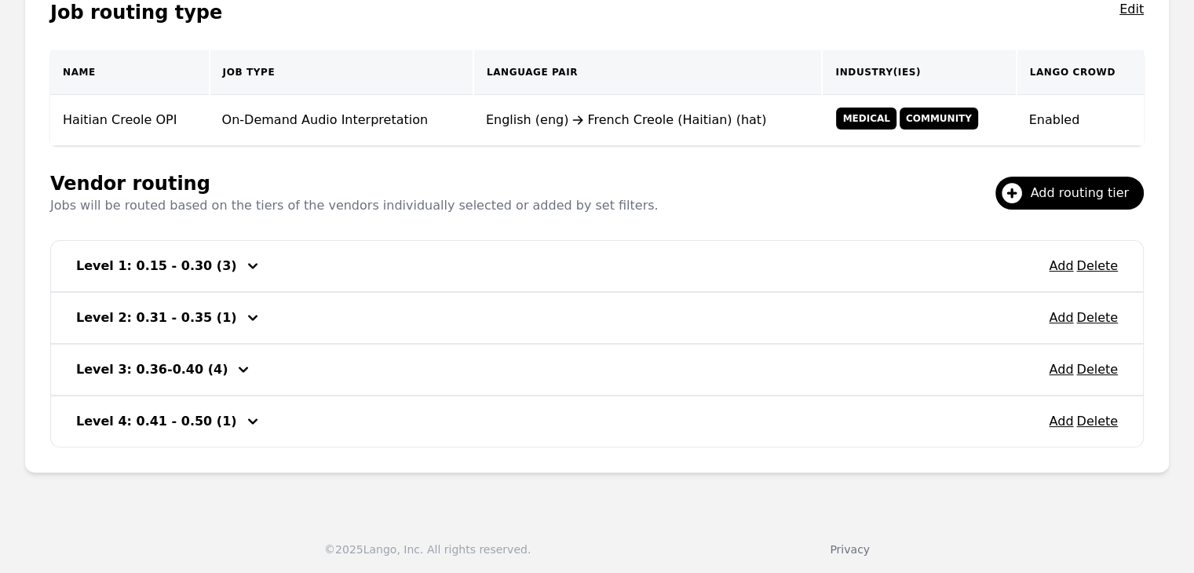
scroll to position [145, 0]
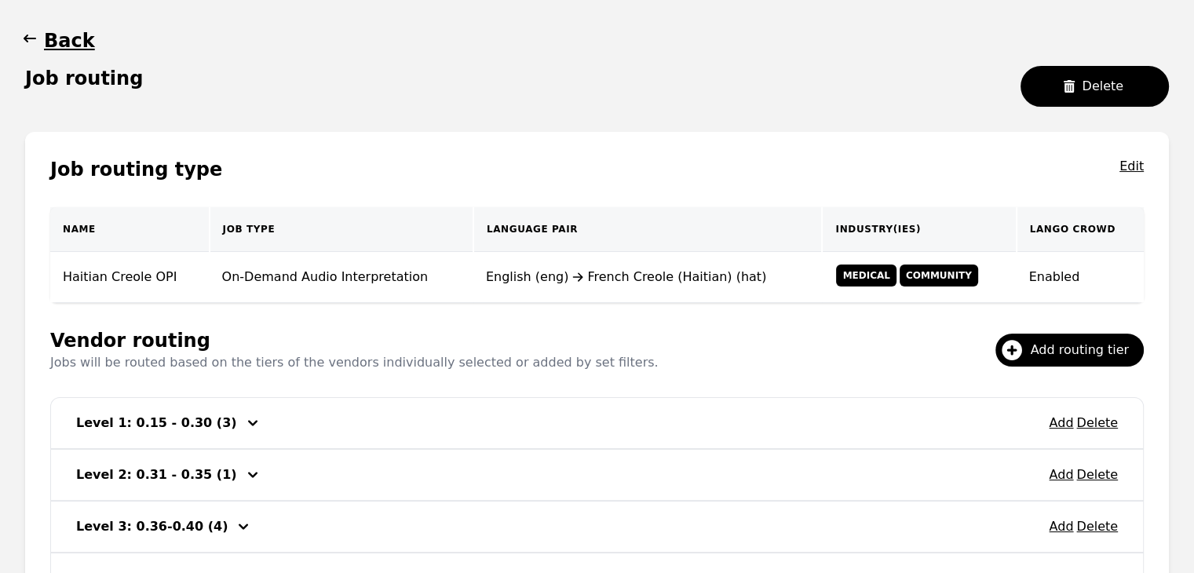
click at [33, 32] on icon "button" at bounding box center [30, 39] width 16 height 16
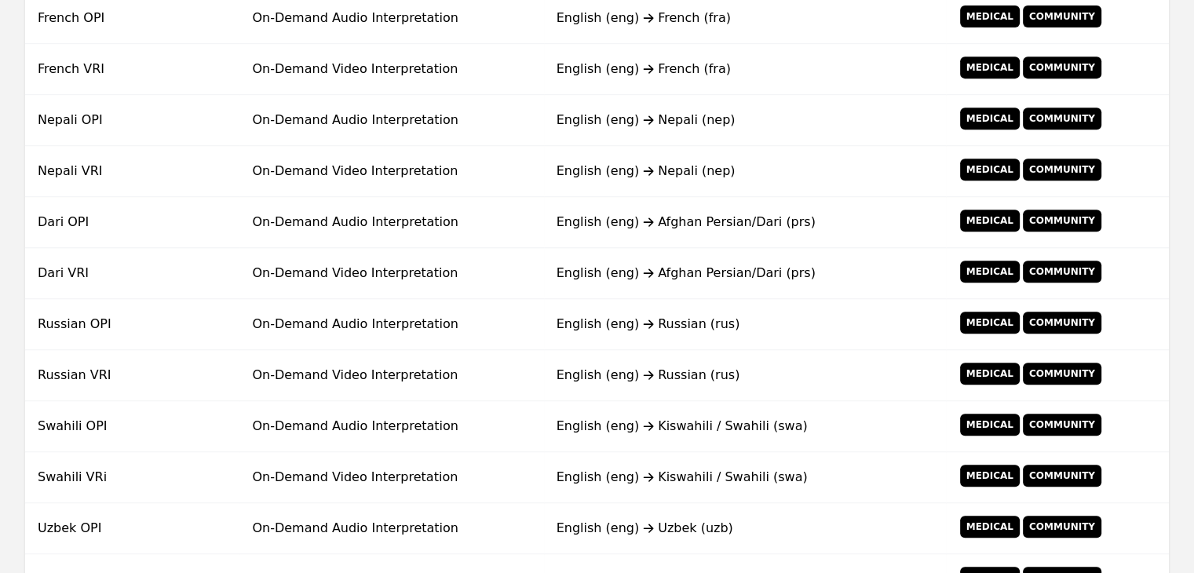
scroll to position [1087, 0]
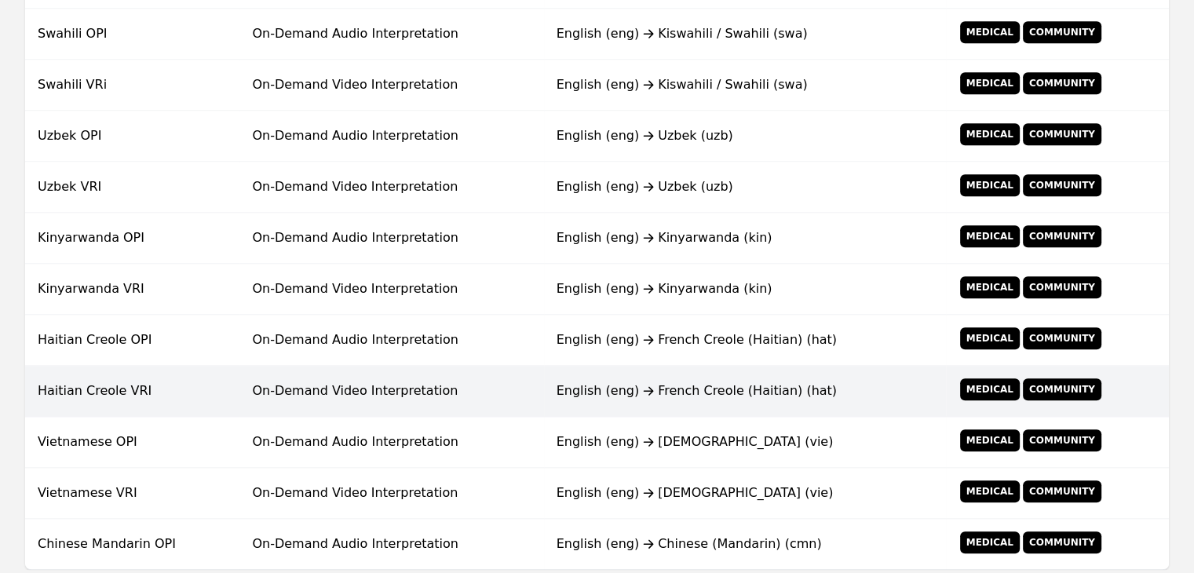
click at [608, 384] on div "English (eng) French Creole (Haitian) (hat)" at bounding box center [744, 390] width 377 height 19
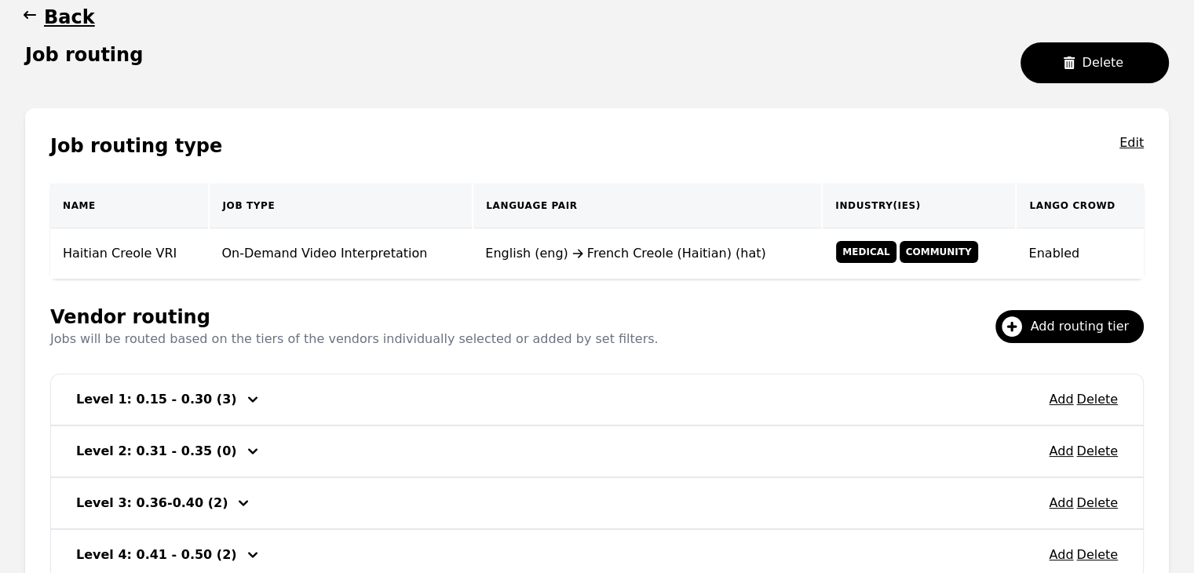
scroll to position [302, 0]
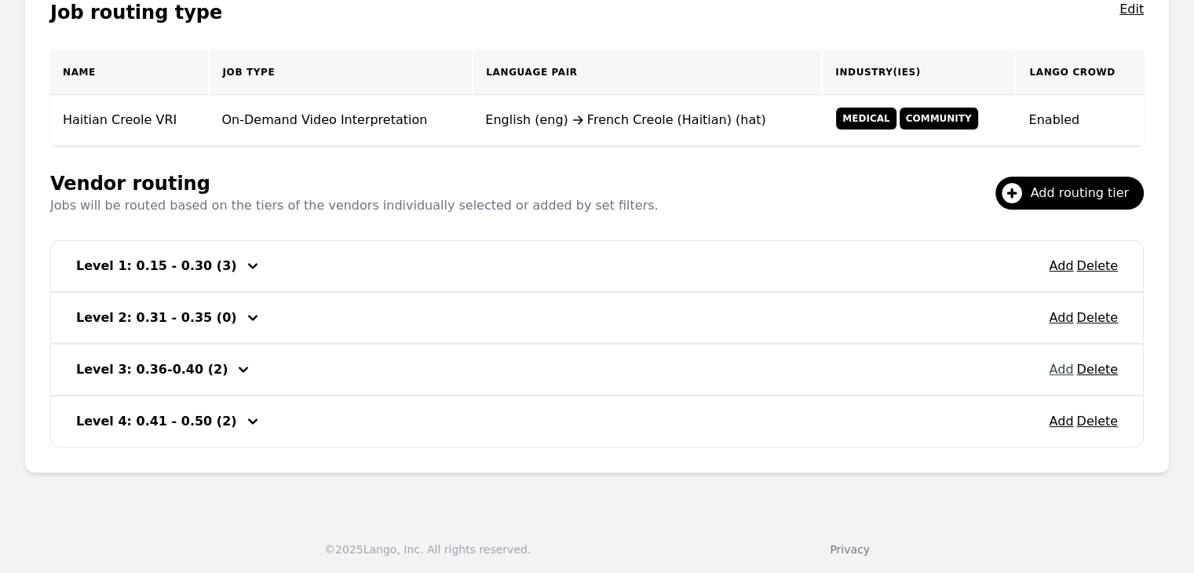
click at [1064, 362] on button "Add" at bounding box center [1061, 369] width 24 height 19
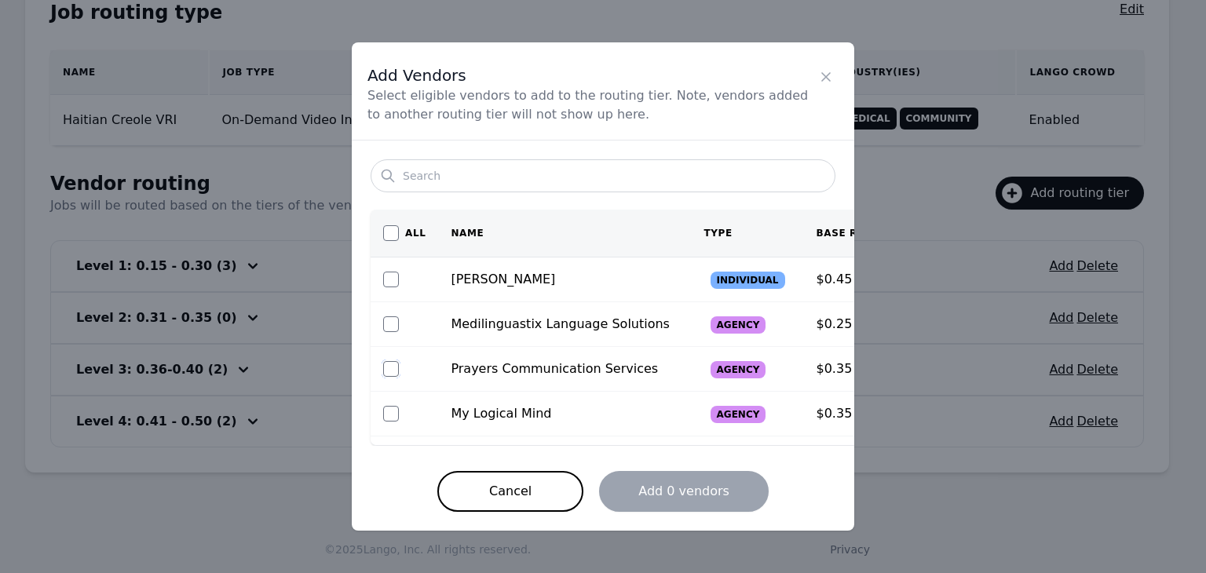
click at [385, 365] on input "checkbox" at bounding box center [391, 369] width 16 height 16
checkbox input "true"
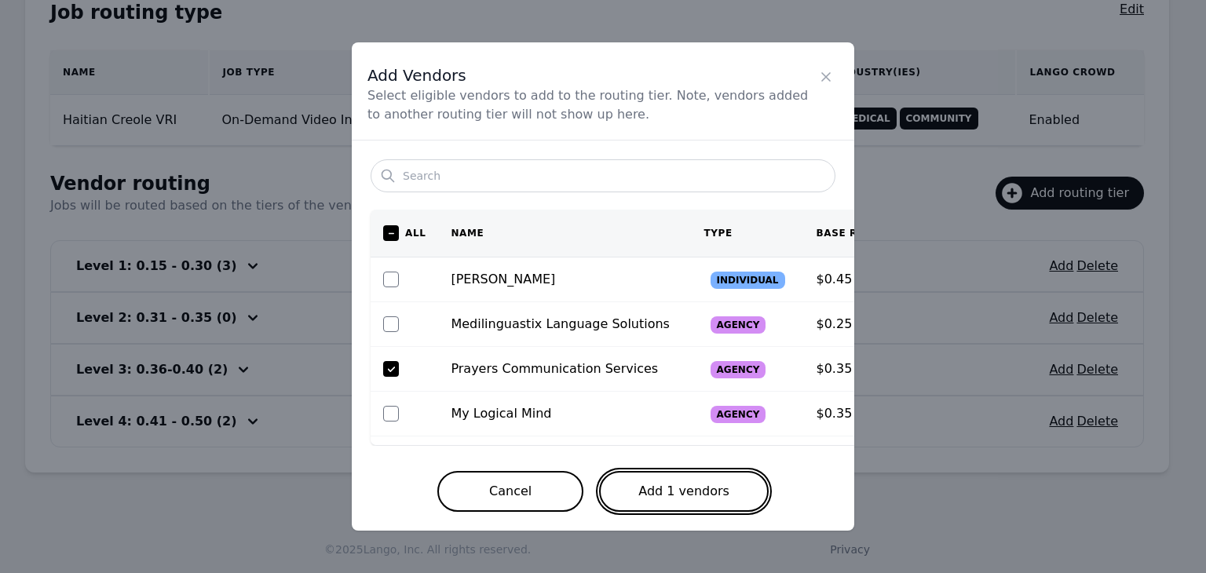
click at [675, 485] on button "Add 1 vendors" at bounding box center [684, 491] width 170 height 41
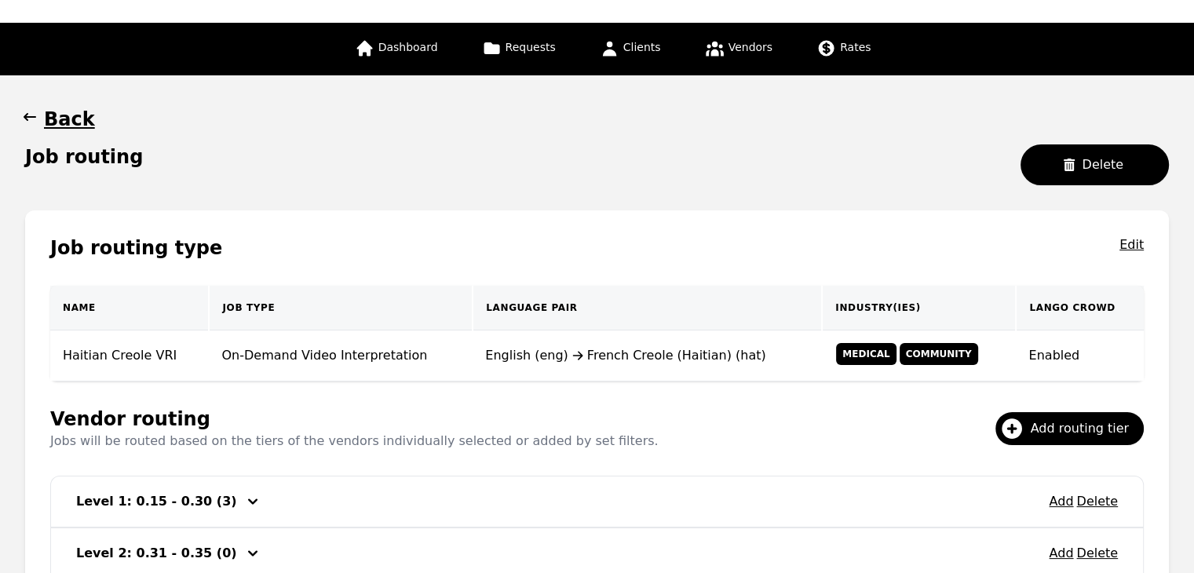
click at [25, 114] on icon "button" at bounding box center [30, 117] width 16 height 16
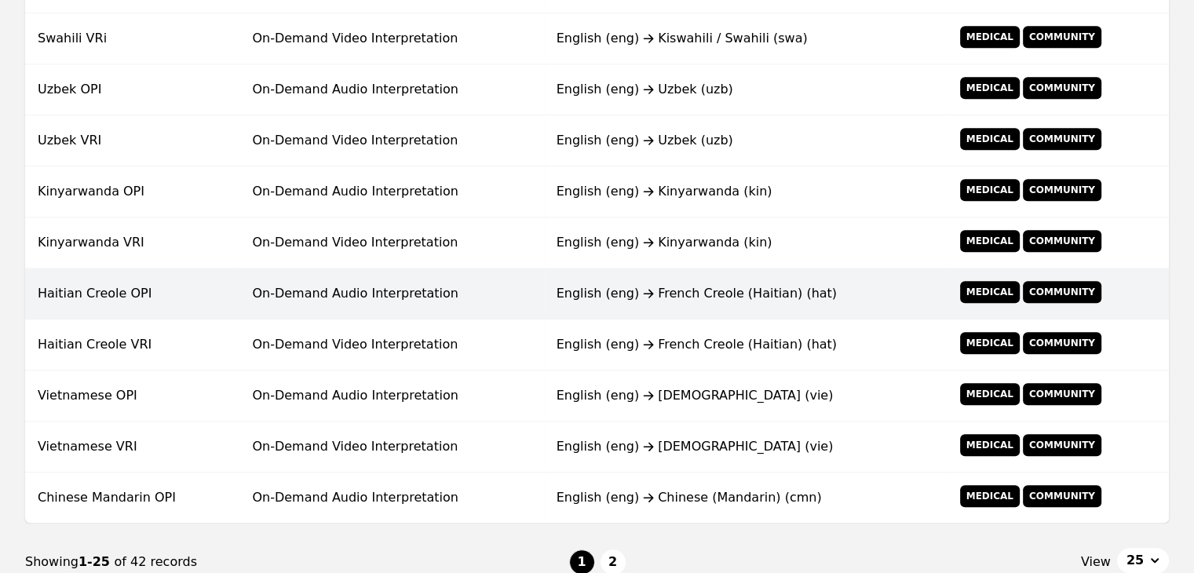
scroll to position [1224, 0]
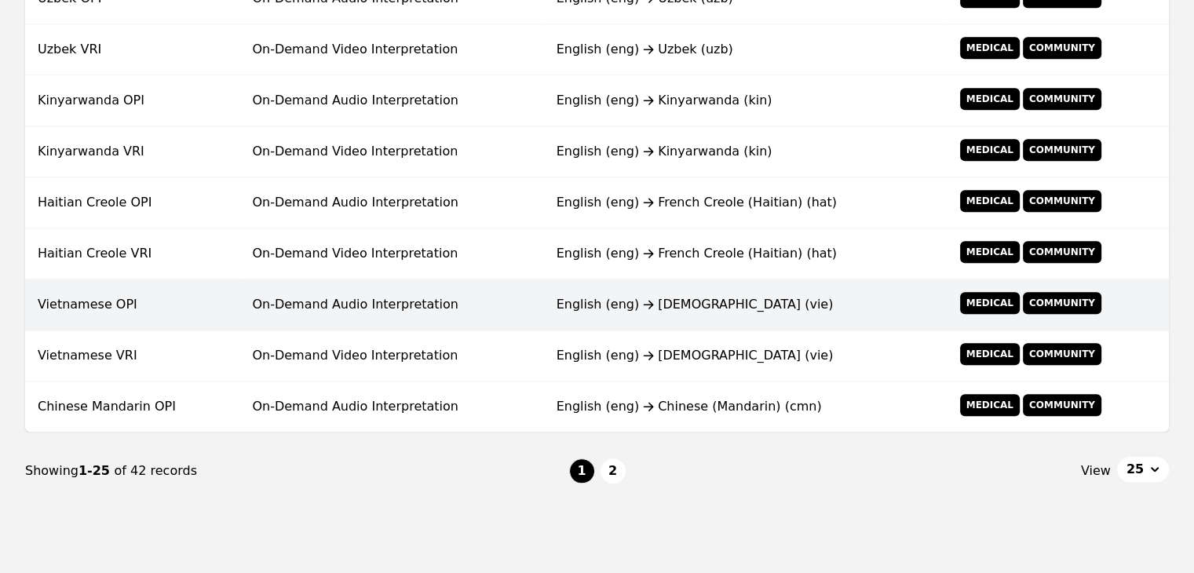
click at [527, 300] on td "On-Demand Audio Interpretation" at bounding box center [391, 304] width 304 height 51
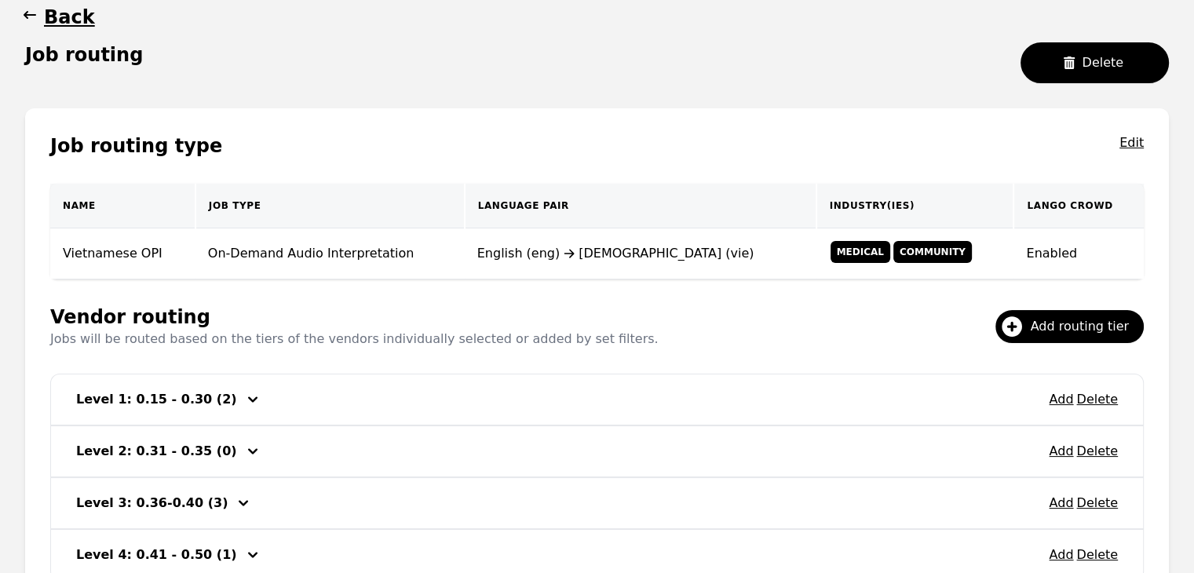
scroll to position [302, 0]
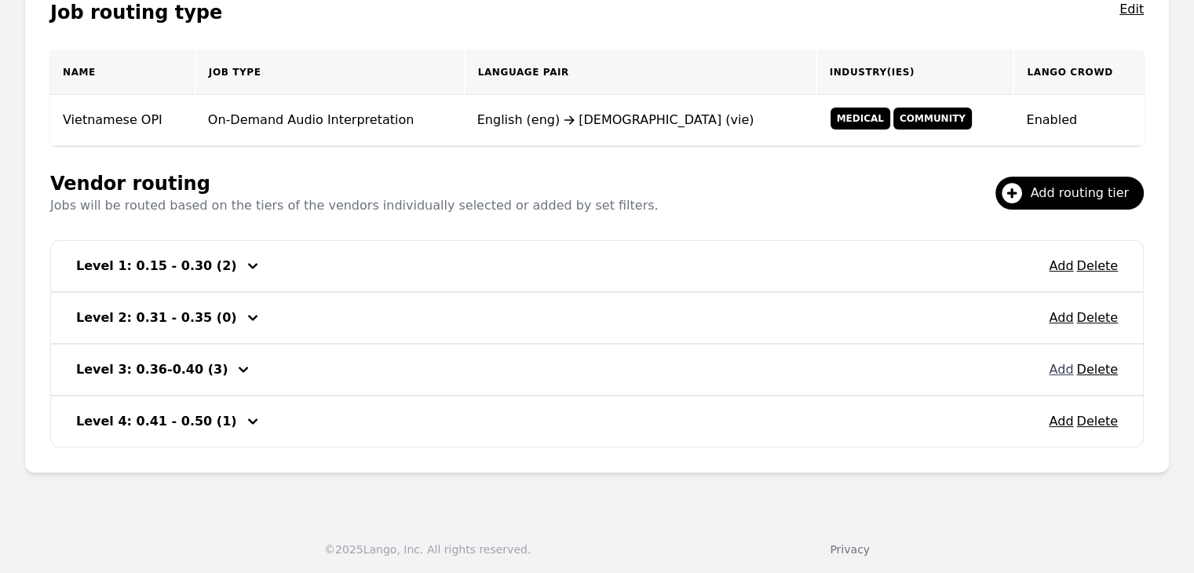
click at [1061, 373] on button "Add" at bounding box center [1061, 369] width 24 height 19
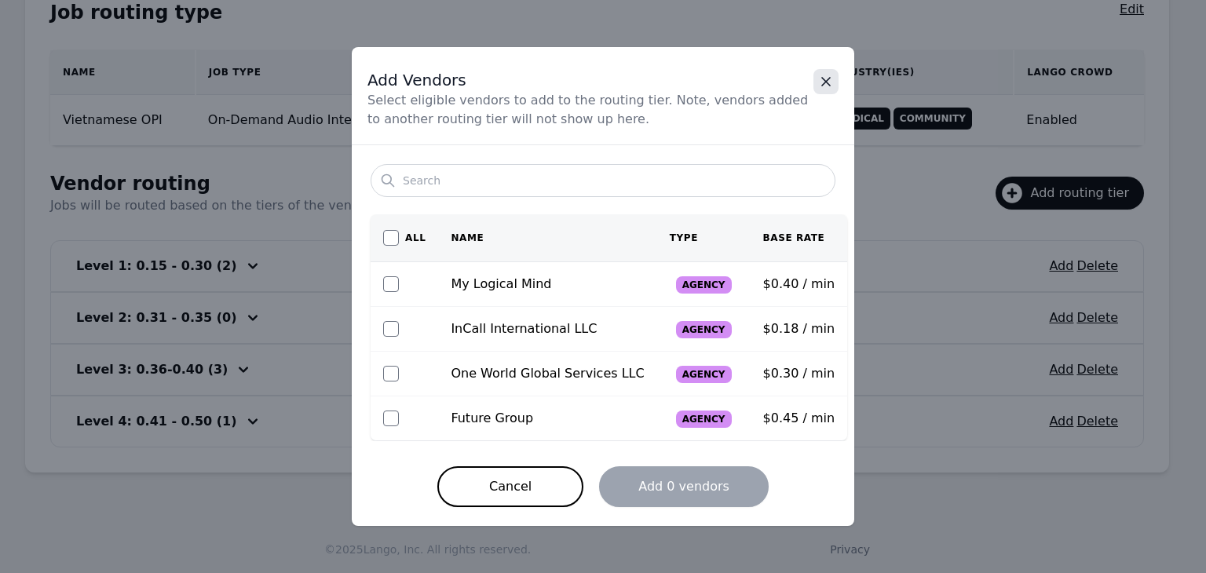
click at [826, 83] on icon "Close" at bounding box center [826, 82] width 16 height 16
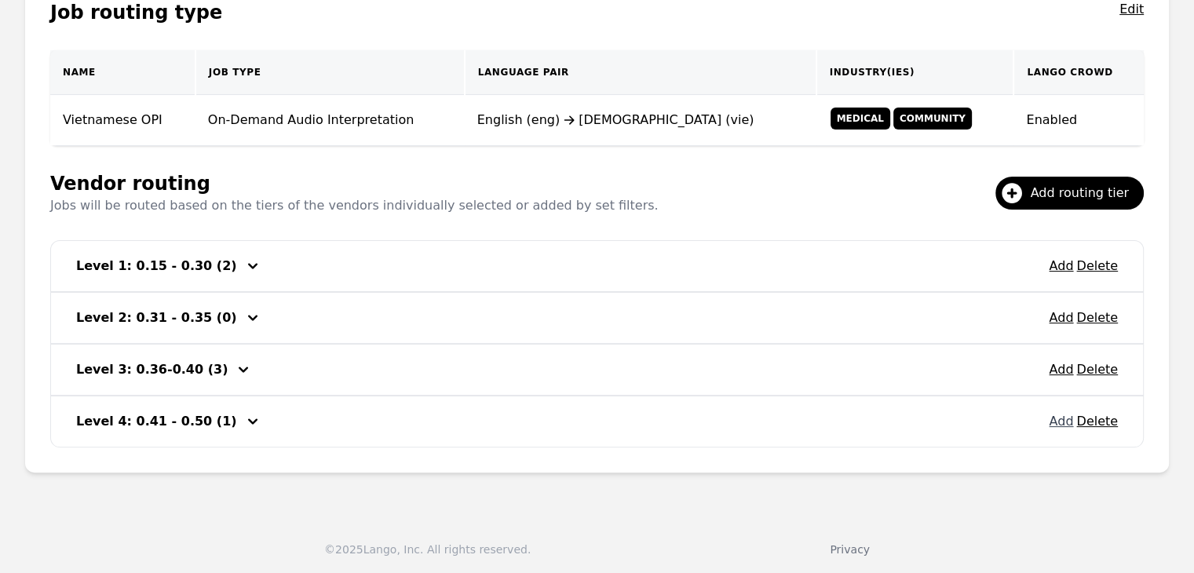
click at [1061, 418] on button "Add" at bounding box center [1061, 421] width 24 height 19
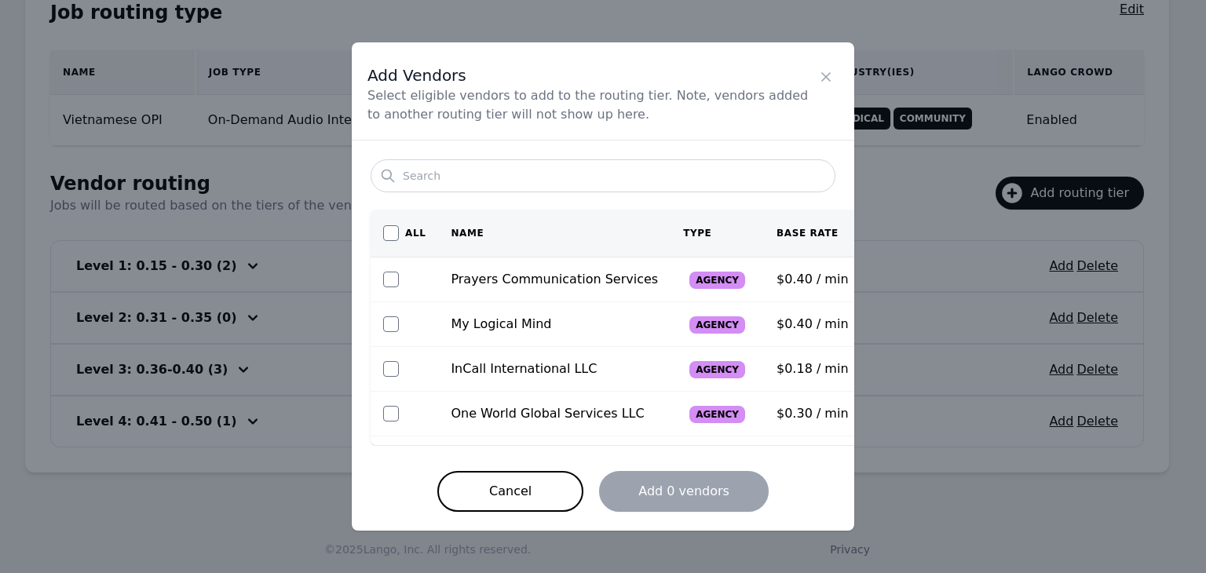
click at [492, 273] on span "Prayers Communication Services" at bounding box center [554, 279] width 207 height 15
click at [392, 279] on input "checkbox" at bounding box center [391, 280] width 16 height 16
checkbox input "true"
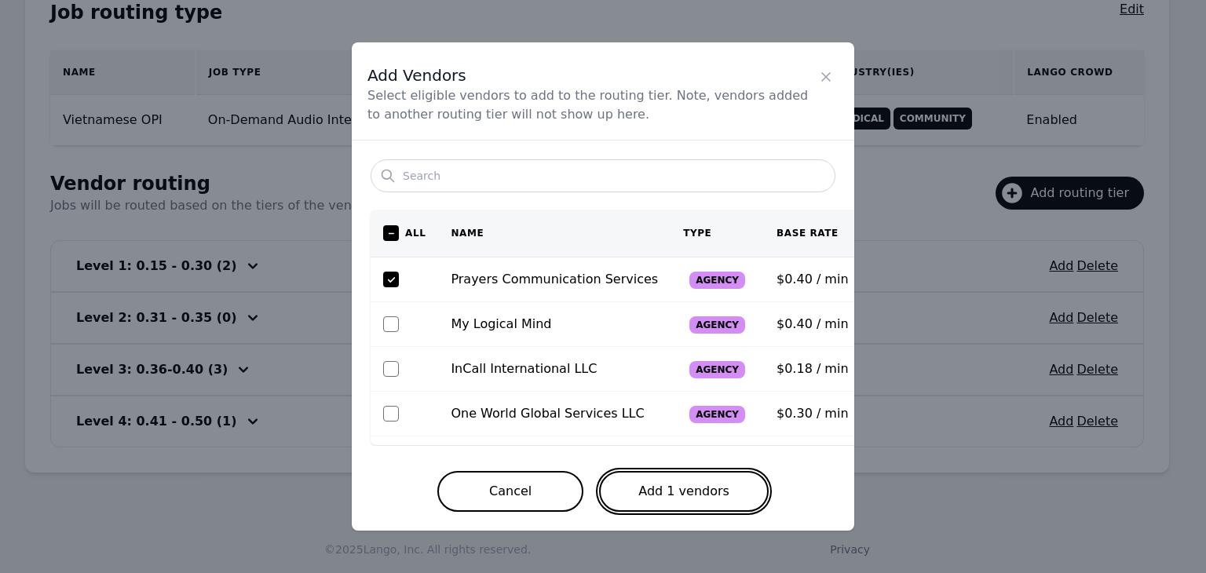
click at [713, 478] on button "Add 1 vendors" at bounding box center [684, 491] width 170 height 41
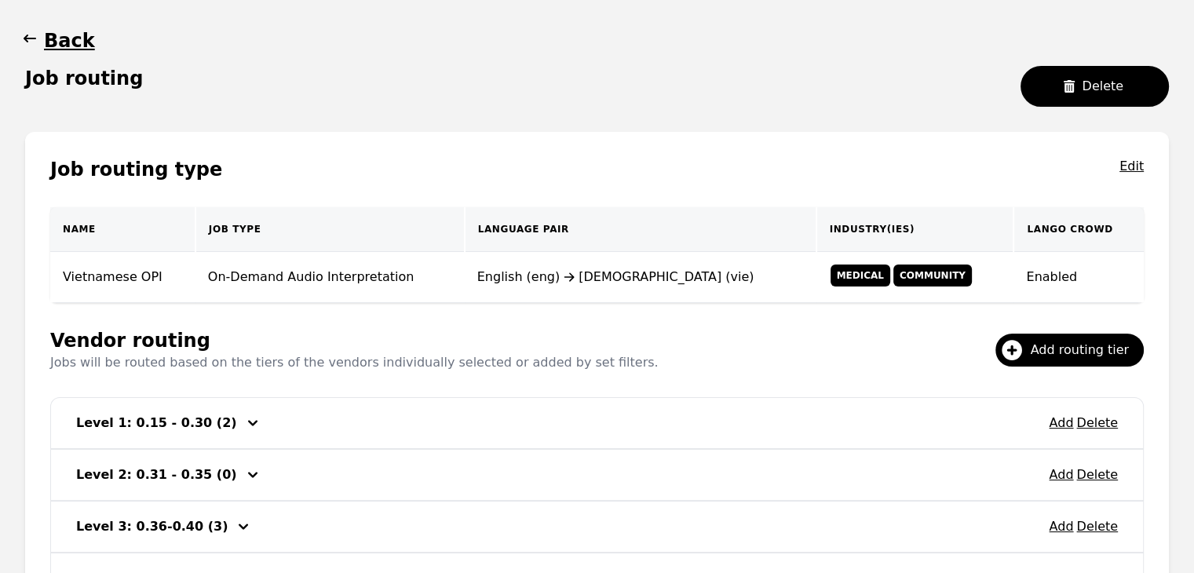
click at [41, 41] on button "Back" at bounding box center [60, 40] width 70 height 25
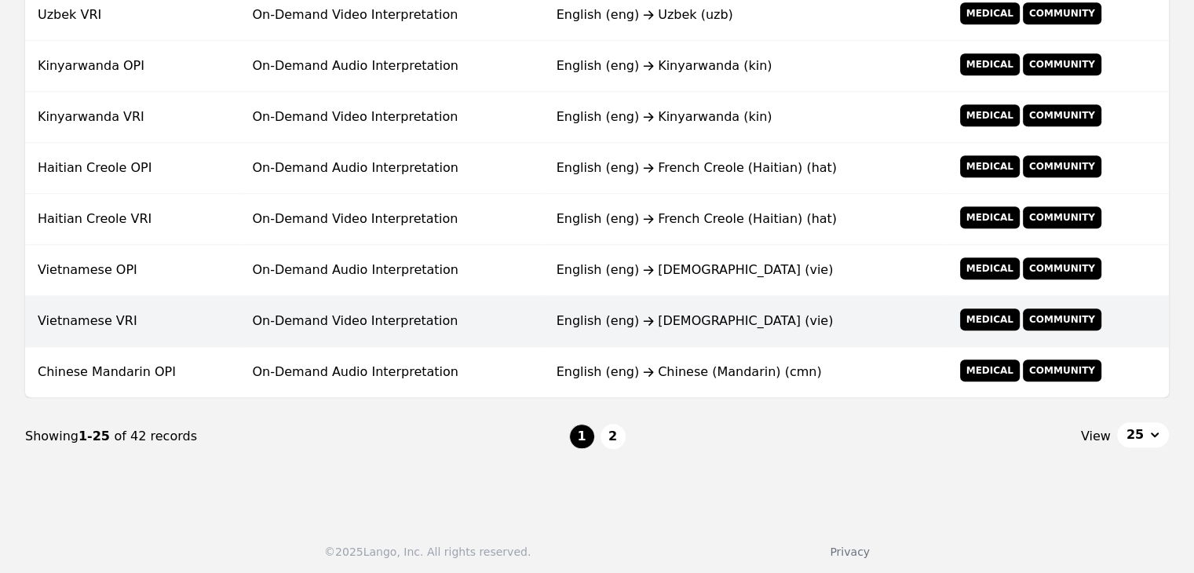
click at [264, 319] on td "On-Demand Video Interpretation" at bounding box center [391, 321] width 304 height 51
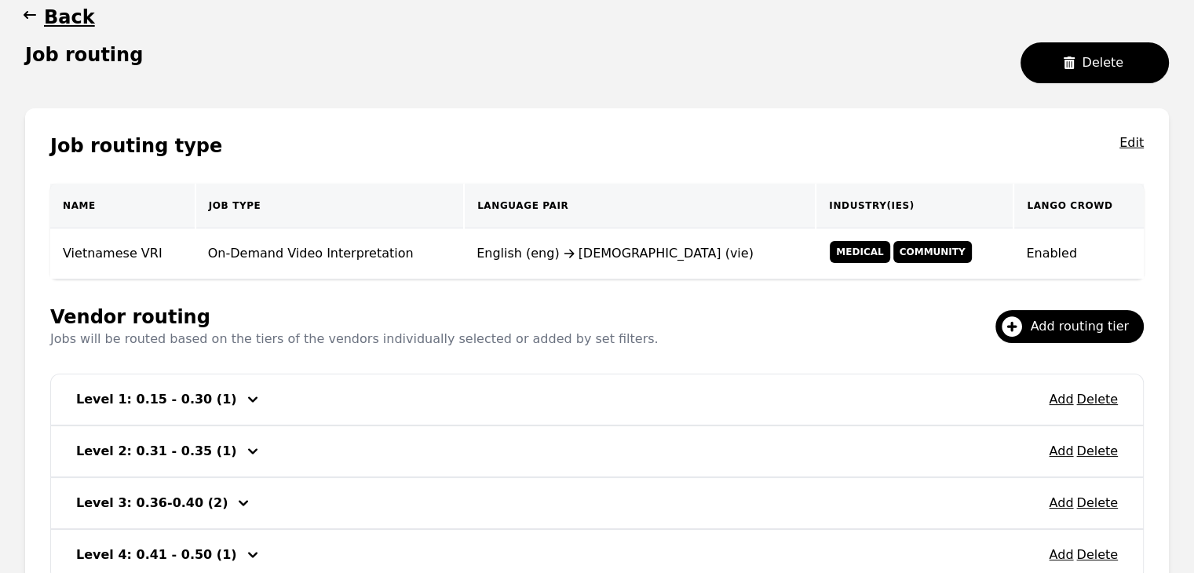
scroll to position [302, 0]
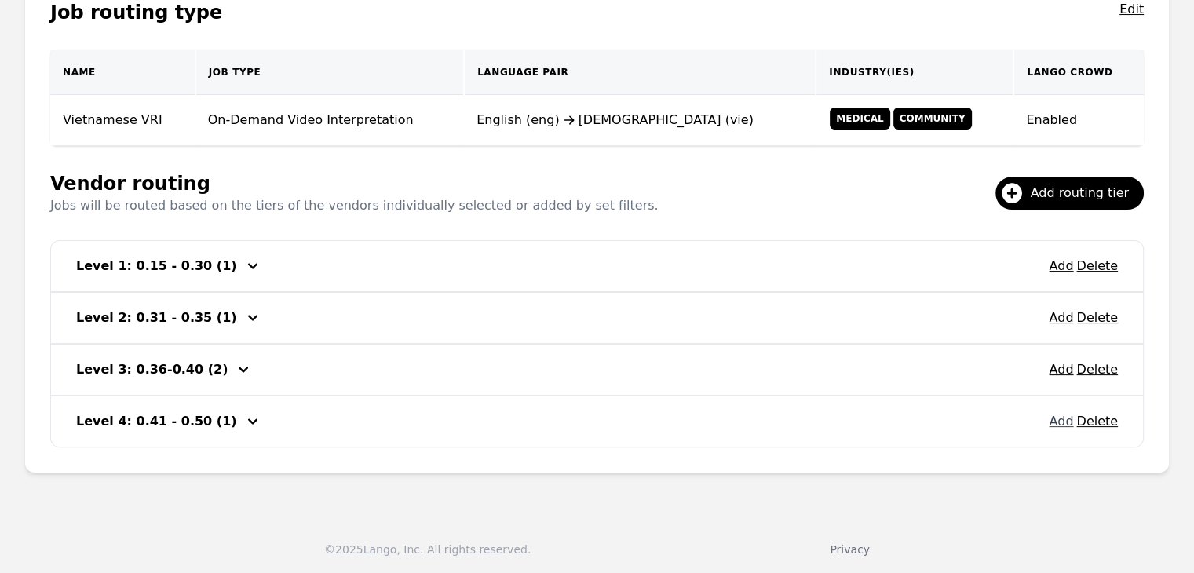
click at [1058, 423] on button "Add" at bounding box center [1061, 421] width 24 height 19
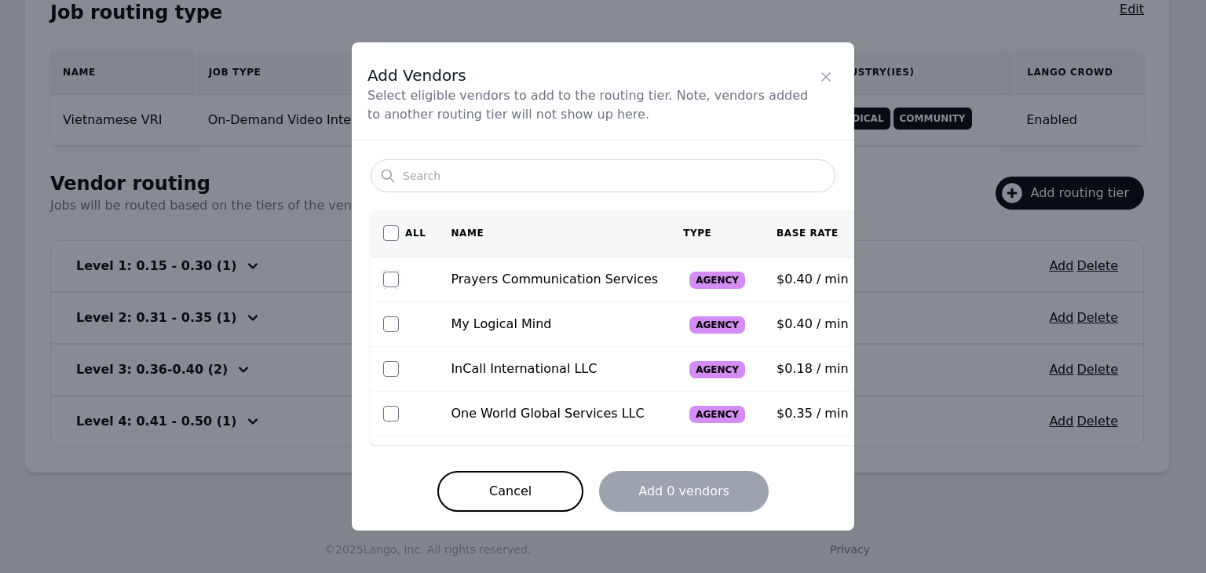
click at [392, 279] on input "checkbox" at bounding box center [391, 280] width 16 height 16
checkbox input "true"
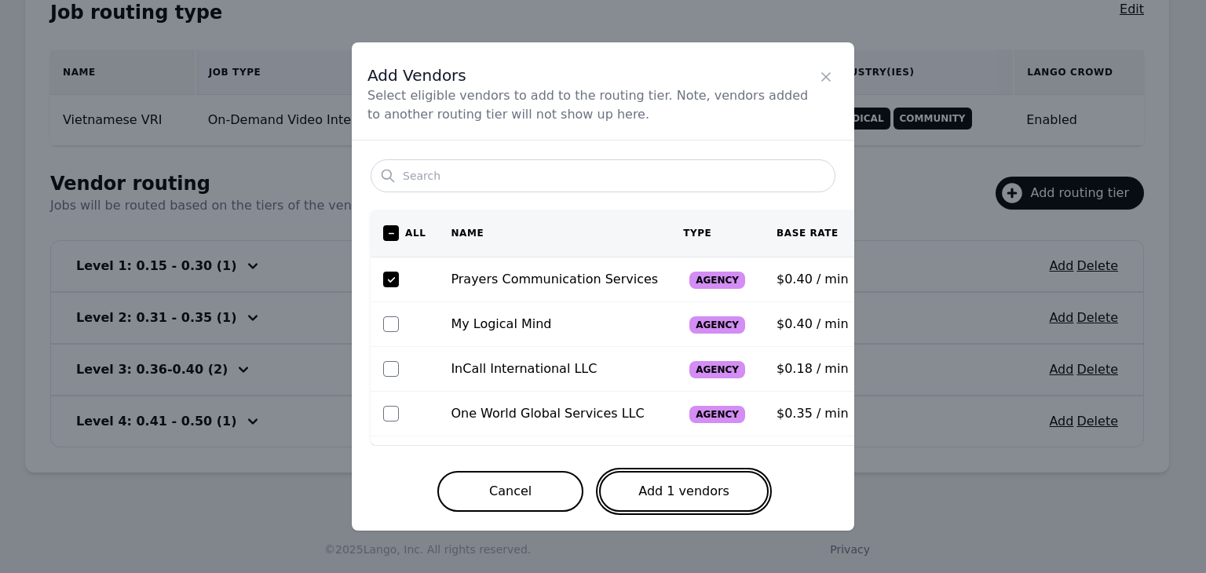
click at [703, 491] on button "Add 1 vendors" at bounding box center [684, 491] width 170 height 41
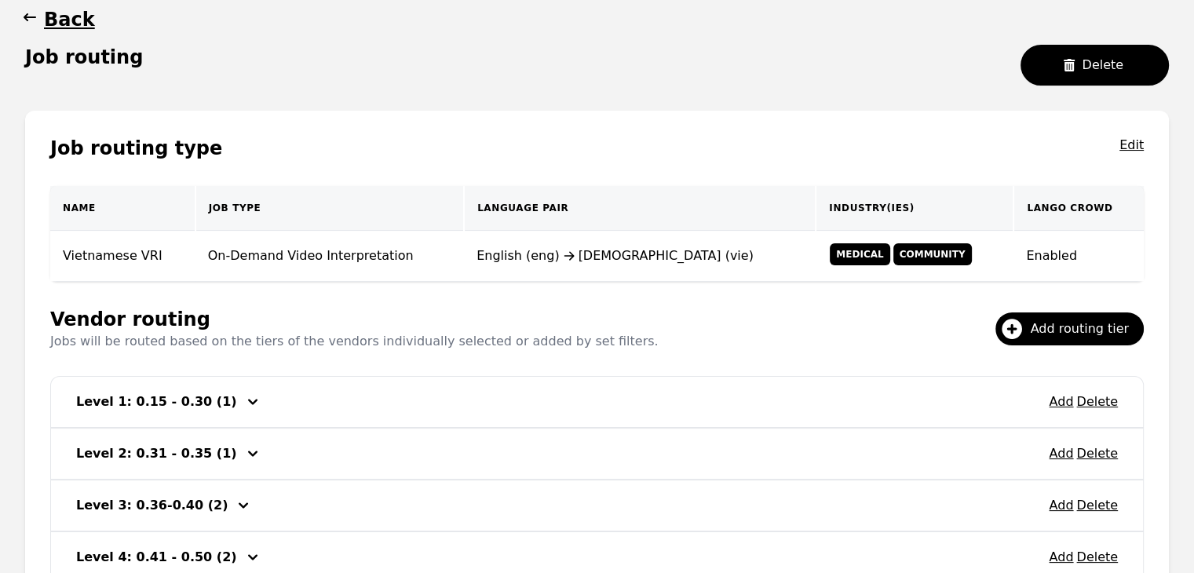
scroll to position [67, 0]
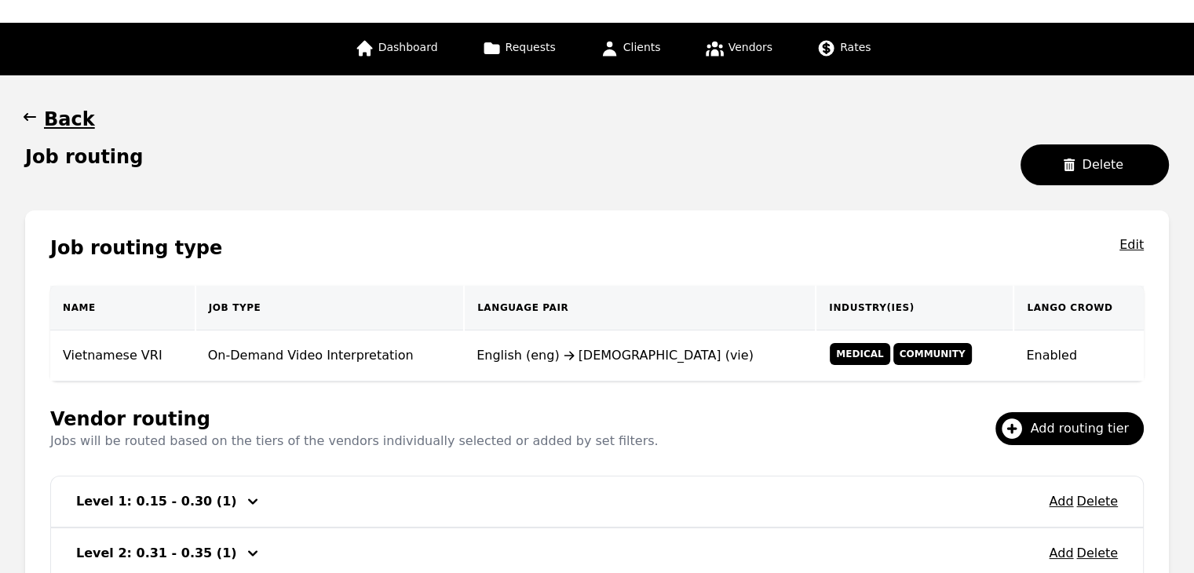
click at [29, 115] on icon "button" at bounding box center [30, 117] width 16 height 16
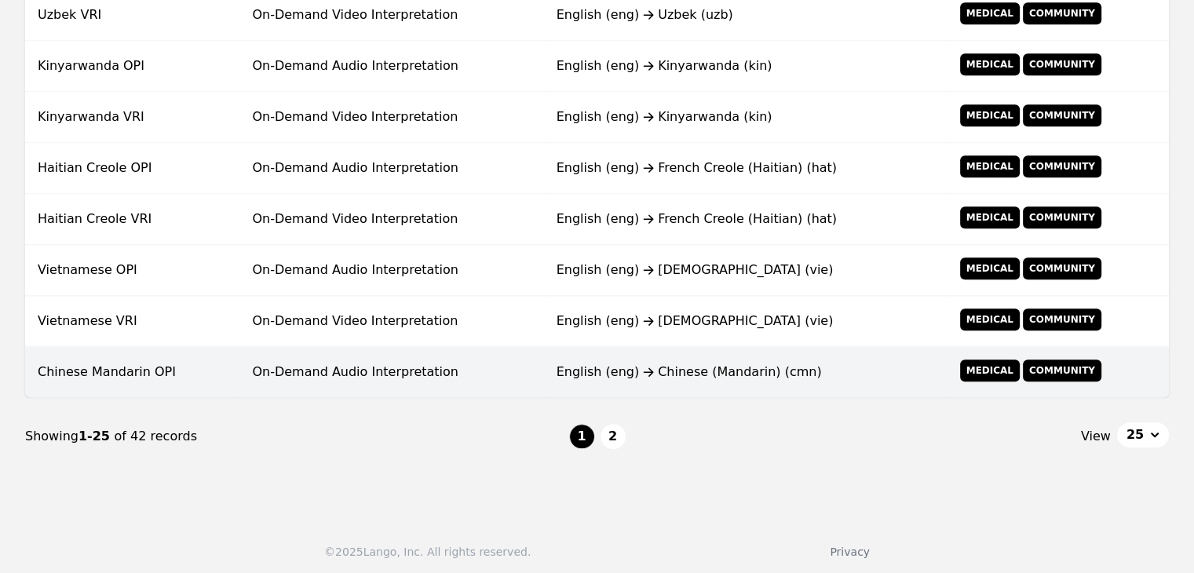
click at [335, 364] on td "On-Demand Audio Interpretation" at bounding box center [391, 372] width 304 height 51
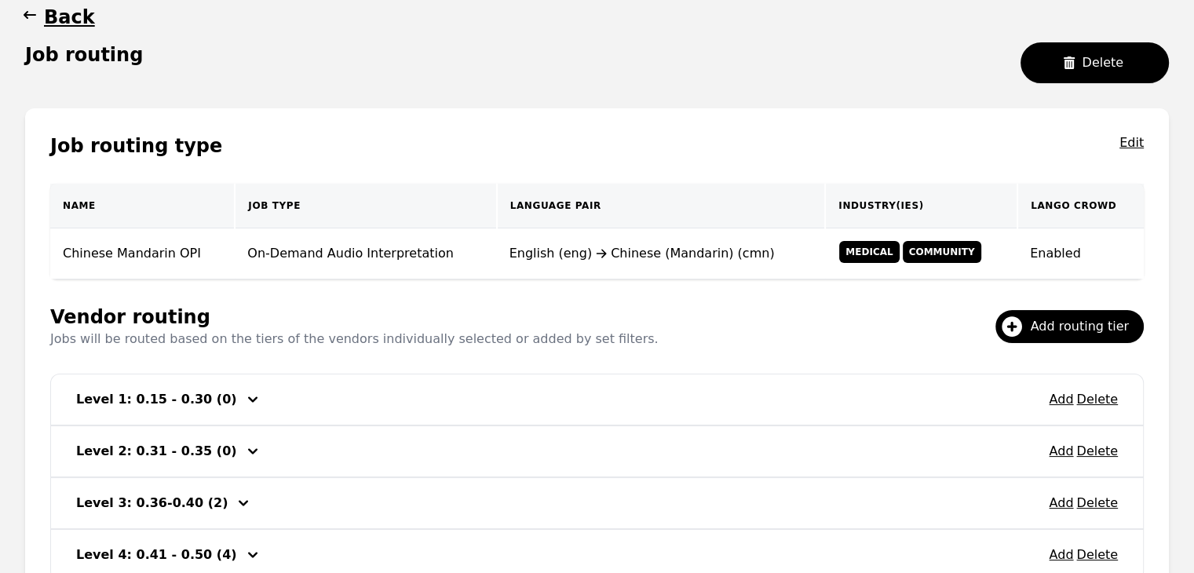
scroll to position [302, 0]
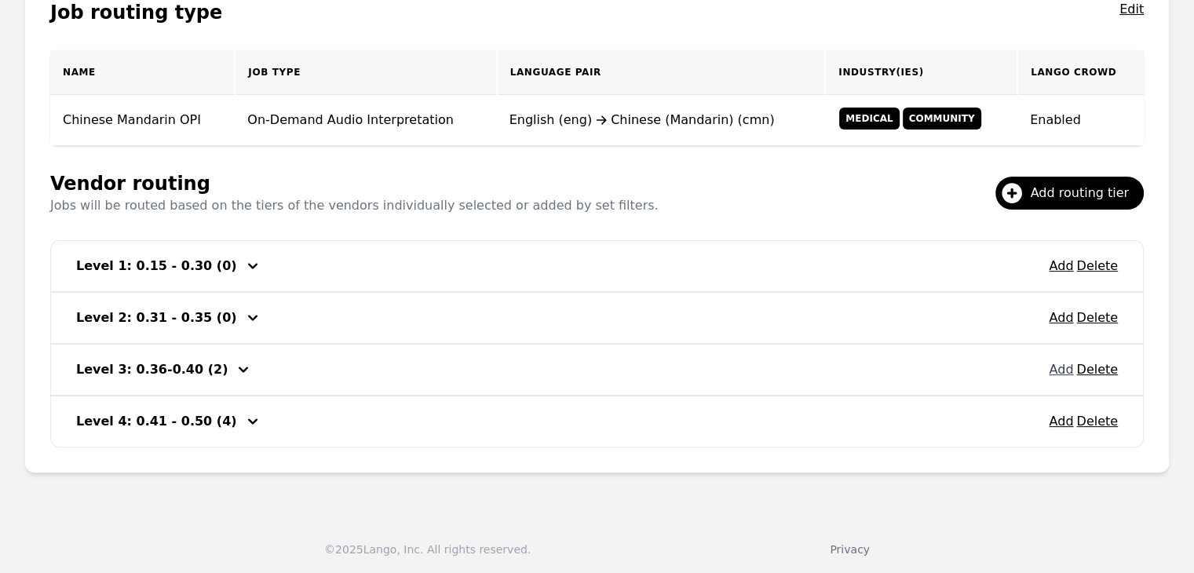
click at [1070, 369] on button "Add" at bounding box center [1061, 369] width 24 height 19
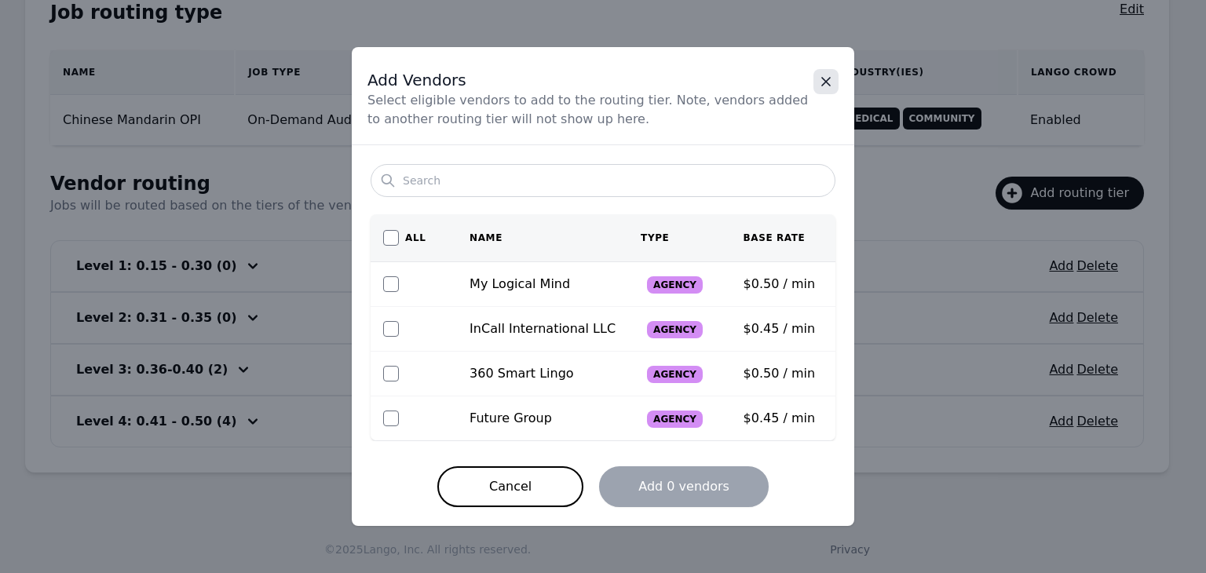
click at [828, 82] on icon "Close" at bounding box center [826, 82] width 16 height 16
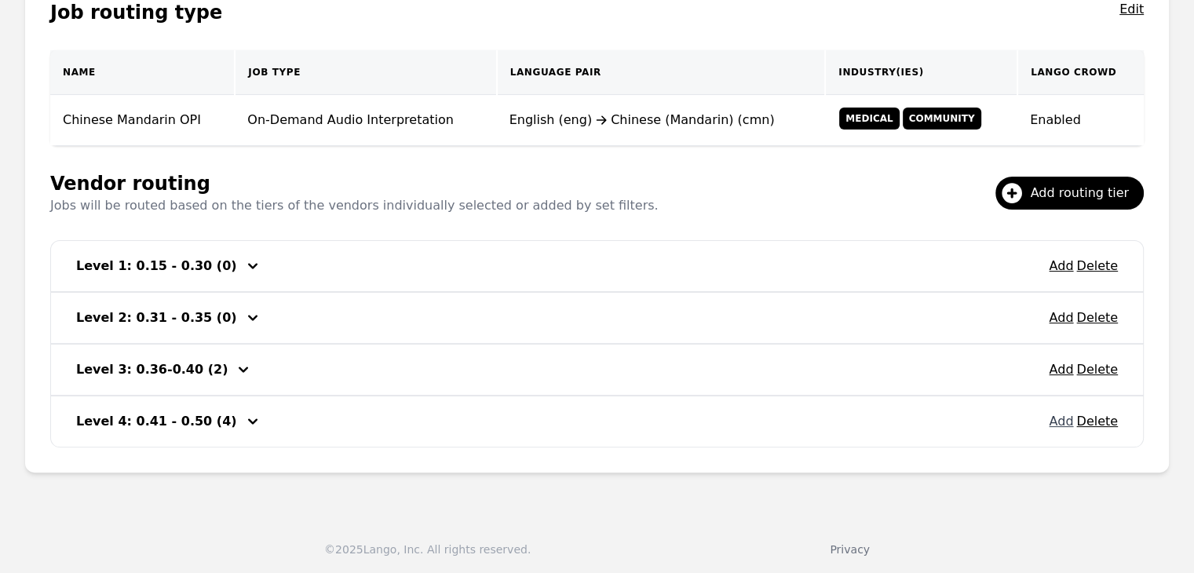
click at [1058, 422] on button "Add" at bounding box center [1061, 421] width 24 height 19
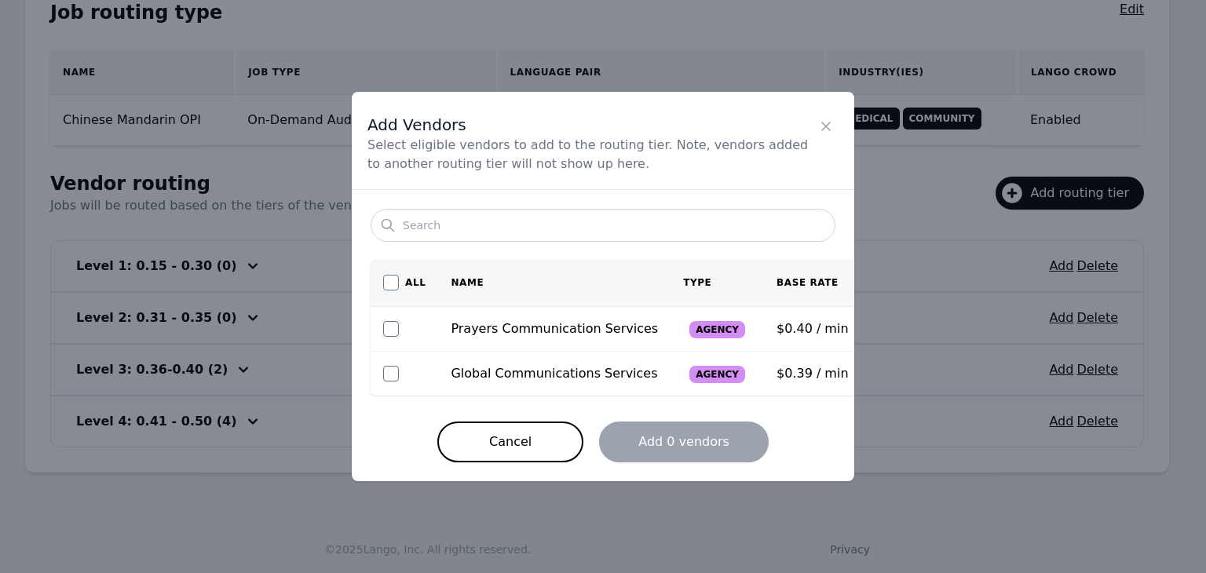
click at [389, 327] on input "checkbox" at bounding box center [391, 329] width 16 height 16
checkbox input "true"
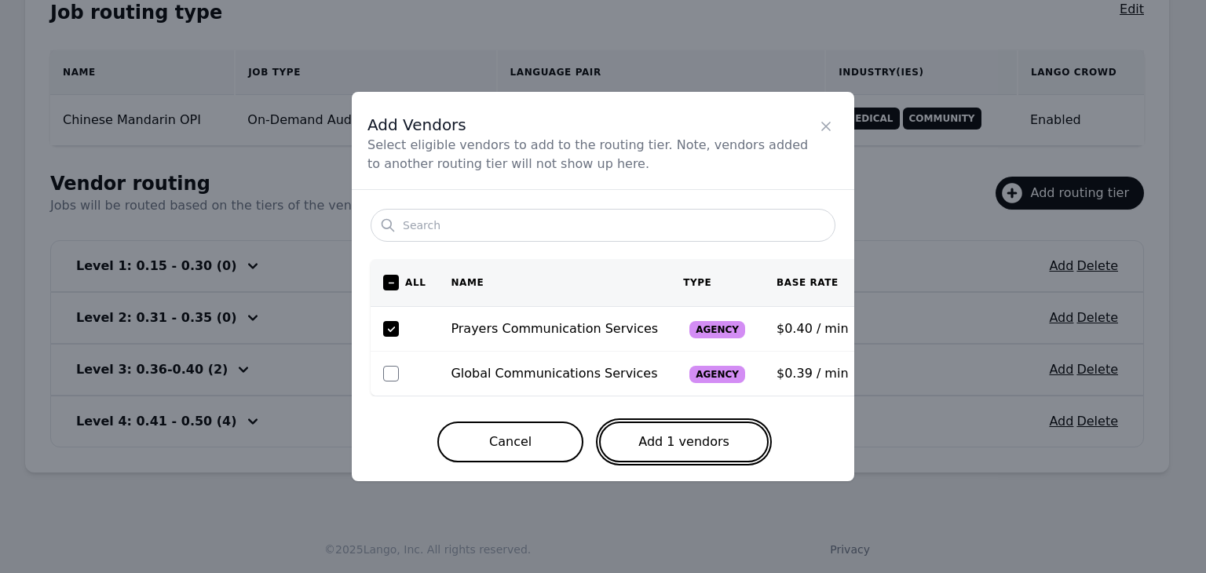
click at [688, 437] on button "Add 1 vendors" at bounding box center [684, 441] width 170 height 41
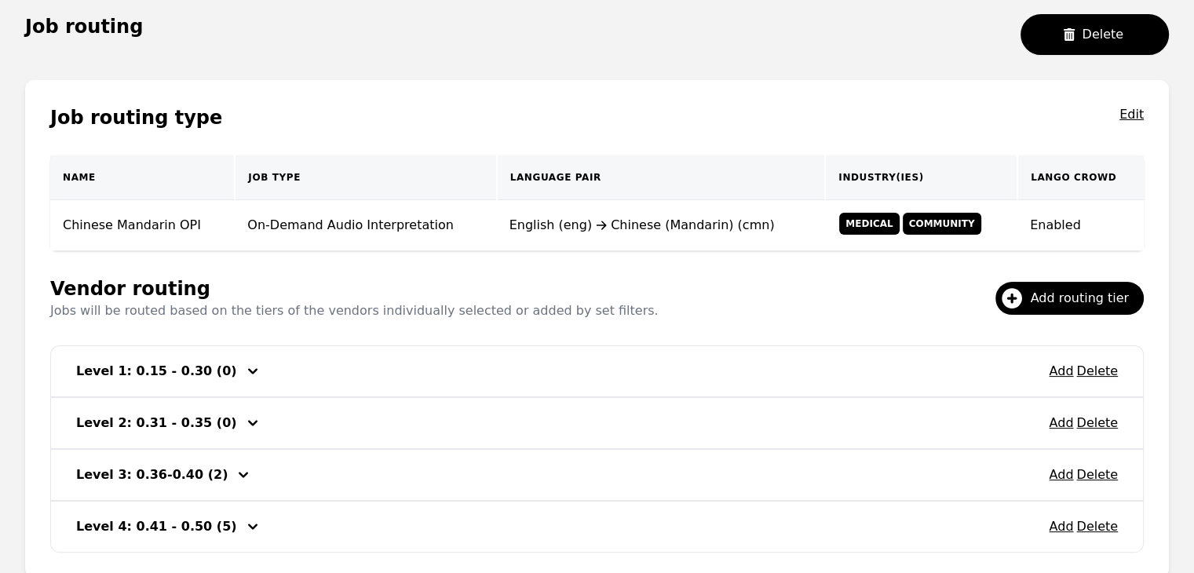
scroll to position [67, 0]
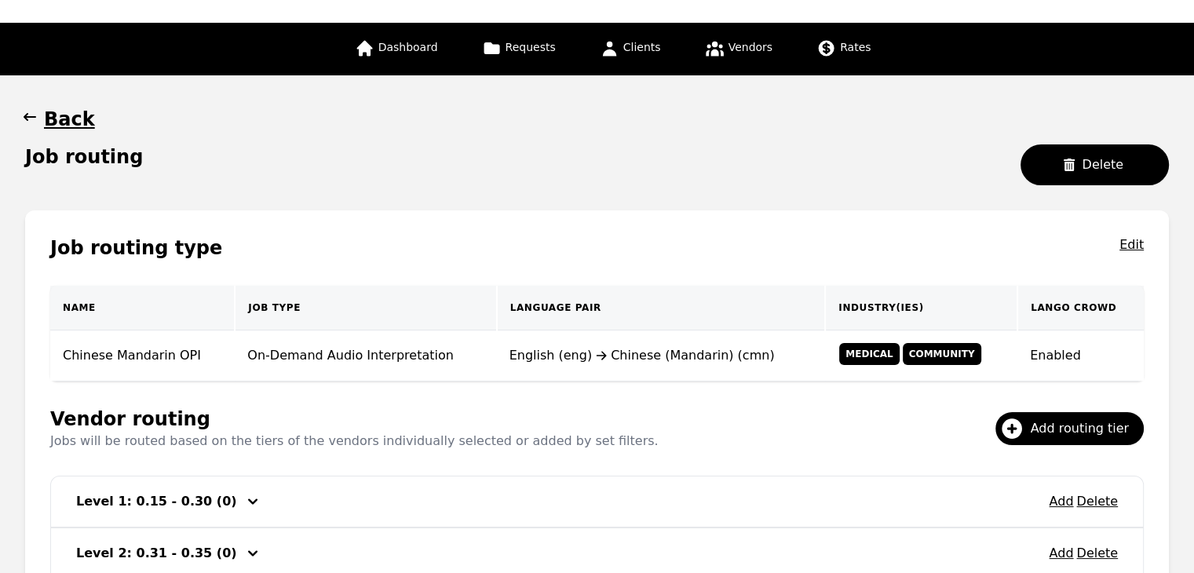
click at [38, 115] on button "Back" at bounding box center [60, 119] width 70 height 25
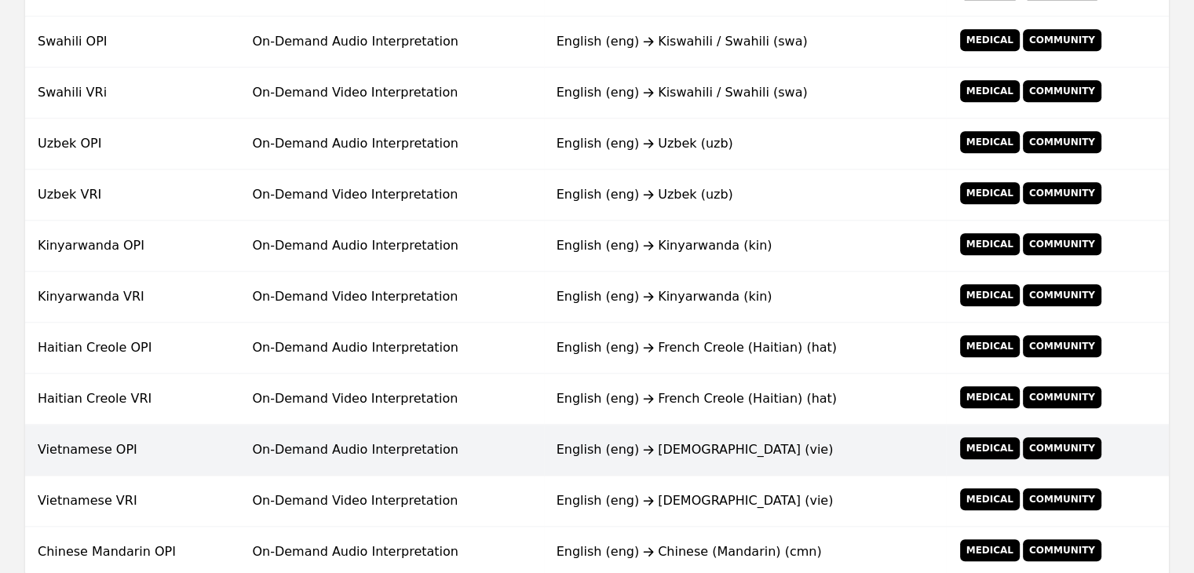
scroll to position [1259, 0]
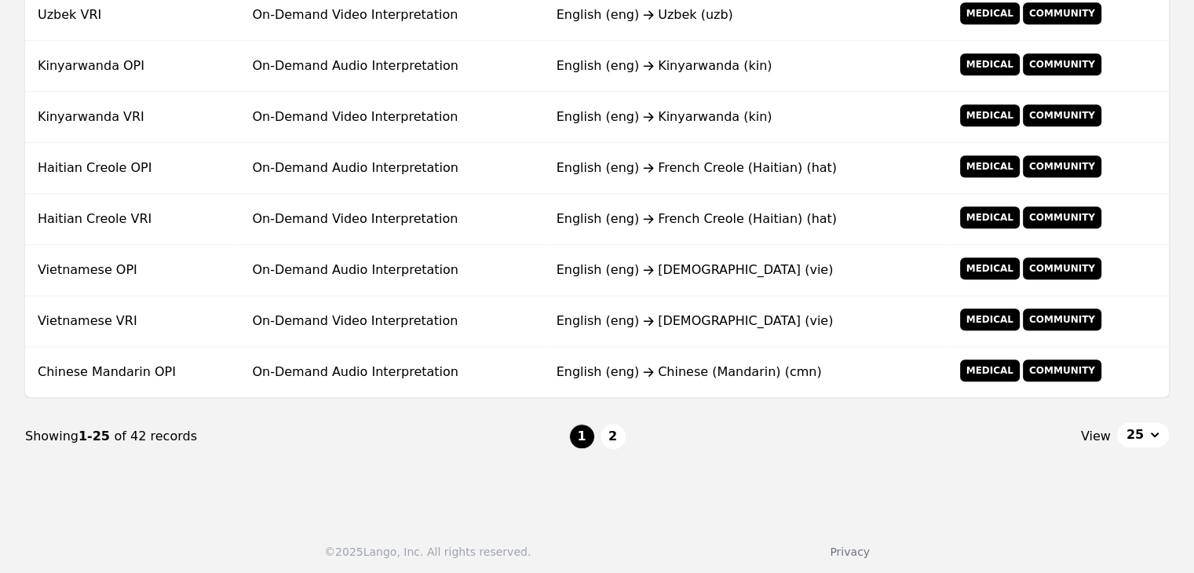
click at [610, 434] on button "2" at bounding box center [612, 436] width 25 height 25
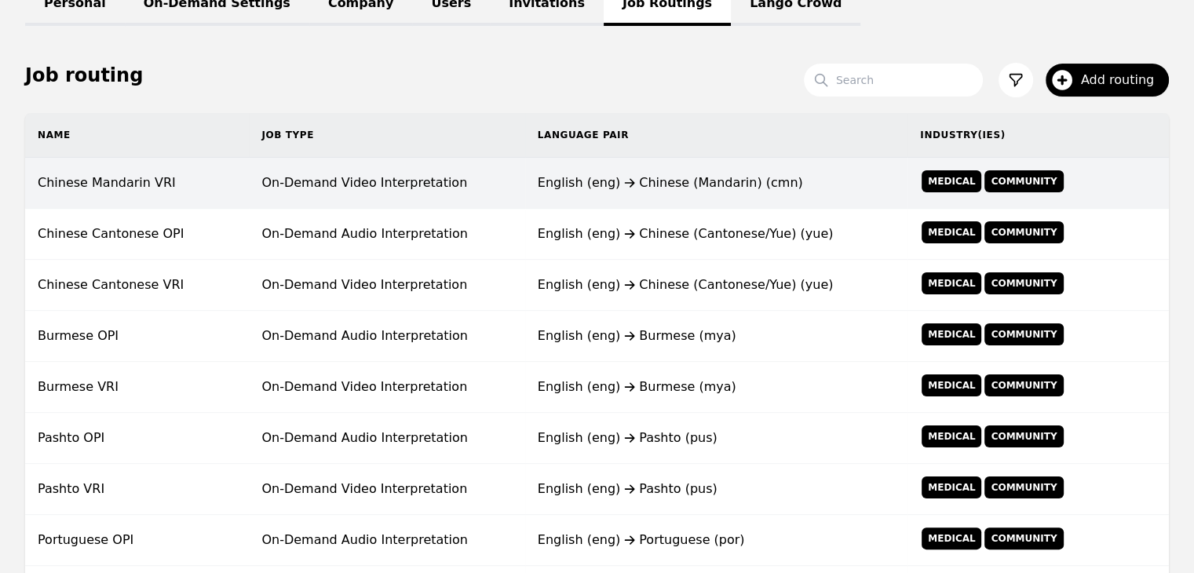
click at [193, 183] on td "Chinese Mandarin VRI" at bounding box center [137, 183] width 224 height 51
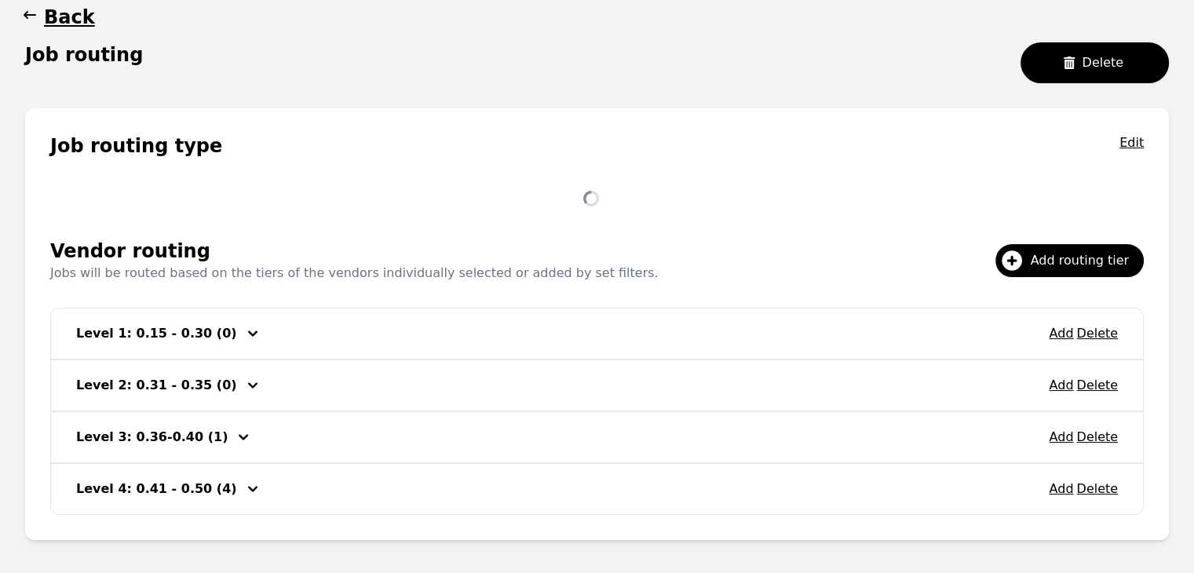
scroll to position [224, 0]
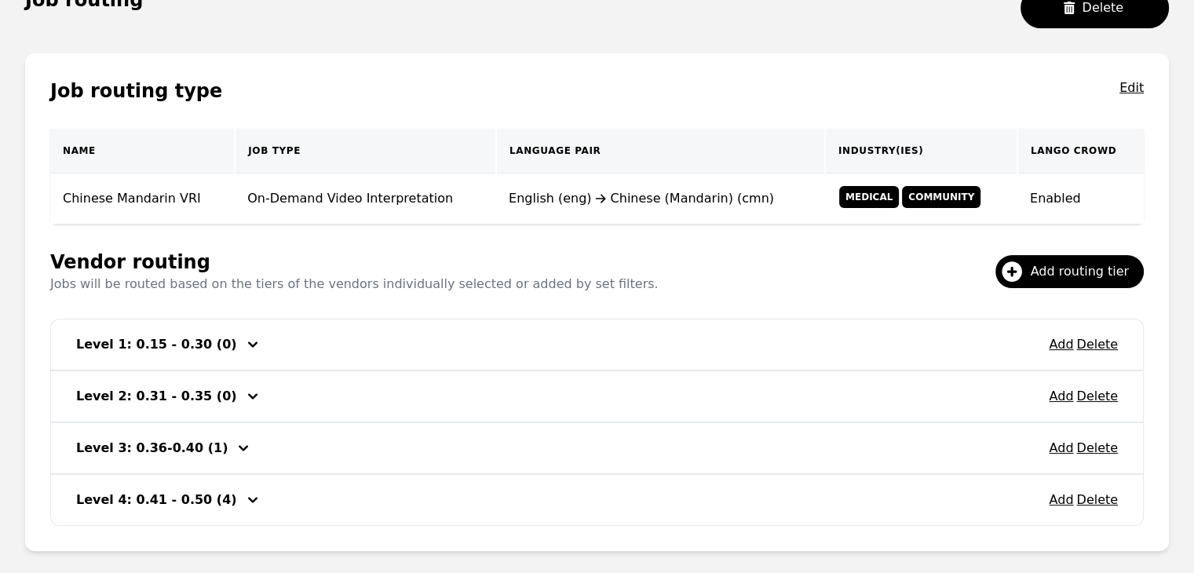
click at [1052, 443] on div "Add Delete Level 3: 0.36-0.40 (1)" at bounding box center [597, 448] width 1092 height 50
click at [1059, 447] on button "Add" at bounding box center [1061, 448] width 24 height 19
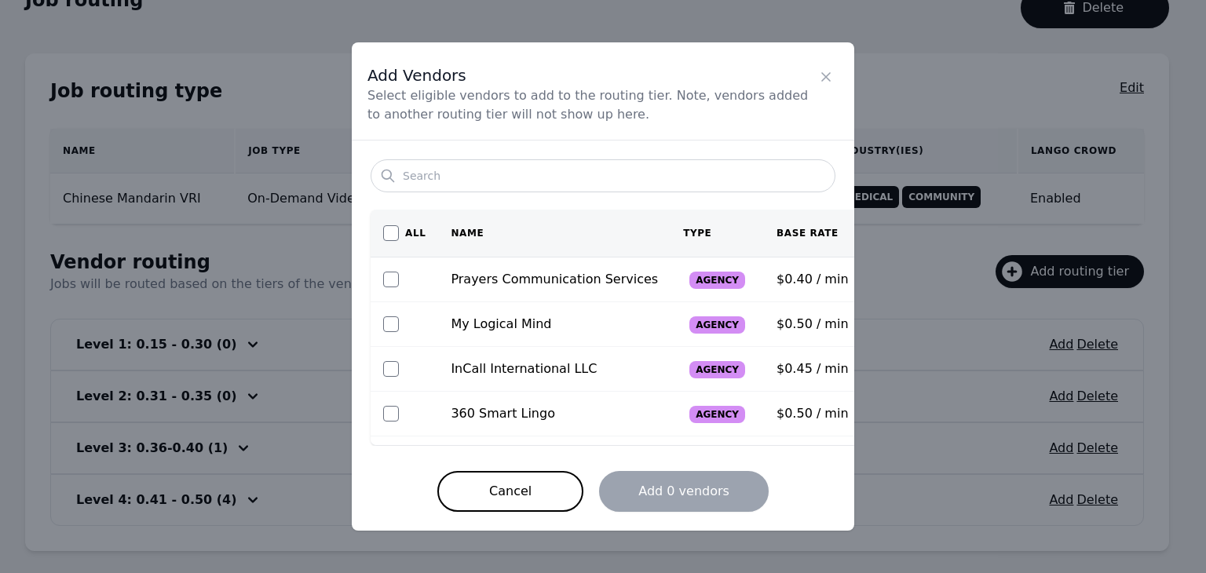
click at [513, 275] on span "Prayers Communication Services" at bounding box center [554, 279] width 207 height 15
drag, startPoint x: 391, startPoint y: 280, endPoint x: 455, endPoint y: 302, distance: 68.0
click at [392, 280] on input "checkbox" at bounding box center [391, 280] width 16 height 16
checkbox input "true"
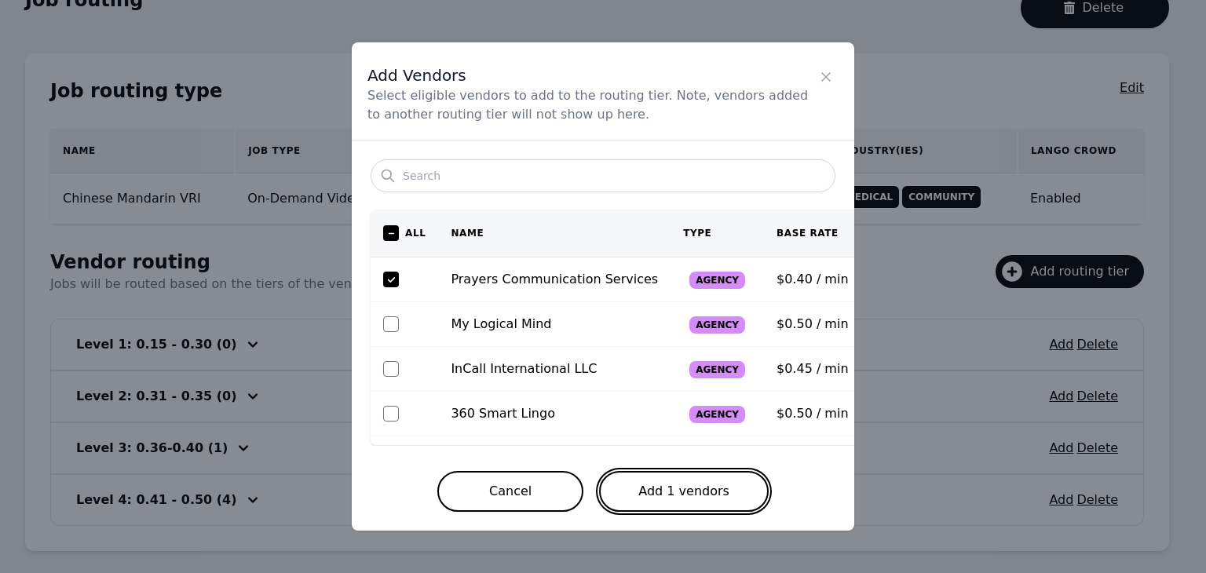
click at [715, 491] on button "Add 1 vendors" at bounding box center [684, 491] width 170 height 41
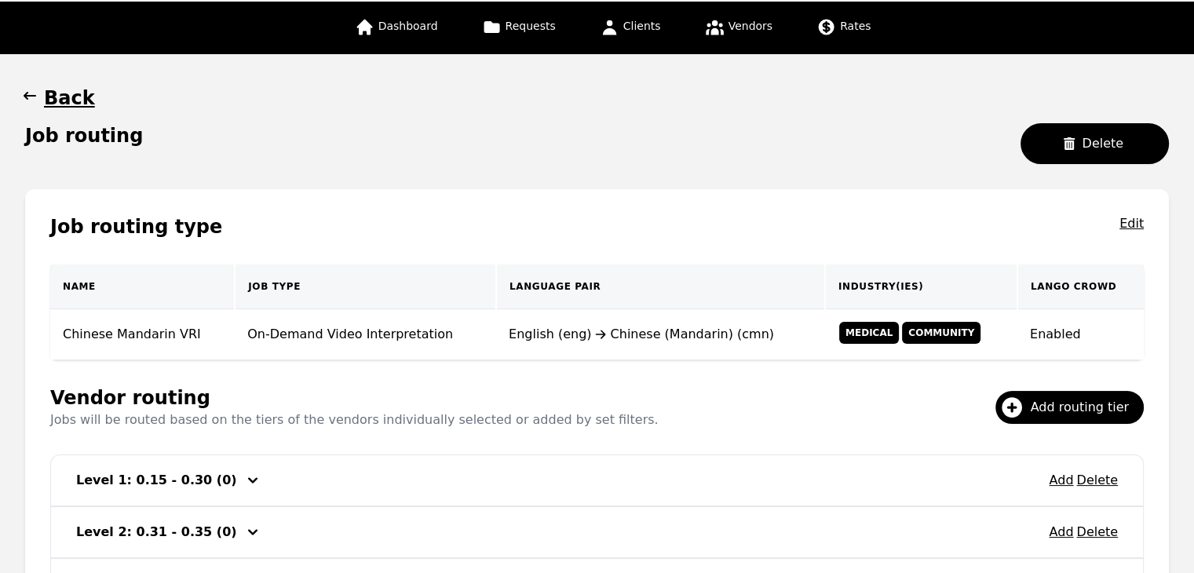
scroll to position [0, 0]
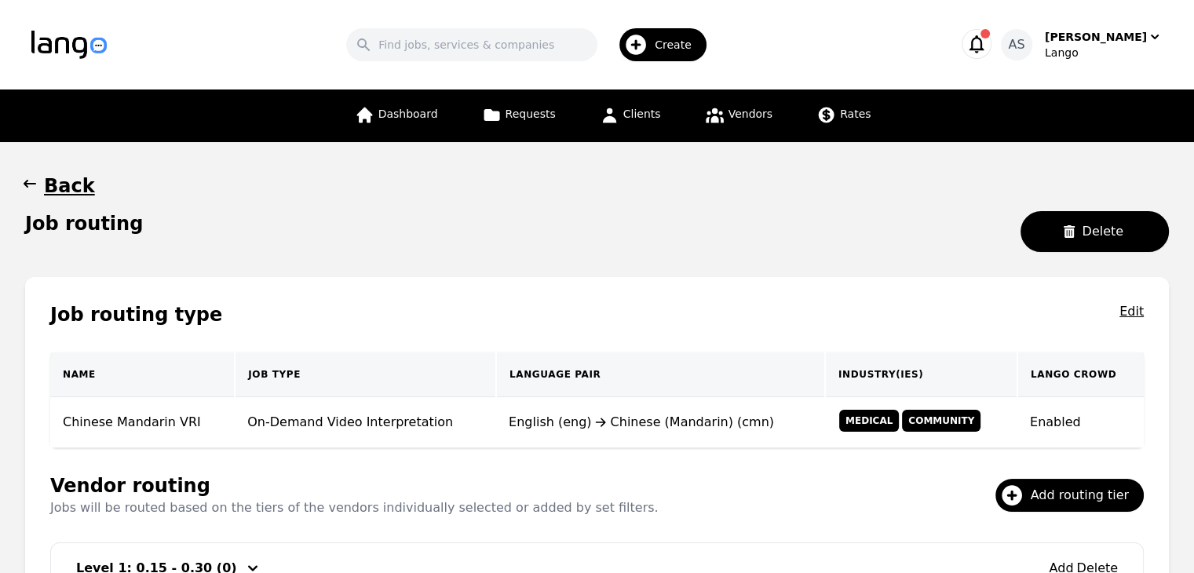
click at [31, 183] on icon "button" at bounding box center [30, 184] width 13 height 8
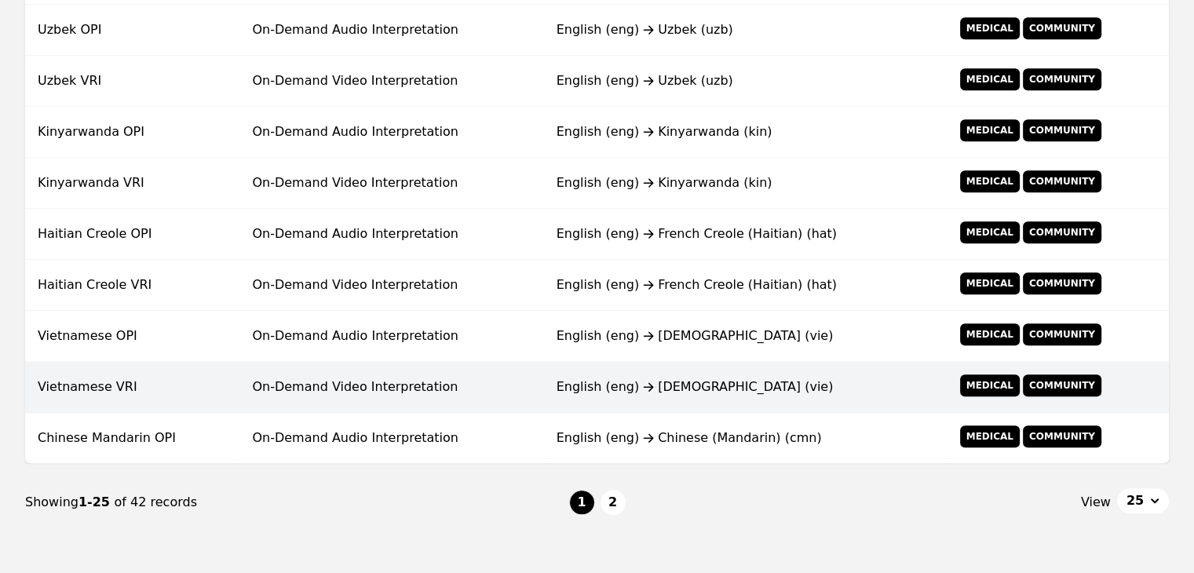
scroll to position [1259, 0]
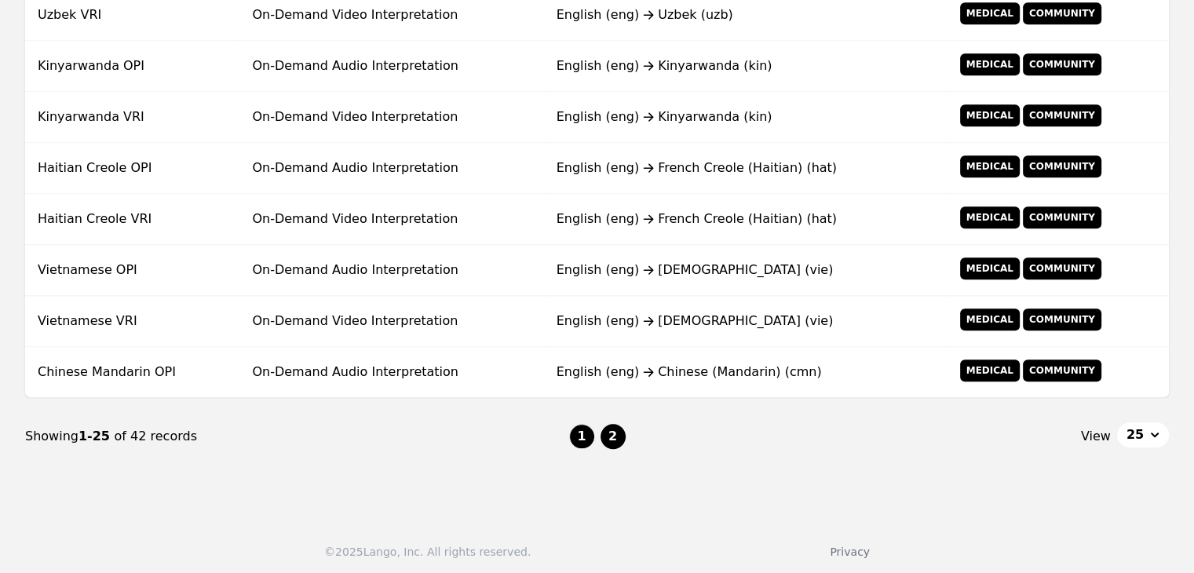
click at [609, 438] on button "2" at bounding box center [612, 436] width 25 height 25
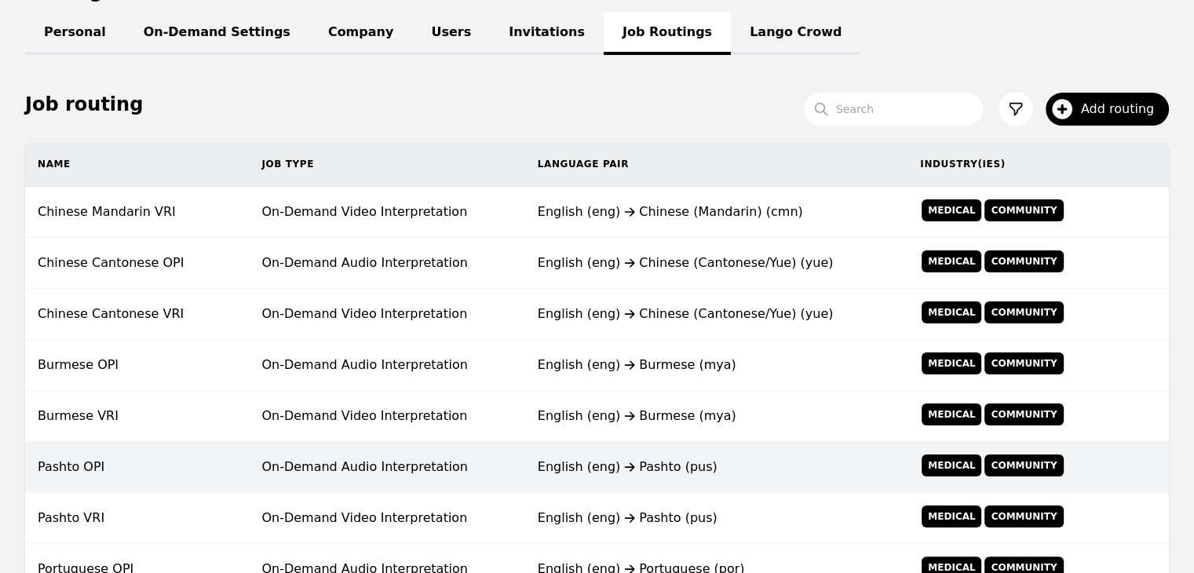
scroll to position [67, 0]
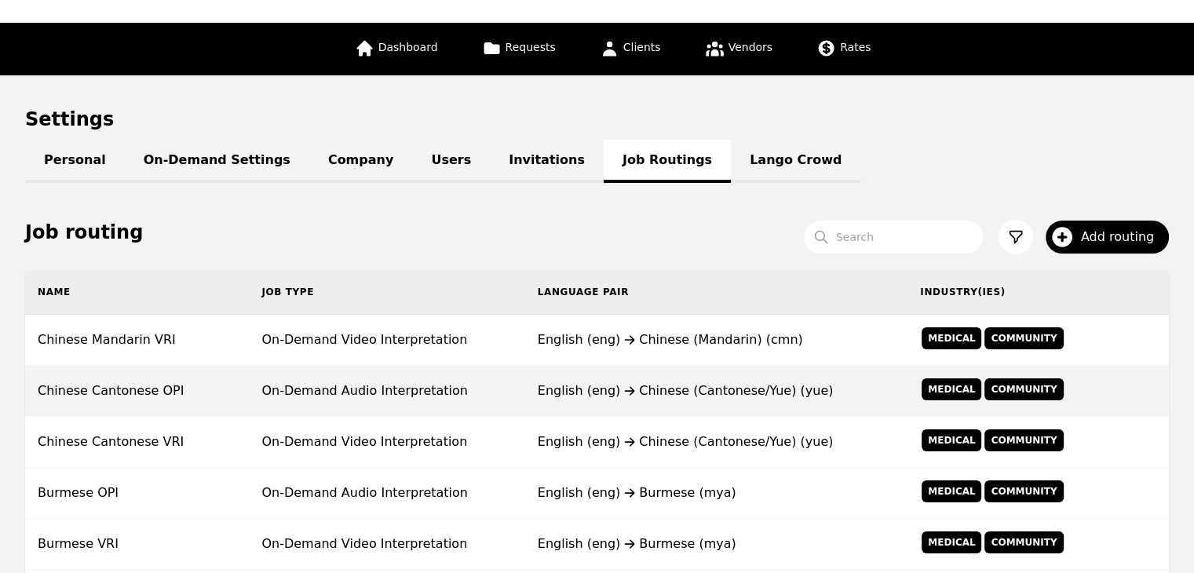
click at [367, 394] on td "On-Demand Audio Interpretation" at bounding box center [386, 391] width 275 height 51
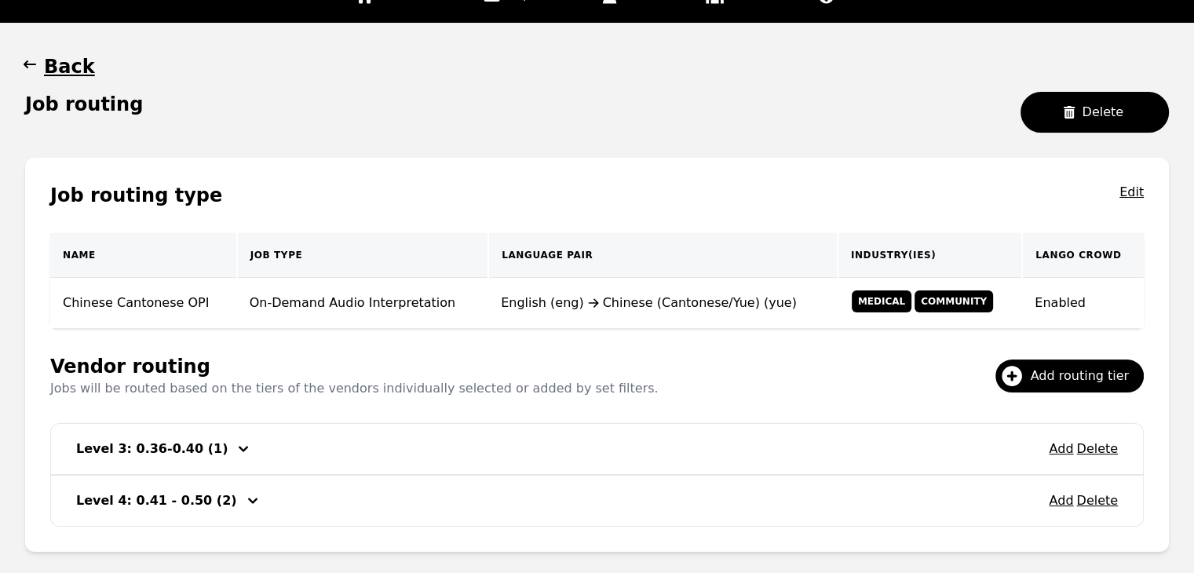
scroll to position [199, 0]
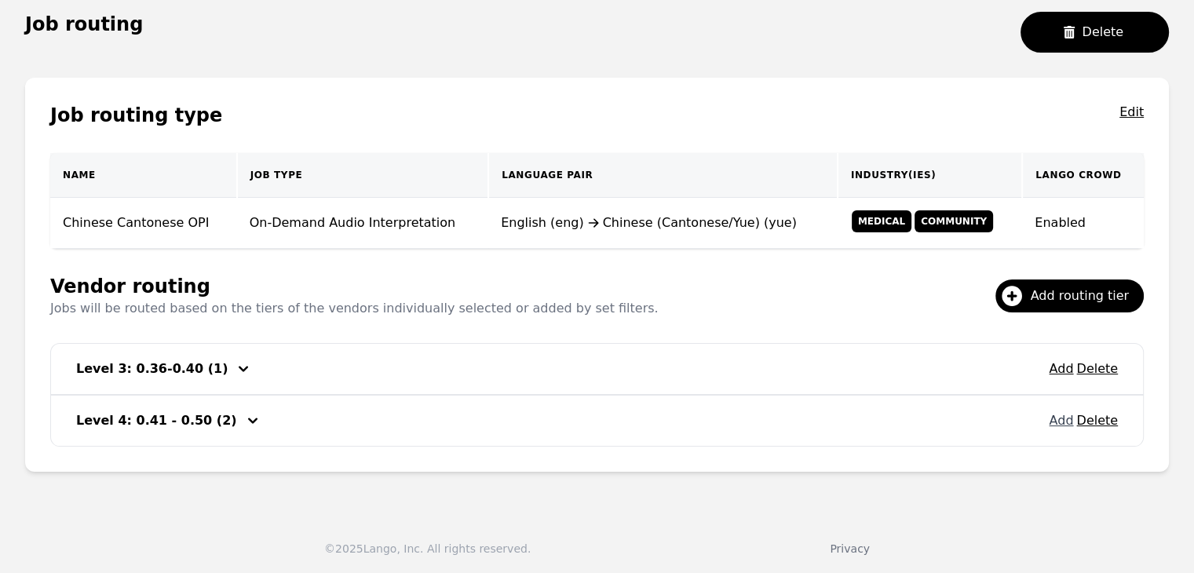
click at [1060, 415] on button "Add" at bounding box center [1061, 420] width 24 height 19
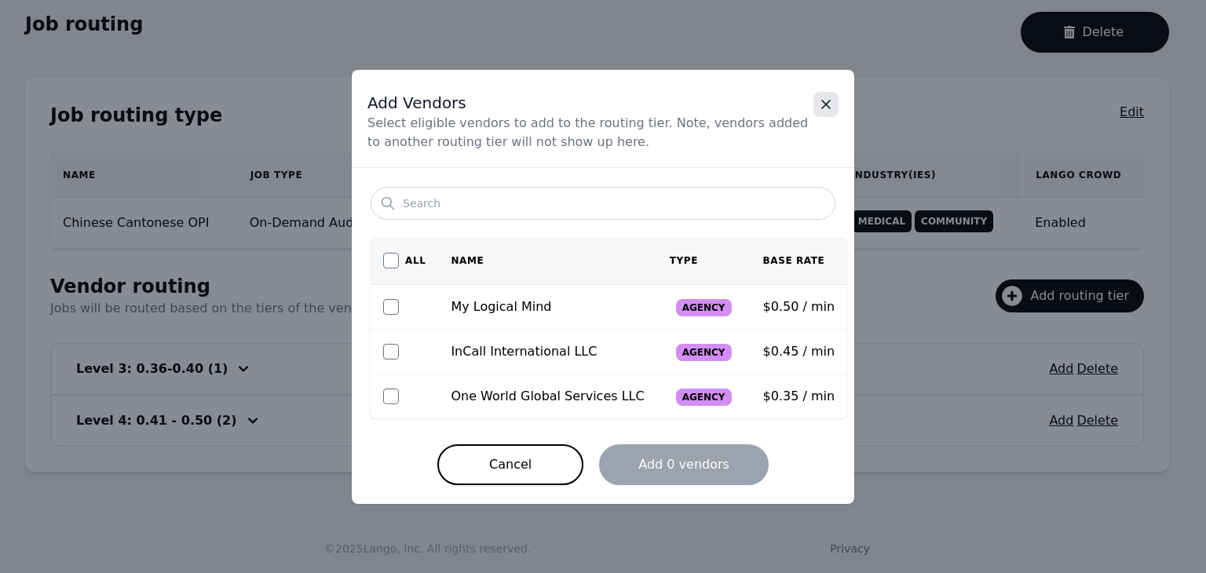
click at [827, 105] on icon "Close" at bounding box center [826, 104] width 8 height 8
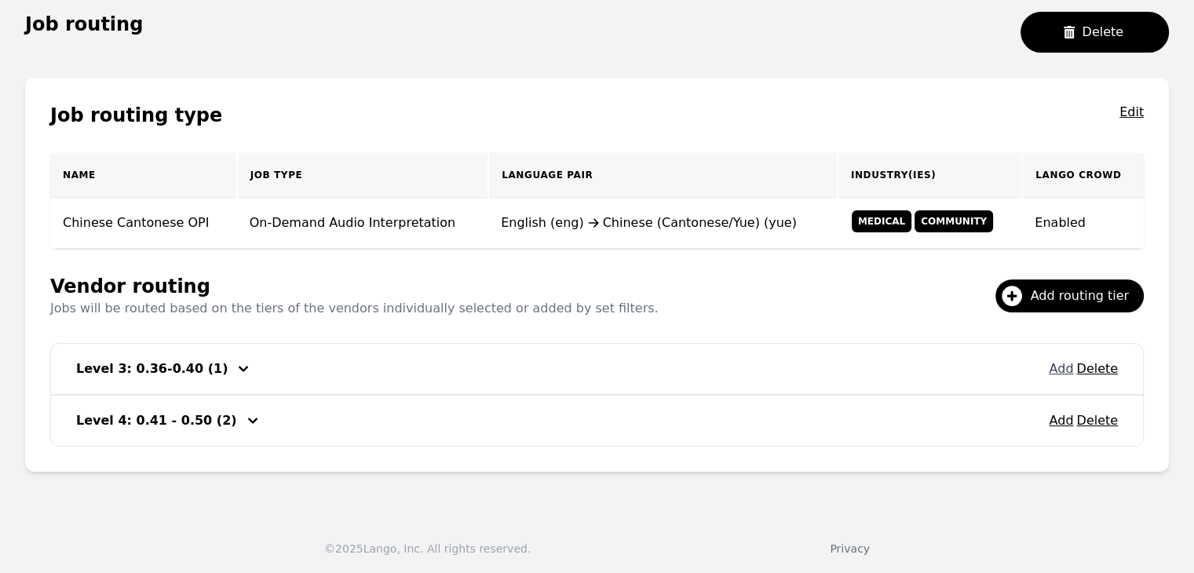
click at [1060, 361] on button "Add" at bounding box center [1061, 368] width 24 height 19
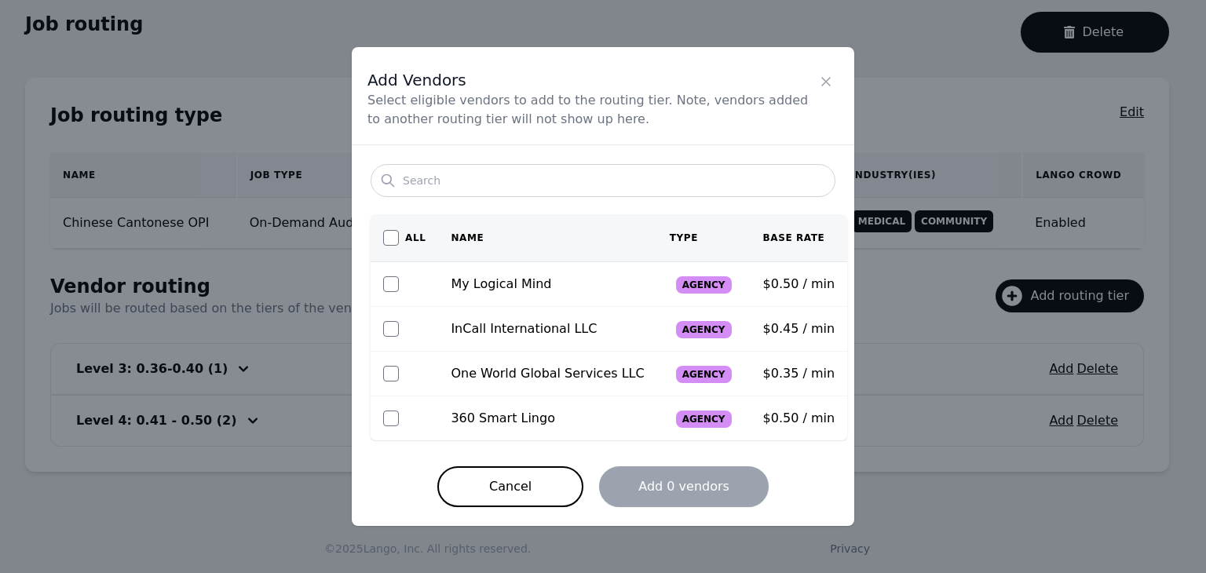
click at [819, 82] on icon "Close" at bounding box center [826, 82] width 16 height 16
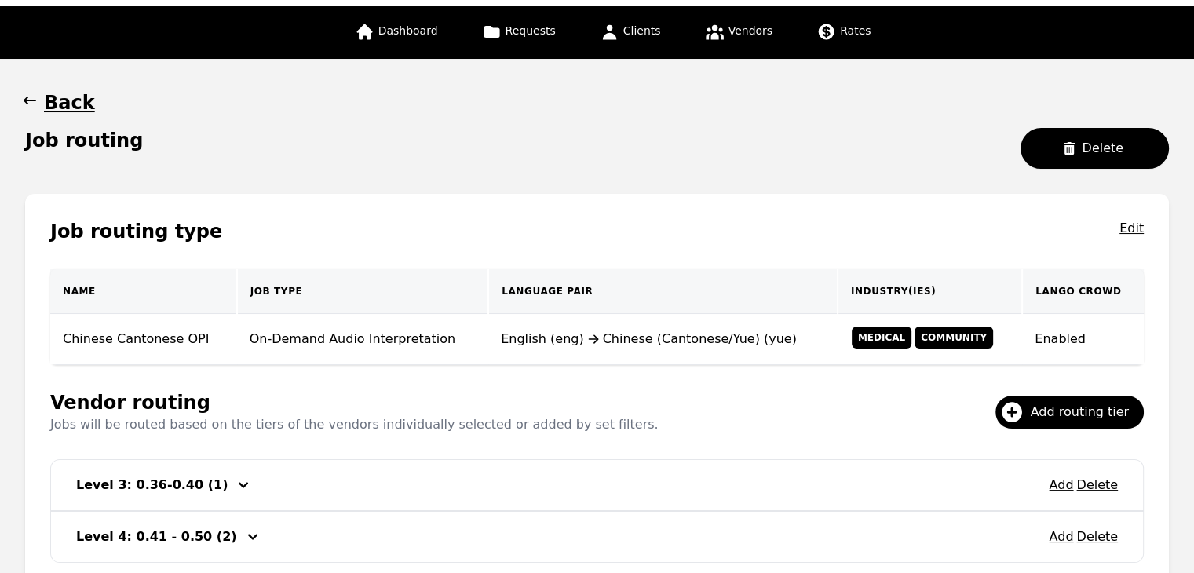
scroll to position [0, 0]
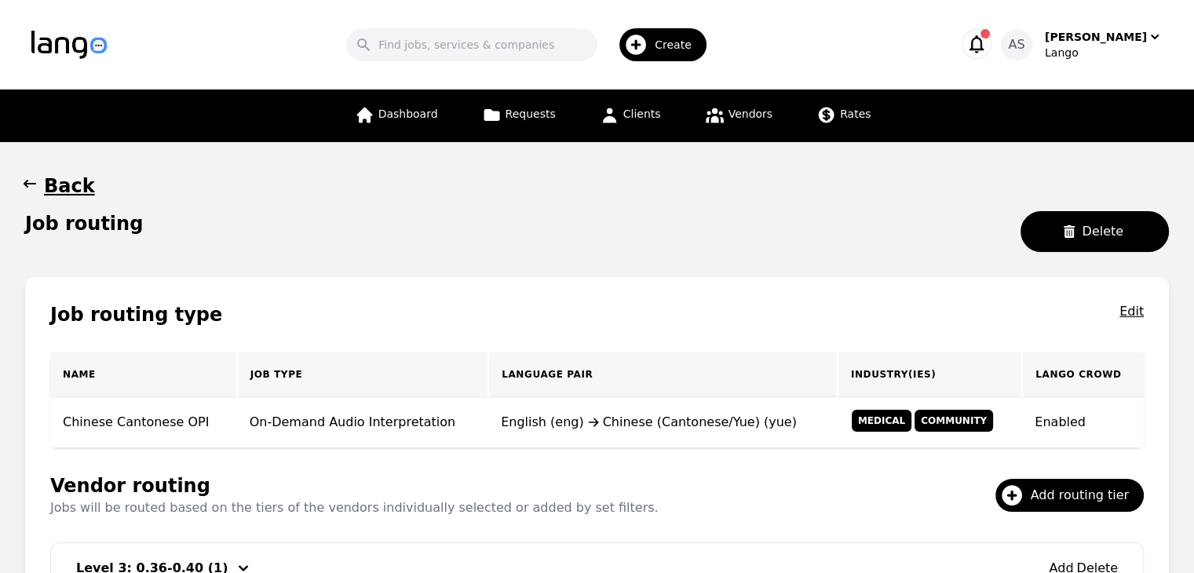
click at [42, 178] on button "Back" at bounding box center [60, 185] width 70 height 25
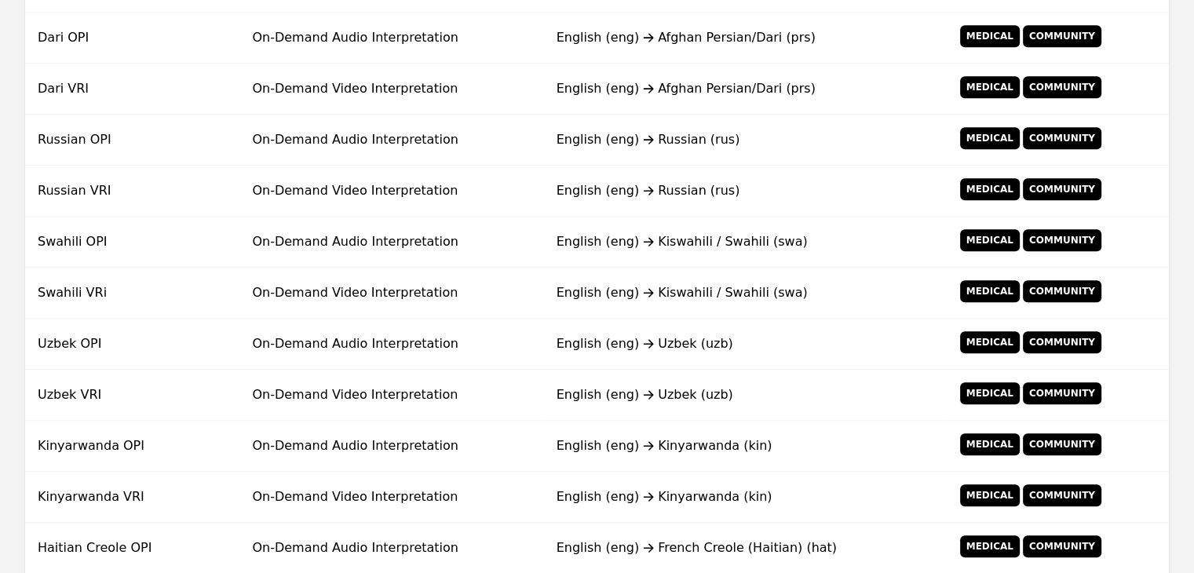
scroll to position [1259, 0]
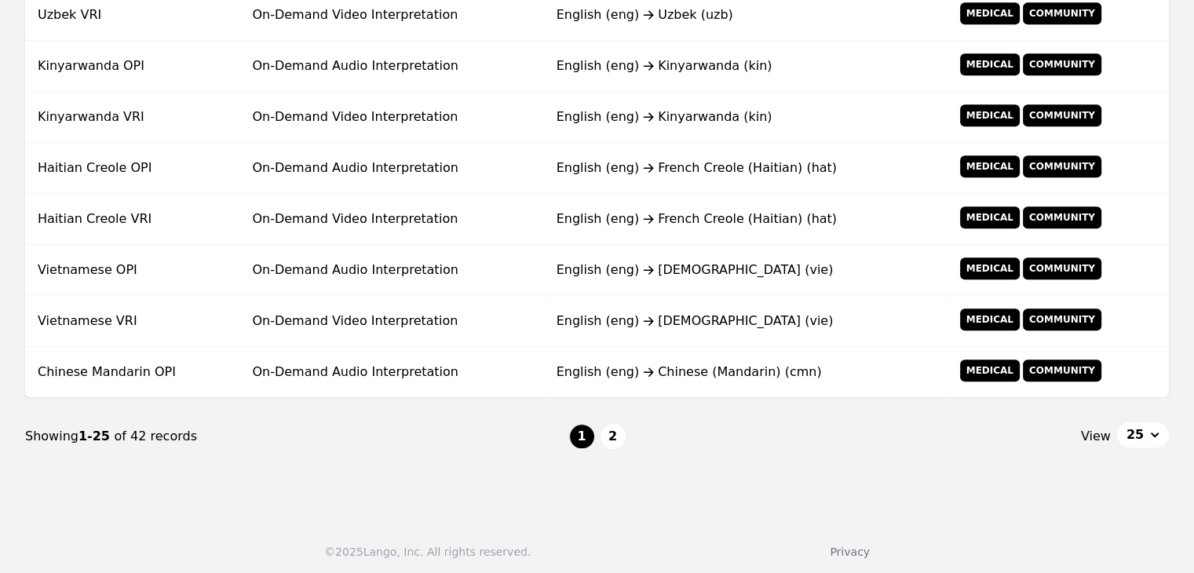
click at [618, 425] on button "2" at bounding box center [612, 436] width 25 height 25
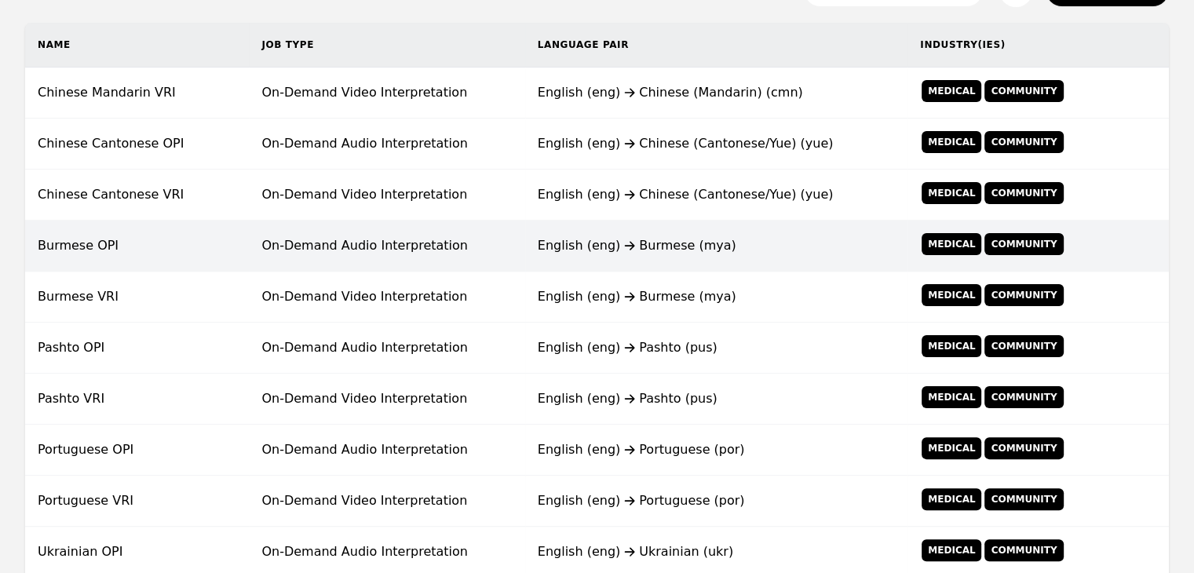
click at [460, 252] on td "On-Demand Audio Interpretation" at bounding box center [386, 246] width 275 height 51
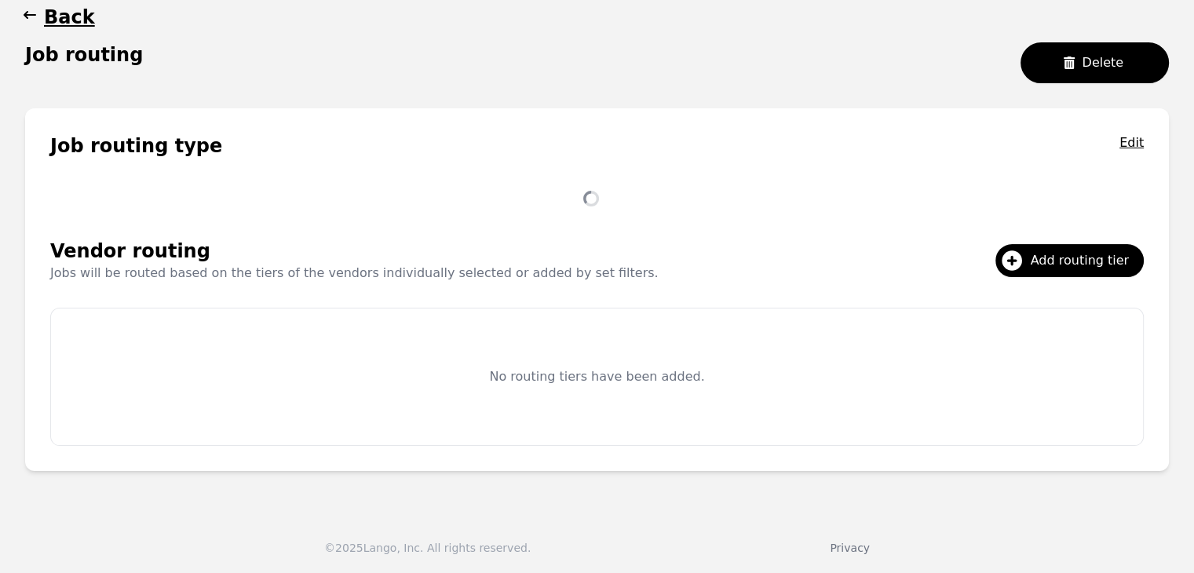
scroll to position [302, 0]
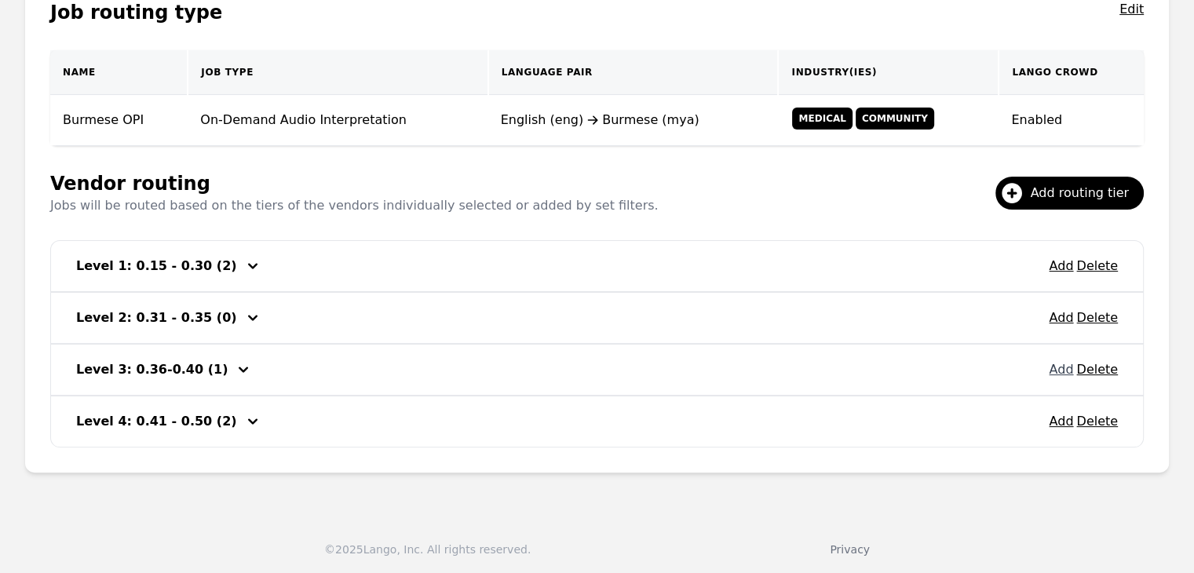
click at [1063, 371] on button "Add" at bounding box center [1061, 369] width 24 height 19
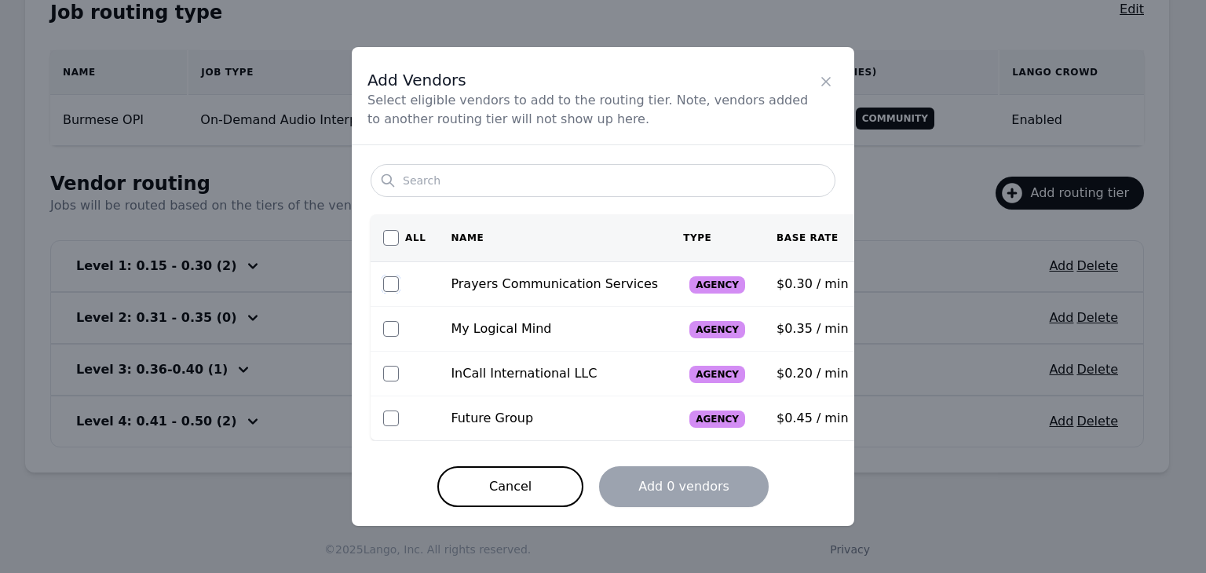
click at [394, 287] on input "checkbox" at bounding box center [391, 284] width 16 height 16
checkbox input "true"
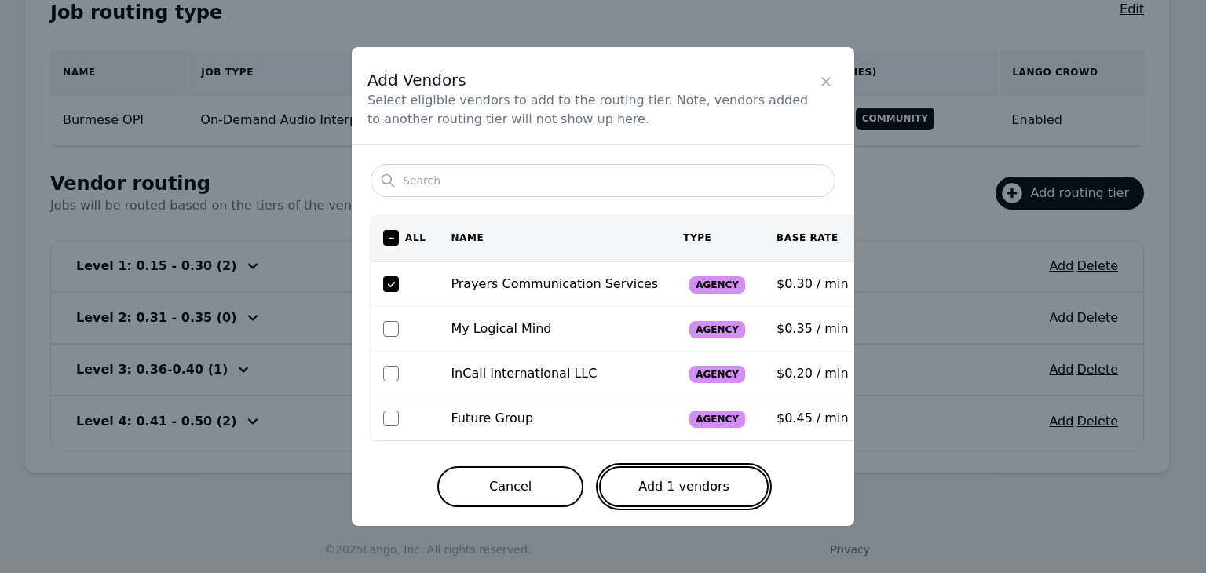
click at [657, 478] on button "Add 1 vendors" at bounding box center [684, 486] width 170 height 41
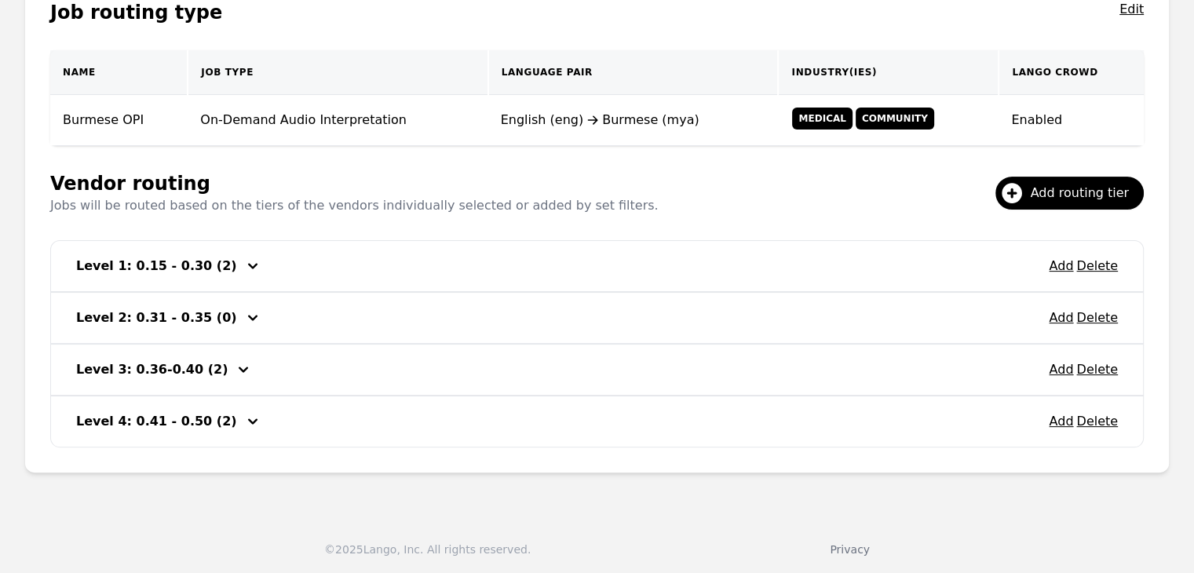
scroll to position [67, 0]
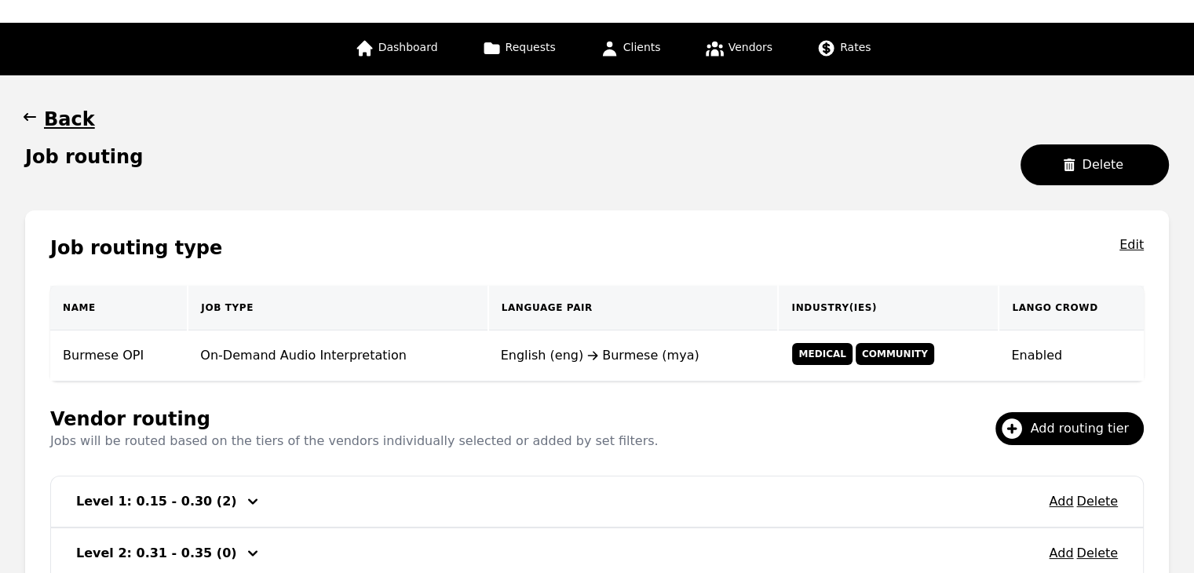
click at [32, 125] on span "button" at bounding box center [30, 119] width 16 height 25
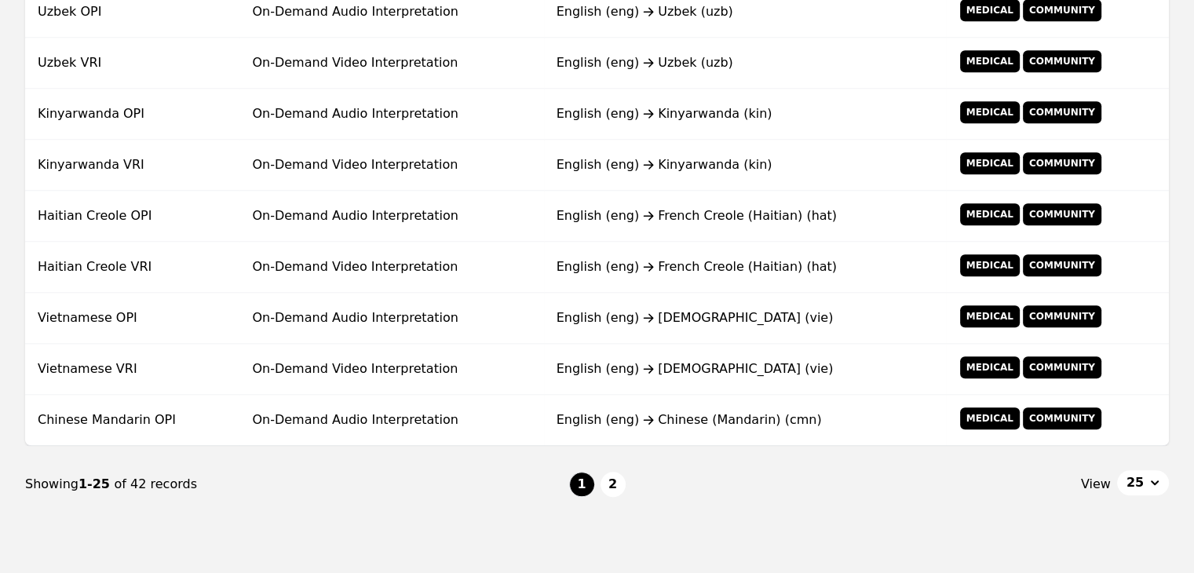
scroll to position [1259, 0]
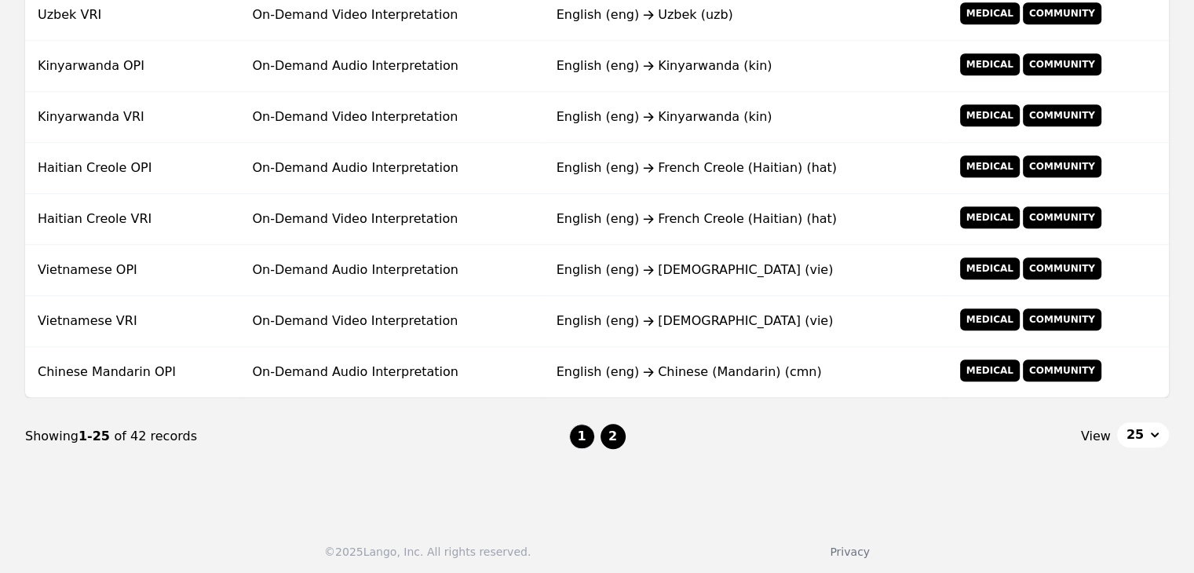
click at [609, 429] on button "2" at bounding box center [612, 436] width 25 height 25
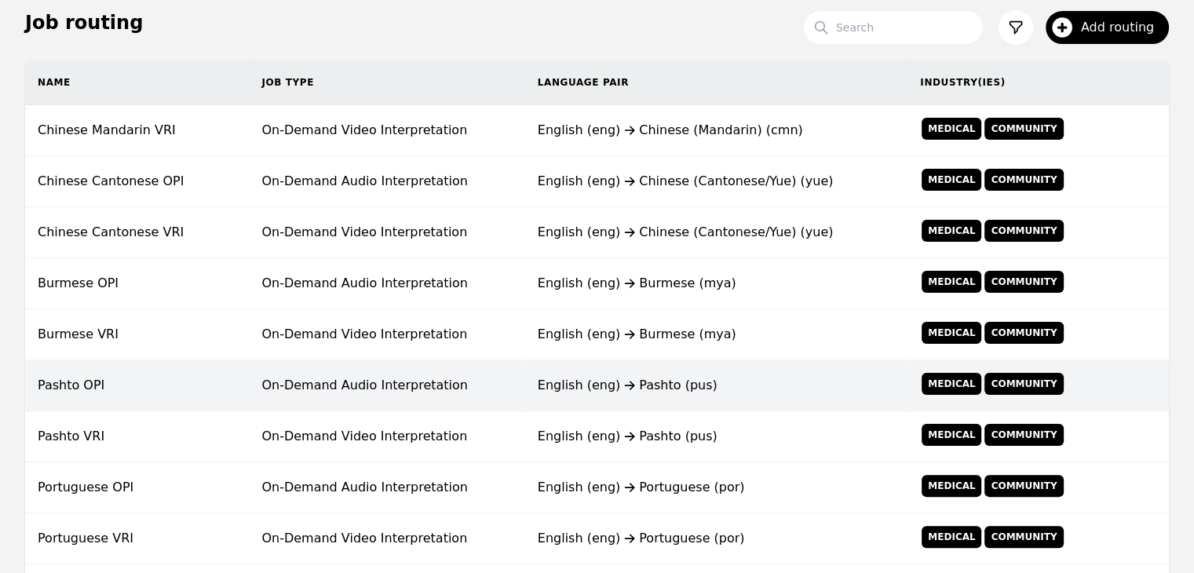
scroll to position [302, 0]
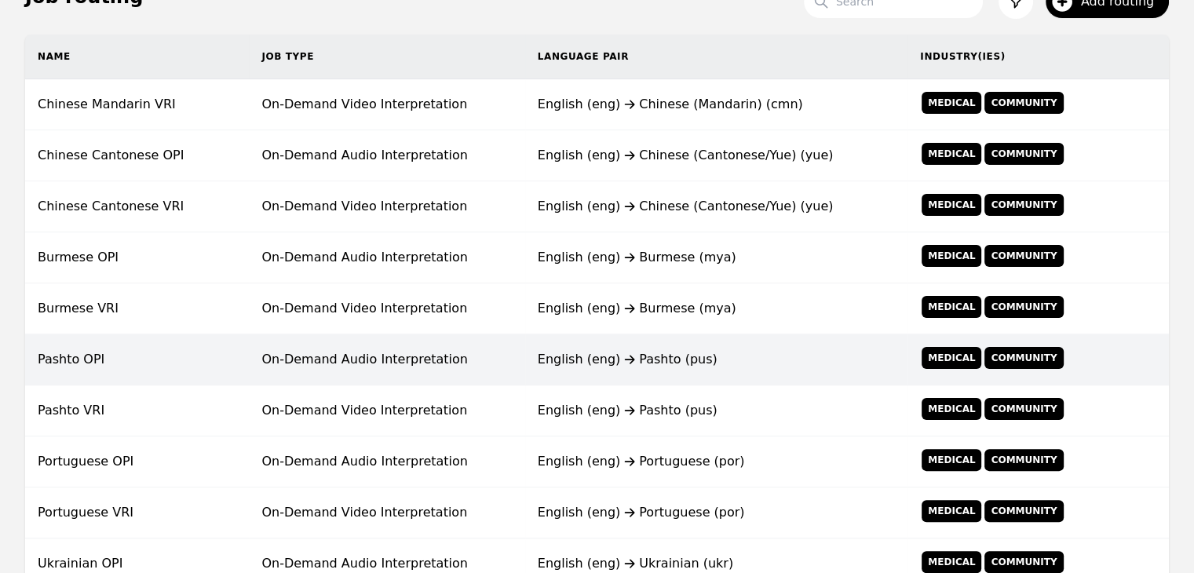
click at [607, 358] on div "English (eng) Pashto (pus)" at bounding box center [716, 359] width 357 height 19
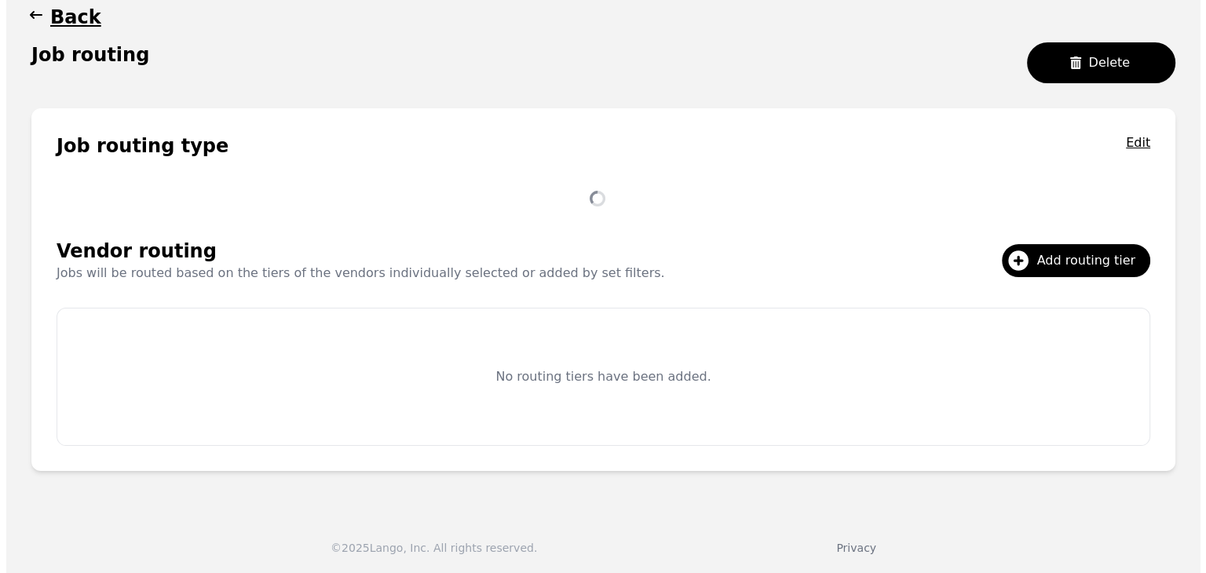
scroll to position [199, 0]
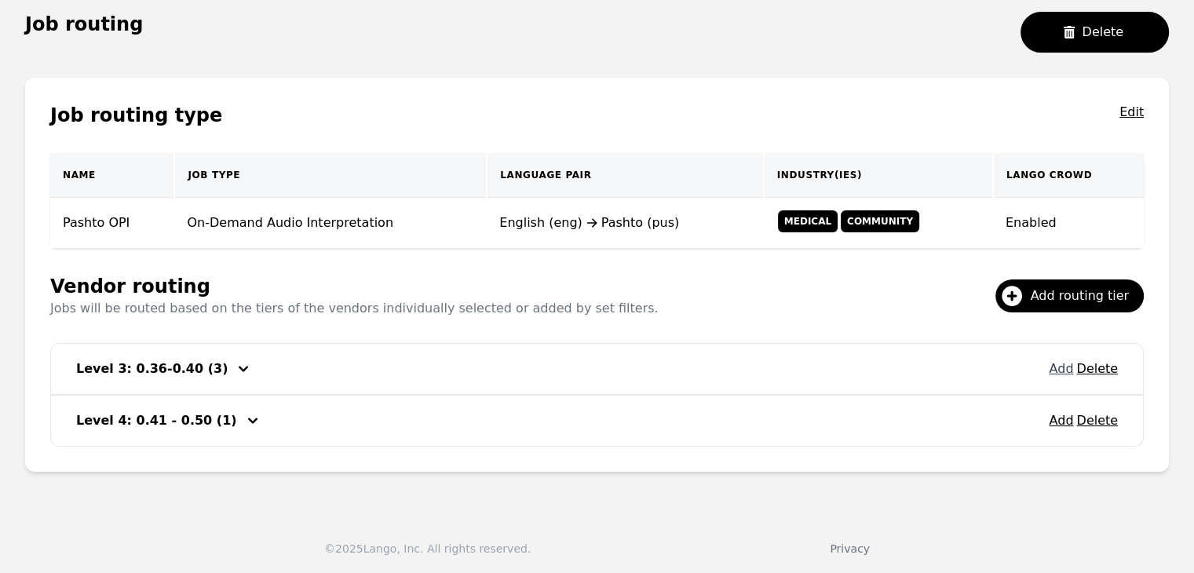
click at [1060, 370] on button "Add" at bounding box center [1061, 368] width 24 height 19
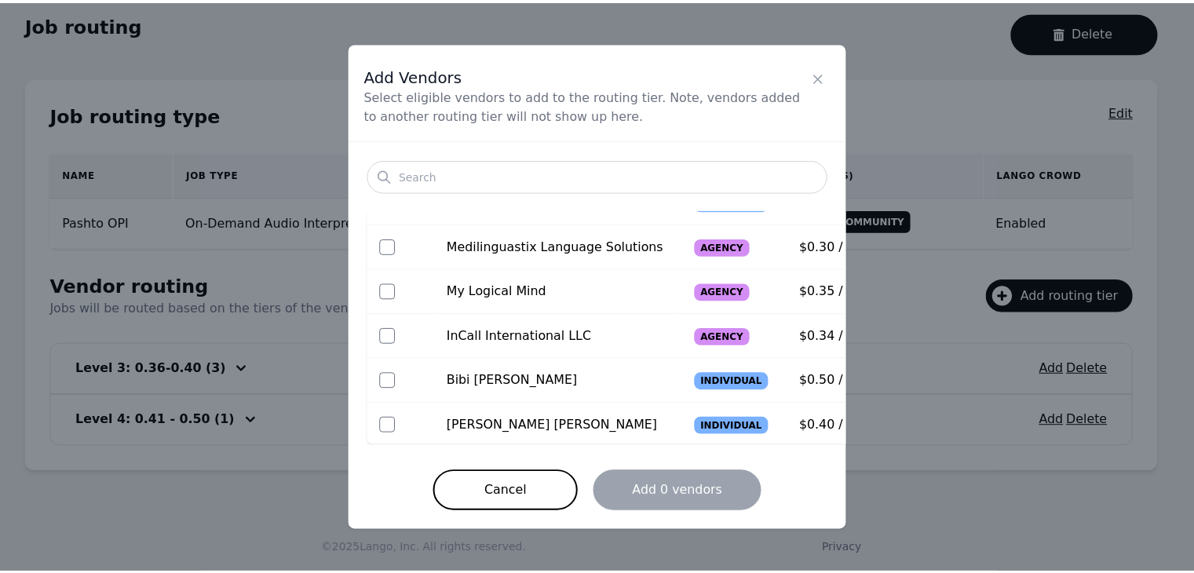
scroll to position [123, 0]
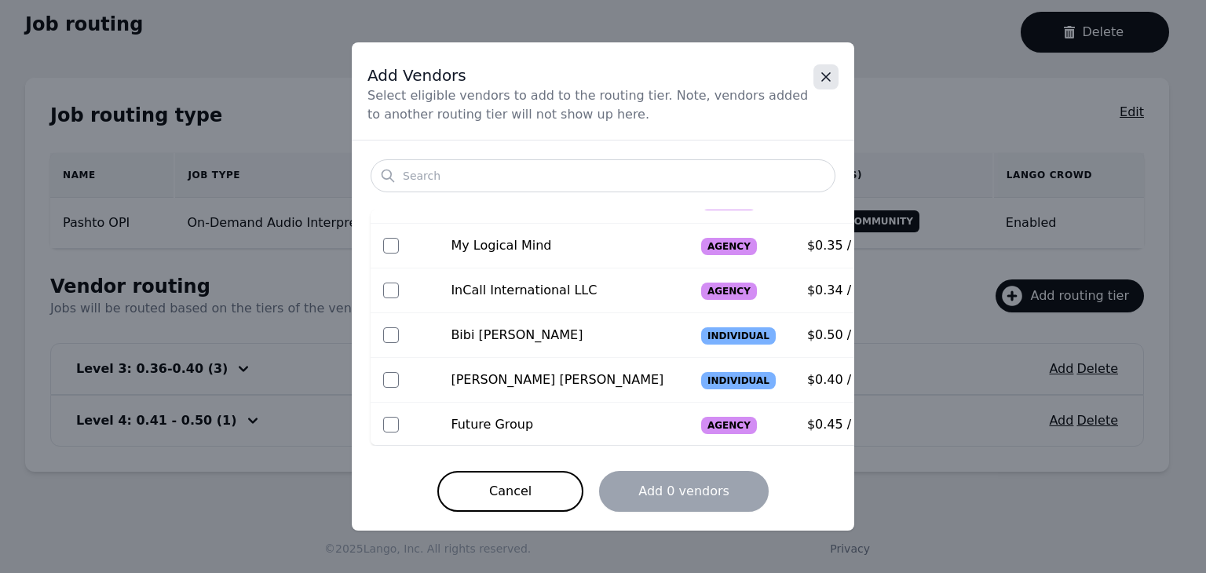
click at [829, 71] on icon "Close" at bounding box center [826, 77] width 16 height 16
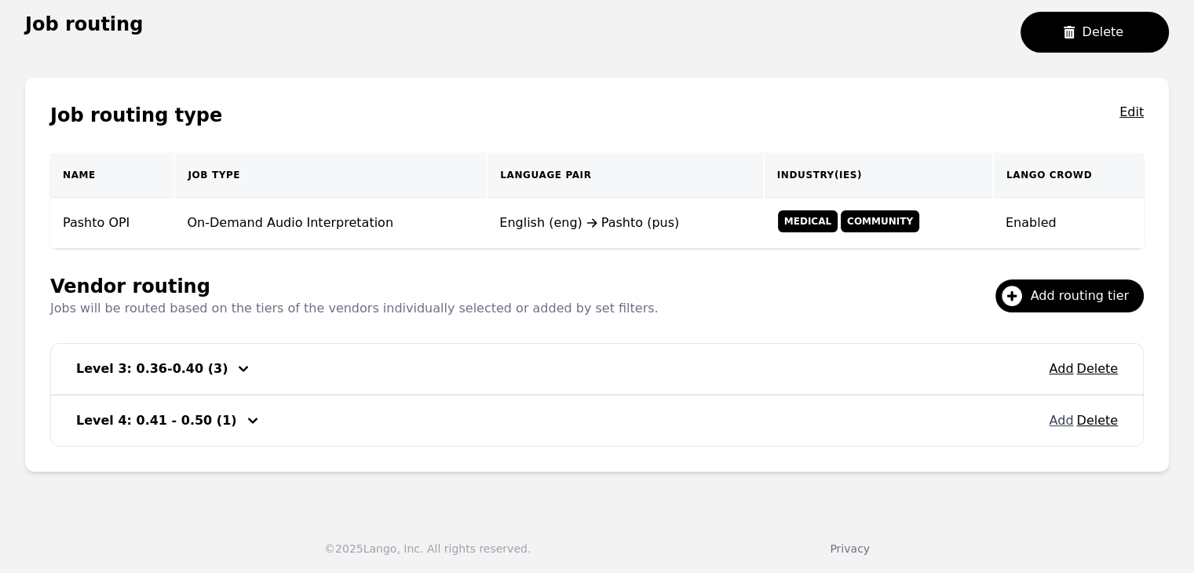
click at [1059, 421] on button "Add" at bounding box center [1061, 420] width 24 height 19
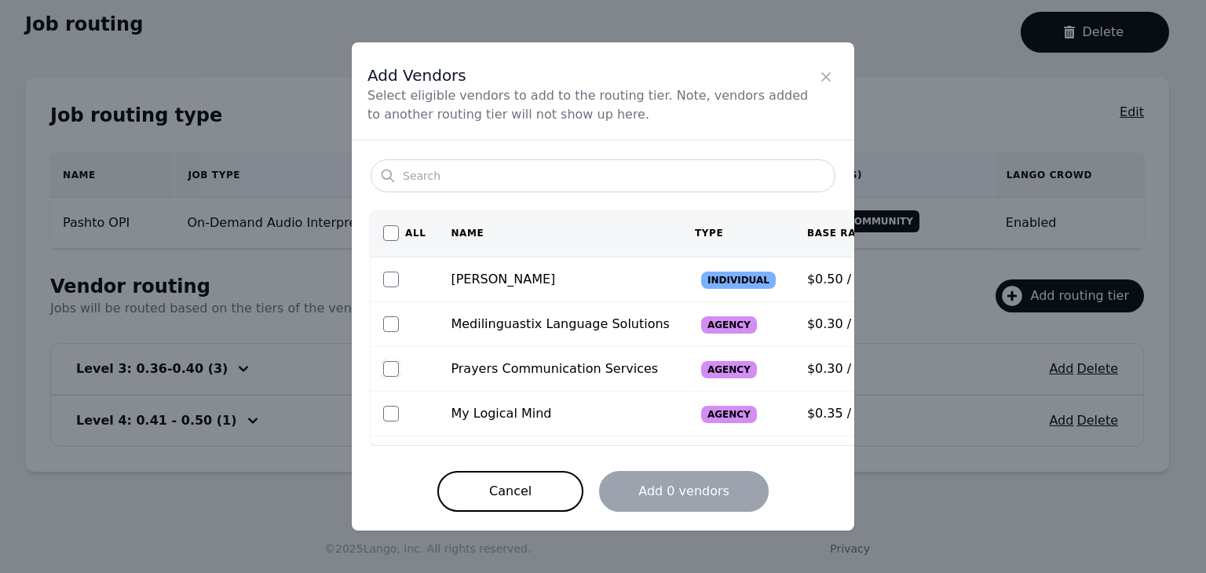
click at [390, 363] on input "checkbox" at bounding box center [391, 369] width 16 height 16
checkbox input "true"
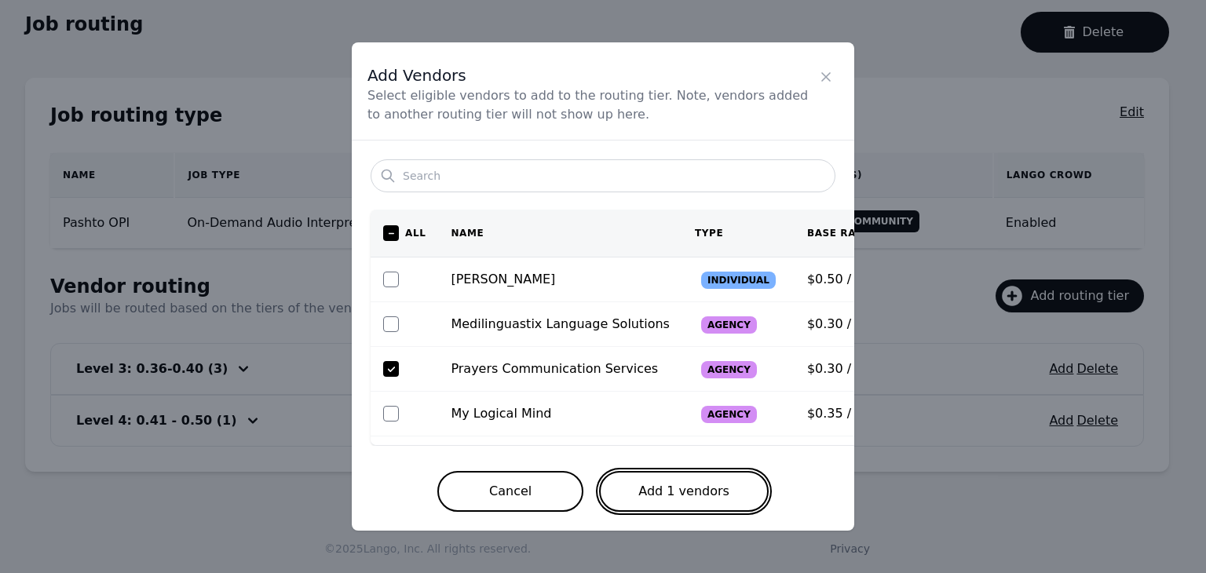
click at [661, 494] on button "Add 1 vendors" at bounding box center [684, 491] width 170 height 41
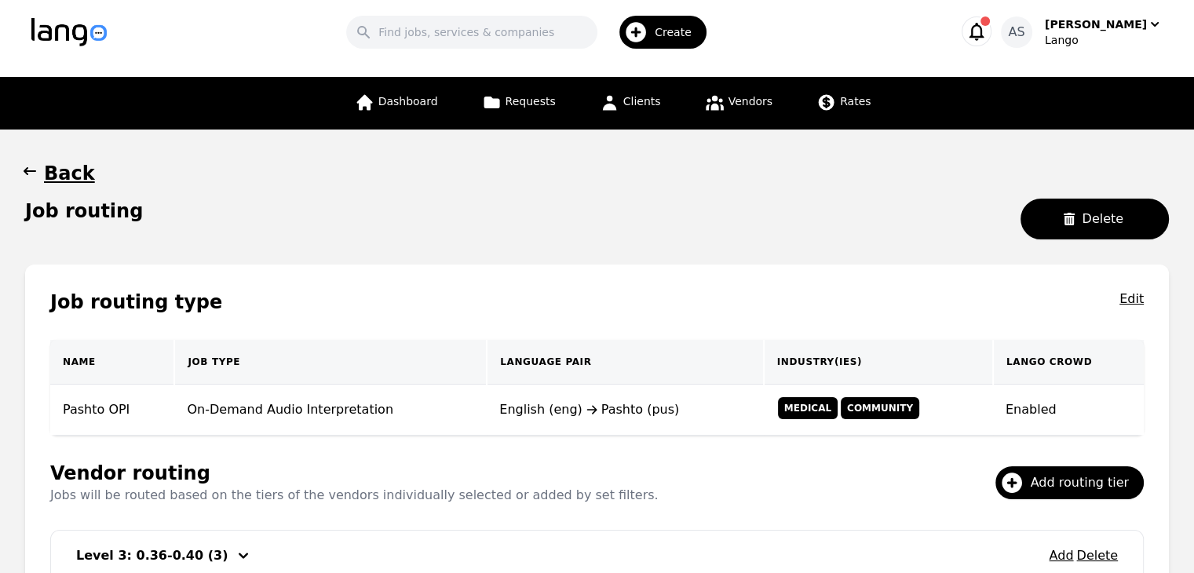
scroll to position [0, 0]
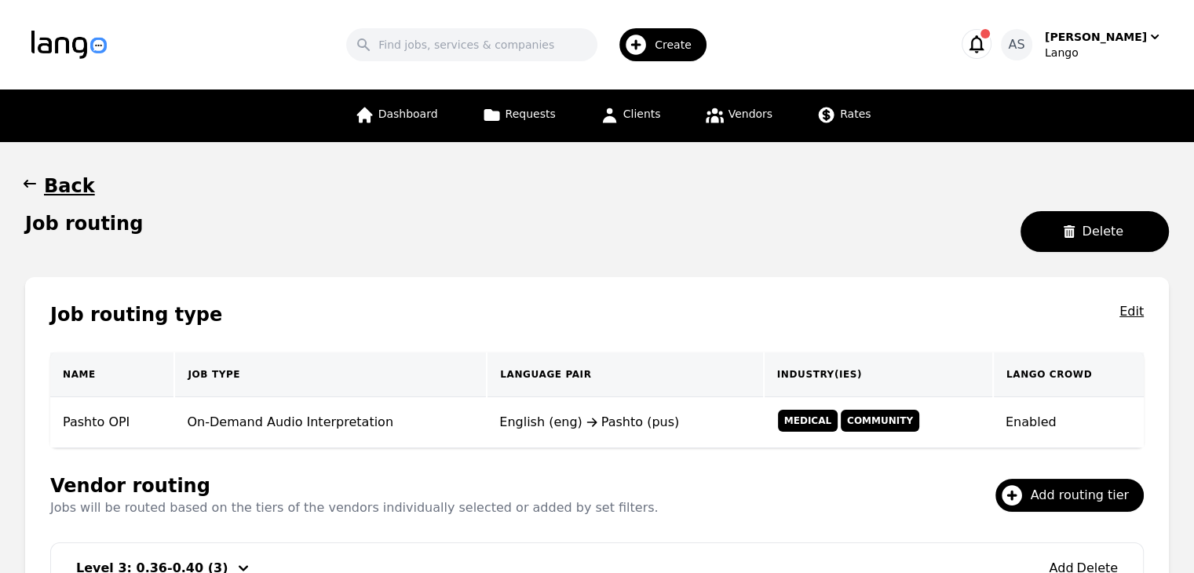
click at [40, 186] on button "Back" at bounding box center [60, 185] width 70 height 25
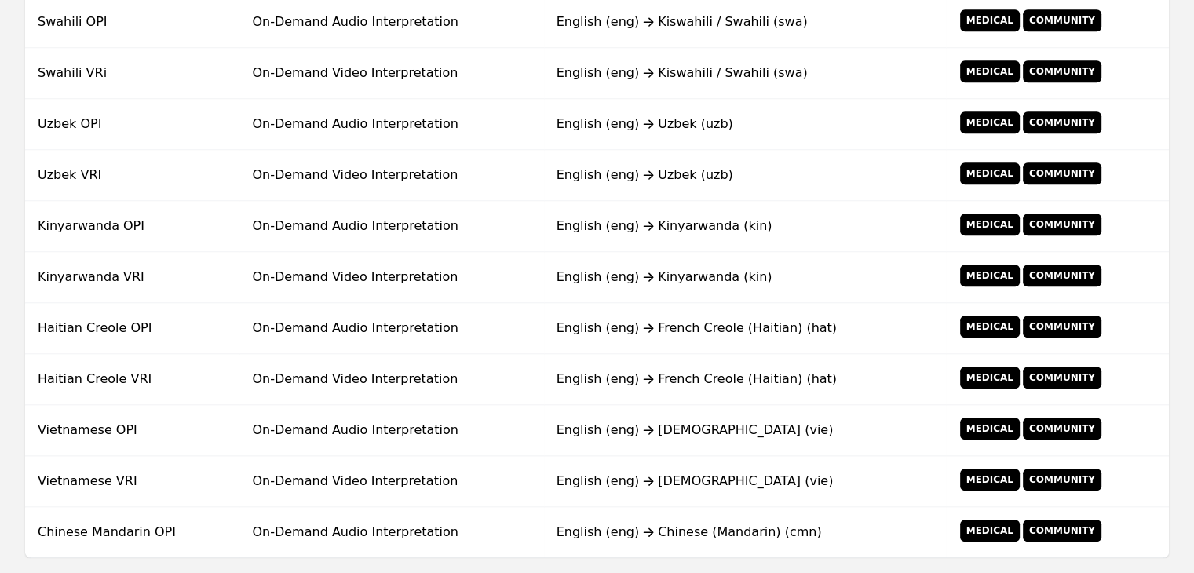
scroll to position [1259, 0]
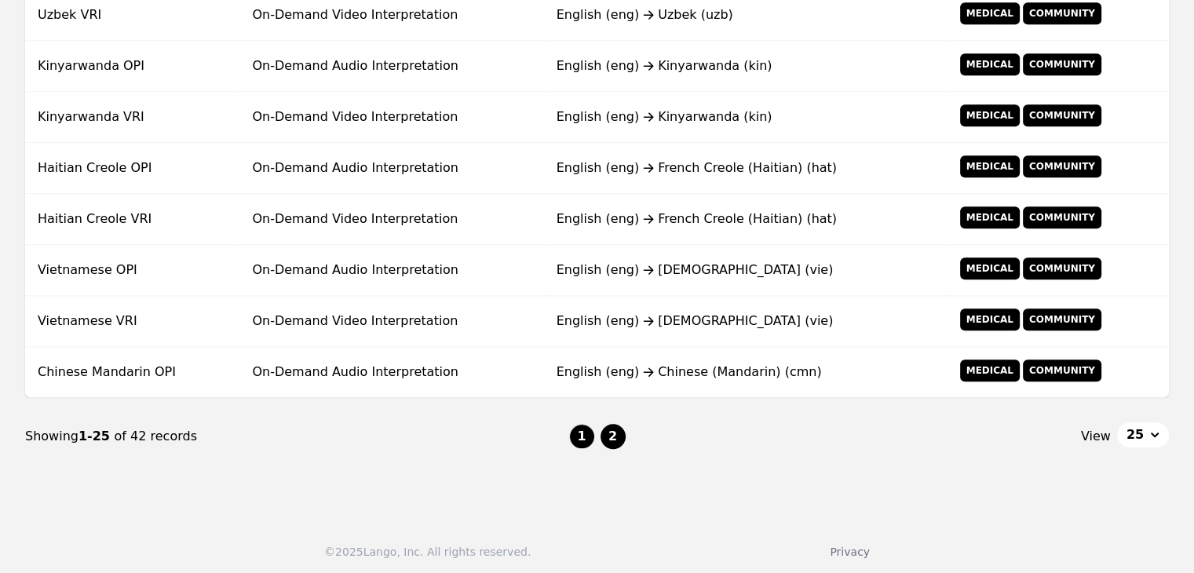
click at [616, 434] on button "2" at bounding box center [612, 436] width 25 height 25
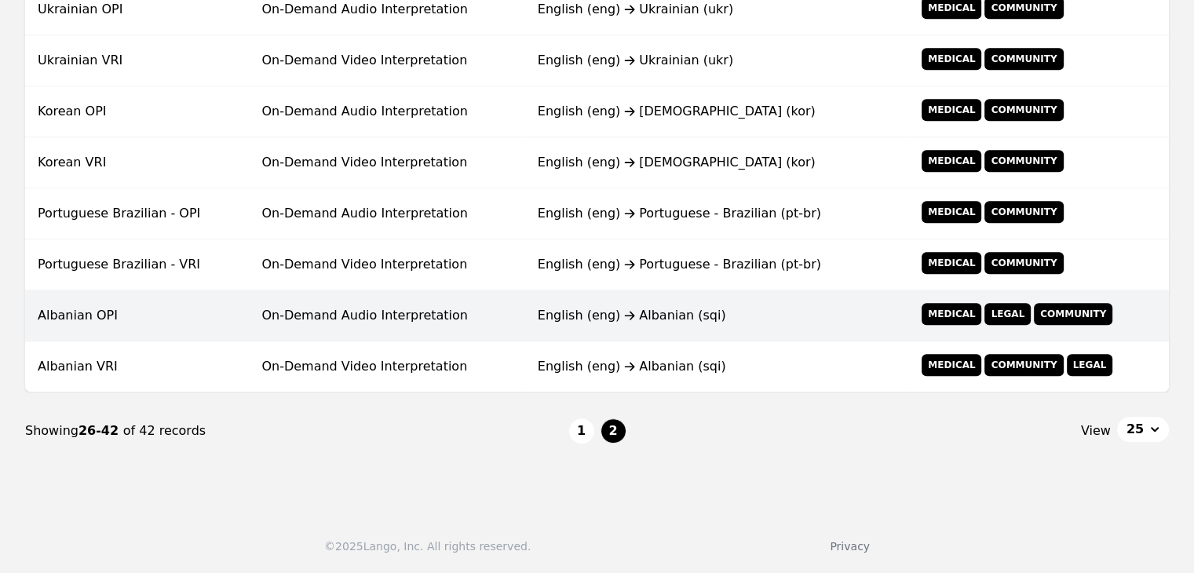
scroll to position [852, 0]
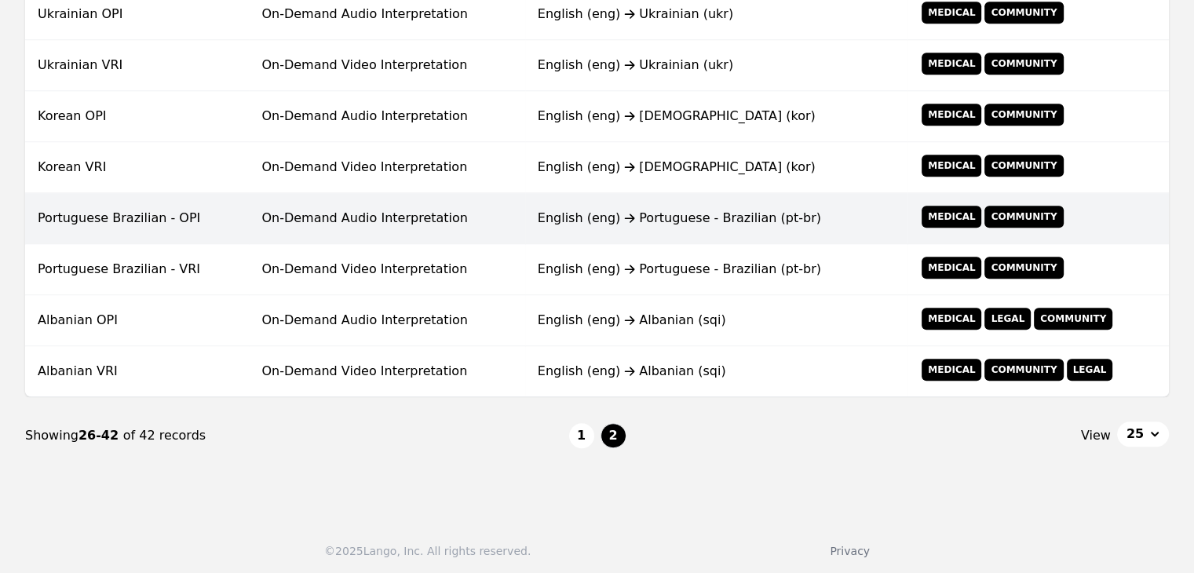
click at [483, 210] on td "On-Demand Audio Interpretation" at bounding box center [386, 218] width 275 height 51
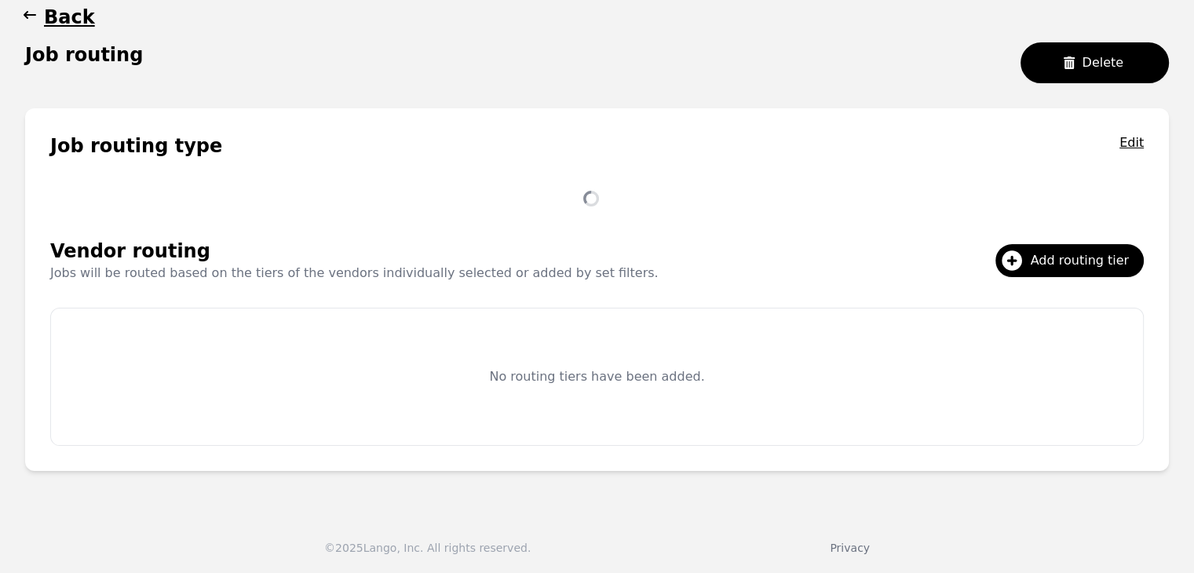
scroll to position [148, 0]
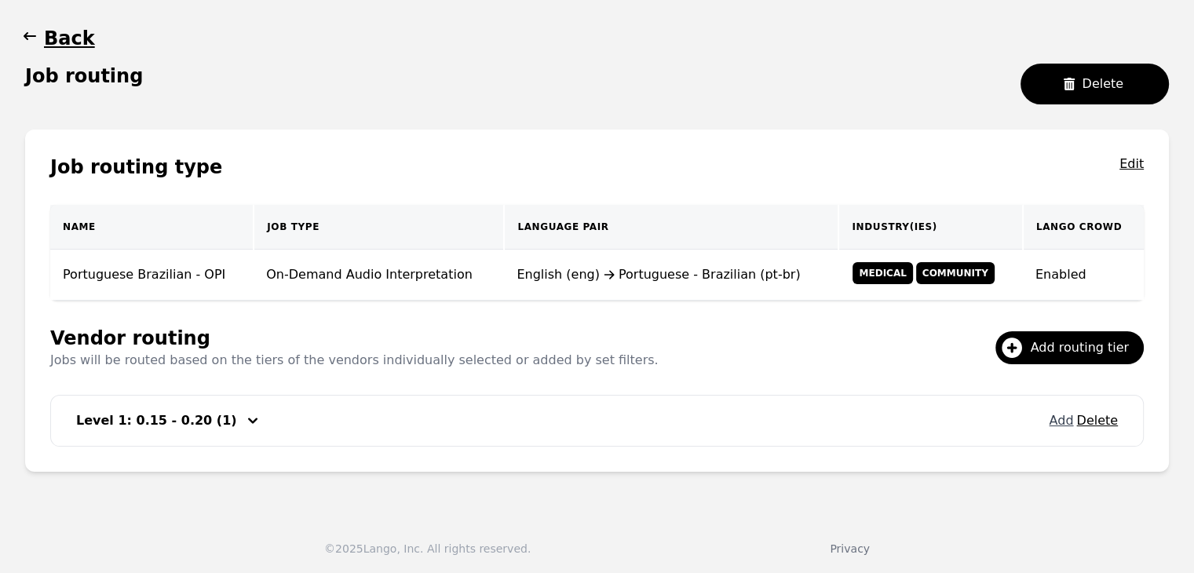
click at [1066, 426] on button "Add" at bounding box center [1061, 420] width 24 height 19
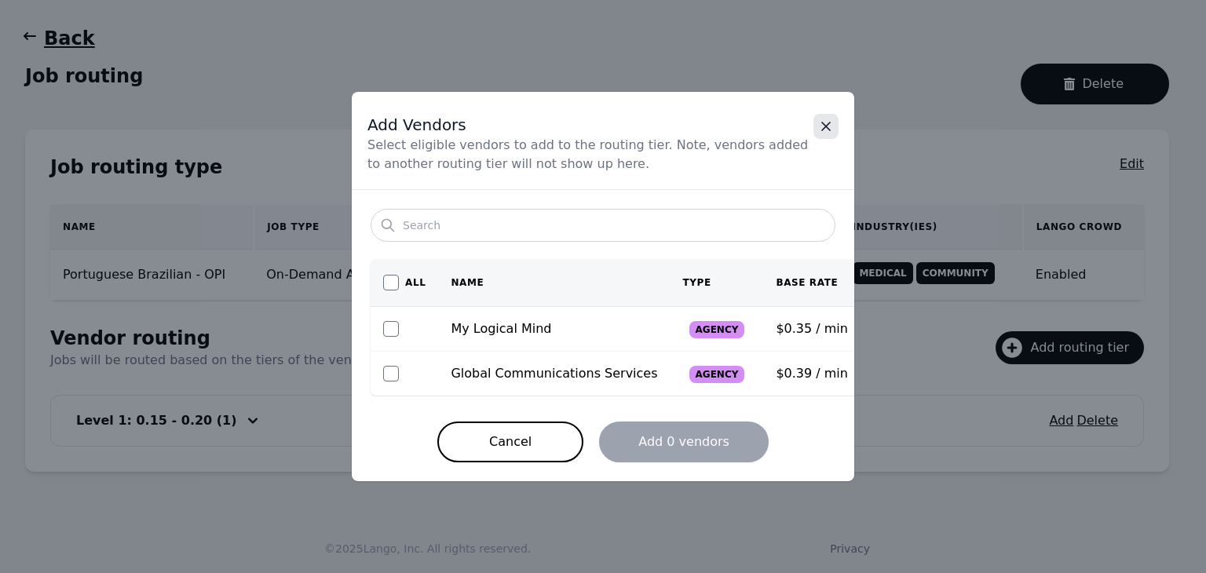
click at [830, 130] on icon "Close" at bounding box center [826, 127] width 16 height 16
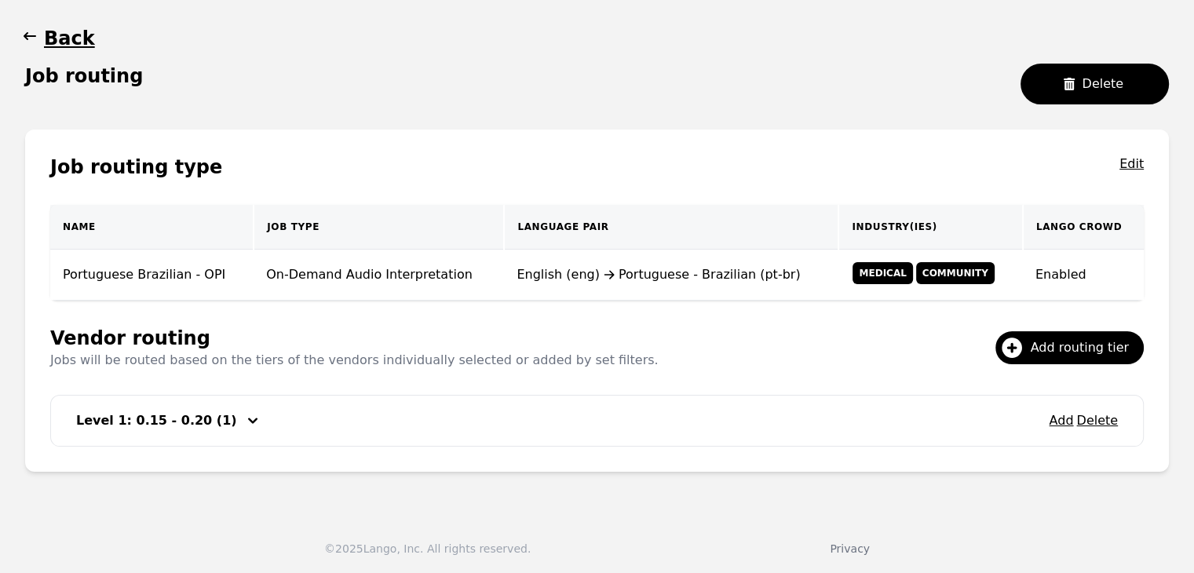
click at [27, 42] on icon "button" at bounding box center [30, 36] width 16 height 16
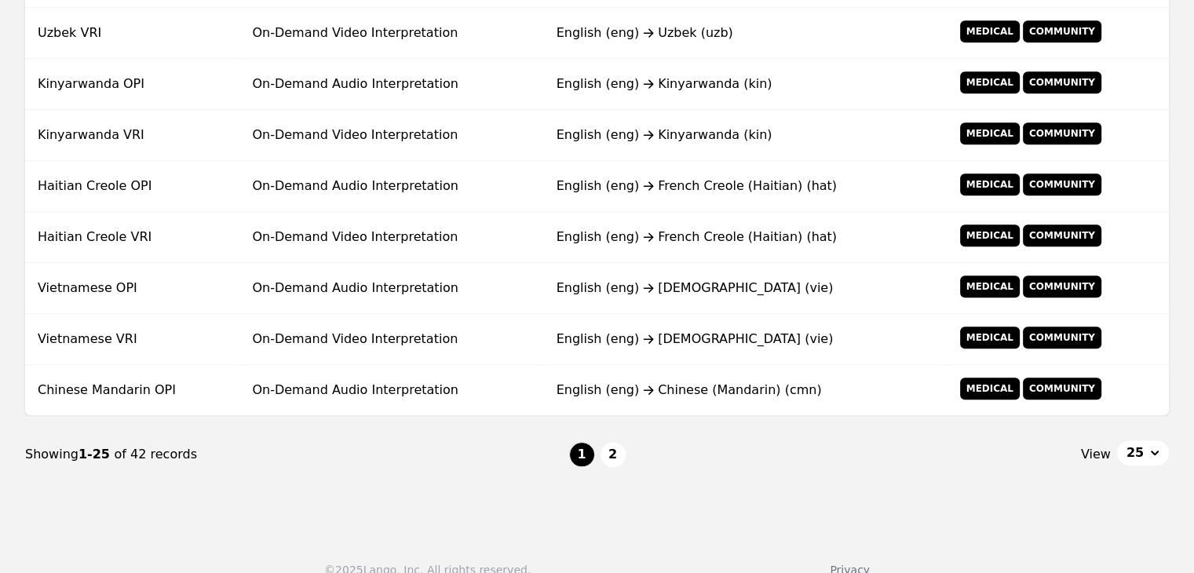
scroll to position [1259, 0]
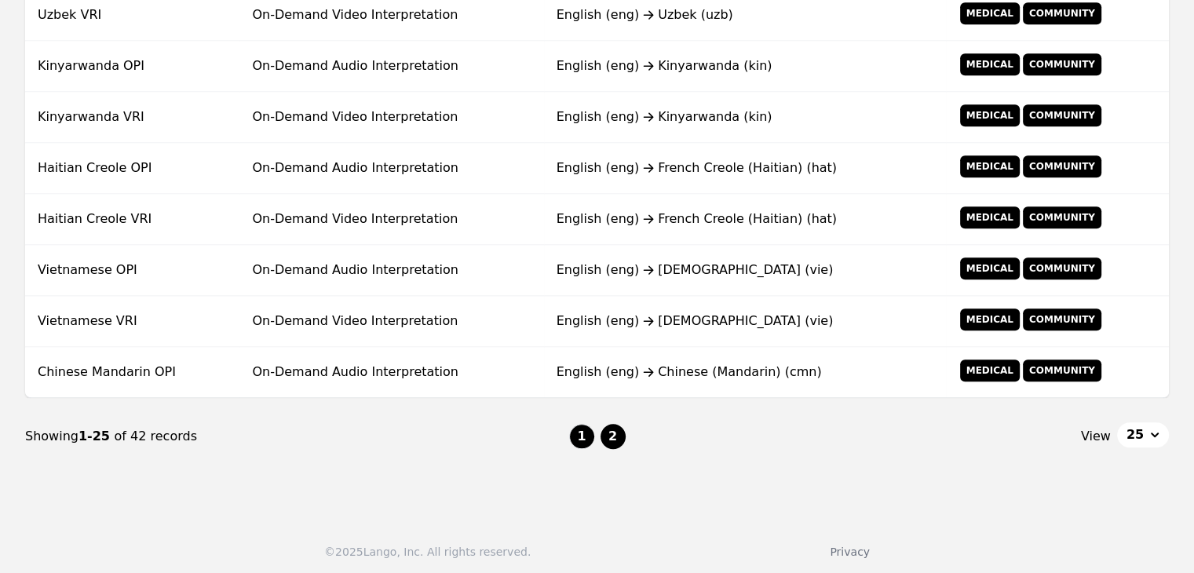
click at [615, 434] on button "2" at bounding box center [612, 436] width 25 height 25
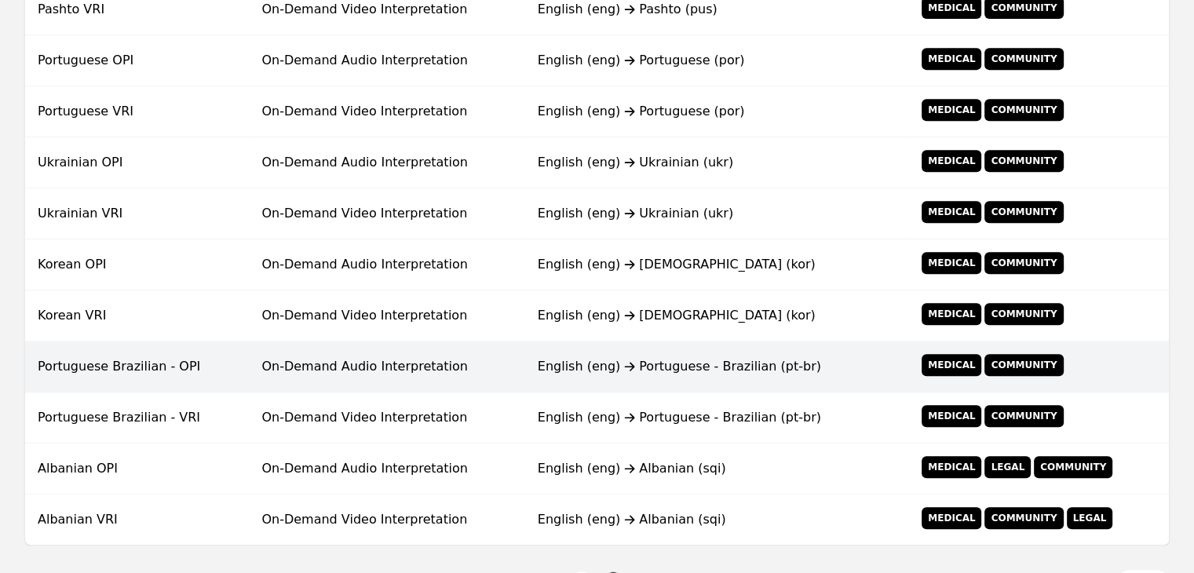
scroll to position [695, 0]
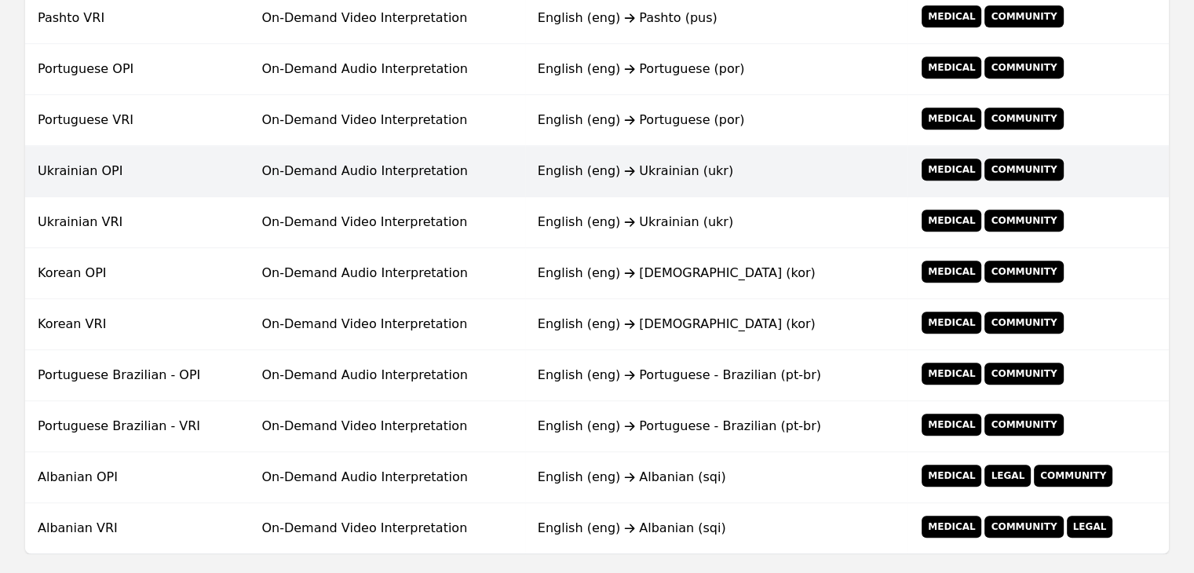
click at [489, 170] on td "On-Demand Audio Interpretation" at bounding box center [386, 171] width 275 height 51
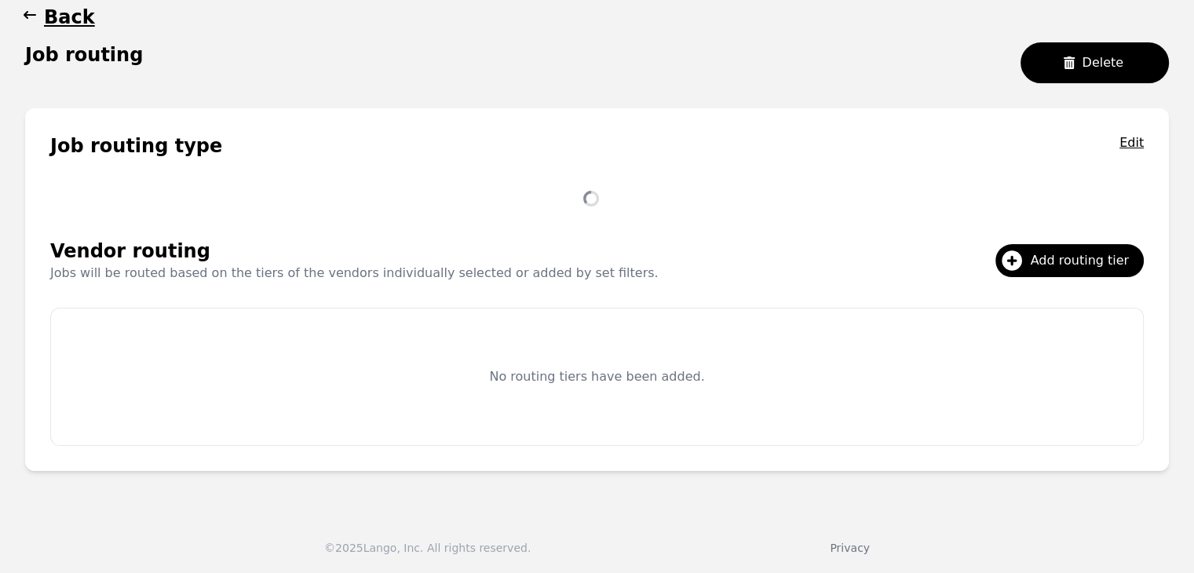
scroll to position [199, 0]
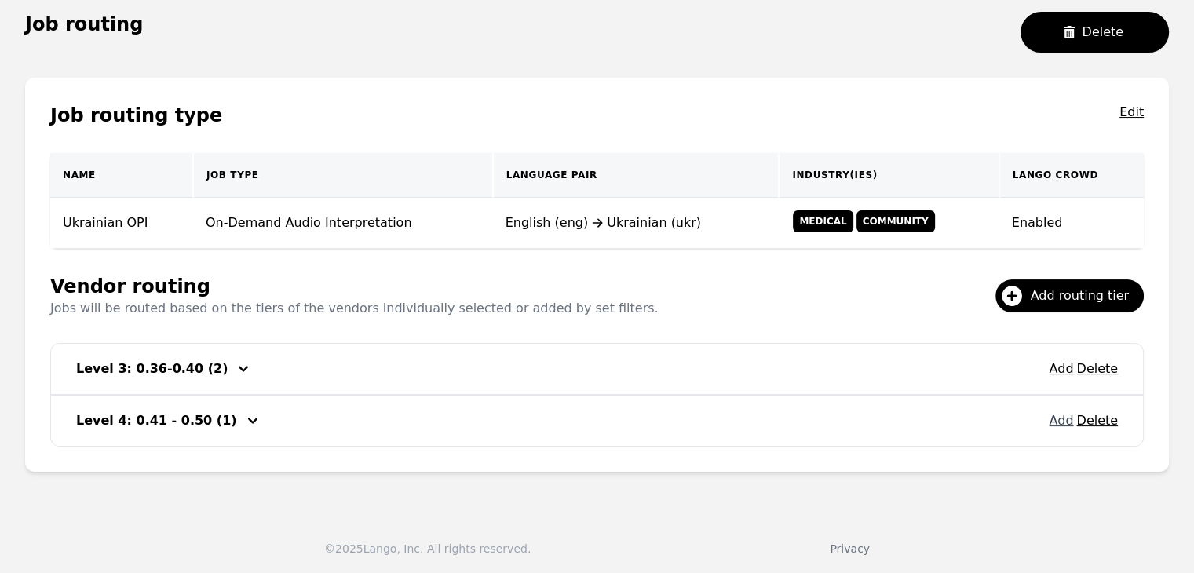
click at [1060, 425] on button "Add" at bounding box center [1061, 420] width 24 height 19
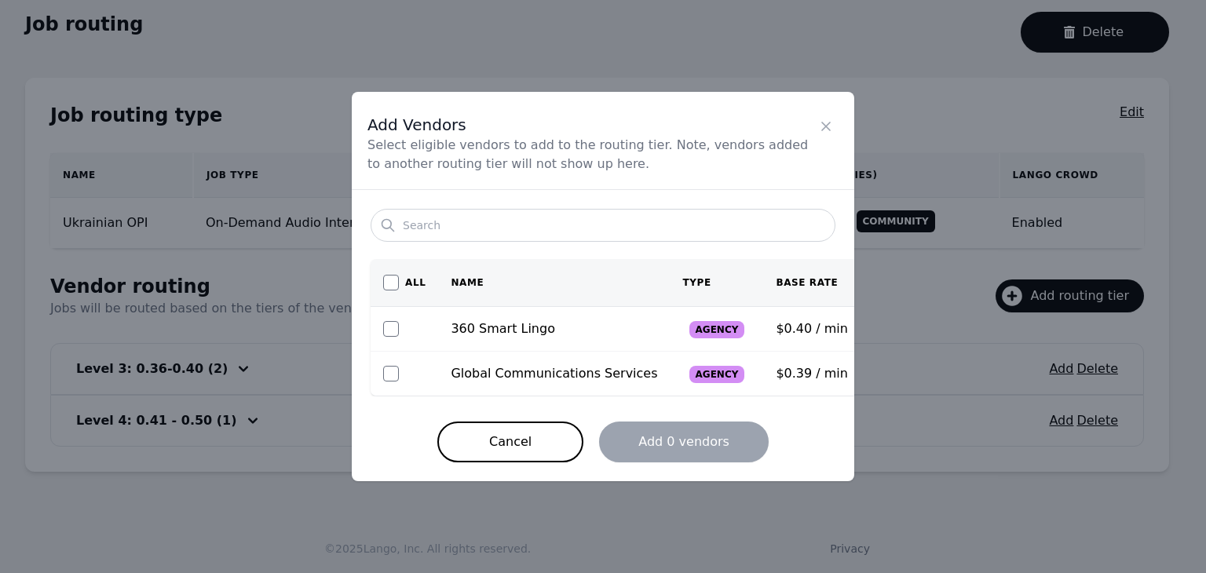
click at [827, 133] on icon "Close" at bounding box center [826, 127] width 16 height 16
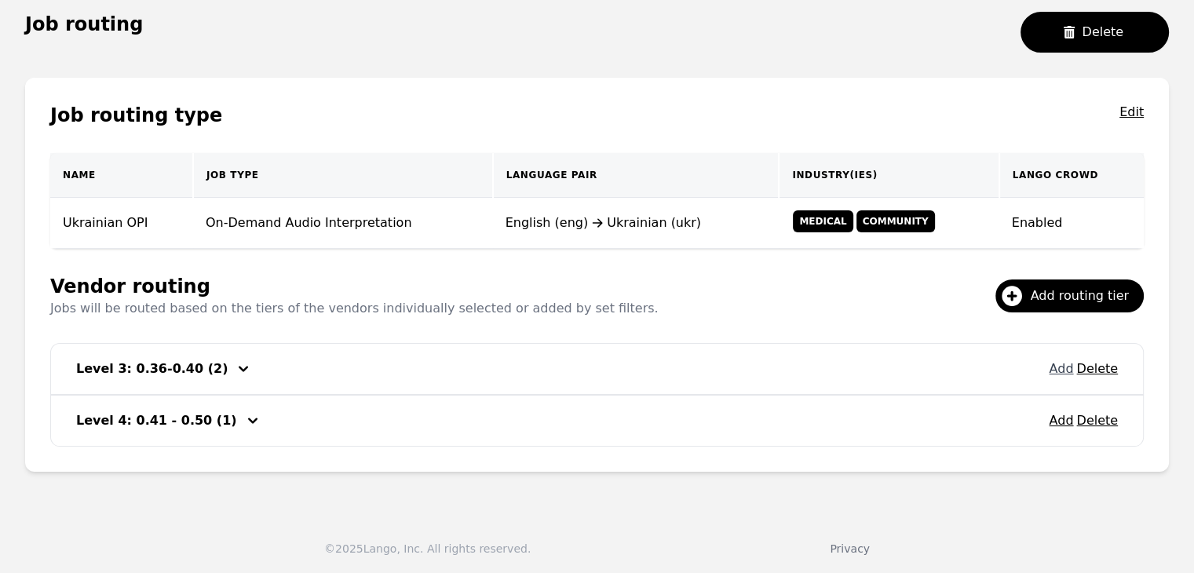
click at [1064, 371] on button "Add" at bounding box center [1061, 368] width 24 height 19
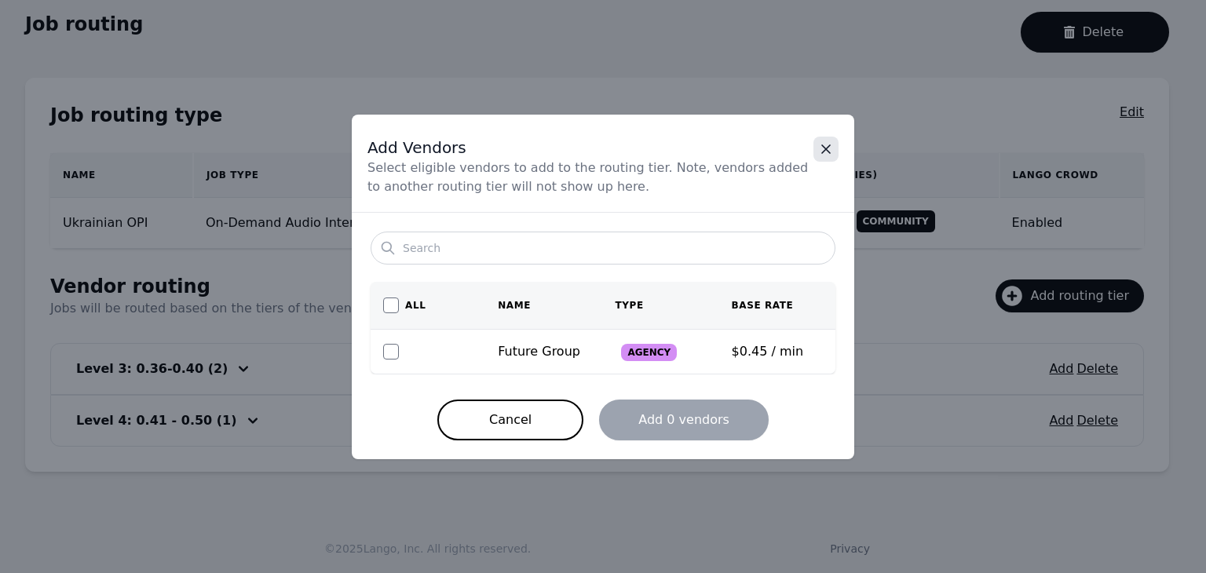
click at [829, 147] on icon "Close" at bounding box center [826, 149] width 16 height 16
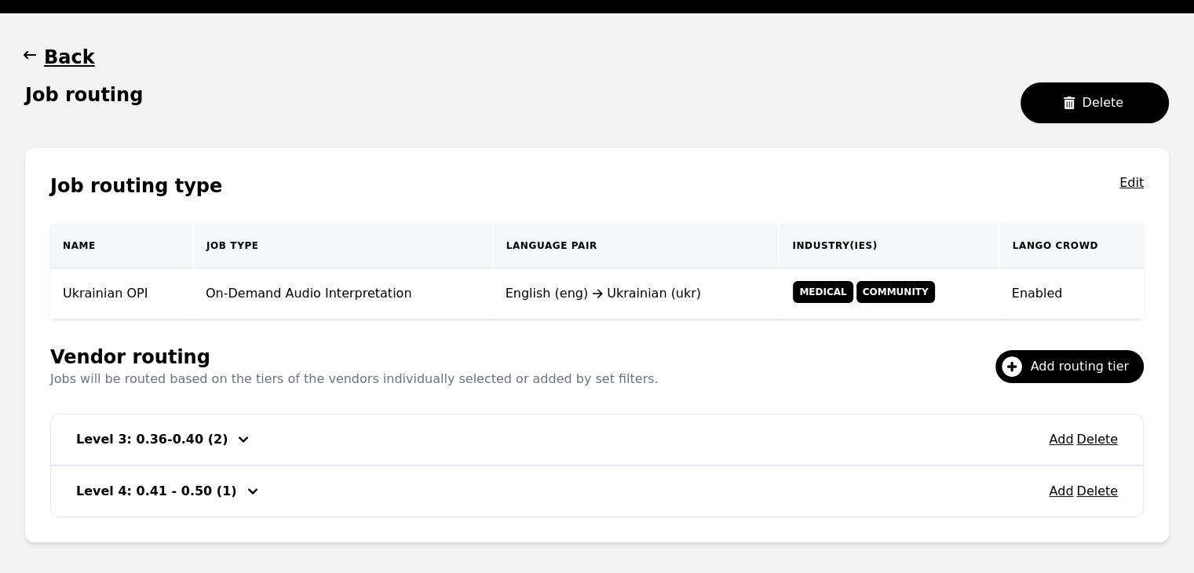
scroll to position [0, 0]
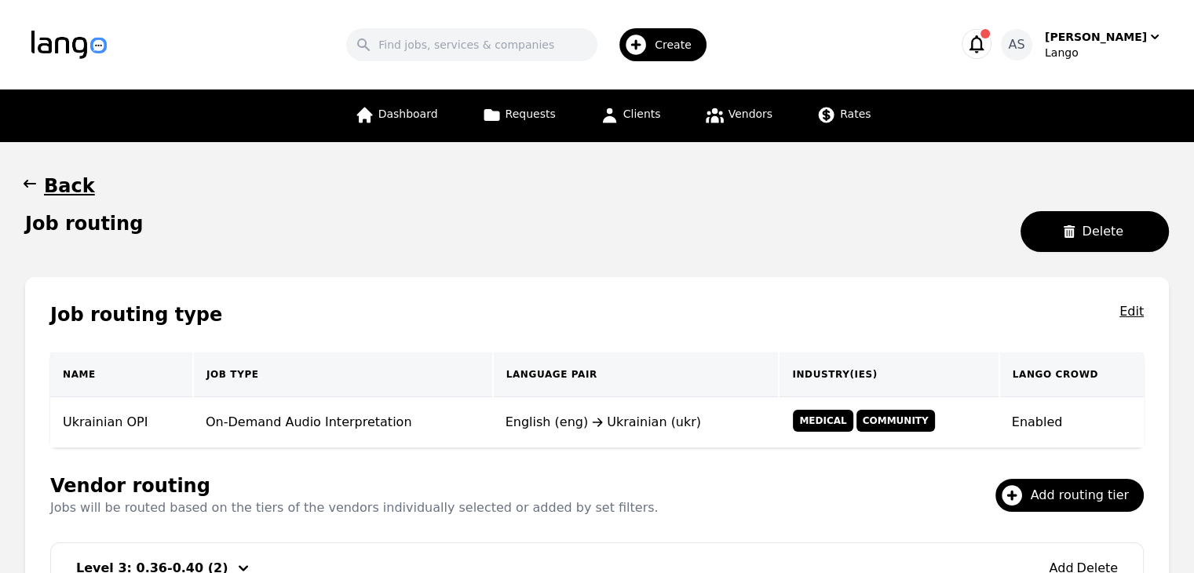
click at [36, 180] on icon "button" at bounding box center [30, 184] width 16 height 16
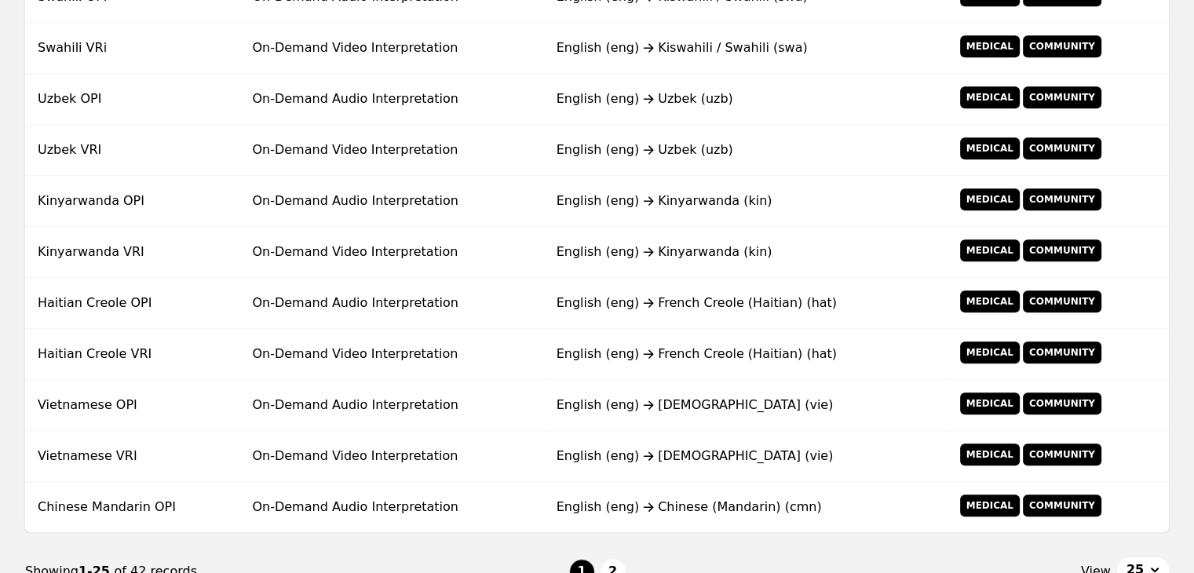
scroll to position [1259, 0]
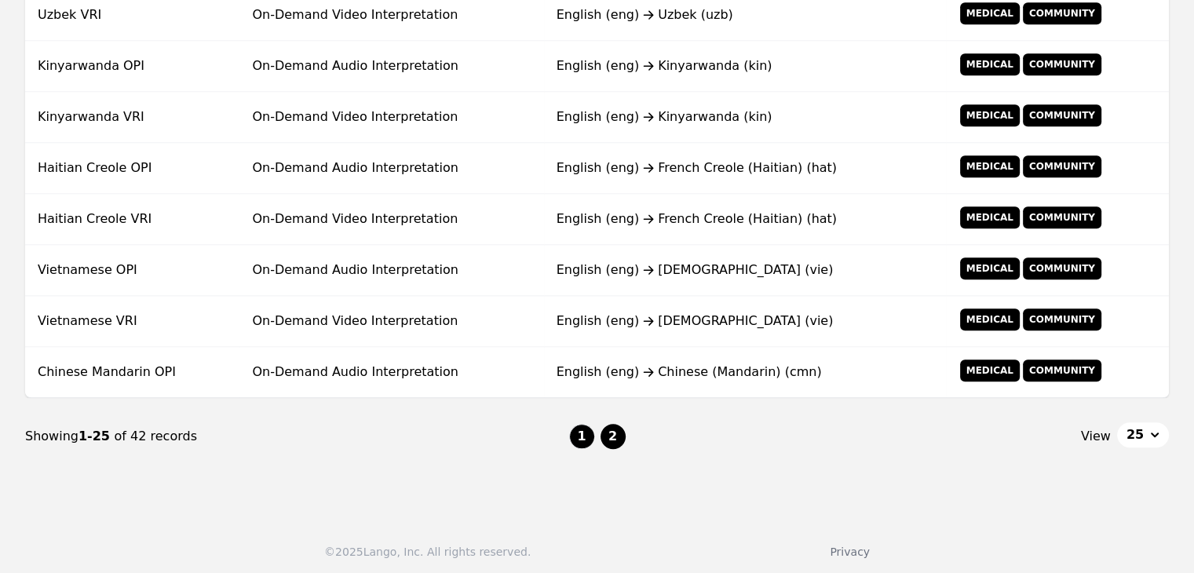
click at [620, 431] on button "2" at bounding box center [612, 436] width 25 height 25
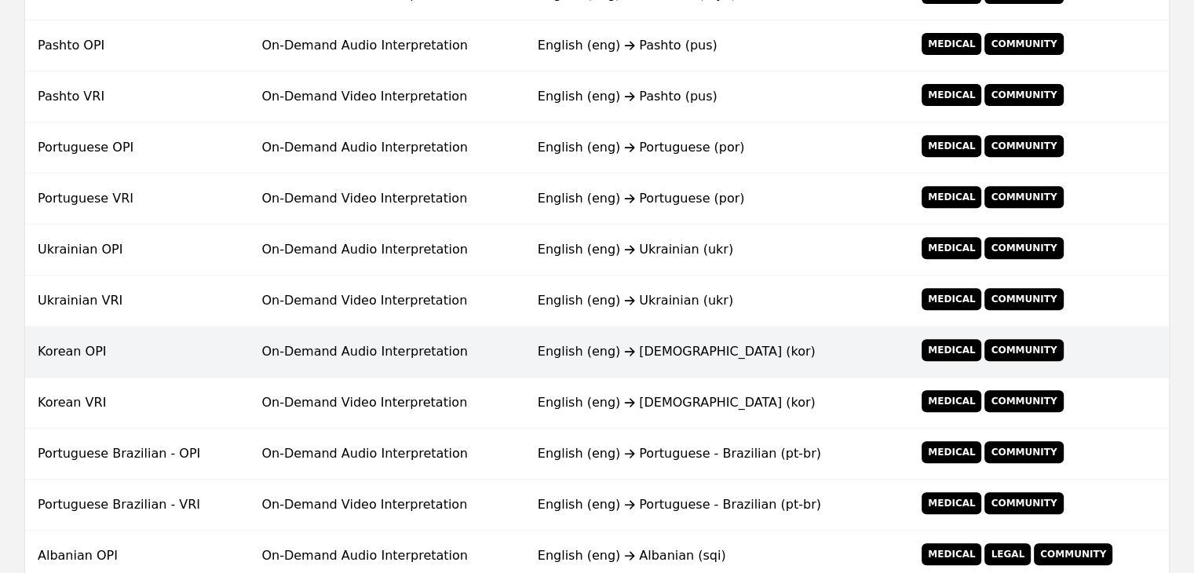
click at [135, 360] on td "Korean OPI" at bounding box center [137, 352] width 224 height 51
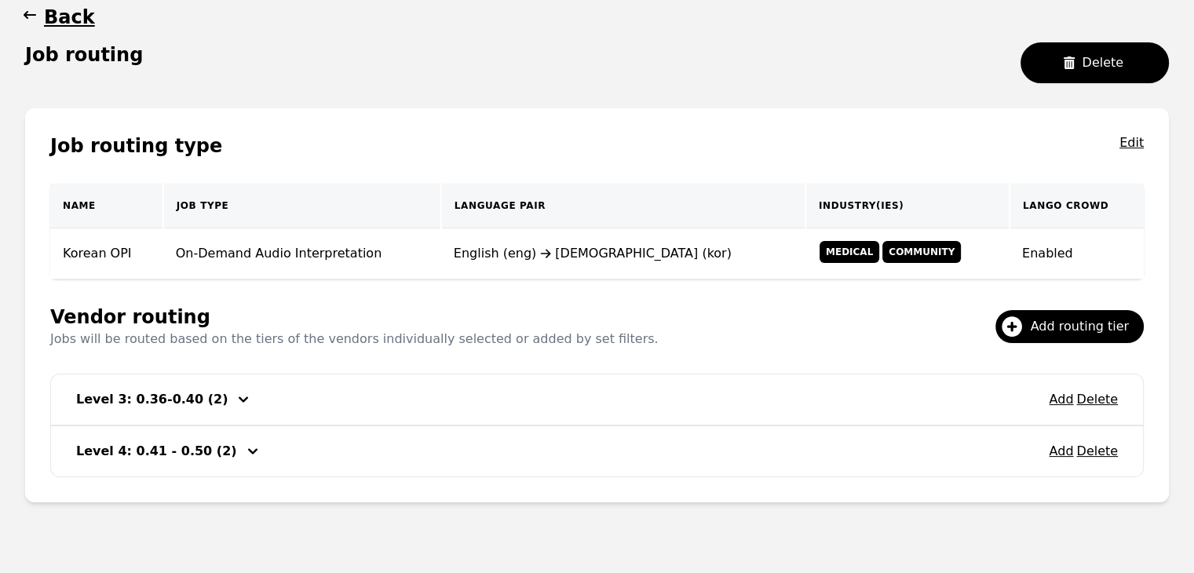
scroll to position [199, 0]
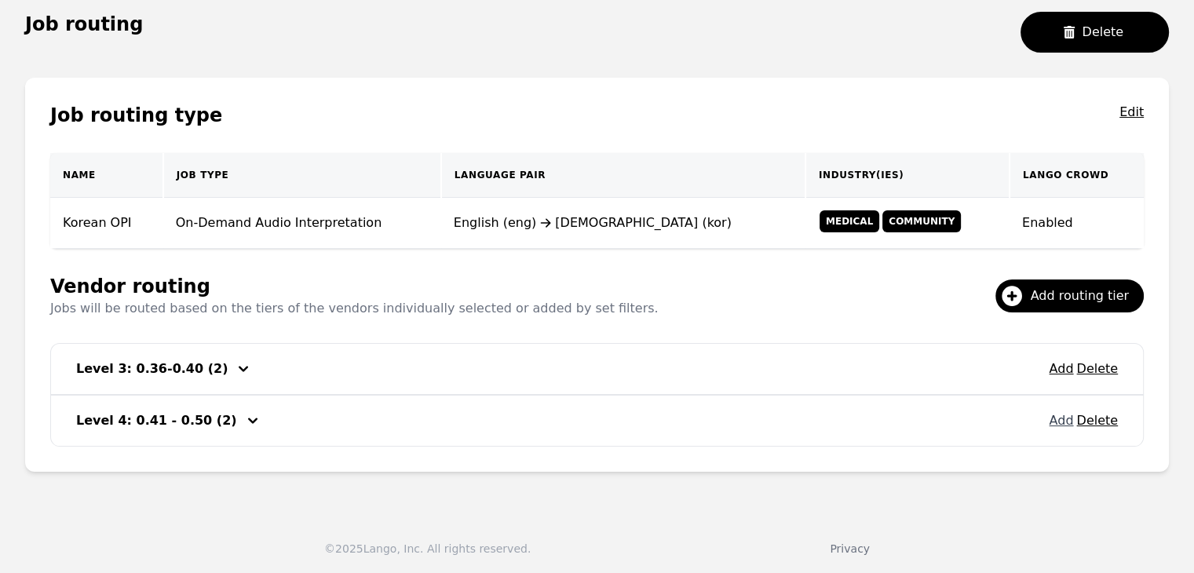
click at [1070, 418] on button "Add" at bounding box center [1061, 420] width 24 height 19
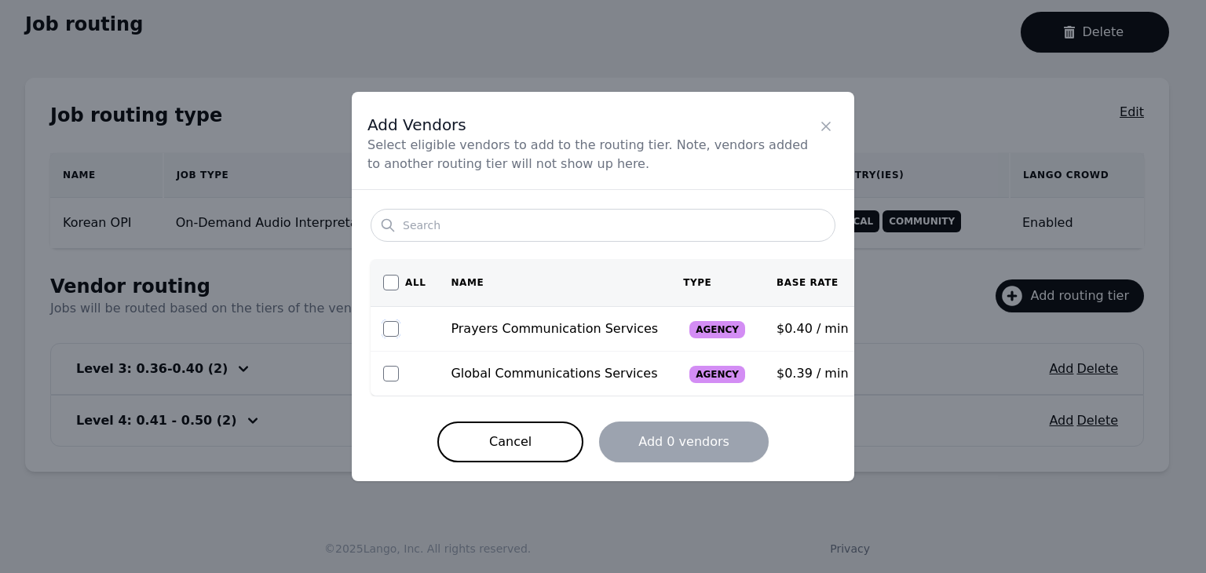
click at [395, 326] on input "checkbox" at bounding box center [391, 329] width 16 height 16
checkbox input "true"
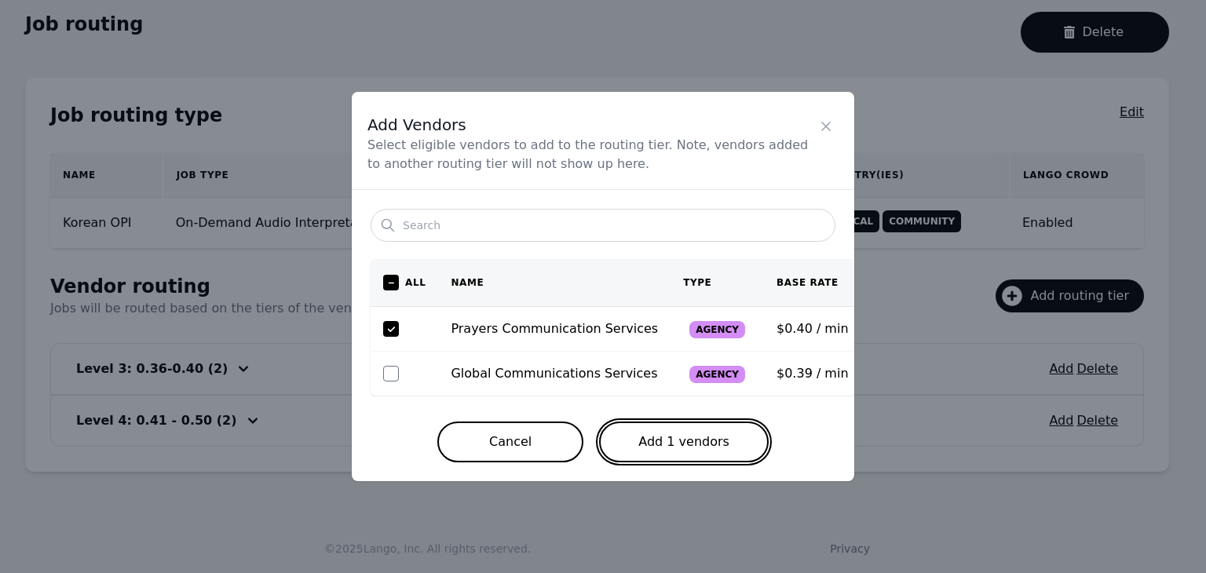
click at [669, 447] on button "Add 1 vendors" at bounding box center [684, 441] width 170 height 41
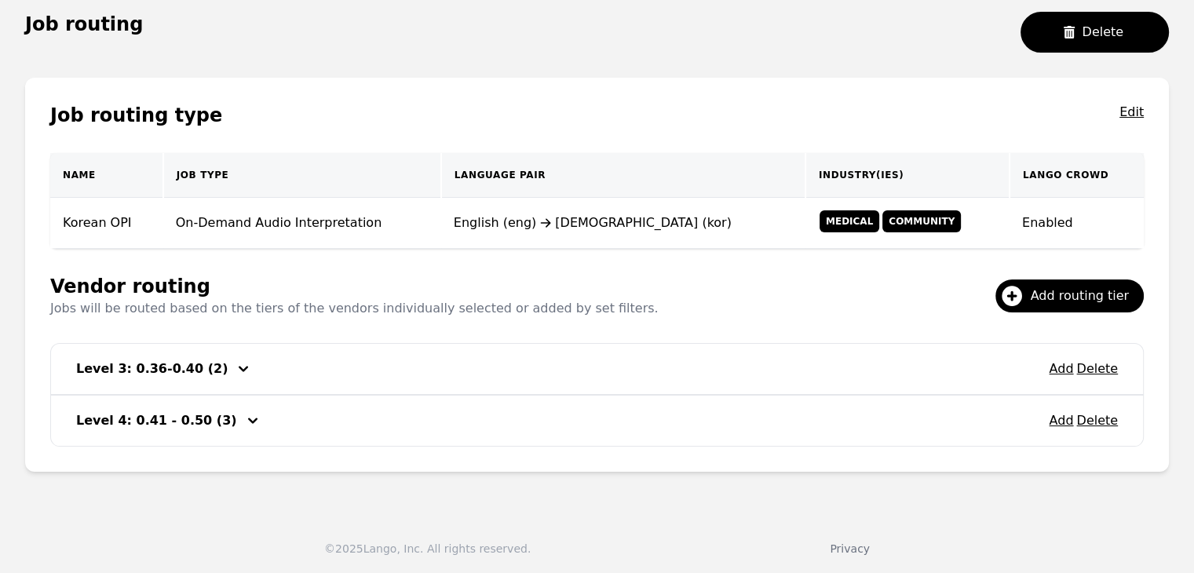
scroll to position [121, 0]
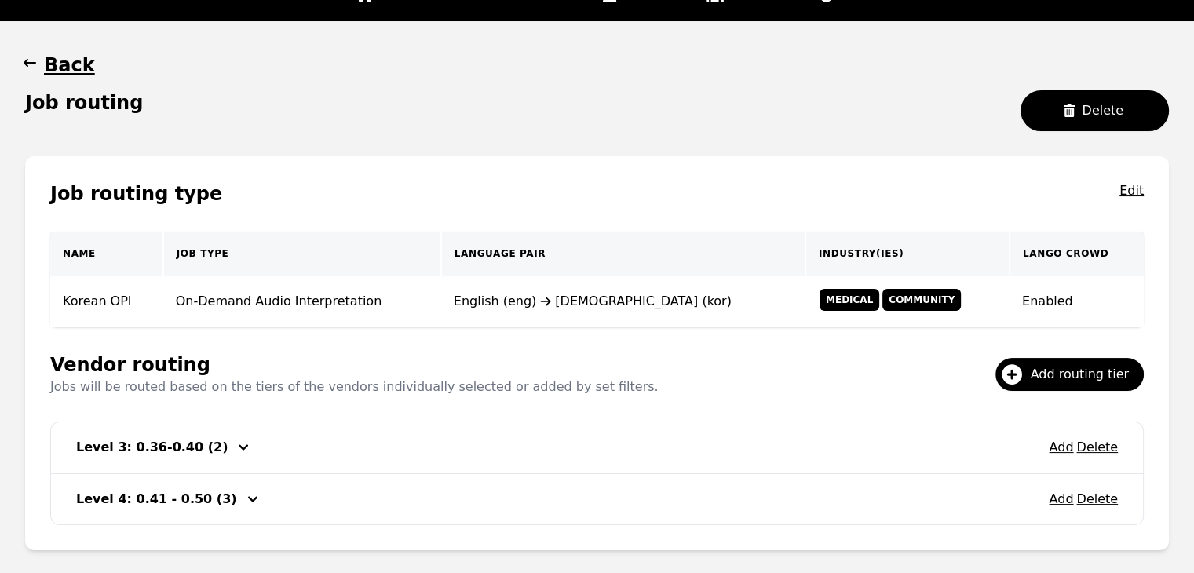
click at [25, 70] on icon "button" at bounding box center [30, 63] width 16 height 16
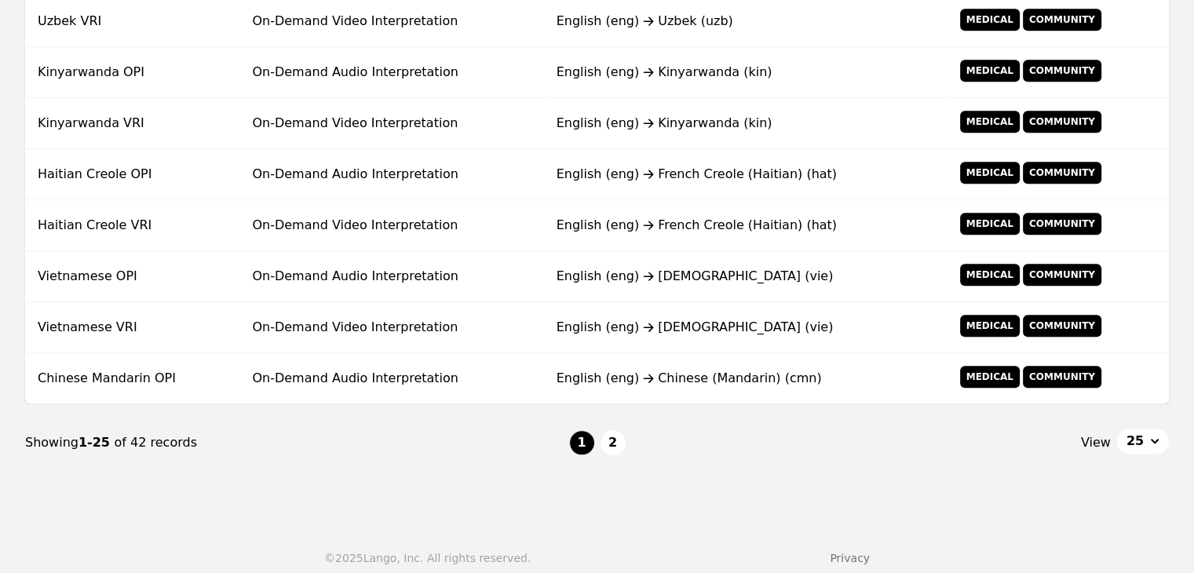
scroll to position [1259, 0]
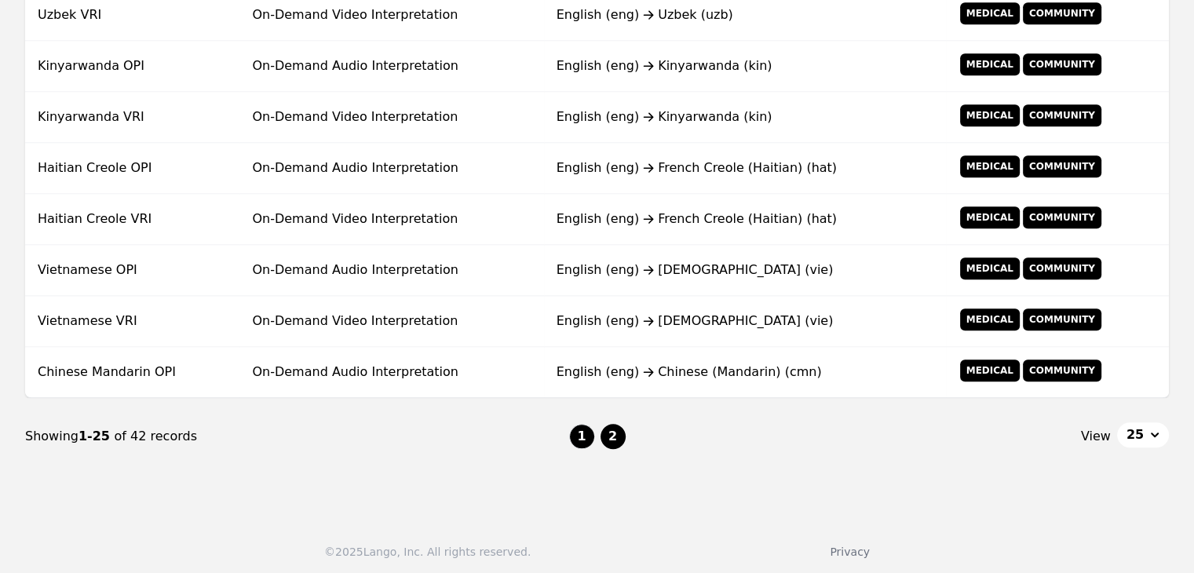
click at [612, 432] on button "2" at bounding box center [612, 436] width 25 height 25
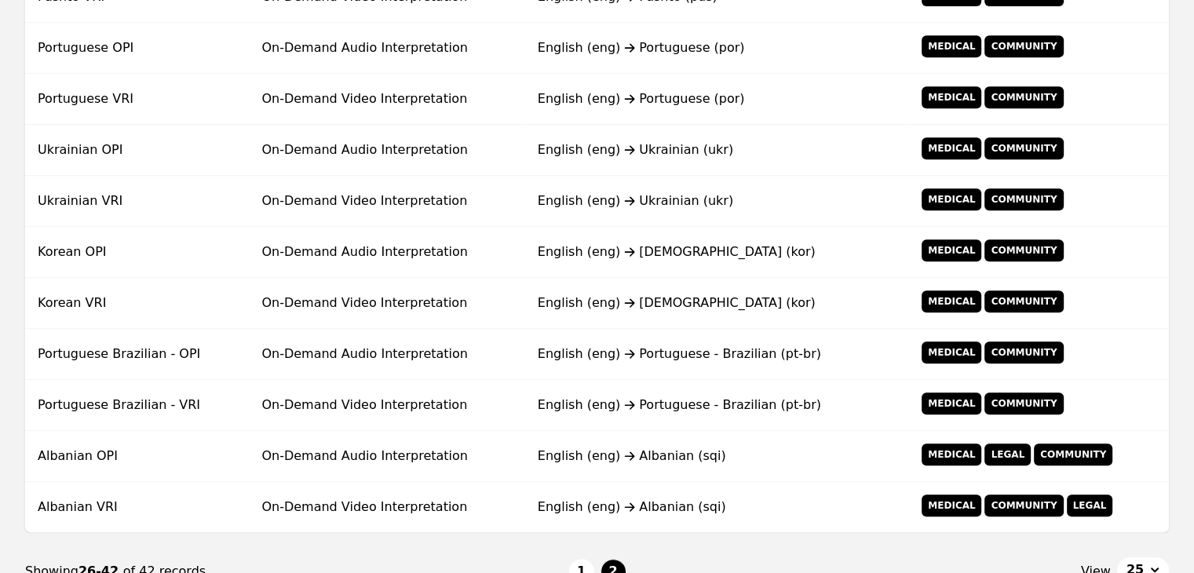
scroll to position [616, 0]
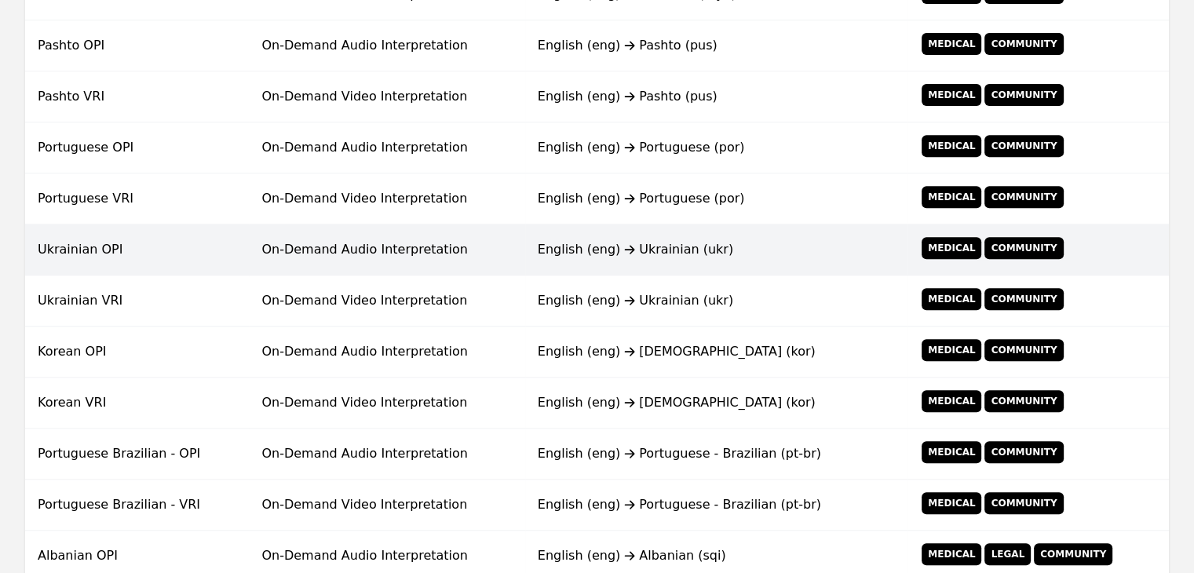
click at [554, 268] on td "English (eng) [DEMOGRAPHIC_DATA] (ukr)" at bounding box center [716, 249] width 382 height 51
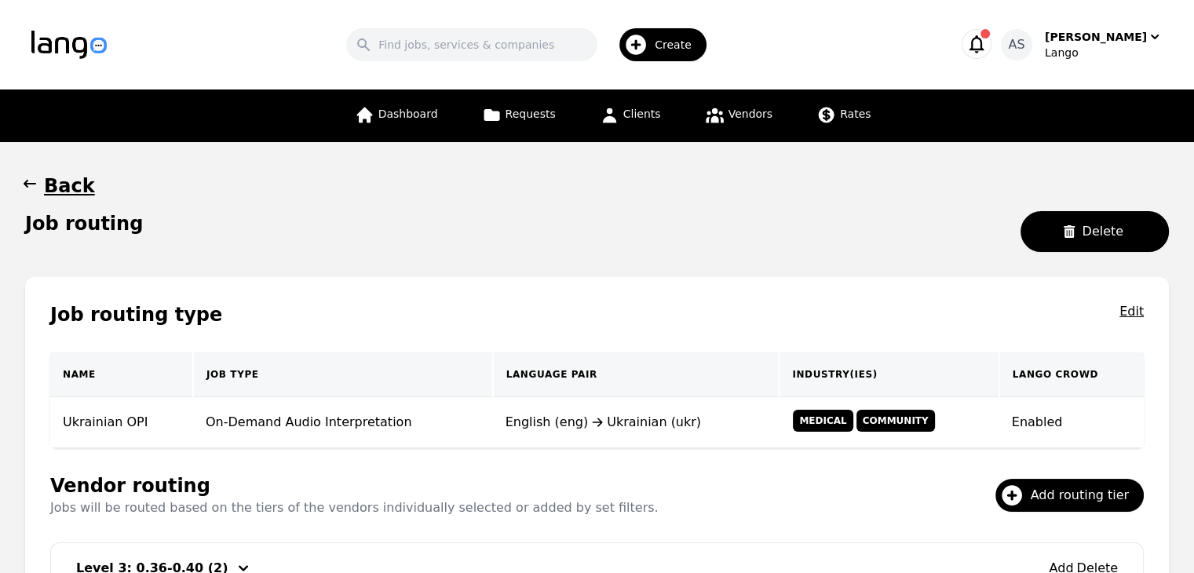
click at [34, 180] on icon "button" at bounding box center [30, 184] width 16 height 16
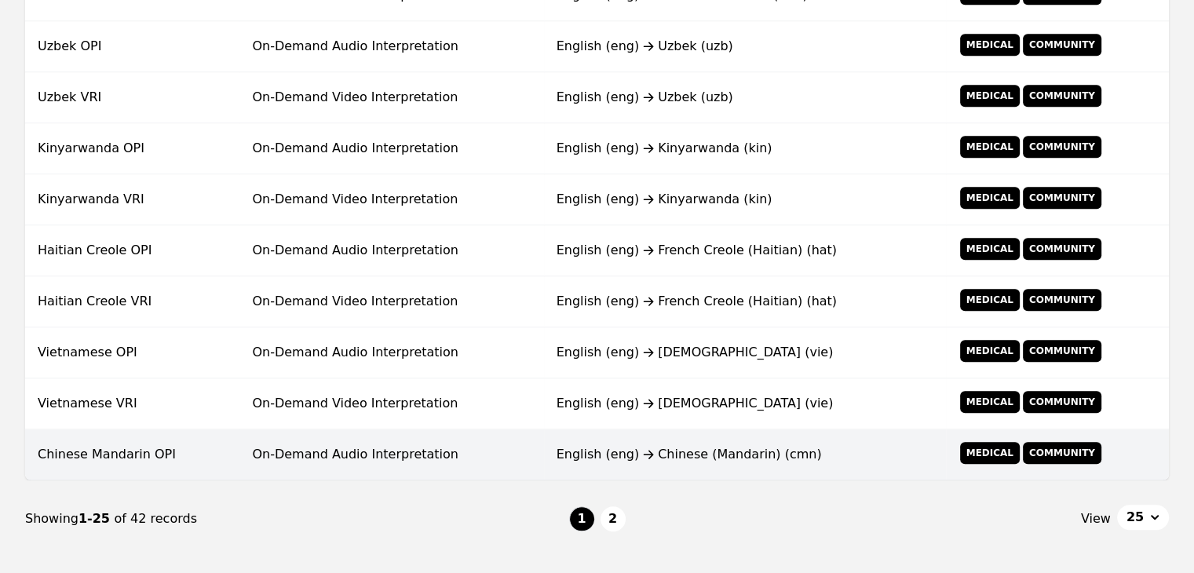
scroll to position [1259, 0]
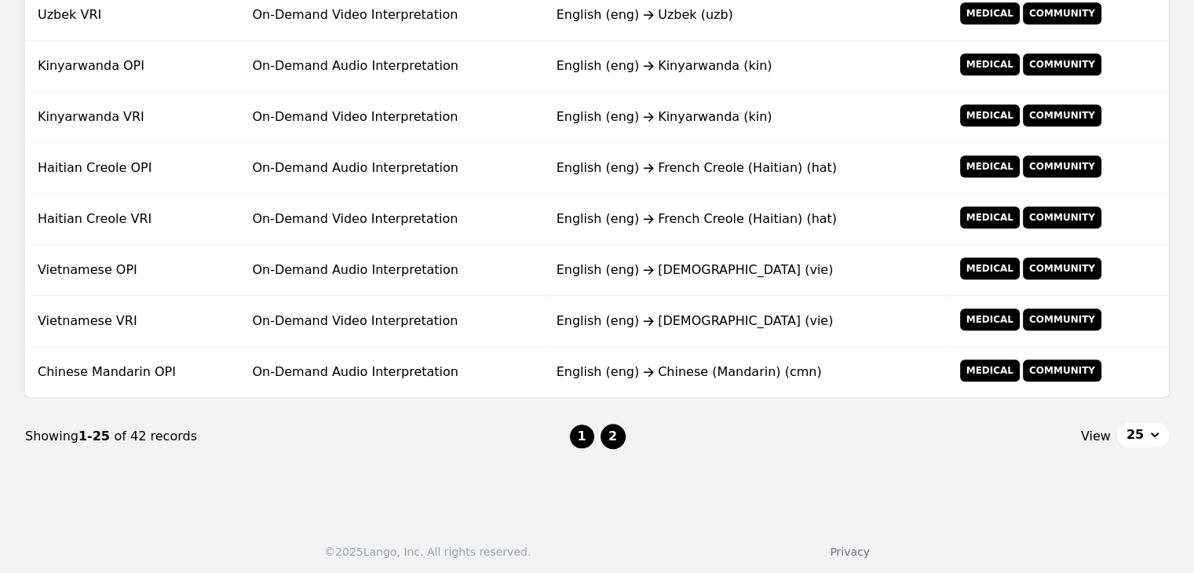
click at [601, 430] on button "2" at bounding box center [612, 436] width 25 height 25
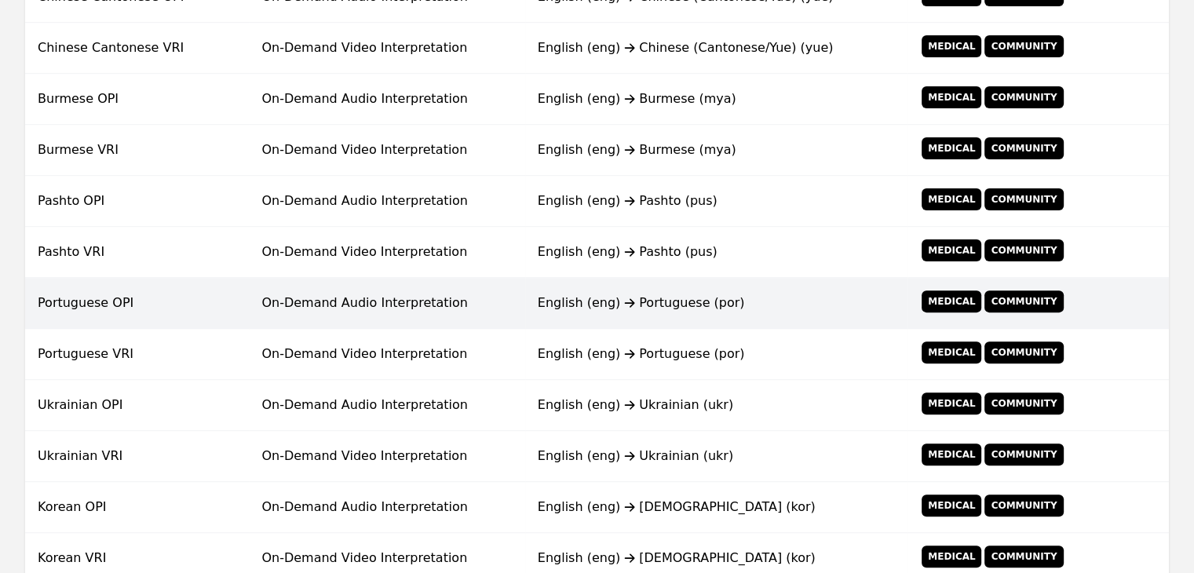
click at [539, 317] on td "English (eng) Portuguese (por)" at bounding box center [716, 303] width 382 height 51
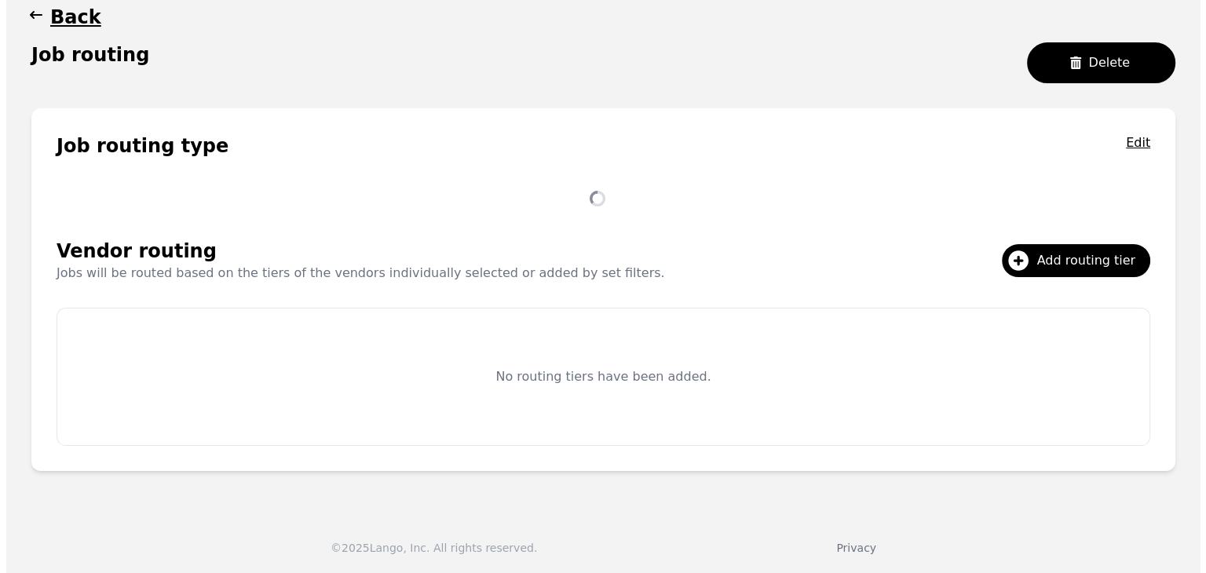
scroll to position [251, 0]
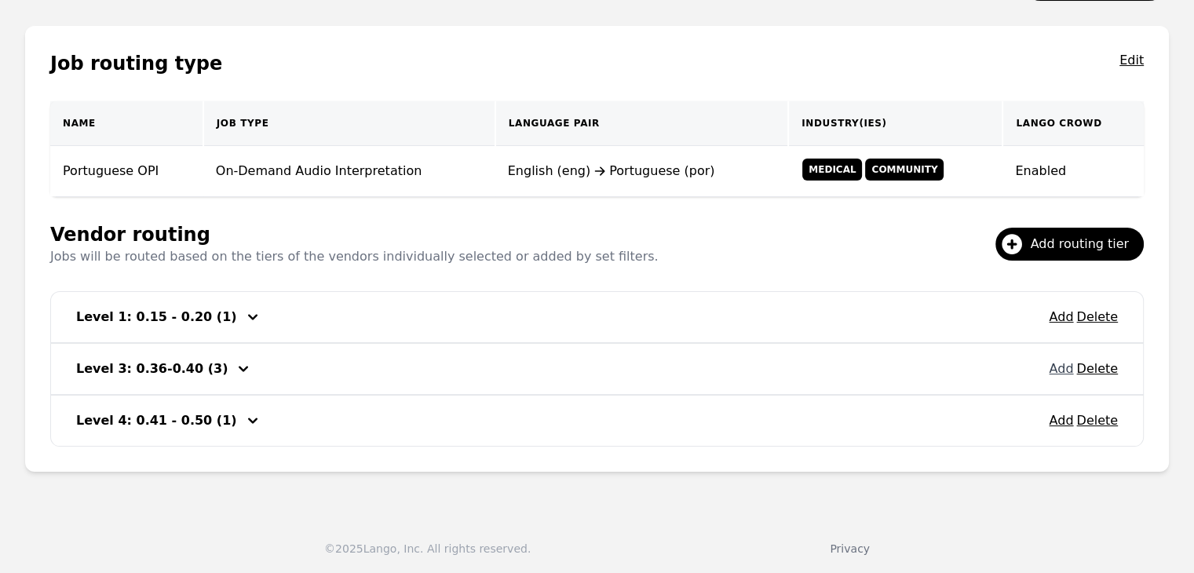
click at [1060, 368] on button "Add" at bounding box center [1061, 368] width 24 height 19
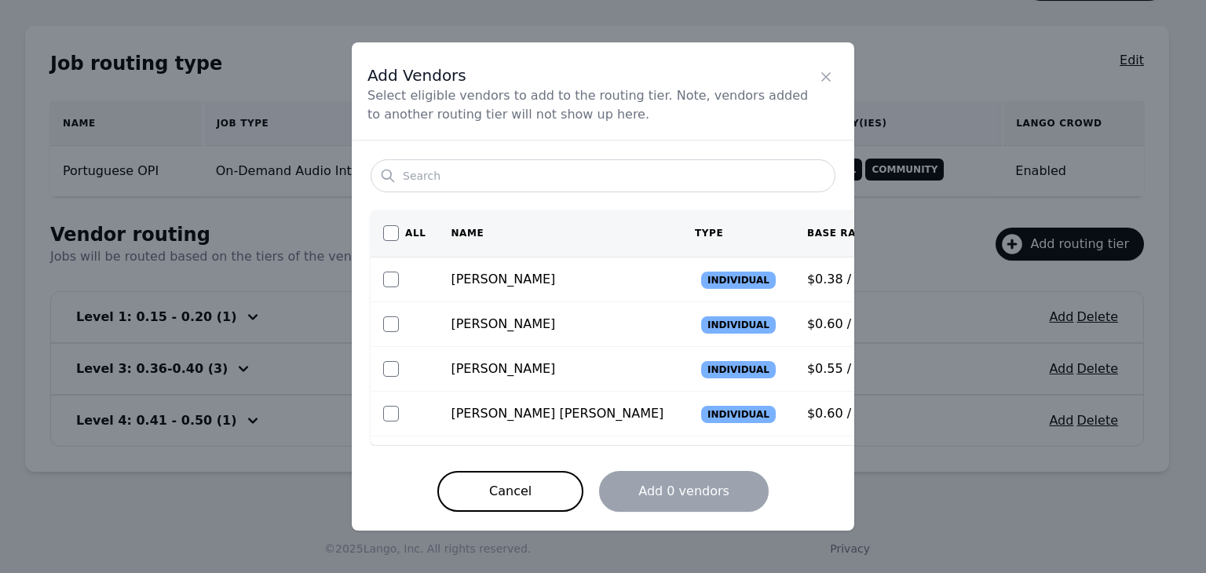
scroll to position [0, 0]
click at [823, 75] on icon "Close" at bounding box center [826, 77] width 8 height 8
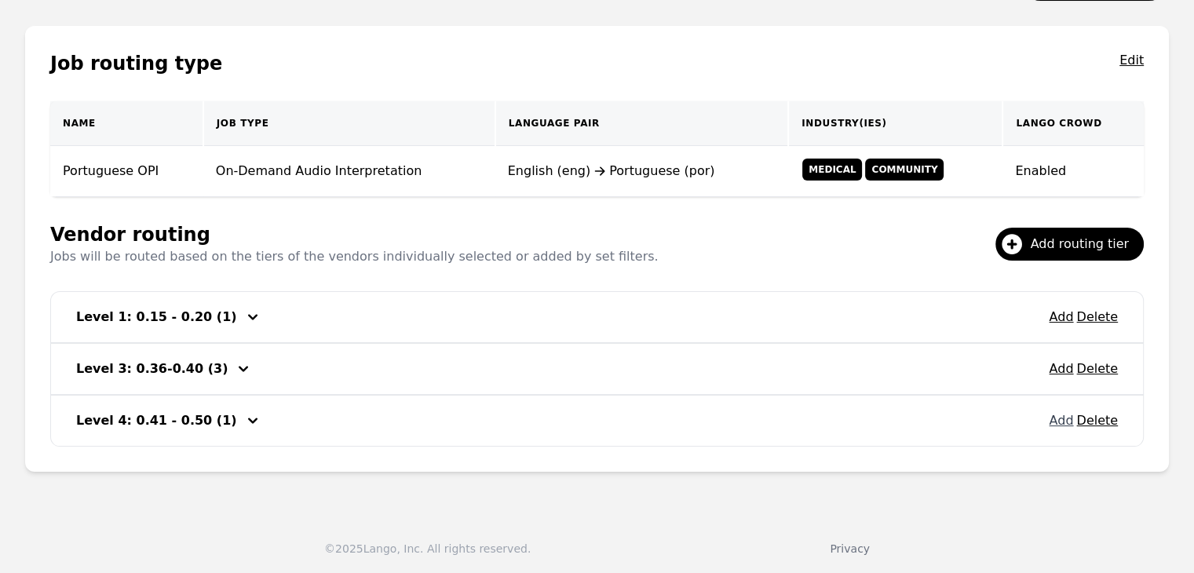
click at [1055, 419] on button "Add" at bounding box center [1061, 420] width 24 height 19
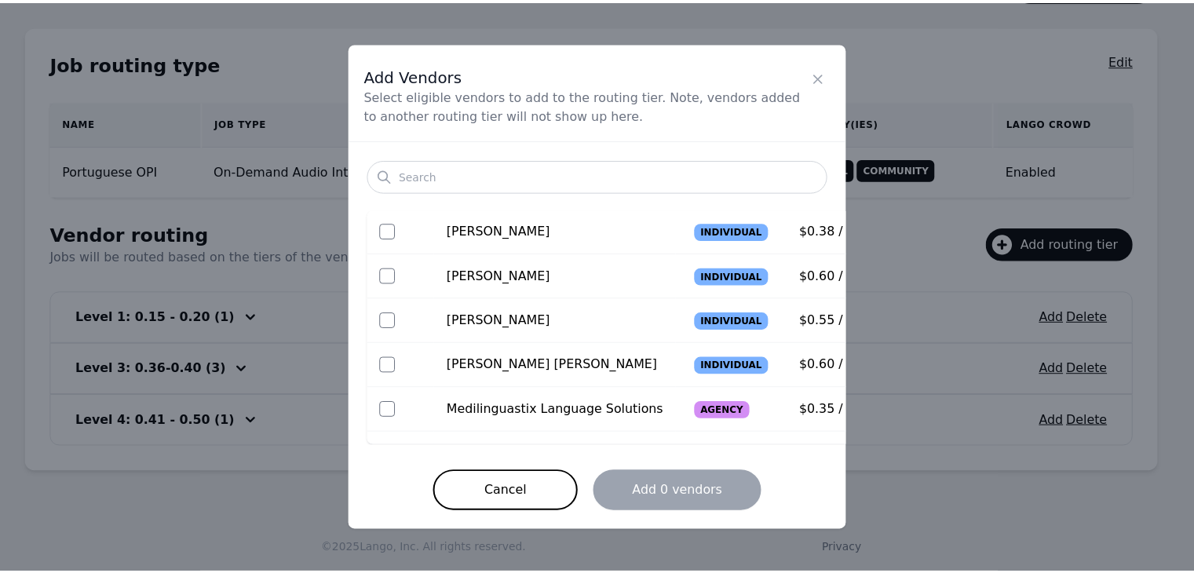
scroll to position [235, 0]
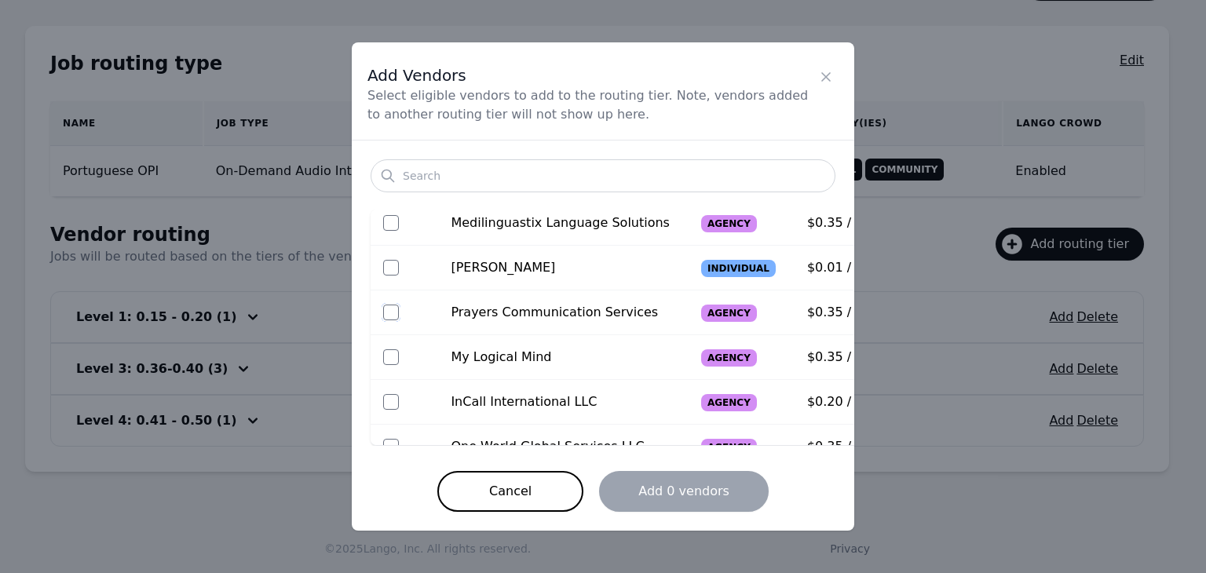
click at [392, 313] on input "checkbox" at bounding box center [391, 313] width 16 height 16
checkbox input "true"
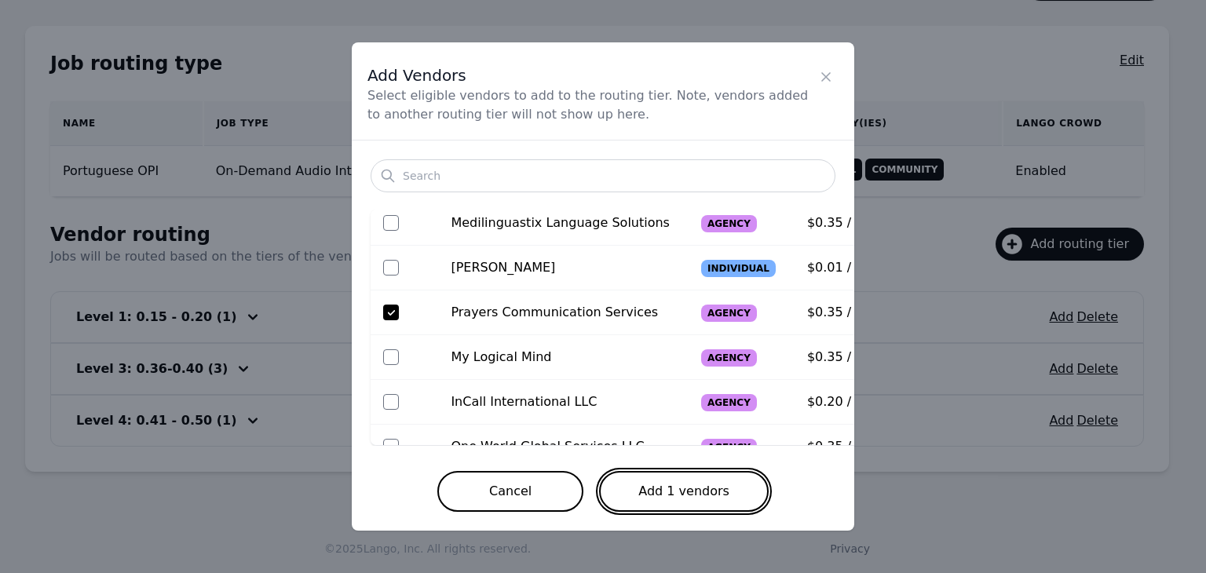
click at [671, 476] on button "Add 1 vendors" at bounding box center [684, 491] width 170 height 41
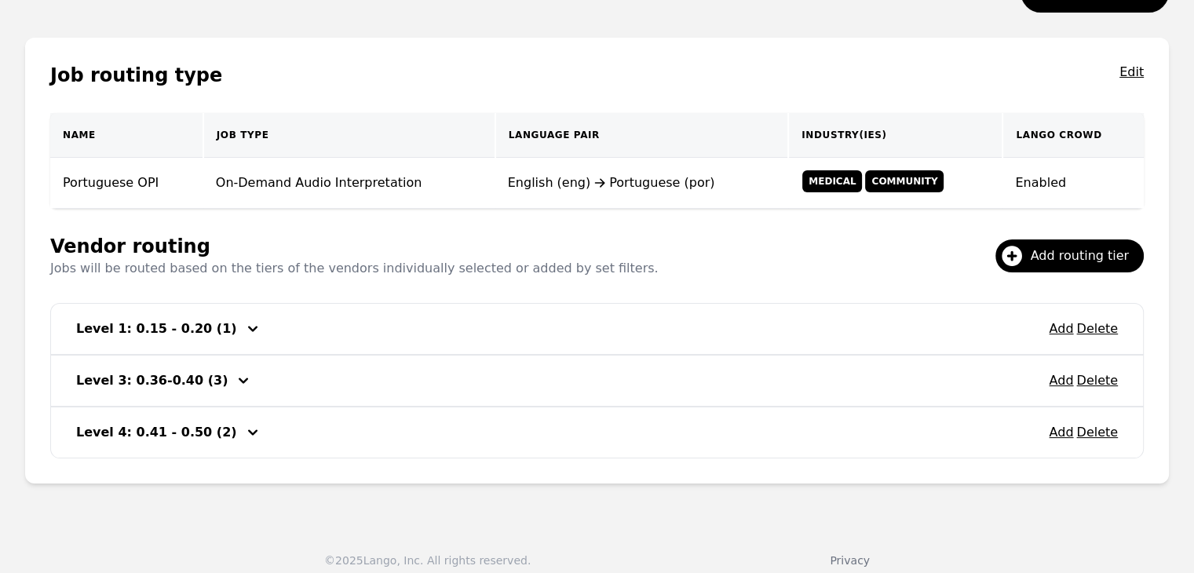
scroll to position [94, 0]
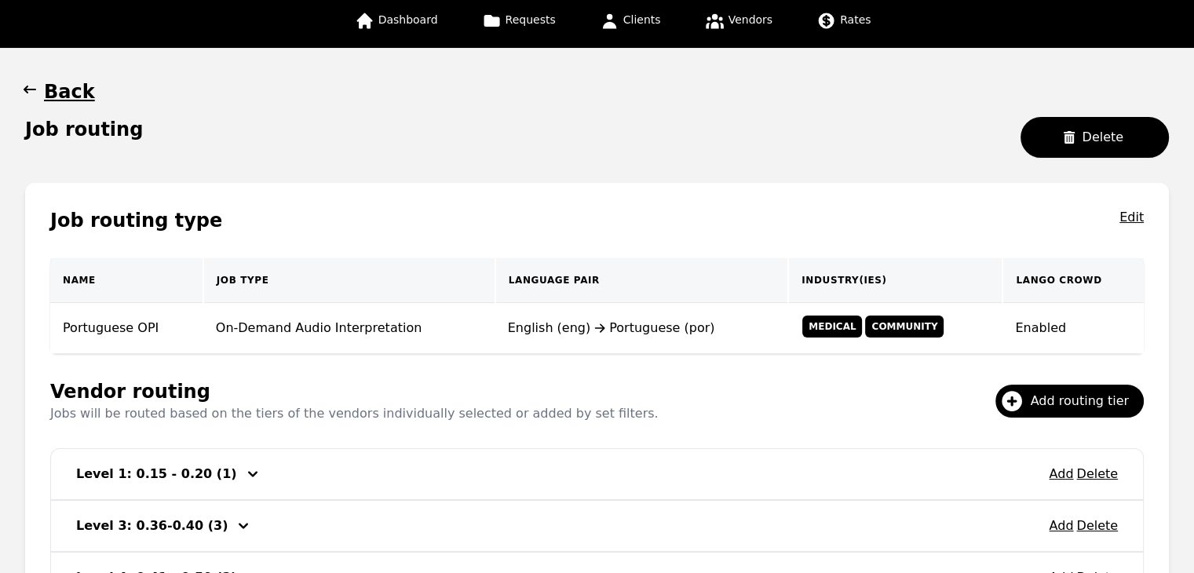
click at [25, 96] on icon "button" at bounding box center [30, 90] width 16 height 16
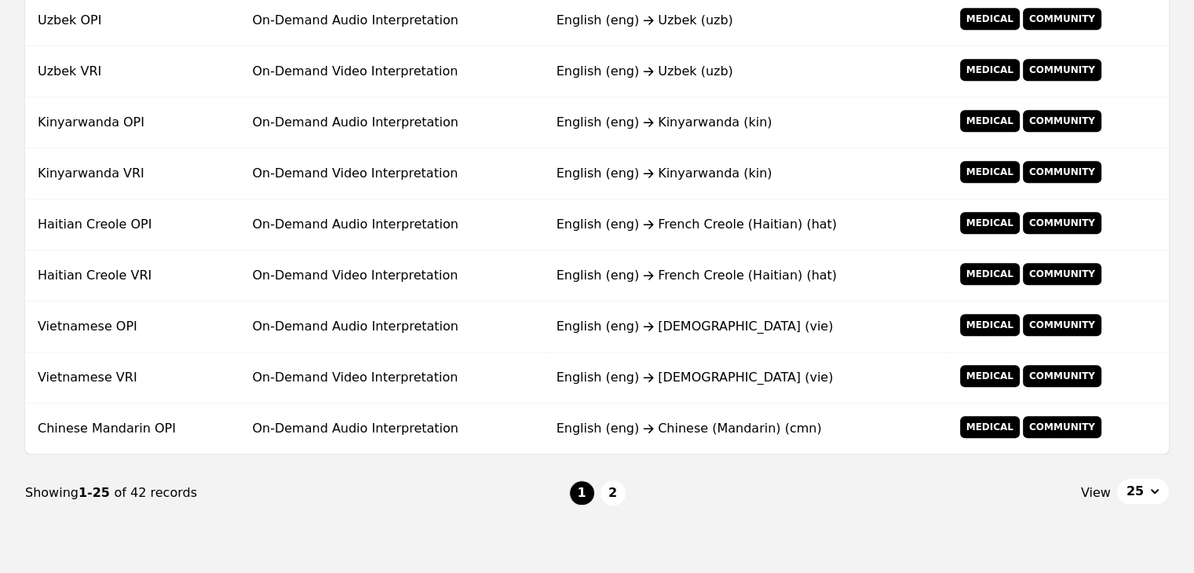
scroll to position [1259, 0]
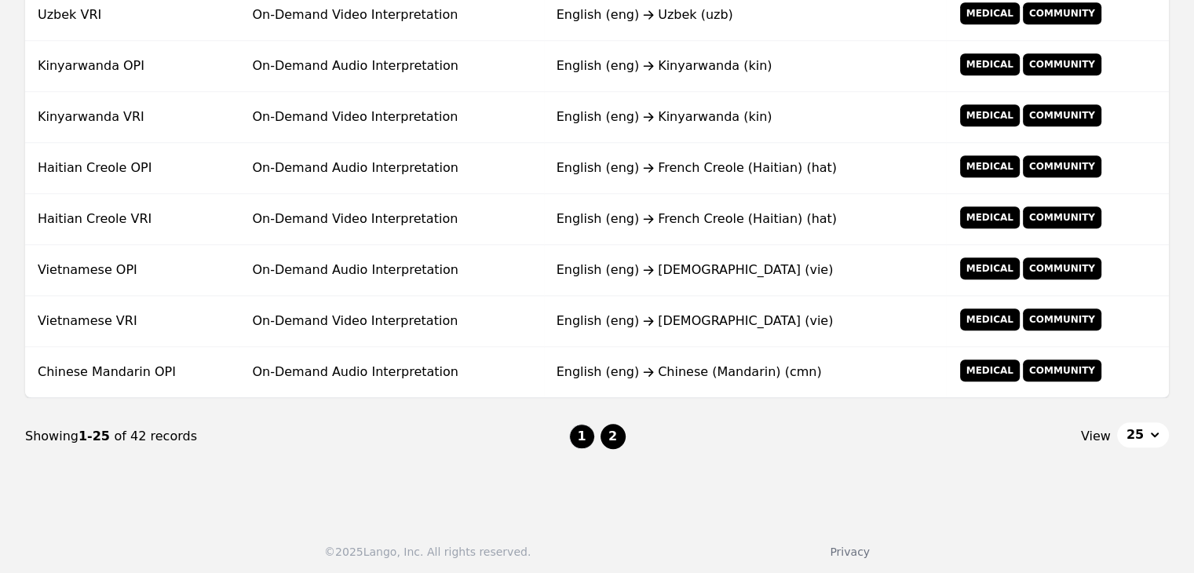
click at [612, 425] on button "2" at bounding box center [612, 436] width 25 height 25
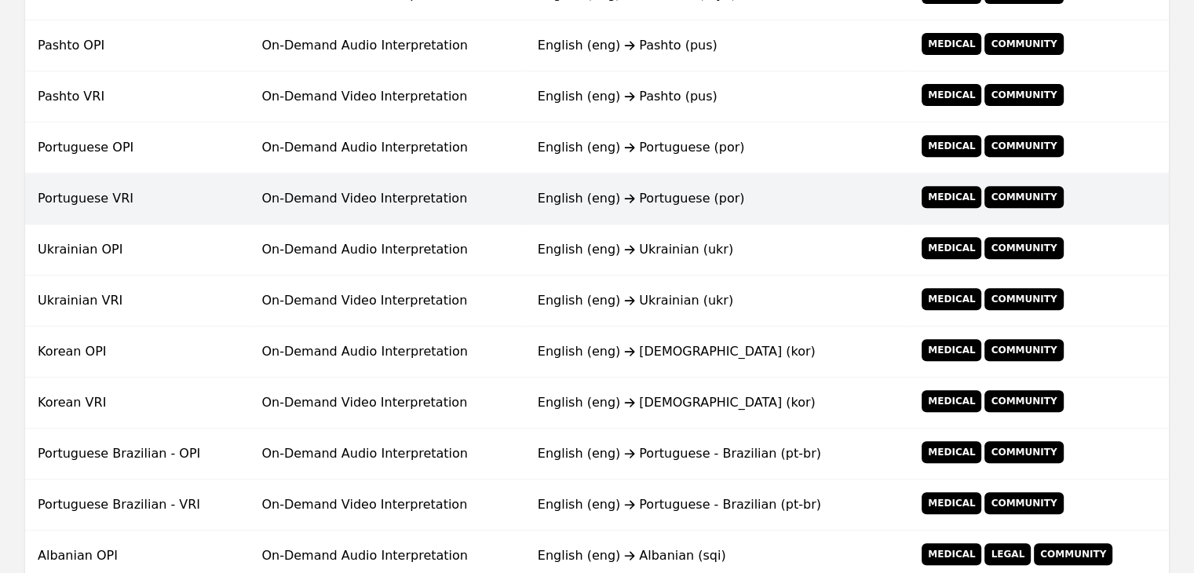
click at [213, 186] on td "Portuguese VRI" at bounding box center [137, 198] width 224 height 51
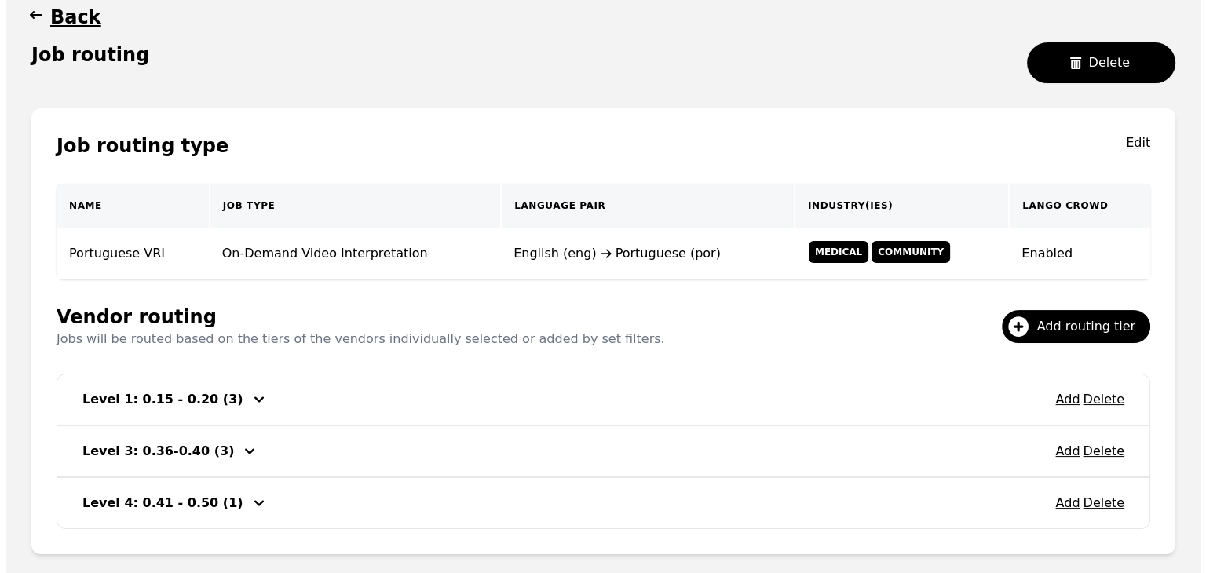
scroll to position [251, 0]
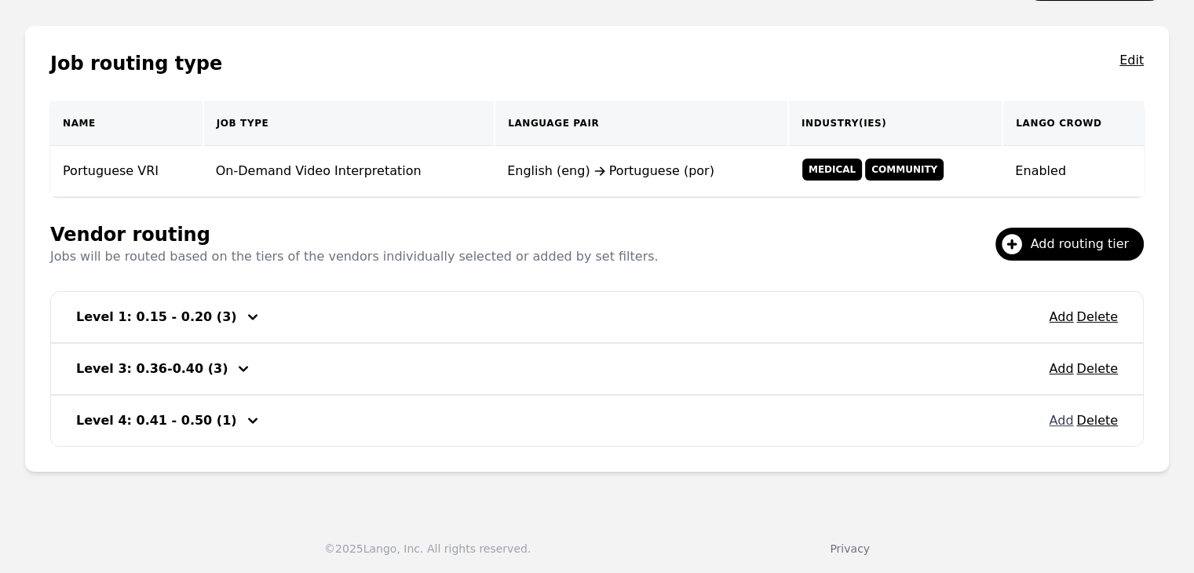
click at [1061, 417] on button "Add" at bounding box center [1061, 420] width 24 height 19
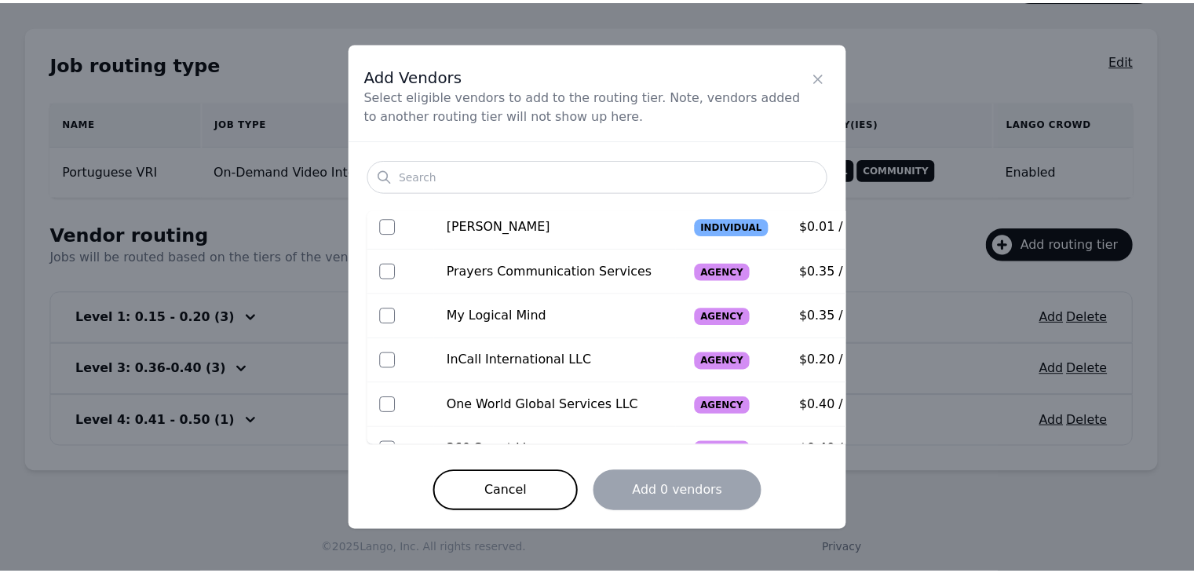
scroll to position [189, 0]
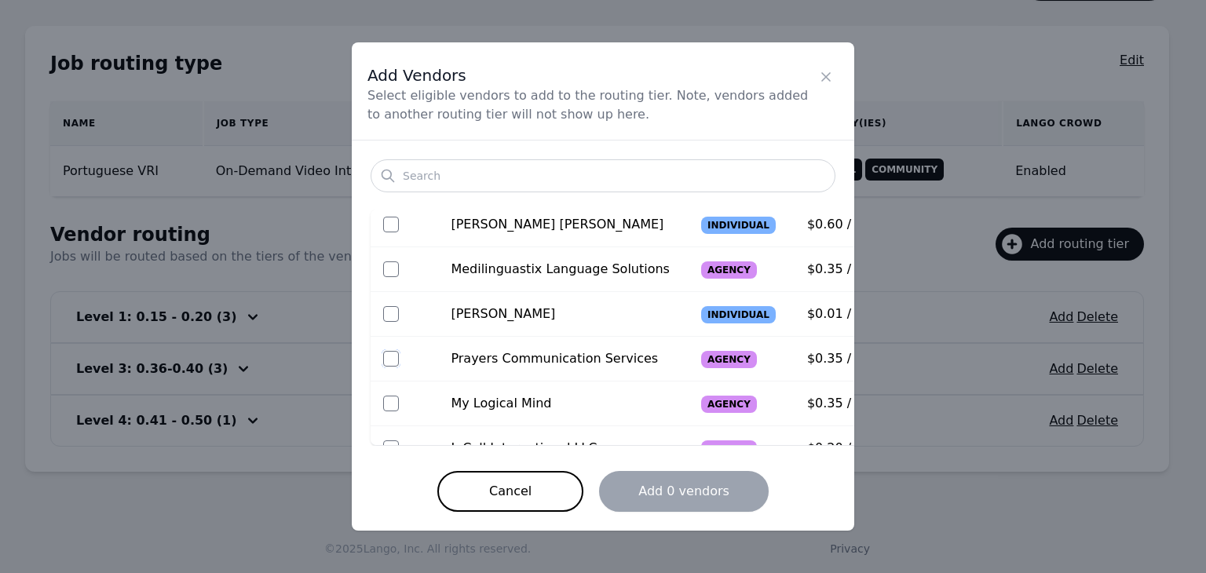
click at [393, 353] on input "checkbox" at bounding box center [391, 359] width 16 height 16
checkbox input "true"
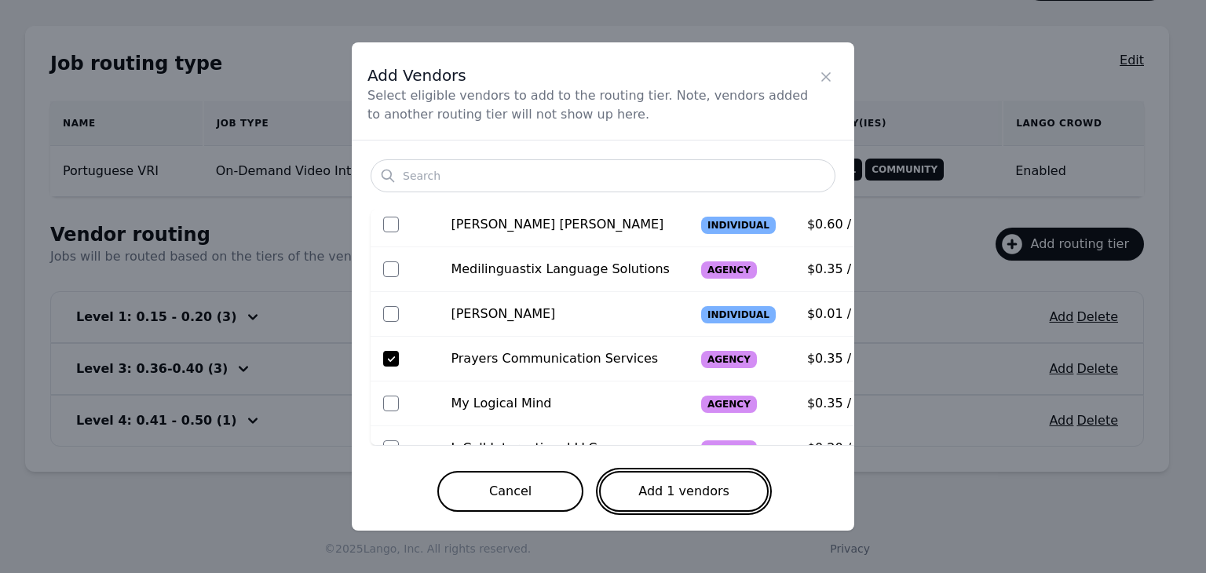
click at [694, 489] on button "Add 1 vendors" at bounding box center [684, 491] width 170 height 41
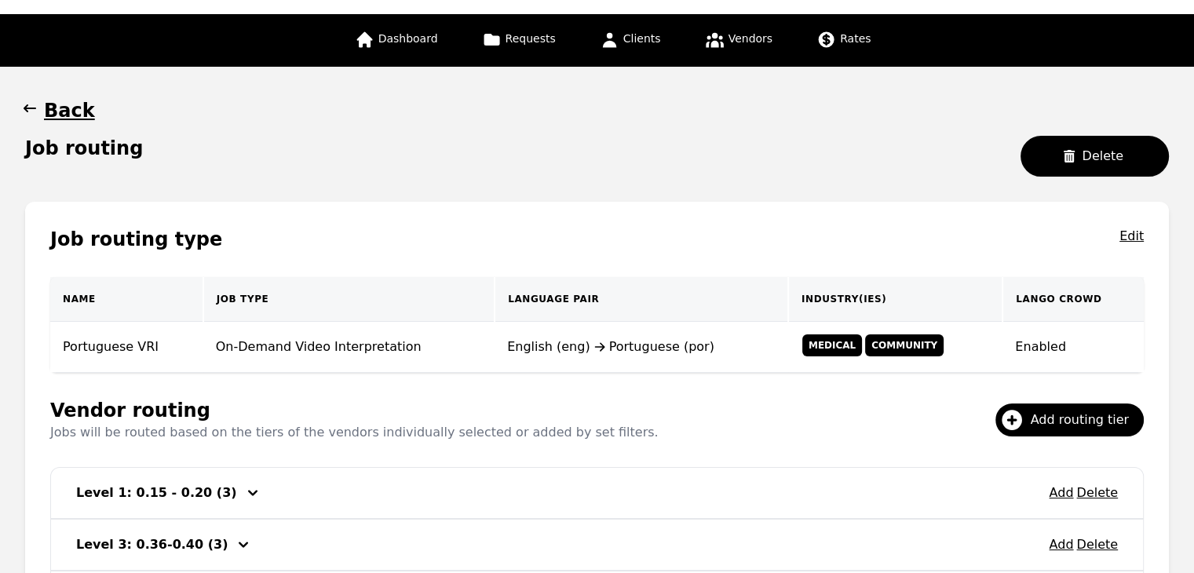
scroll to position [0, 0]
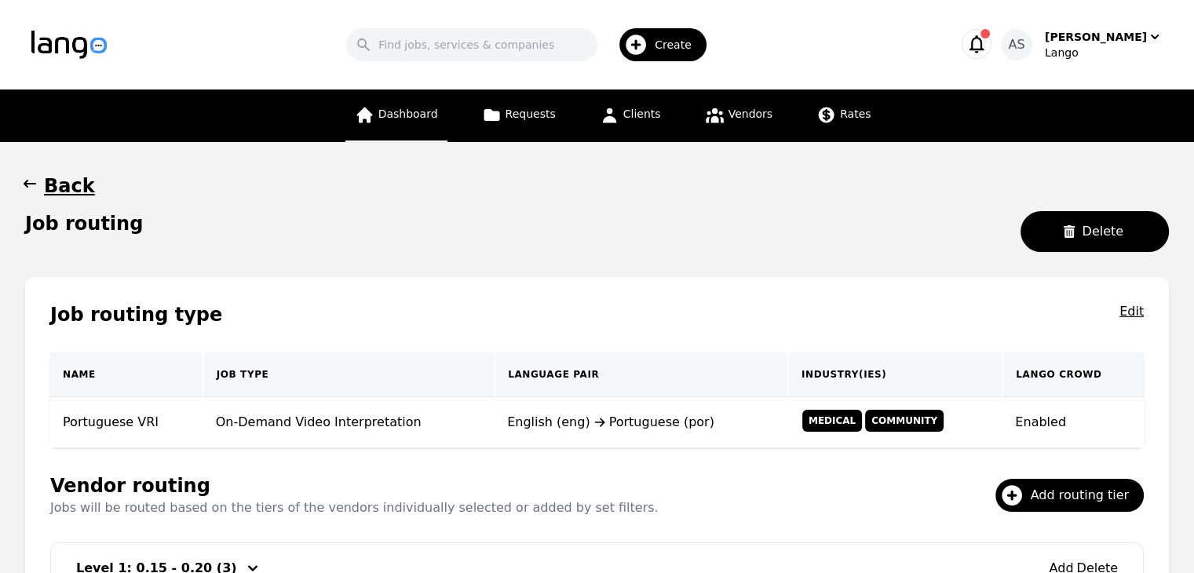
click at [408, 111] on span "Dashboard" at bounding box center [408, 114] width 60 height 13
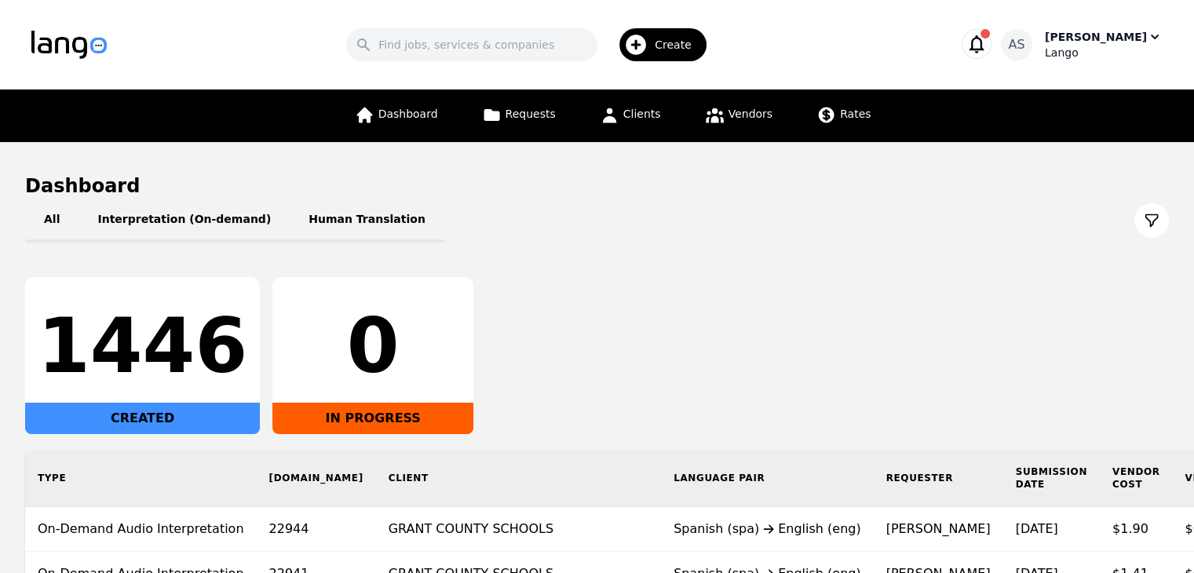
click at [1142, 49] on div "Lango" at bounding box center [1104, 53] width 118 height 16
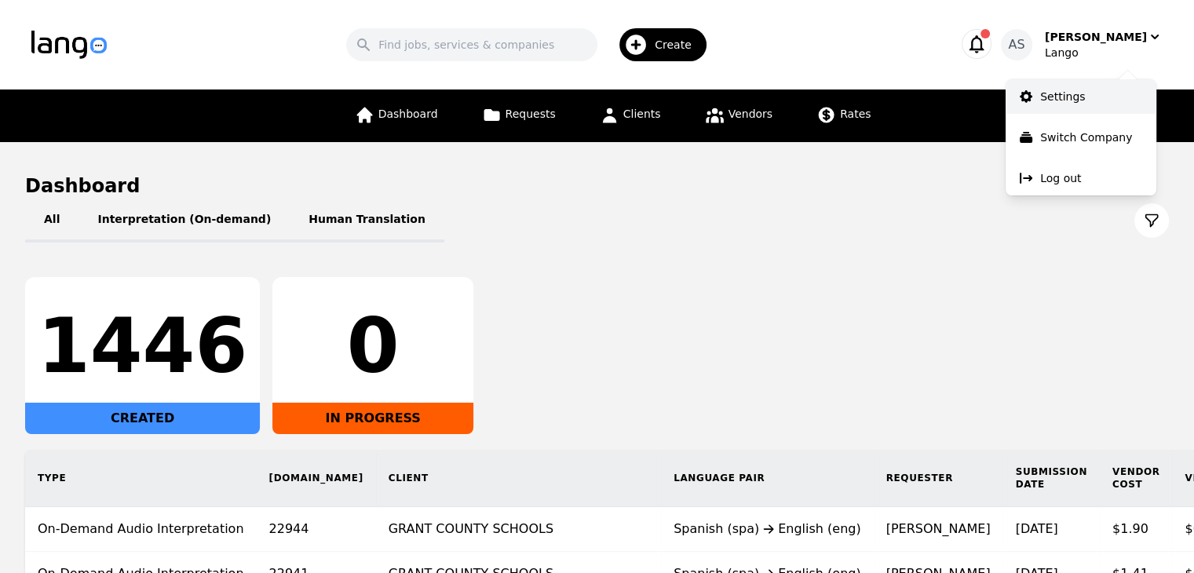
click at [1114, 108] on link "Settings" at bounding box center [1080, 96] width 151 height 35
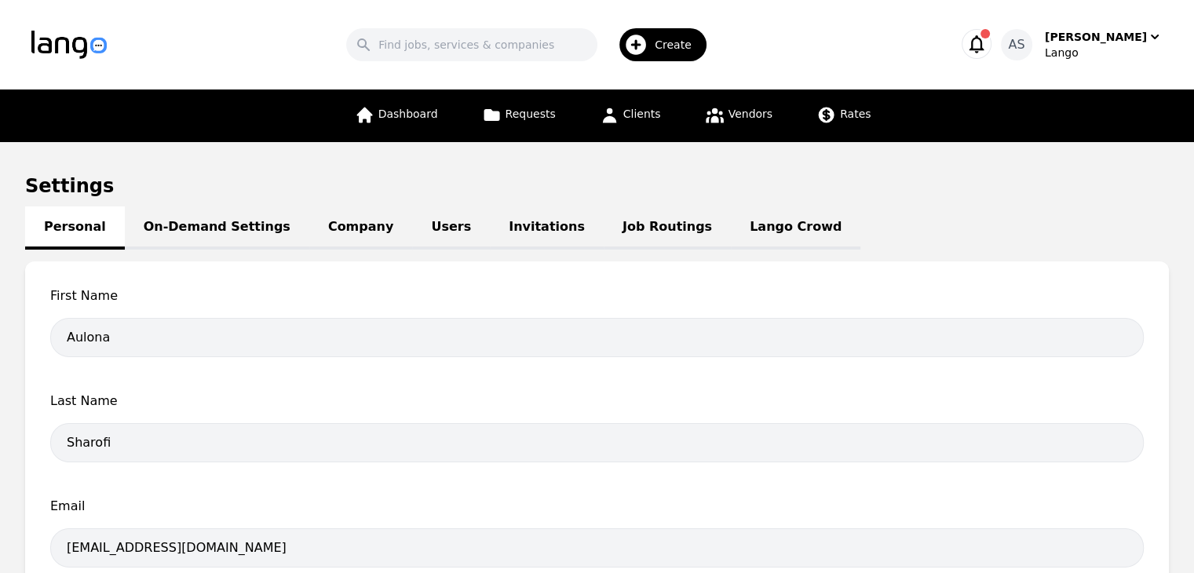
click at [412, 221] on link "Users" at bounding box center [451, 227] width 78 height 43
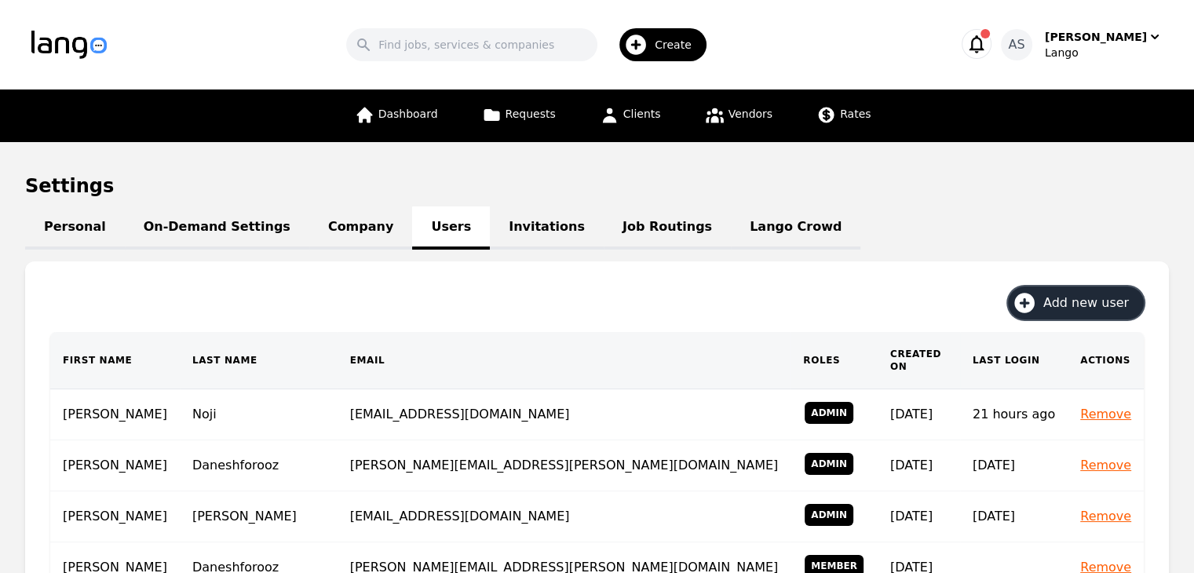
click at [1092, 303] on span "Add new user" at bounding box center [1091, 303] width 97 height 19
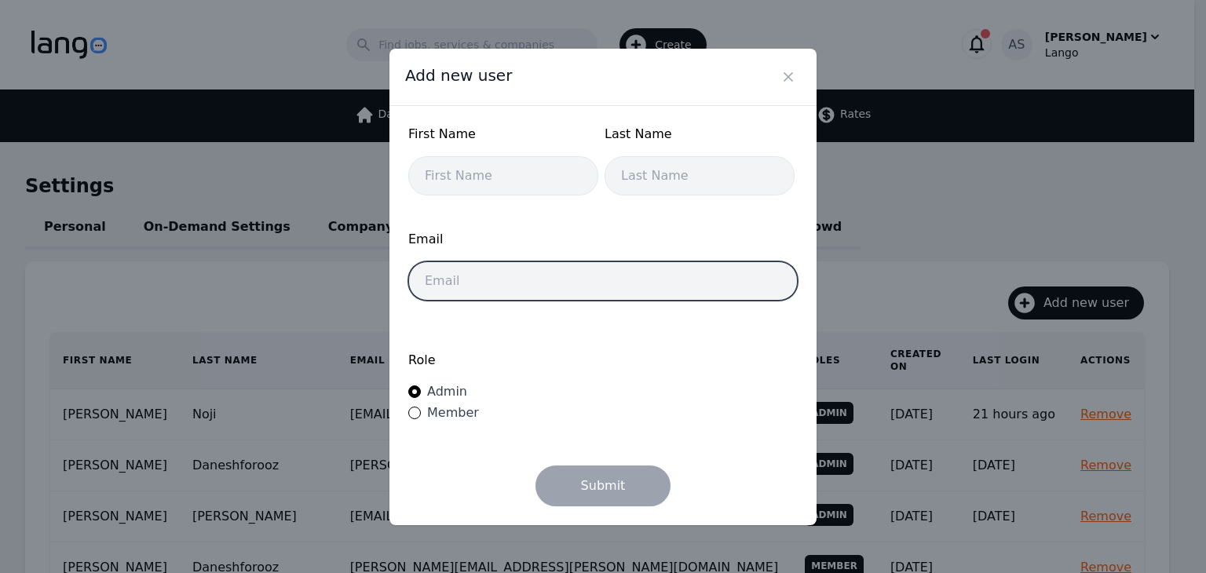
click at [512, 286] on input "email" at bounding box center [602, 280] width 389 height 39
paste input "[EMAIL_ADDRESS][DOMAIN_NAME]"
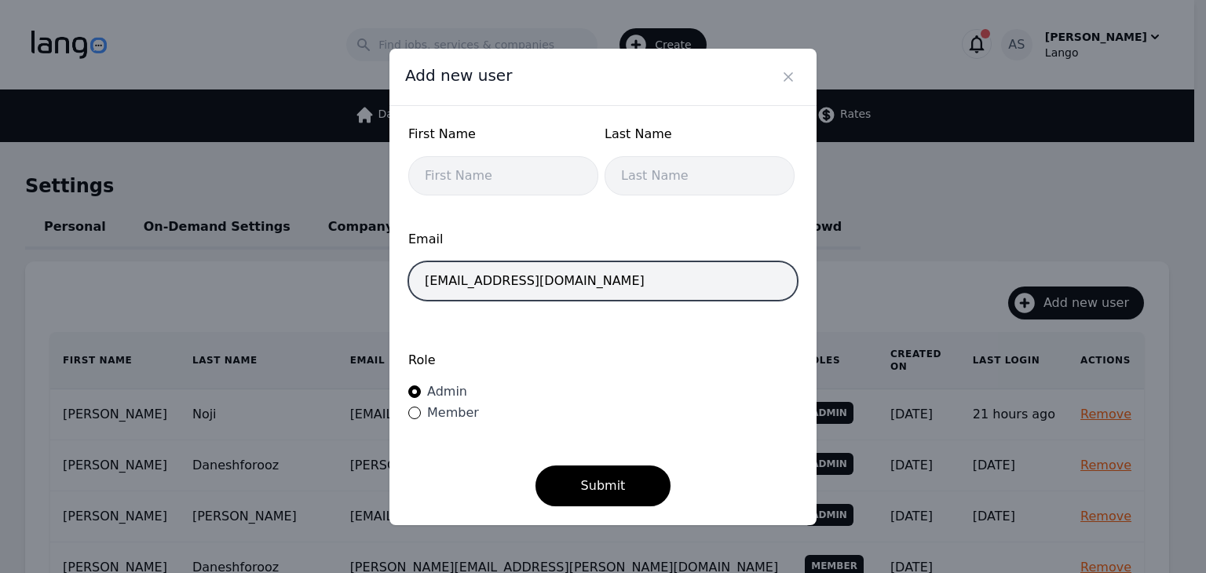
type input "[EMAIL_ADDRESS][DOMAIN_NAME]"
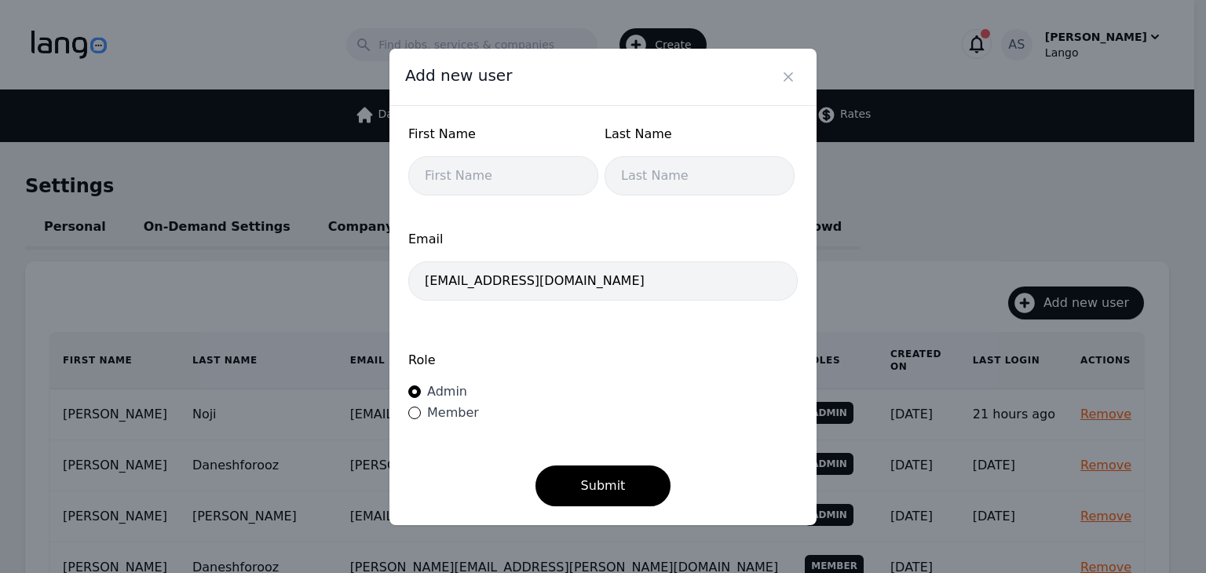
click at [443, 412] on span "Member" at bounding box center [453, 412] width 52 height 15
click at [421, 412] on input "Member" at bounding box center [414, 413] width 13 height 13
radio input "true"
click at [440, 388] on span "Admin" at bounding box center [447, 391] width 40 height 15
click at [421, 388] on input "Admin" at bounding box center [414, 391] width 13 height 13
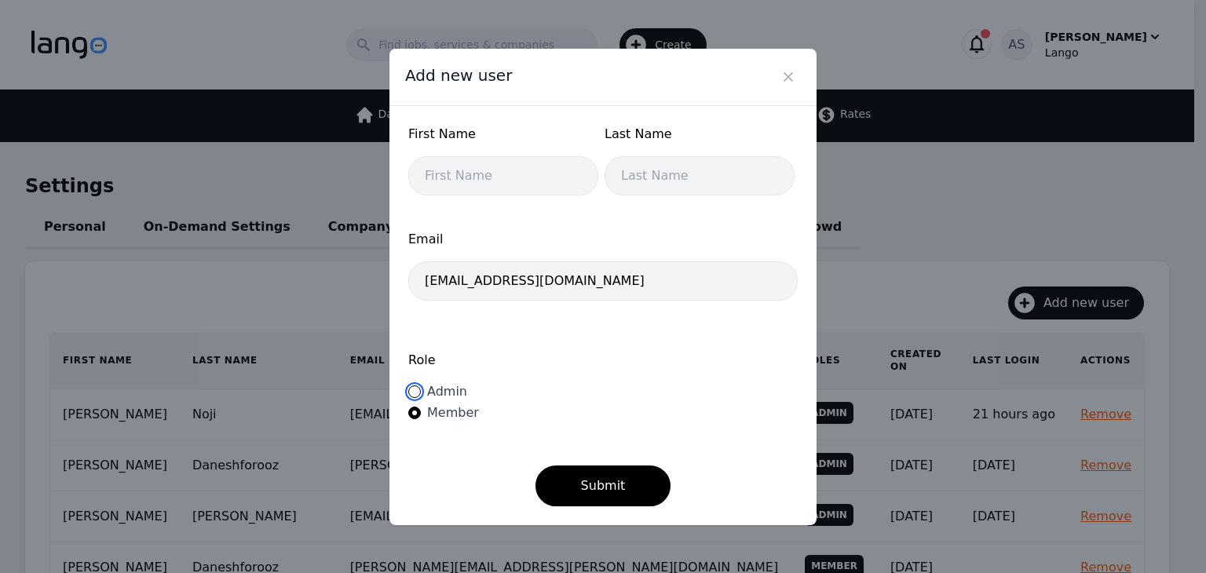
radio input "true"
drag, startPoint x: 497, startPoint y: 173, endPoint x: 515, endPoint y: 167, distance: 19.1
click at [497, 173] on input "text" at bounding box center [503, 175] width 190 height 39
type input "Ledion"
click at [657, 183] on input "text" at bounding box center [699, 175] width 190 height 39
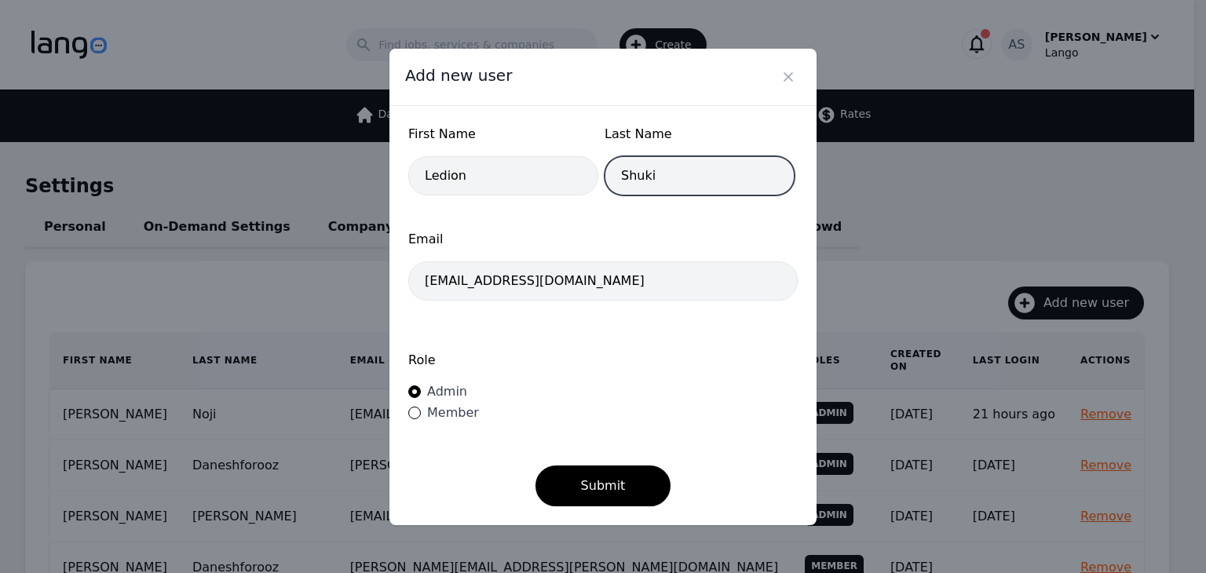
type input "Shuki"
click at [457, 418] on span "Member" at bounding box center [453, 412] width 52 height 15
click at [421, 418] on input "Member" at bounding box center [414, 413] width 13 height 13
radio input "true"
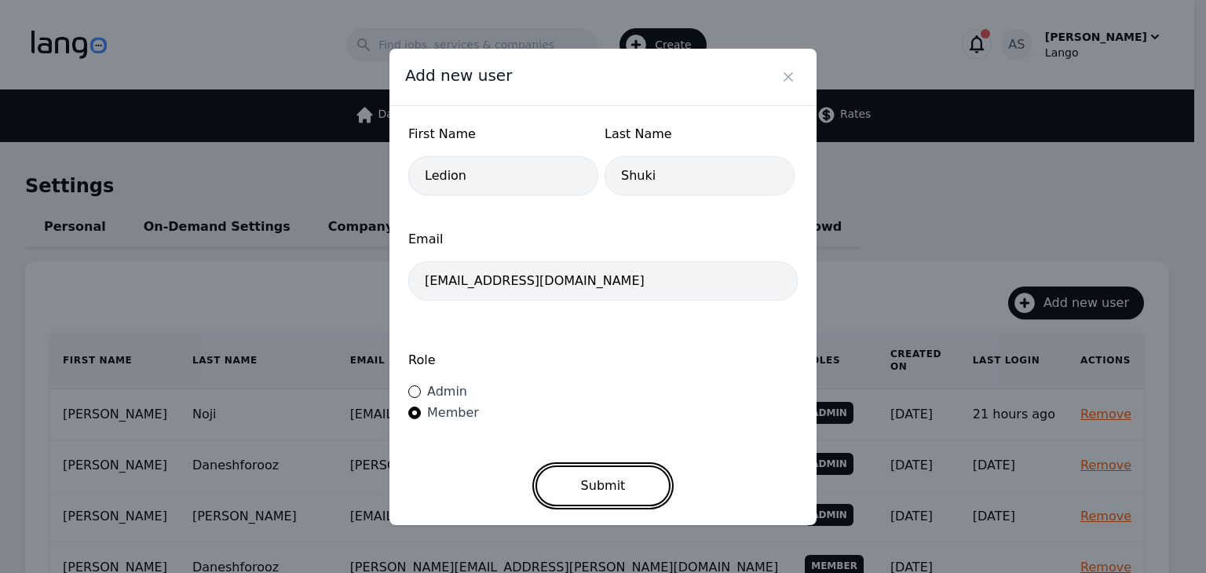
click at [597, 490] on button "Submit" at bounding box center [603, 485] width 136 height 41
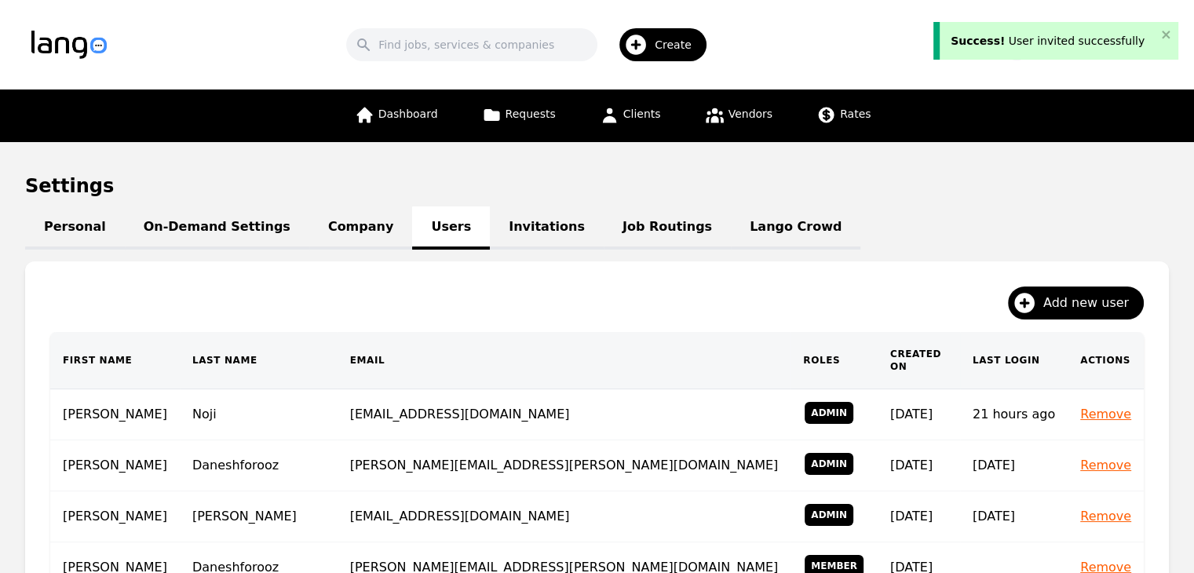
click at [1096, 319] on div "Add new user" at bounding box center [596, 309] width 1093 height 46
click at [1078, 300] on span "Add new user" at bounding box center [1091, 303] width 97 height 19
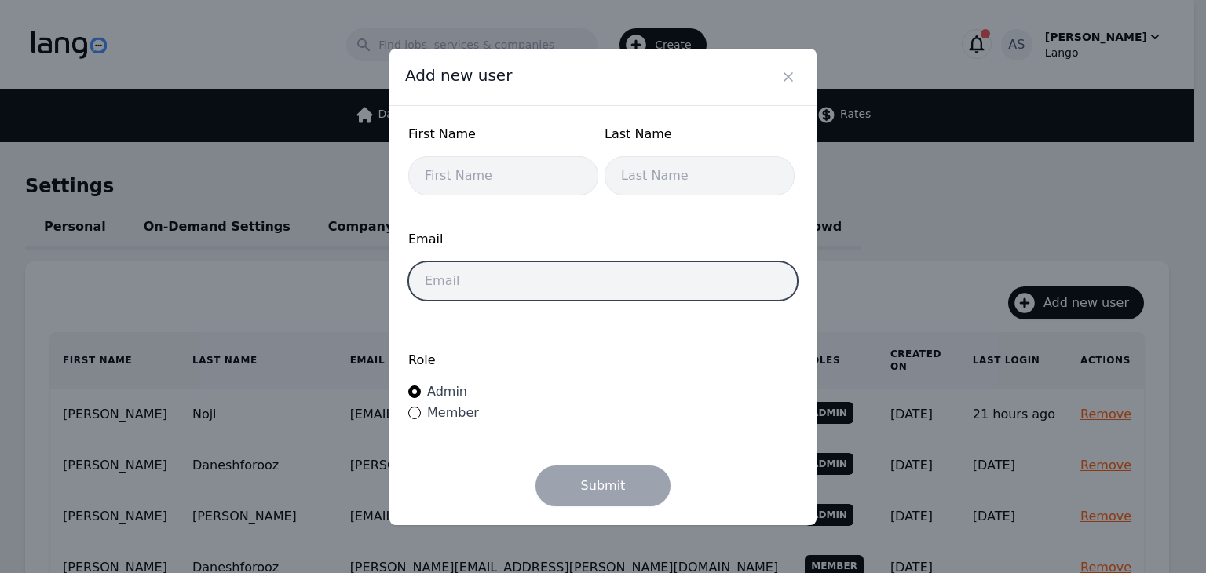
click at [524, 289] on input "email" at bounding box center [602, 280] width 389 height 39
paste input "[EMAIL_ADDRESS][DOMAIN_NAME]"
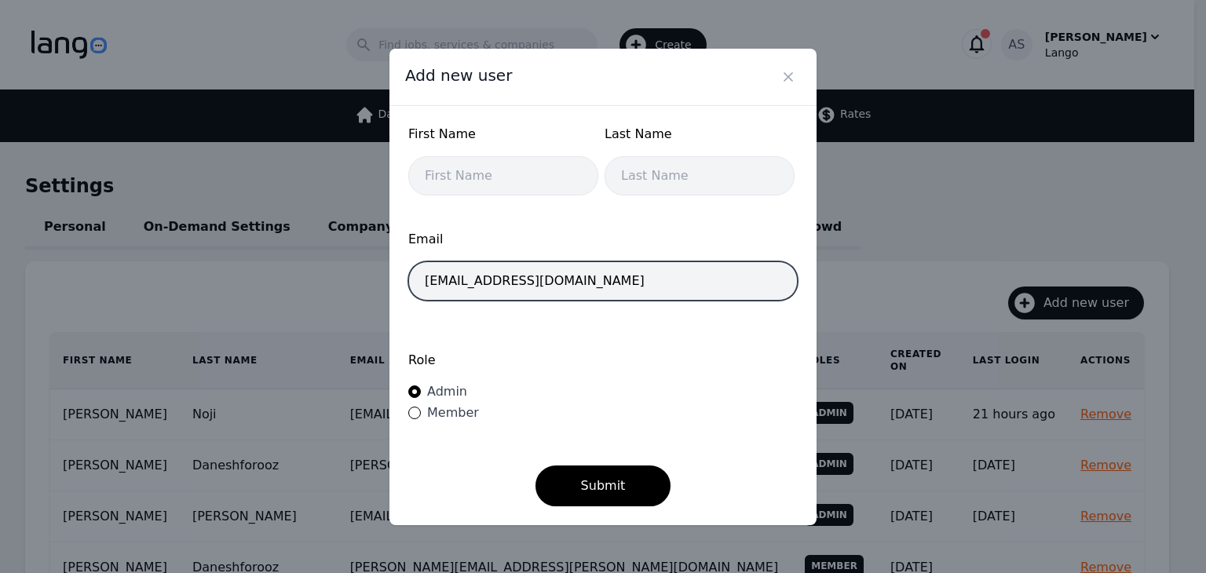
type input "[EMAIL_ADDRESS][DOMAIN_NAME]"
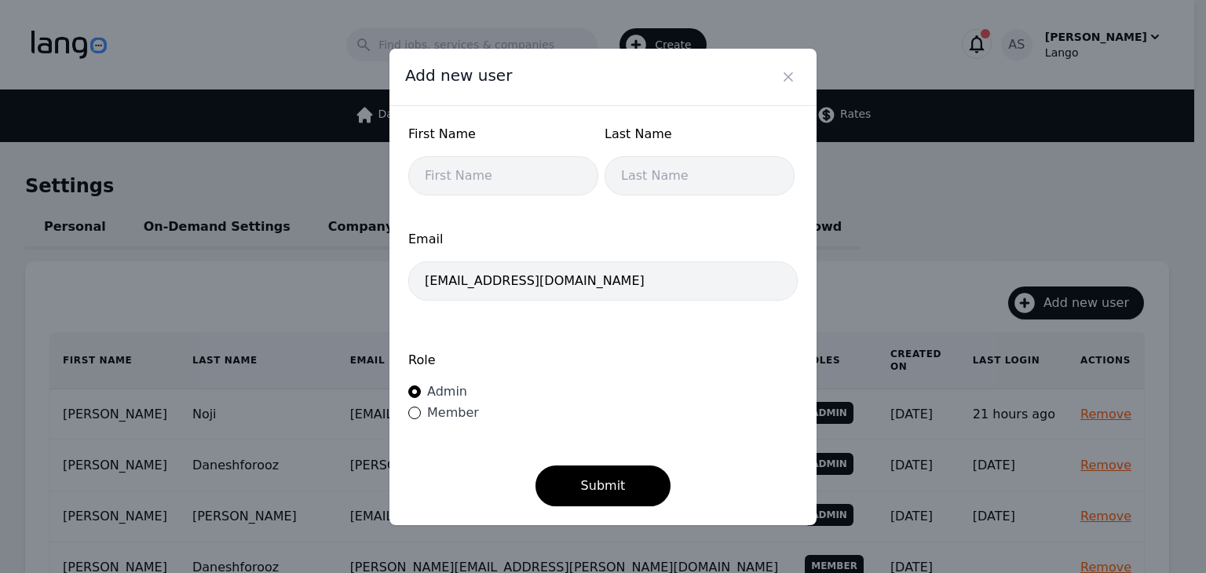
click at [432, 418] on span "Member" at bounding box center [453, 412] width 52 height 15
click at [421, 418] on input "Member" at bounding box center [414, 413] width 13 height 13
radio input "true"
click at [477, 177] on input "text" at bounding box center [503, 175] width 190 height 39
type input "[PERSON_NAME]"
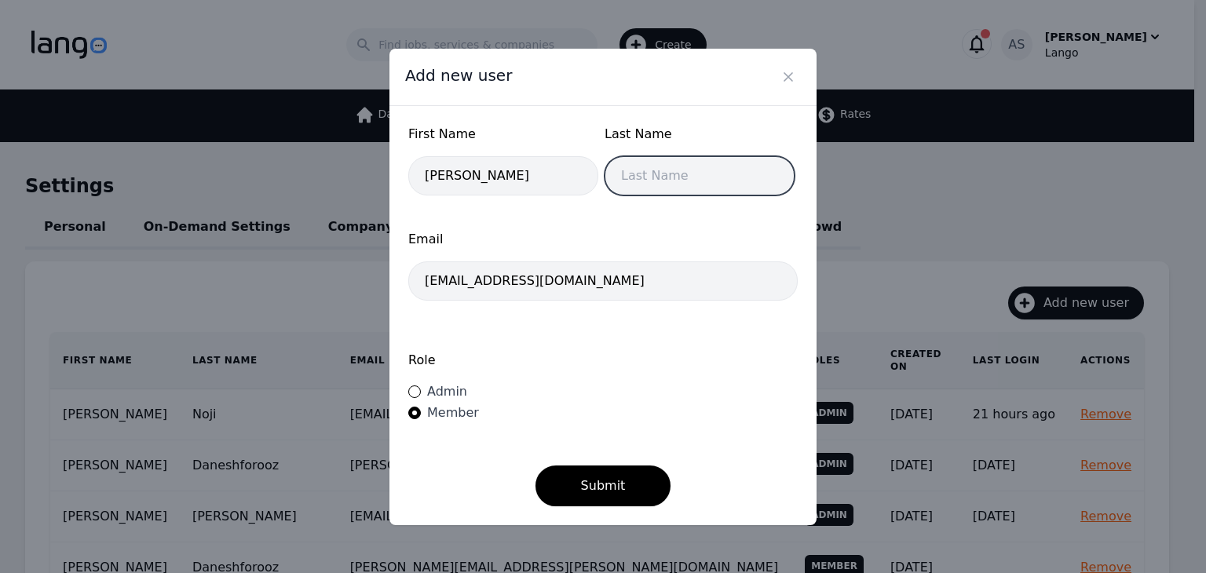
click at [651, 179] on input "text" at bounding box center [699, 175] width 190 height 39
type input "Muslioski"
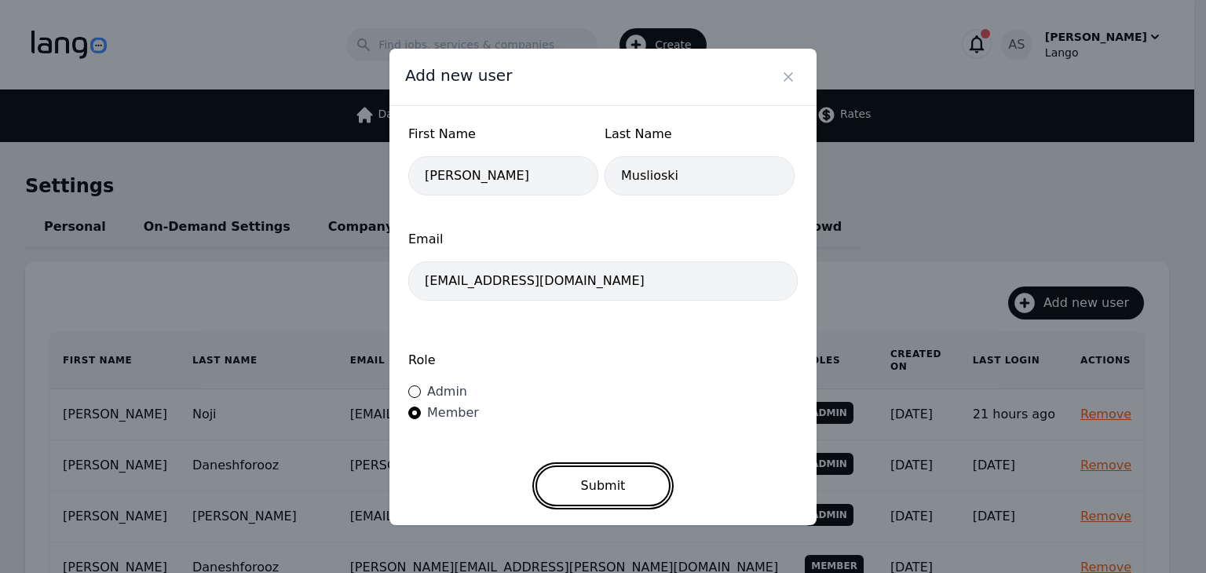
click at [581, 488] on button "Submit" at bounding box center [603, 485] width 136 height 41
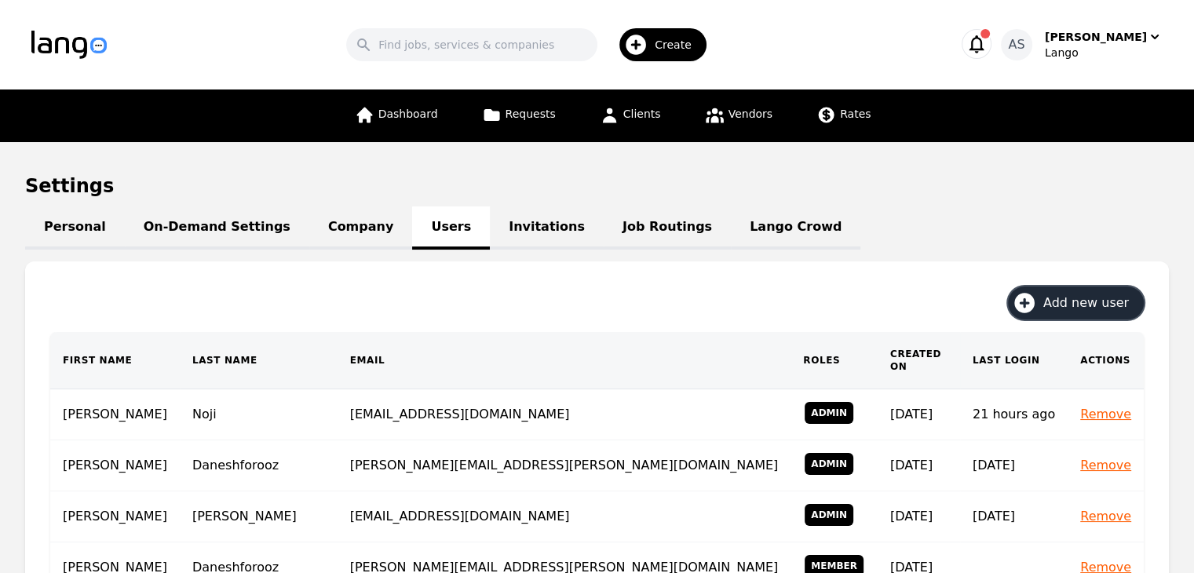
click at [1068, 299] on span "Add new user" at bounding box center [1091, 303] width 97 height 19
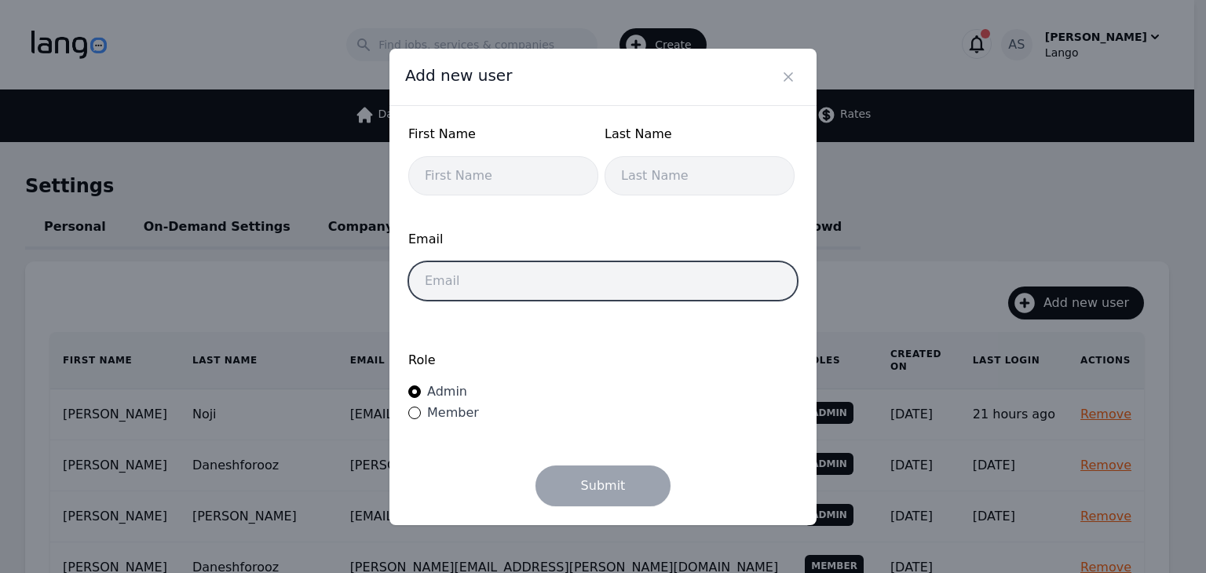
click at [575, 280] on input "email" at bounding box center [602, 280] width 389 height 39
paste input "[EMAIL_ADDRESS][DOMAIN_NAME]"
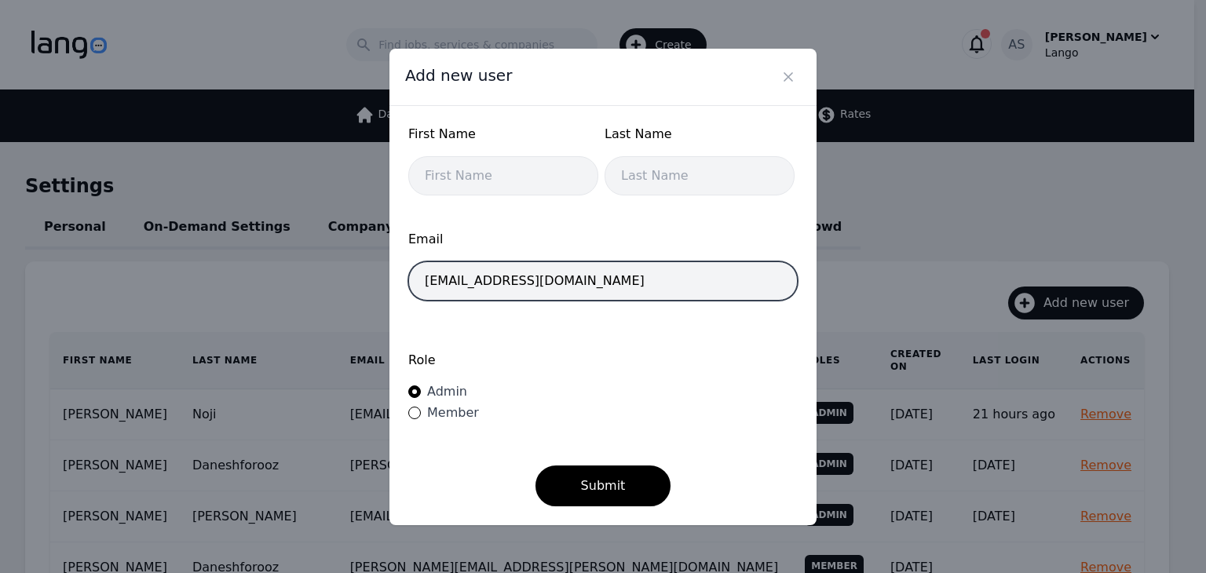
type input "[EMAIL_ADDRESS][DOMAIN_NAME]"
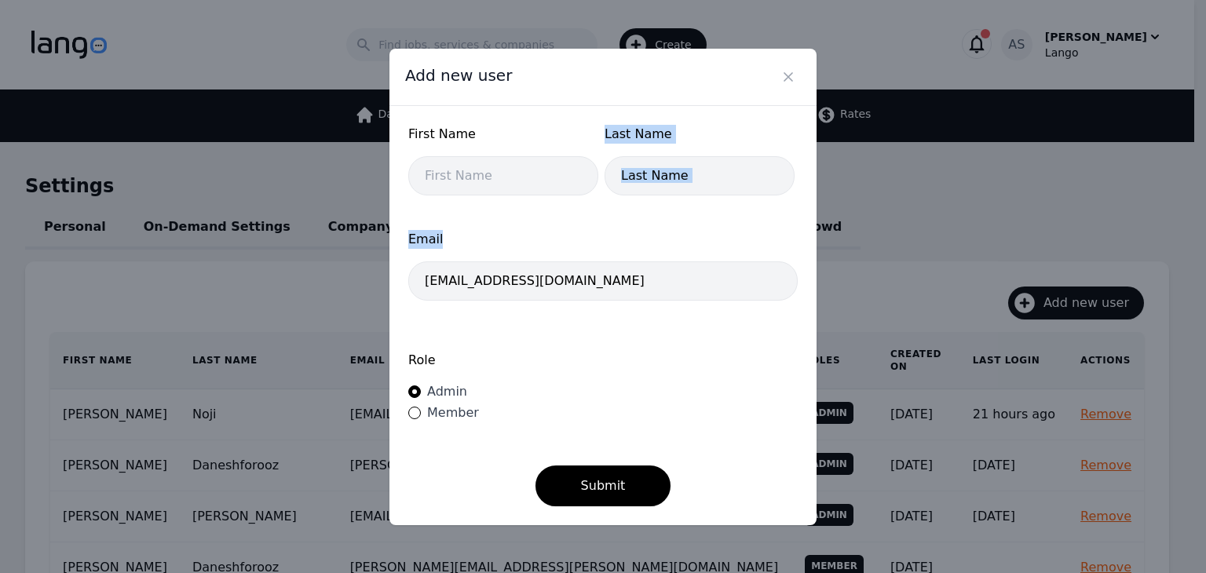
click at [530, 202] on form "First Name Last Name Email [EMAIL_ADDRESS][PERSON_NAME][DOMAIN_NAME] Role Admin…" at bounding box center [602, 315] width 389 height 381
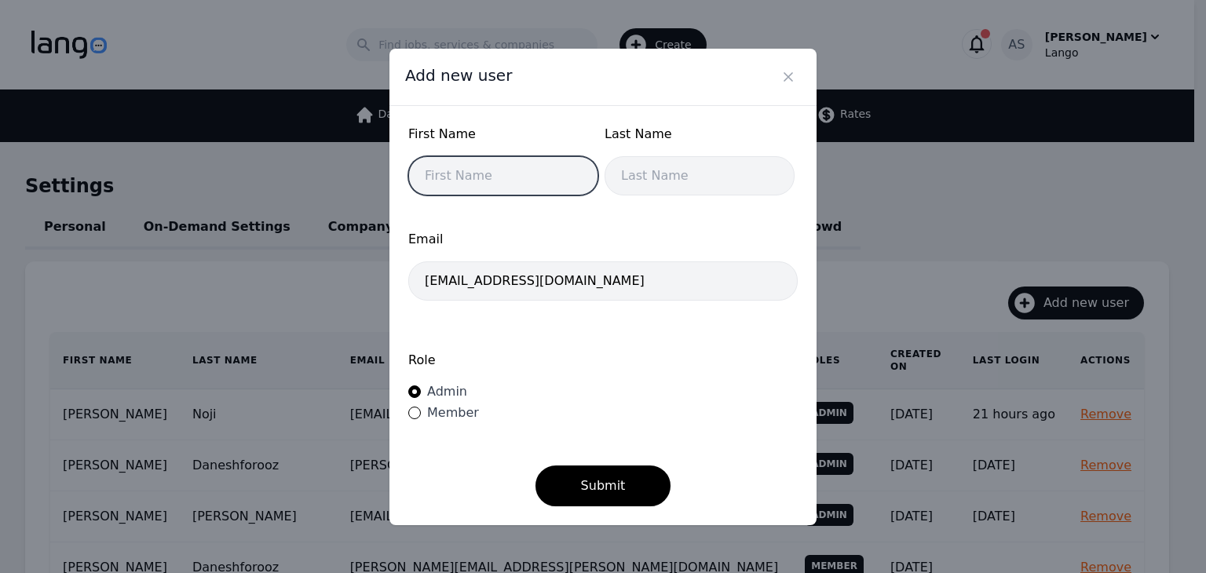
click at [518, 173] on input "text" at bounding box center [503, 175] width 190 height 39
type input "[PERSON_NAME]"
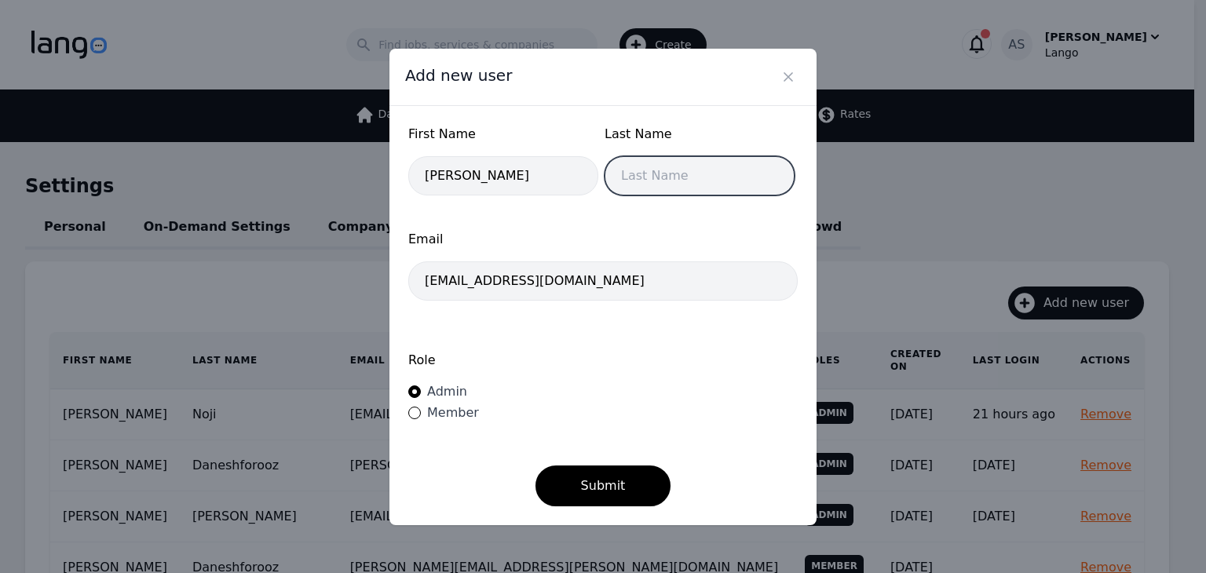
click at [709, 177] on input "text" at bounding box center [699, 175] width 190 height 39
type input "[PERSON_NAME]"
click at [432, 414] on span "Member" at bounding box center [453, 412] width 52 height 15
click at [421, 414] on input "Member" at bounding box center [414, 413] width 13 height 13
radio input "true"
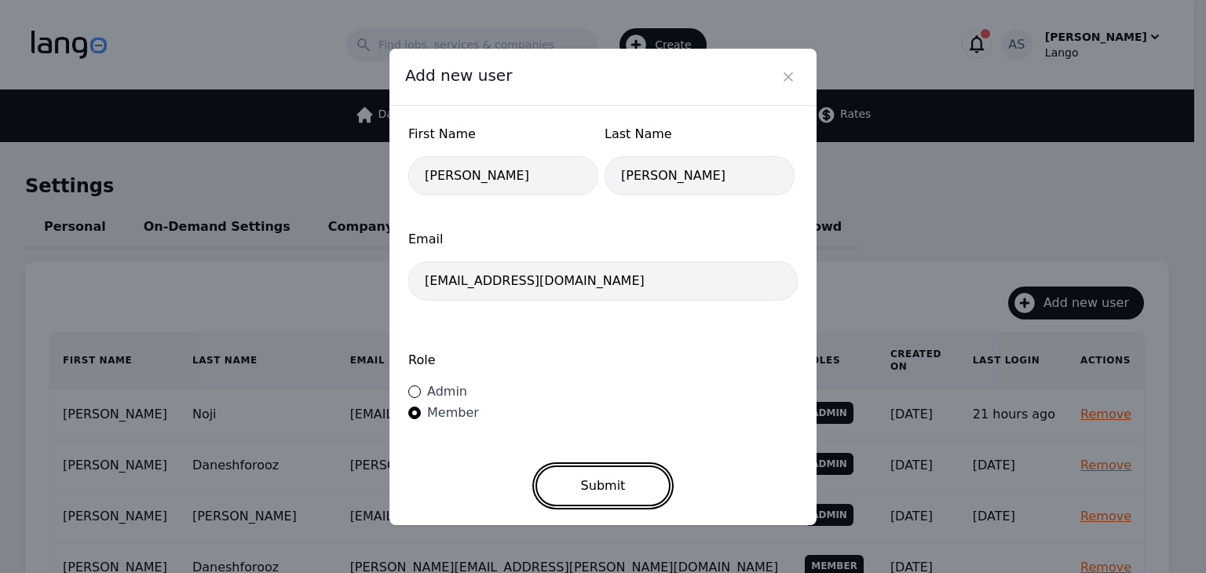
click at [579, 471] on button "Submit" at bounding box center [603, 485] width 136 height 41
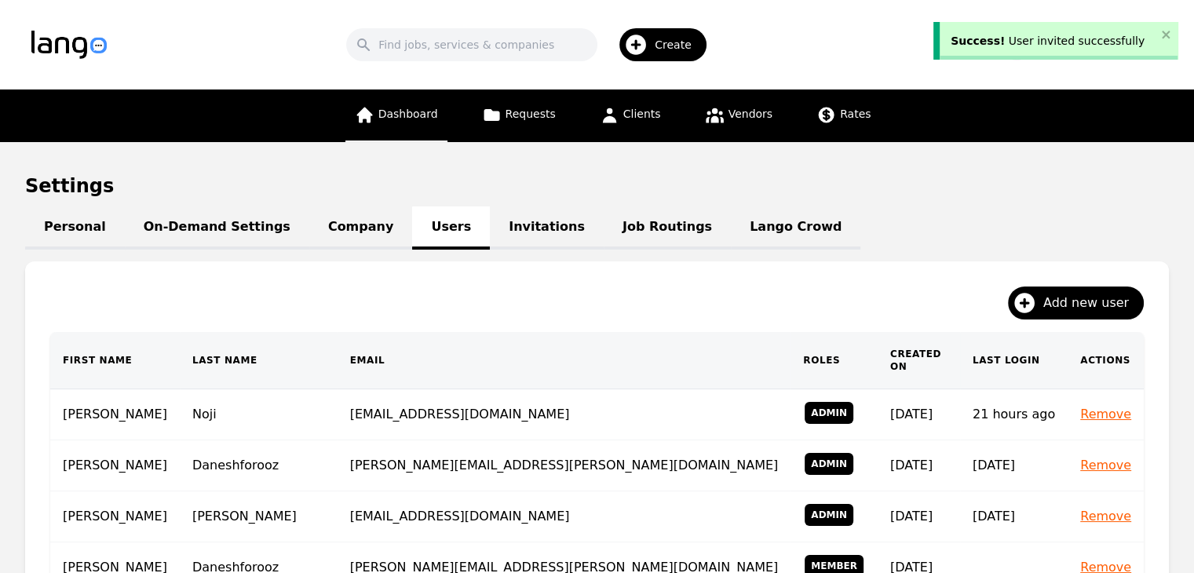
click at [436, 126] on link "Dashboard" at bounding box center [396, 115] width 102 height 53
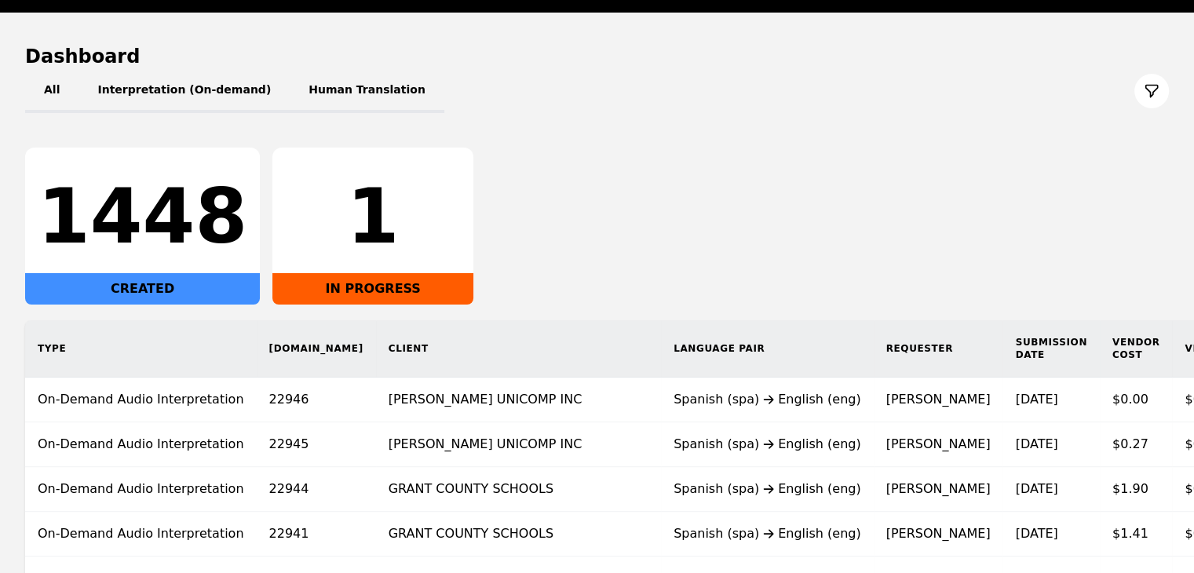
scroll to position [157, 0]
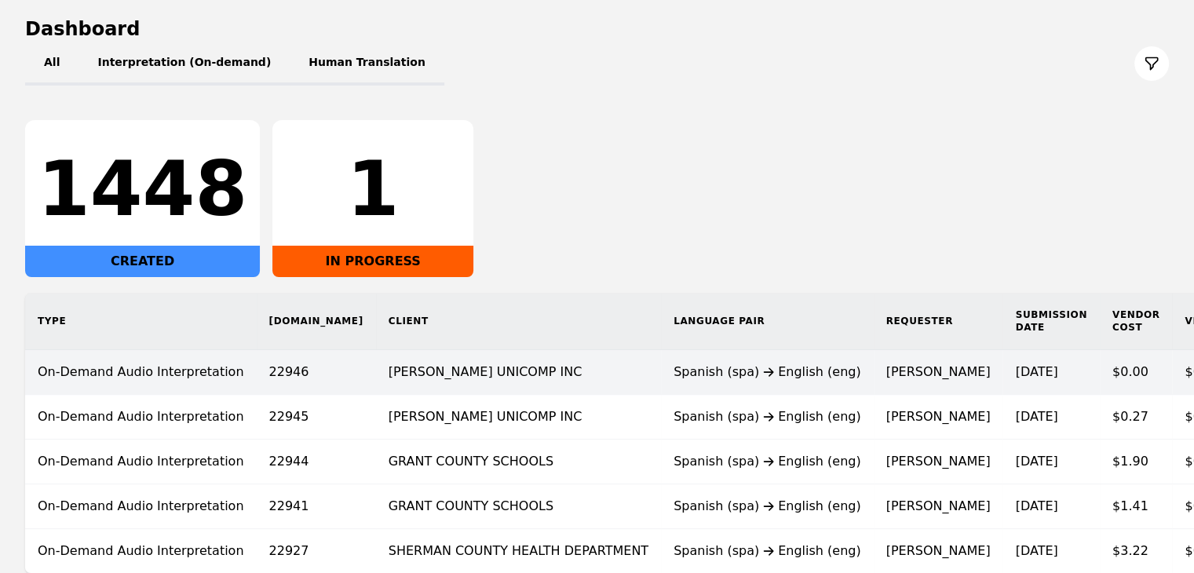
click at [501, 374] on td "SHEAKLEY UNICOMP INC" at bounding box center [518, 372] width 285 height 45
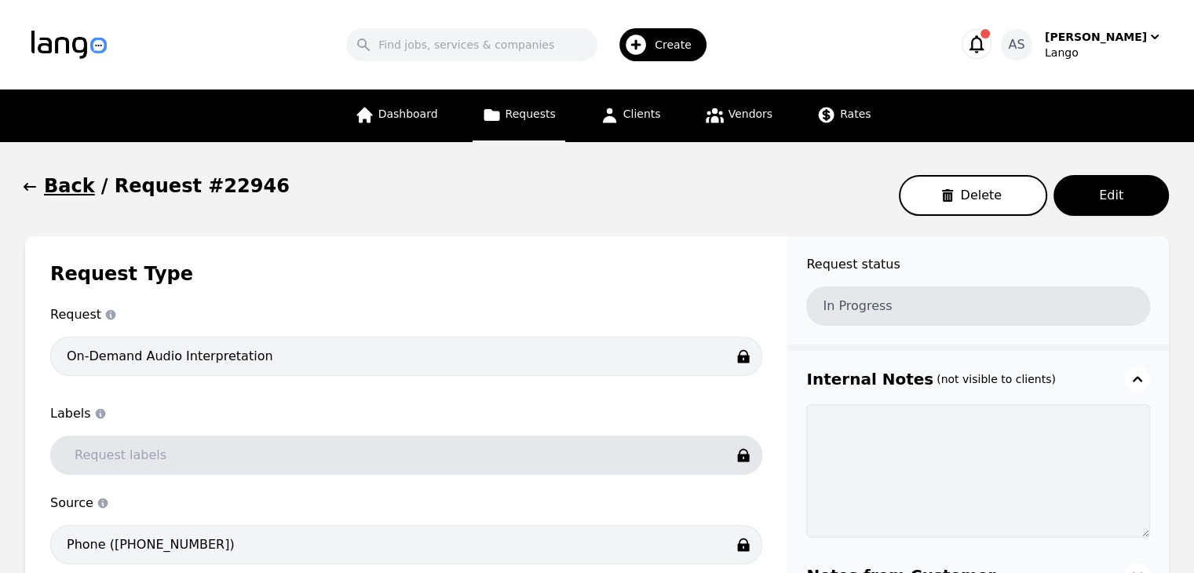
click at [27, 181] on icon "button" at bounding box center [30, 187] width 16 height 16
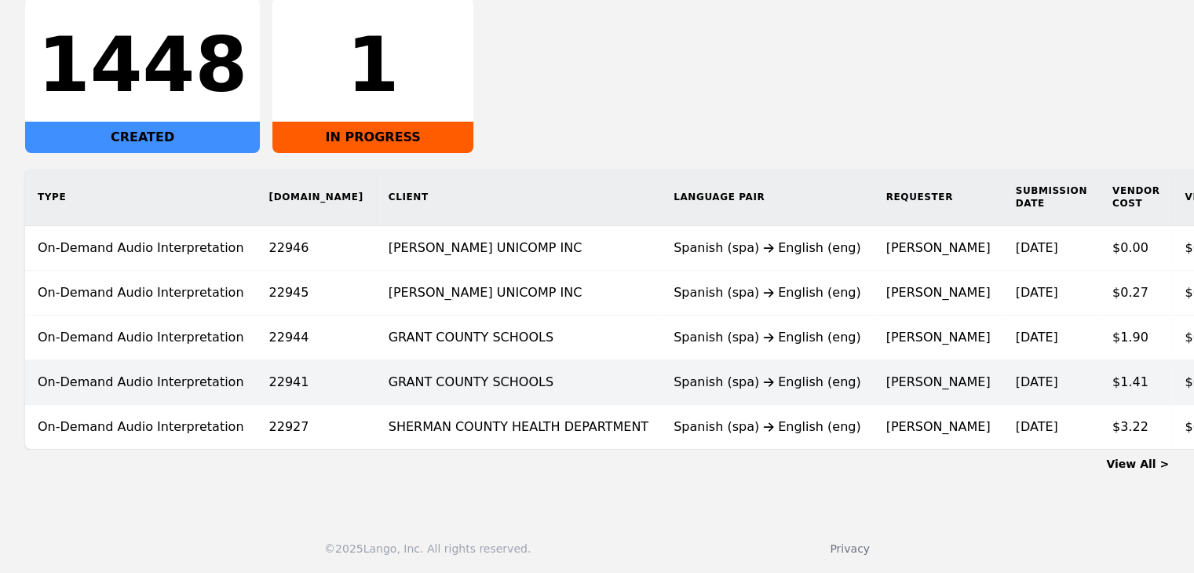
scroll to position [282, 0]
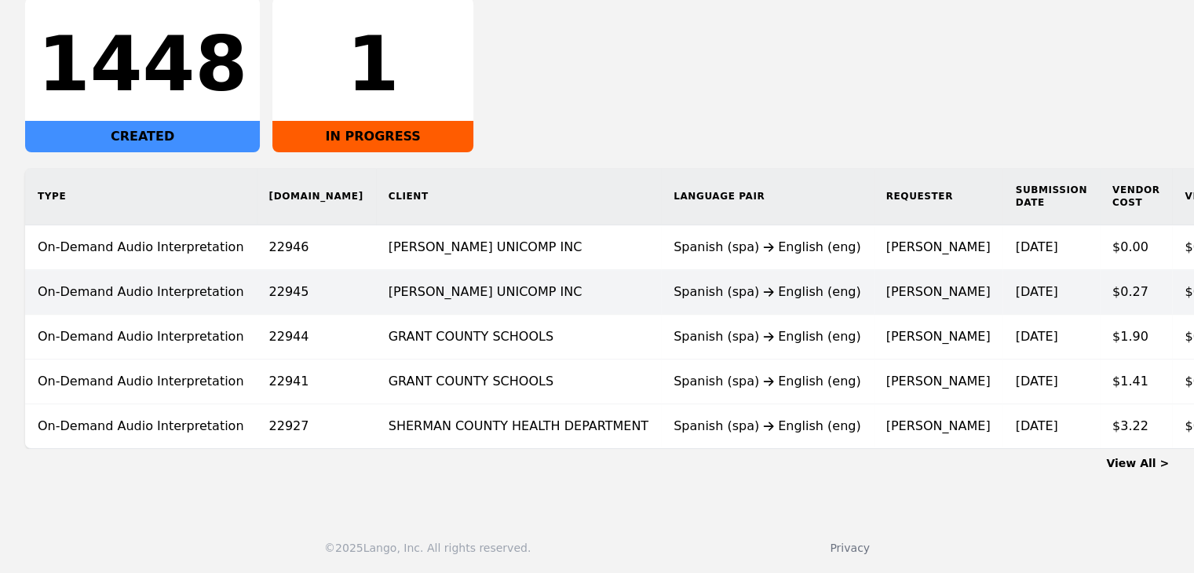
click at [673, 293] on div "Spanish (spa) English (eng)" at bounding box center [767, 292] width 188 height 19
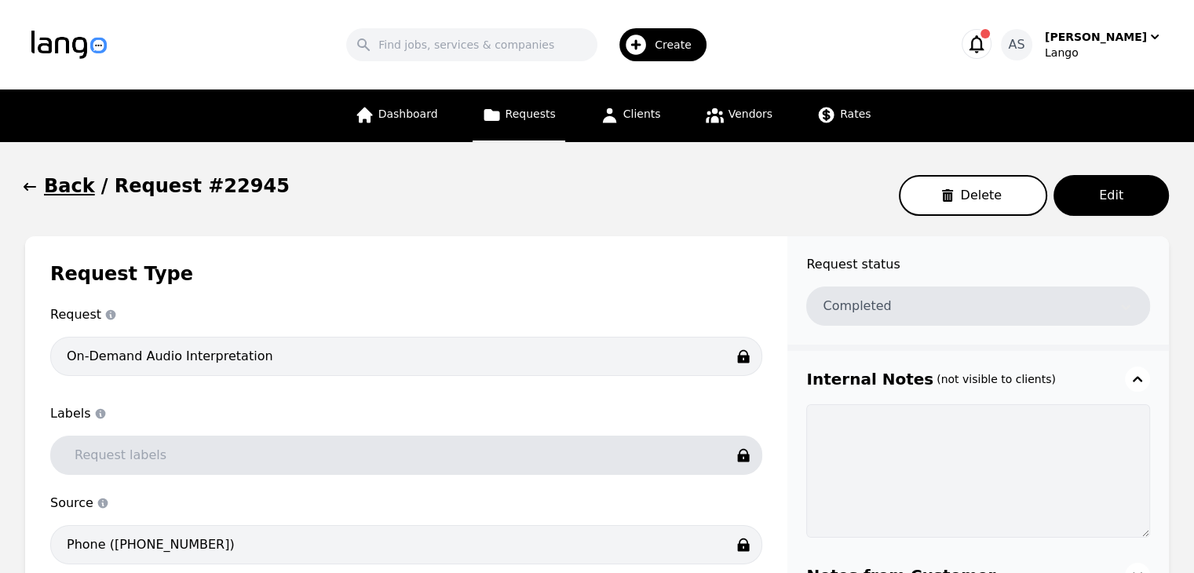
click at [29, 187] on icon "button" at bounding box center [30, 187] width 16 height 16
